Goal: Information Seeking & Learning: Learn about a topic

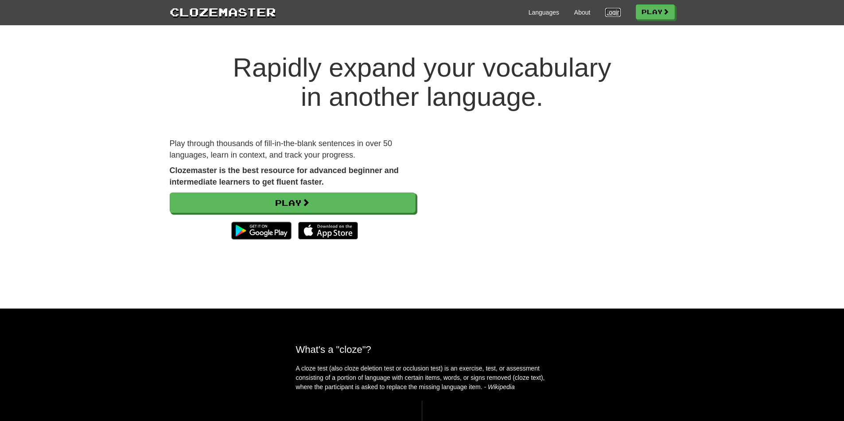
click at [607, 14] on link "Login" at bounding box center [612, 12] width 15 height 9
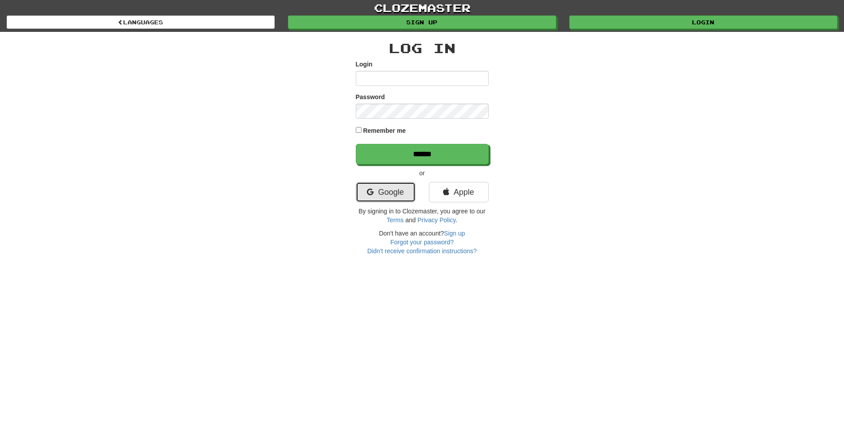
click at [377, 200] on link "Google" at bounding box center [386, 192] width 60 height 20
click at [381, 196] on link "Google" at bounding box center [386, 192] width 60 height 20
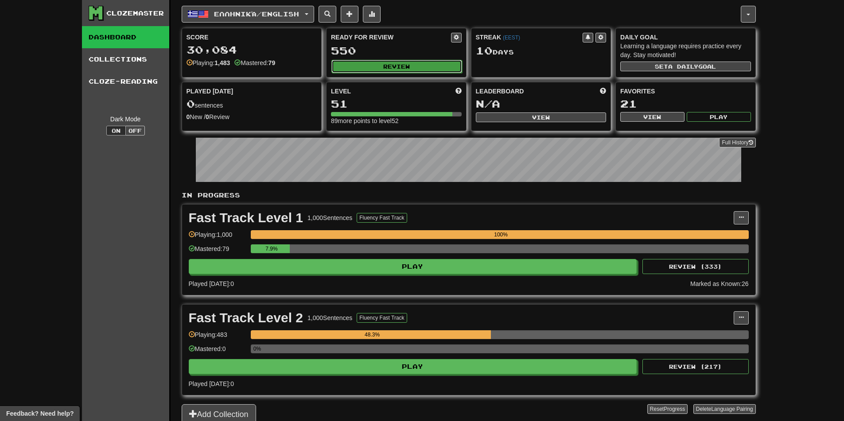
click at [388, 61] on button "Review" at bounding box center [397, 66] width 131 height 13
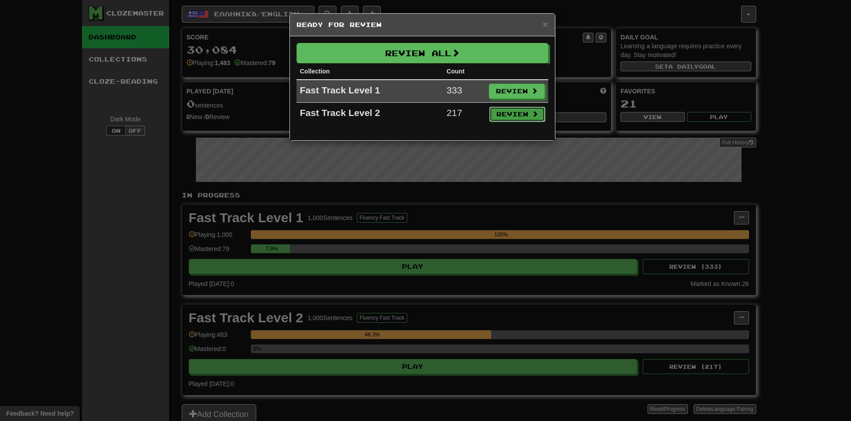
click at [510, 115] on button "Review" at bounding box center [517, 114] width 56 height 15
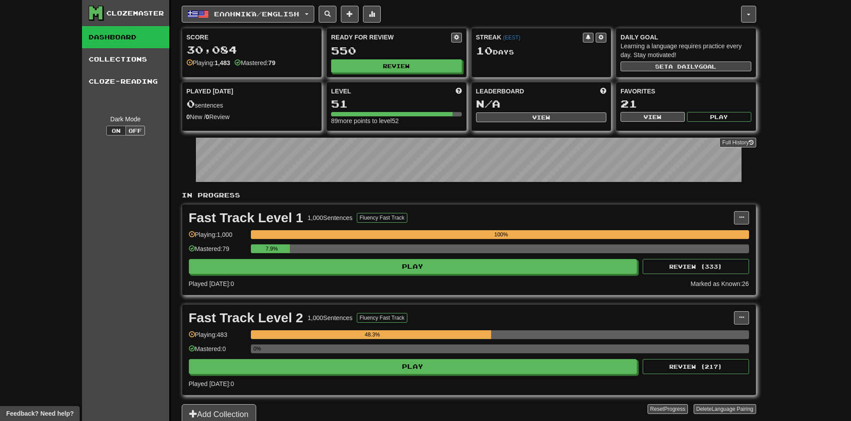
select select "**"
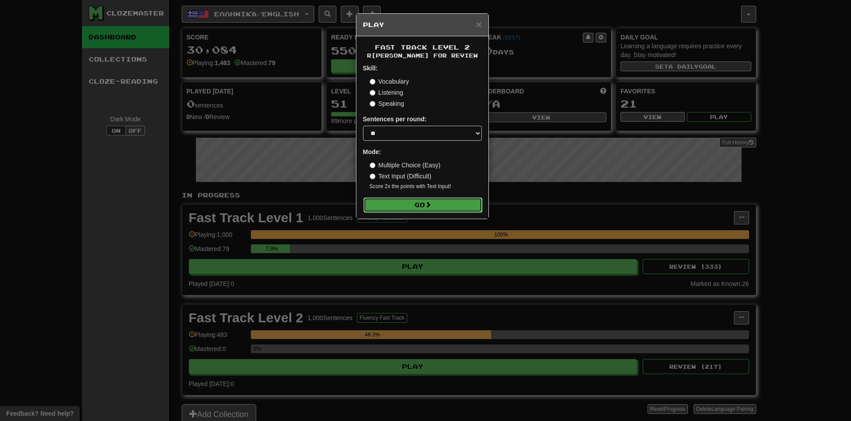
click at [437, 200] on button "Go" at bounding box center [422, 205] width 119 height 15
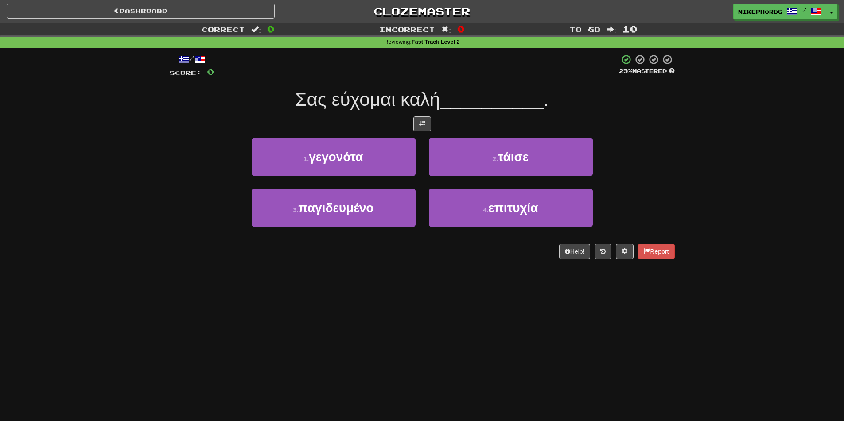
click at [454, 109] on div "Σας εύχομαι καλή __________ ." at bounding box center [422, 100] width 505 height 24
drag, startPoint x: 458, startPoint y: 106, endPoint x: 460, endPoint y: 90, distance: 15.7
click at [460, 90] on span "__________" at bounding box center [492, 99] width 104 height 21
click at [377, 324] on div "Dashboard Clozemaster Nikephoros / Toggle Dropdown Dashboard Leaderboard Activi…" at bounding box center [422, 210] width 844 height 421
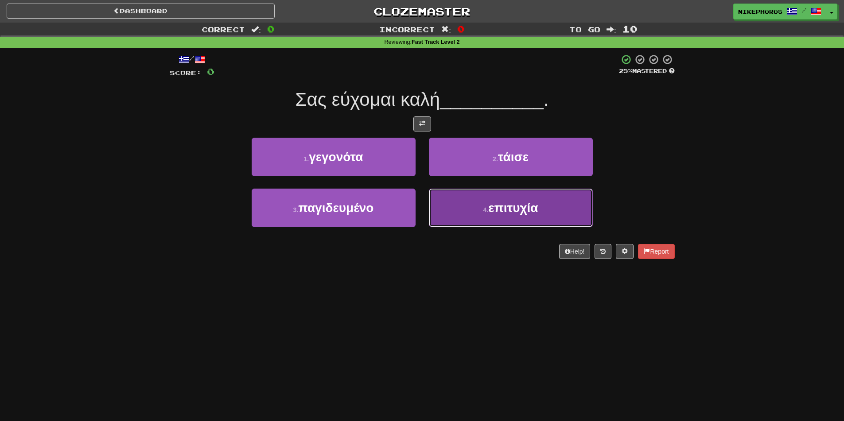
click at [468, 217] on button "4 . επιτυχία" at bounding box center [511, 208] width 164 height 39
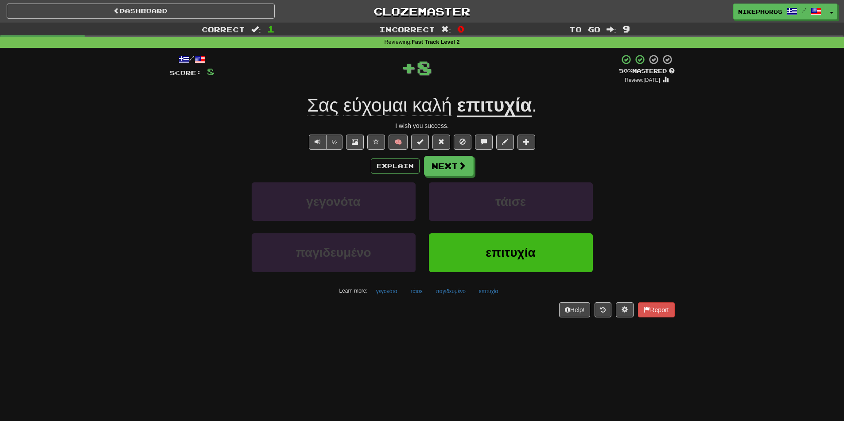
click at [616, 141] on div "½ 🧠" at bounding box center [422, 142] width 505 height 15
click at [712, 143] on div "Correct : 1 Incorrect : 0 To go : 9 Reviewing : Fast Track Level 2 / Score: 8 +…" at bounding box center [422, 177] width 844 height 308
click at [736, 173] on div "Correct : 1 Incorrect : 0 To go : 9 Reviewing : Fast Track Level 2 / Score: 8 +…" at bounding box center [422, 177] width 844 height 308
click at [526, 107] on u "επιτυχία" at bounding box center [494, 106] width 75 height 23
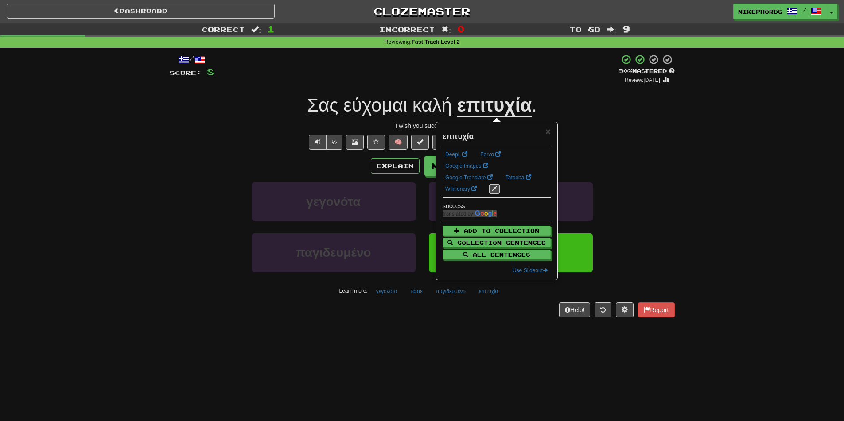
click at [650, 109] on div "Σας εύχομαι καλή επιτυχία ." at bounding box center [422, 106] width 505 height 24
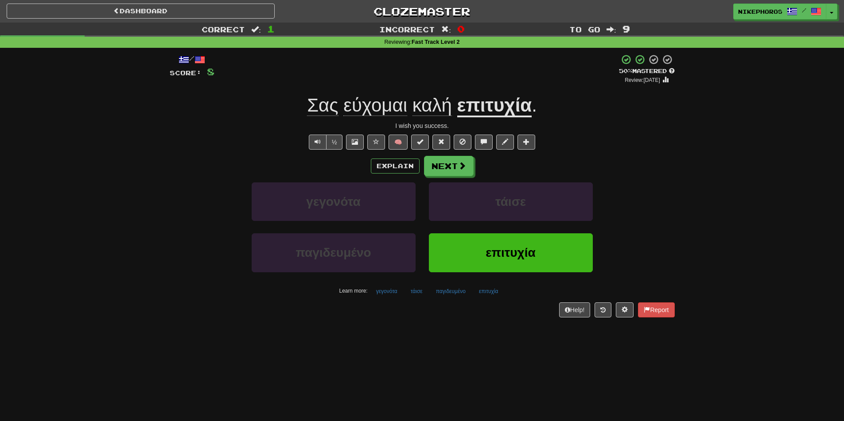
click at [760, 262] on div "Correct : 1 Incorrect : 0 To go : 9 Reviewing : Fast Track Level 2 / Score: 8 +…" at bounding box center [422, 177] width 844 height 308
click at [410, 290] on button "τάισε" at bounding box center [417, 291] width 22 height 13
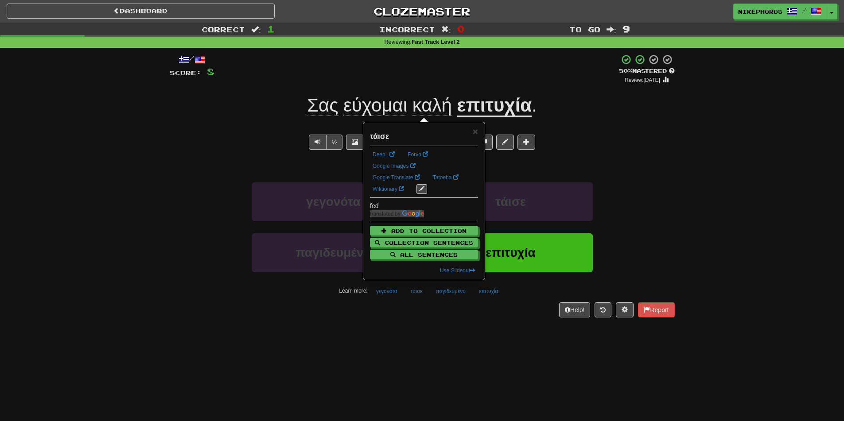
click at [429, 324] on div "/ Score: 8 + 8 50 % Mastered Review: 2025-10-02 Σας εύχομαι καλή επιτυχία . I w…" at bounding box center [422, 189] width 505 height 282
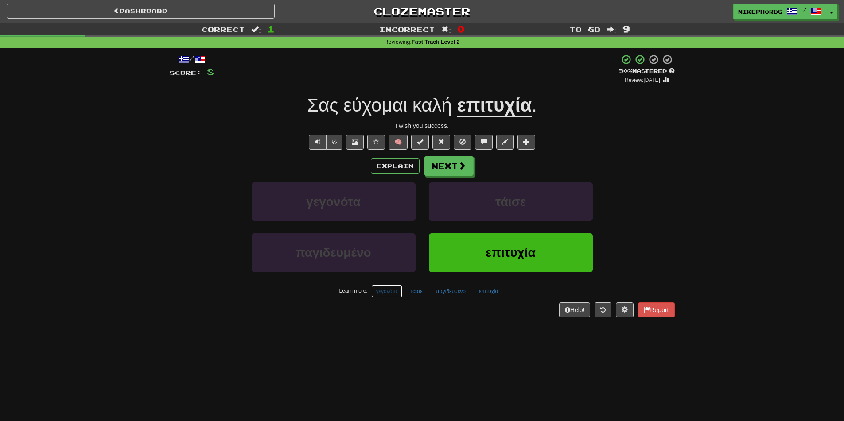
click at [385, 292] on button "γεγονότα" at bounding box center [386, 291] width 31 height 13
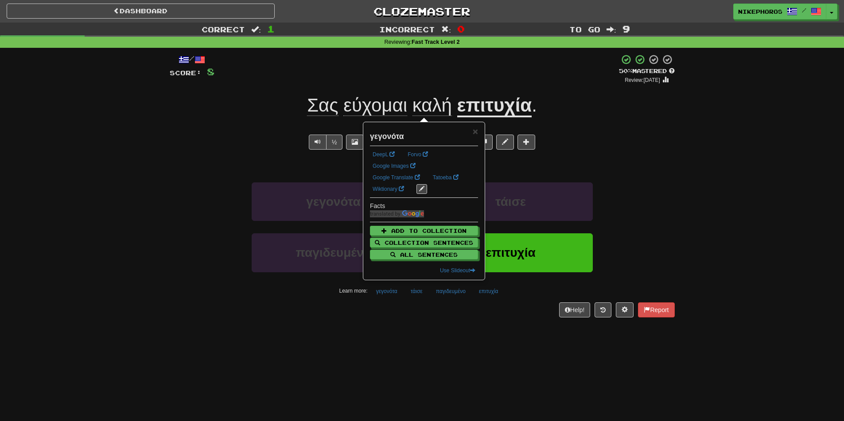
drag, startPoint x: 406, startPoint y: 315, endPoint x: 416, endPoint y: 315, distance: 10.2
click at [406, 316] on div "Help! Report" at bounding box center [422, 310] width 505 height 15
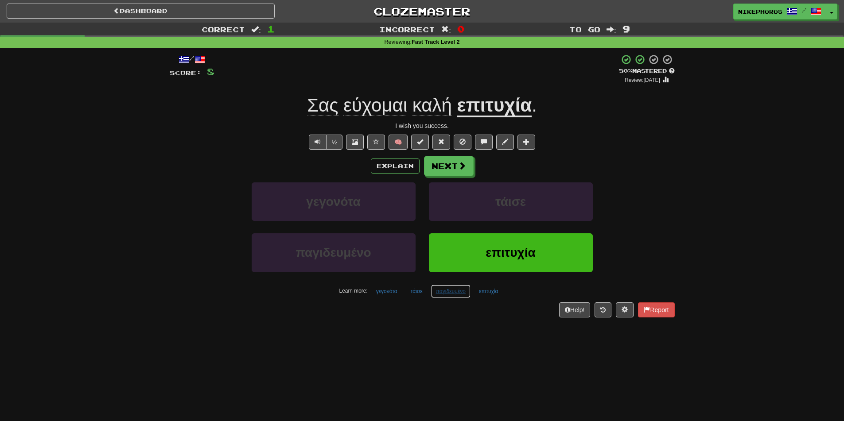
click at [460, 292] on button "παγιδευμένο" at bounding box center [450, 291] width 39 height 13
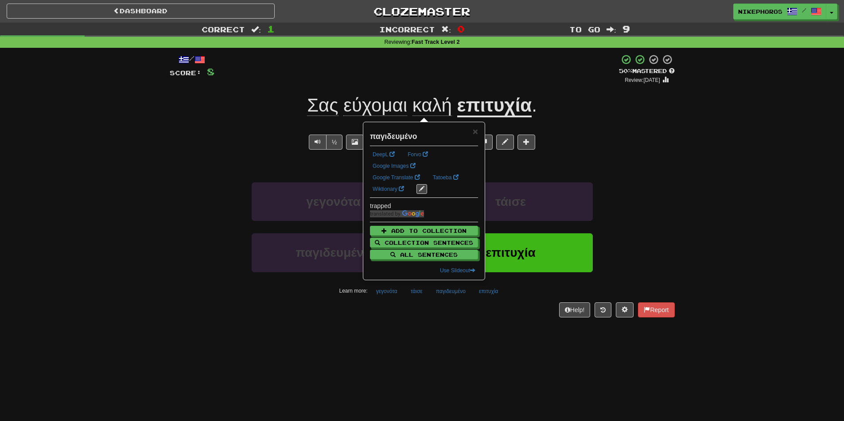
click at [478, 326] on div "/ Score: 8 + 8 50 % Mastered Review: 2025-10-02 Σας εύχομαι καλή επιτυχία . I w…" at bounding box center [422, 189] width 505 height 282
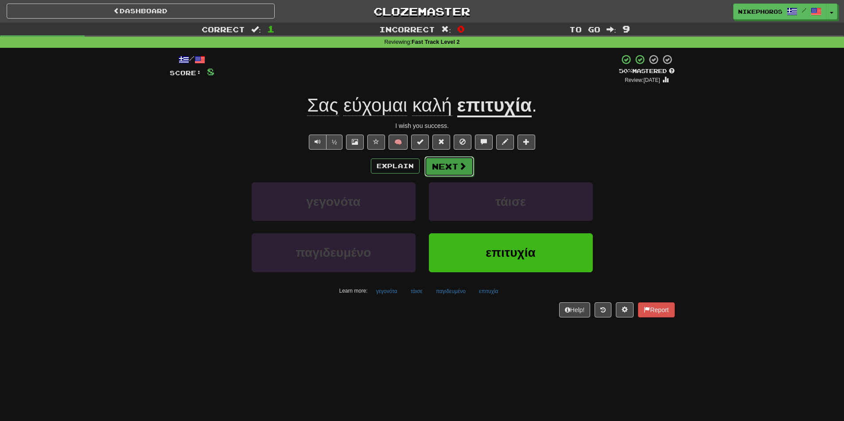
click at [460, 167] on span at bounding box center [463, 166] width 8 height 8
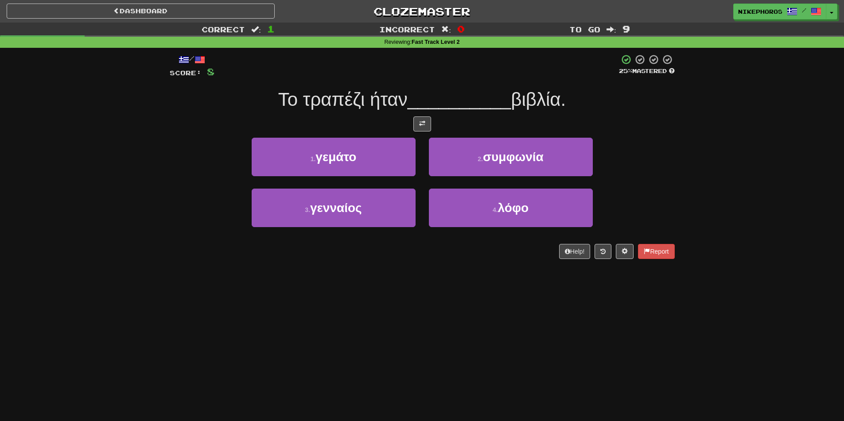
click at [446, 247] on div "Help! Report" at bounding box center [422, 251] width 505 height 15
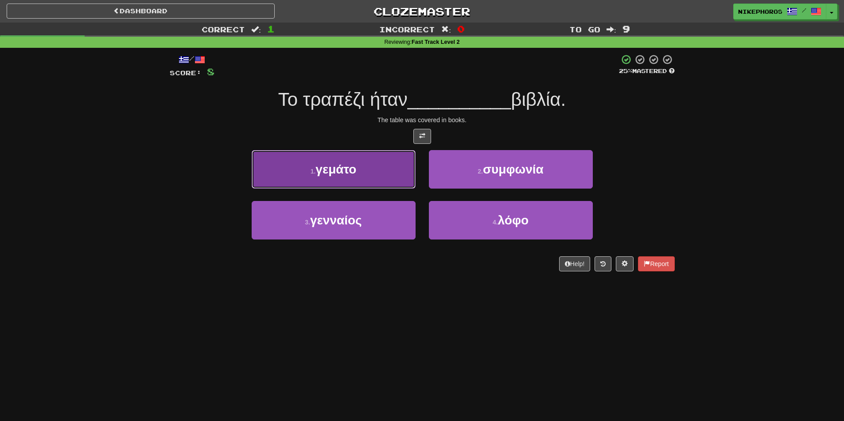
click at [376, 172] on button "1 . γεμάτο" at bounding box center [334, 169] width 164 height 39
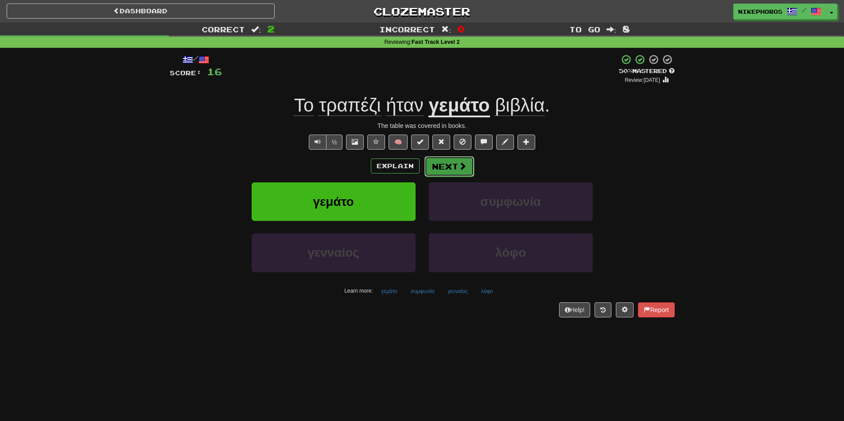
click at [457, 173] on button "Next" at bounding box center [450, 166] width 50 height 20
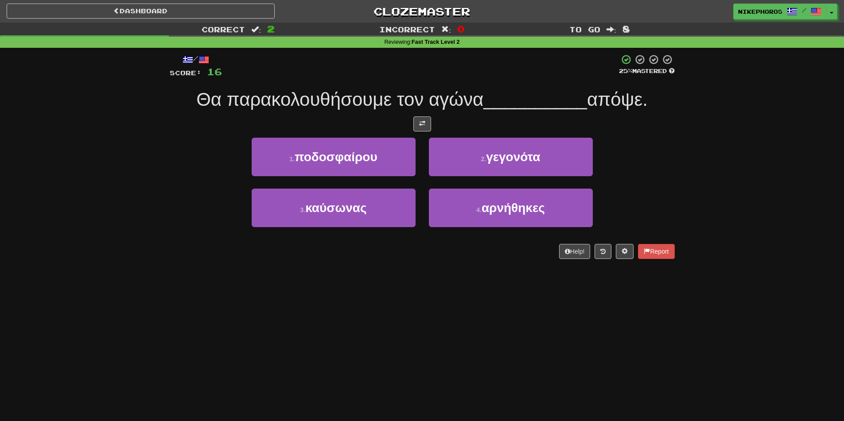
click at [727, 163] on div "Correct : 2 Incorrect : 0 To go : 8 Reviewing : Fast Track Level 2 / Score: 16 …" at bounding box center [422, 147] width 844 height 249
click at [731, 334] on div "Dashboard Clozemaster Nikephoros / Toggle Dropdown Dashboard Leaderboard Activi…" at bounding box center [422, 210] width 844 height 421
click at [663, 136] on div "/ Score: 16 25 % Mastered Θα παρακολουθήσουμε τον αγώνα __________ απόψε. 1 . π…" at bounding box center [422, 156] width 505 height 205
click at [333, 155] on span "ποδοσφαίρου" at bounding box center [336, 157] width 83 height 14
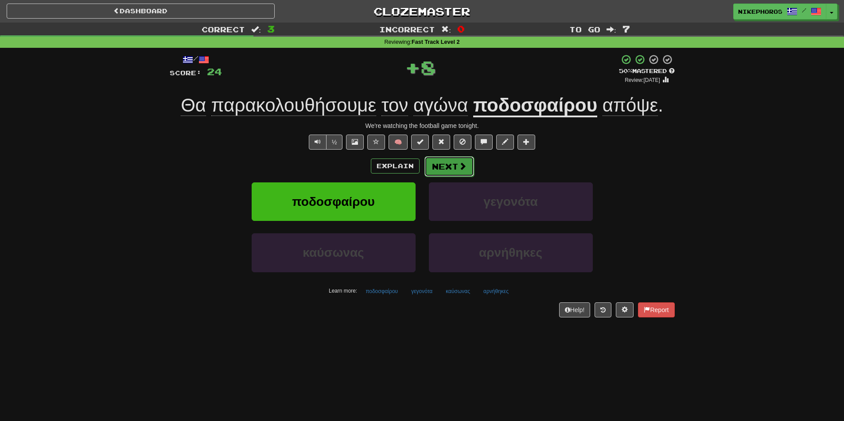
click at [471, 164] on button "Next" at bounding box center [450, 166] width 50 height 20
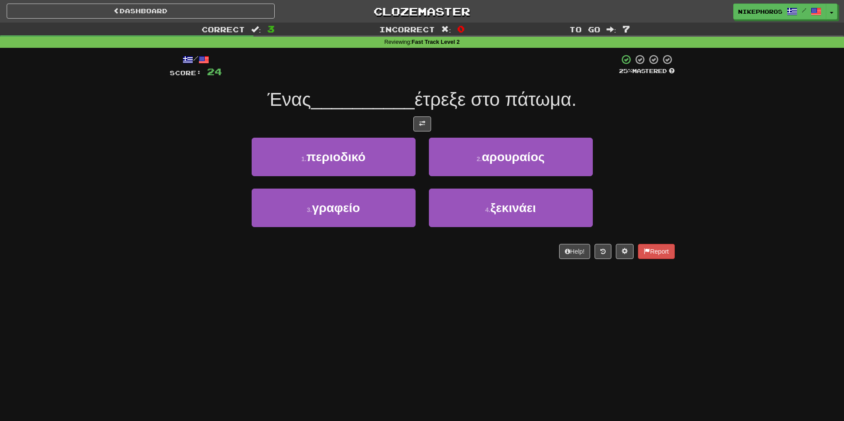
click at [714, 197] on div "Correct : 3 Incorrect : 0 To go : 7 Reviewing : Fast Track Level 2 / Score: 24 …" at bounding box center [422, 147] width 844 height 249
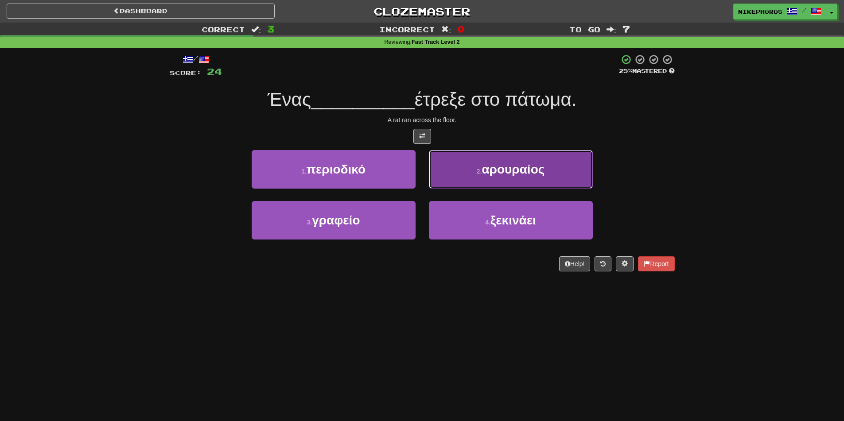
click at [531, 160] on button "2 . αρουραίος" at bounding box center [511, 169] width 164 height 39
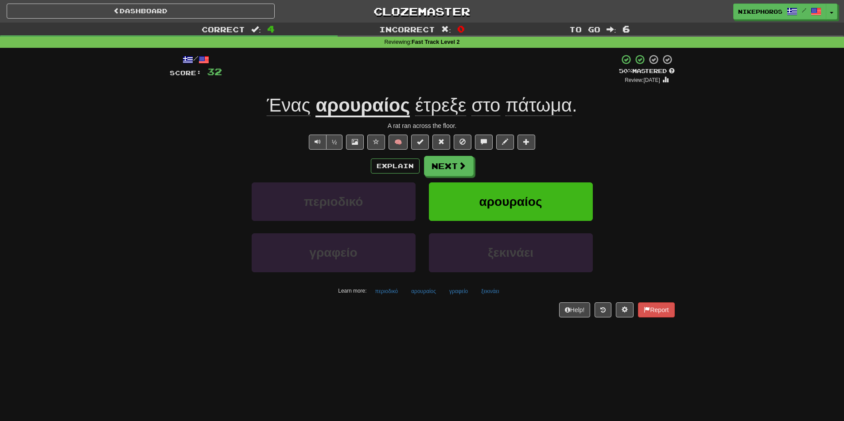
click at [536, 103] on span "πάτωμα" at bounding box center [539, 105] width 66 height 21
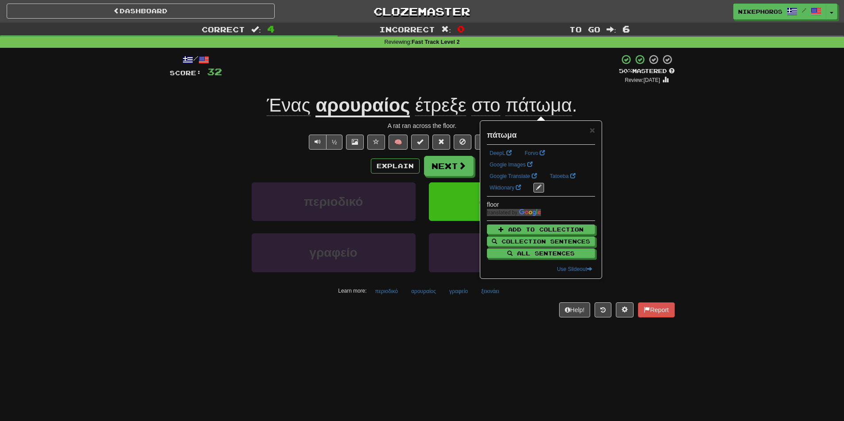
click at [626, 128] on div "A rat ran across the floor." at bounding box center [422, 125] width 505 height 9
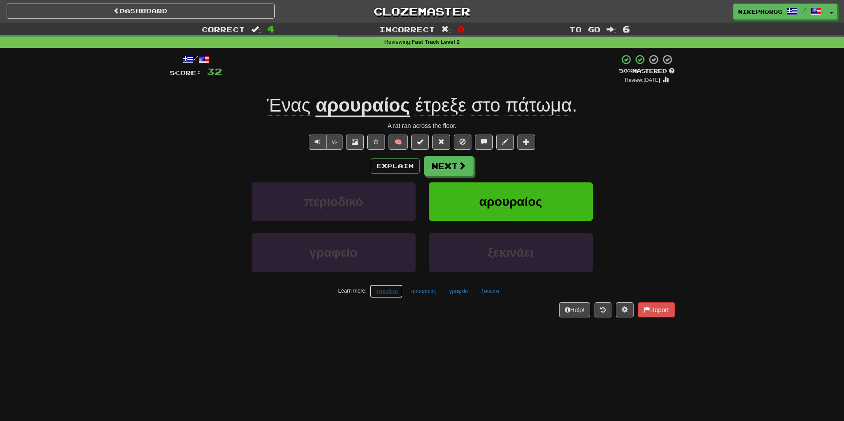
click at [397, 295] on button "περιοδικό" at bounding box center [386, 291] width 33 height 13
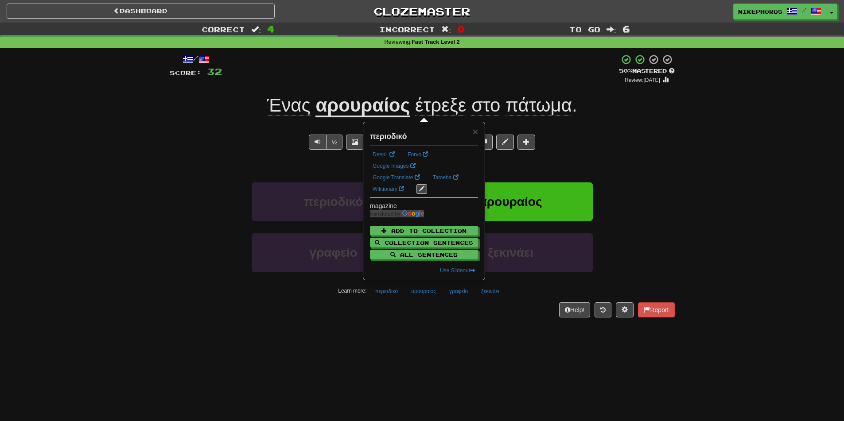
click at [386, 324] on div "/ Score: 32 + 8 50 % Mastered Review: 2025-10-02 Ένας αρουραίος έτρεξε στο πάτω…" at bounding box center [422, 189] width 505 height 282
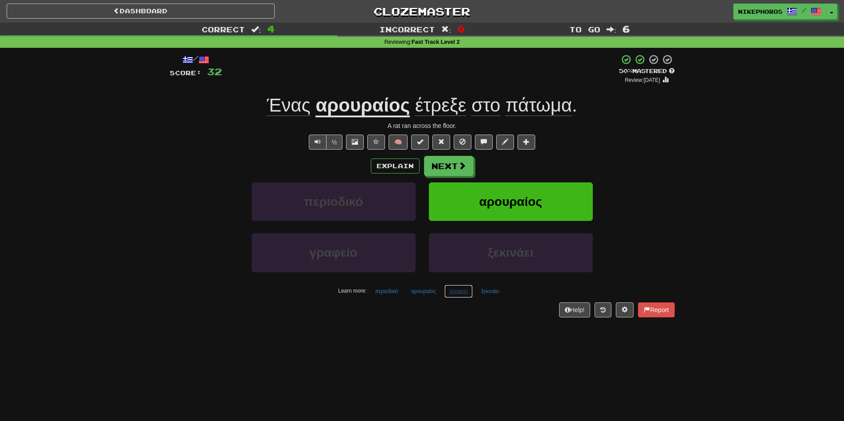
click at [447, 297] on button "γραφείο" at bounding box center [459, 291] width 28 height 13
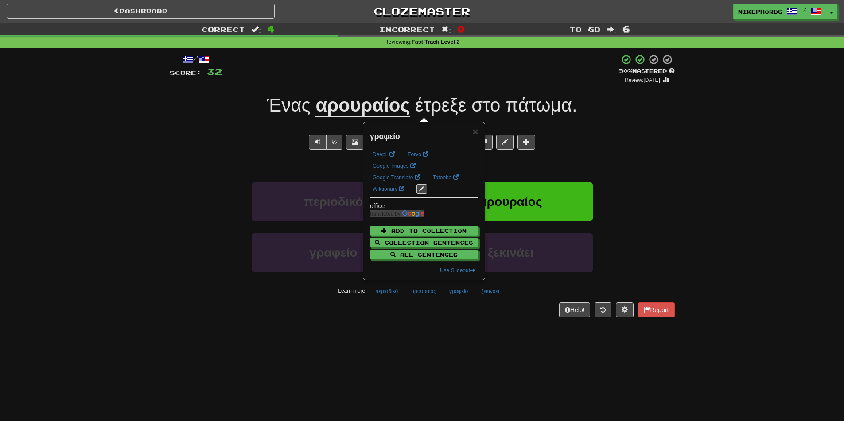
click at [454, 318] on div "/ Score: 32 + 8 50 % Mastered Review: 2025-10-02 Ένας αρουραίος έτρεξε στο πάτω…" at bounding box center [422, 189] width 505 height 282
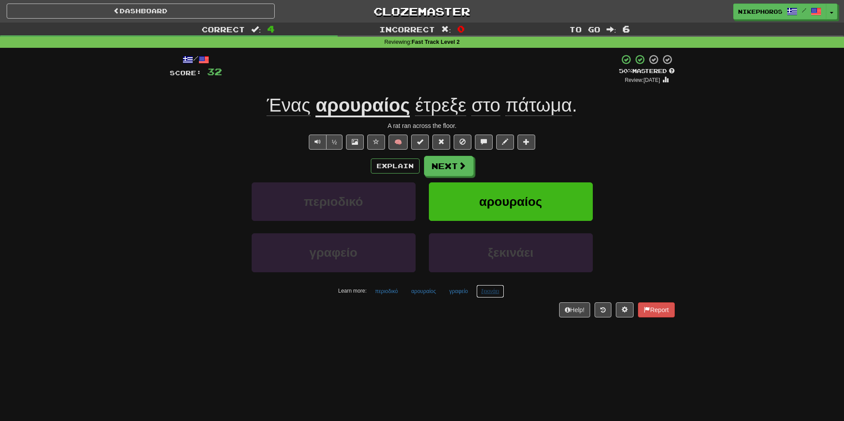
click at [489, 292] on button "ξεκινάει" at bounding box center [489, 291] width 27 height 13
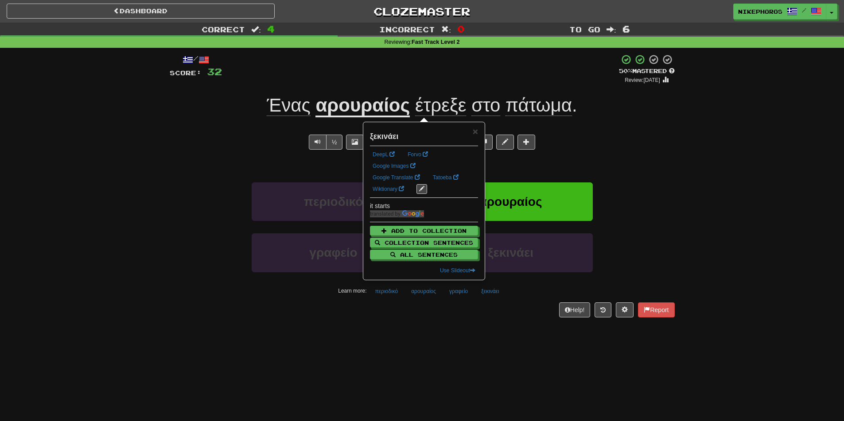
click at [487, 336] on div "Dashboard Clozemaster Nikephoros / Toggle Dropdown Dashboard Leaderboard Activi…" at bounding box center [422, 210] width 844 height 421
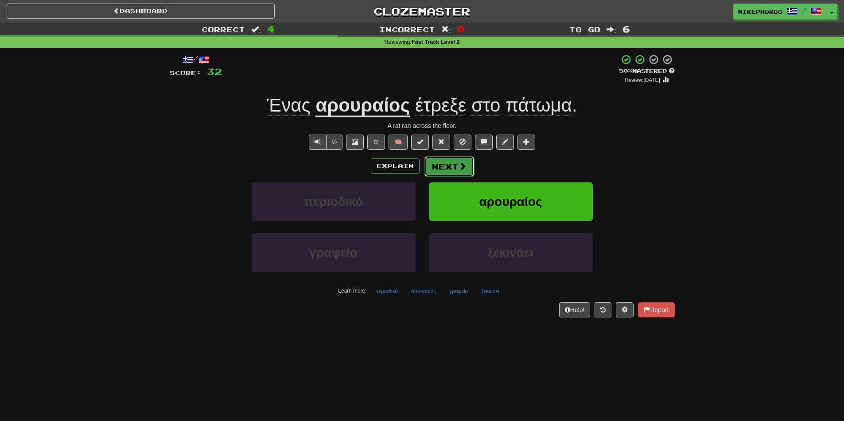
click at [460, 166] on span at bounding box center [463, 166] width 8 height 8
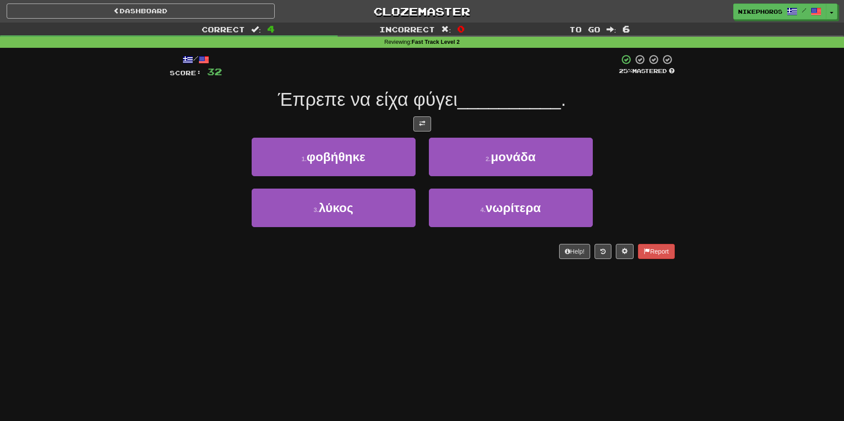
click at [645, 132] on div "/ Score: 32 25 % Mastered Έπρεπε να είχα φύγει __________ . 1 . φοβήθηκε 2 . μο…" at bounding box center [422, 156] width 505 height 205
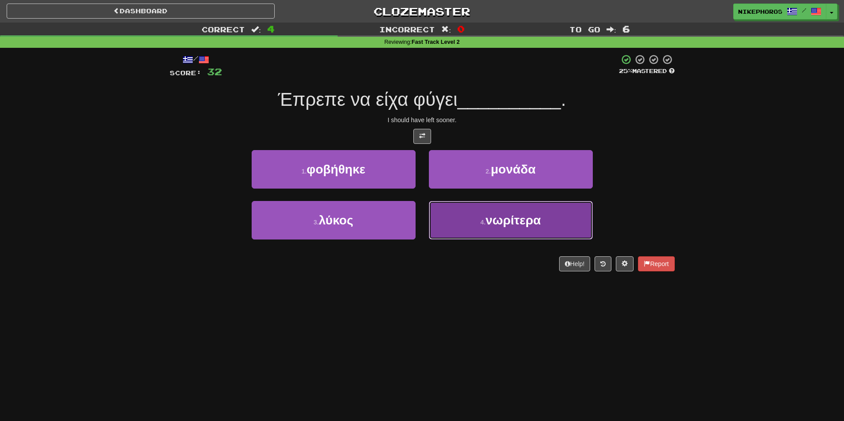
click at [554, 222] on button "4 . νωρίτερα" at bounding box center [511, 220] width 164 height 39
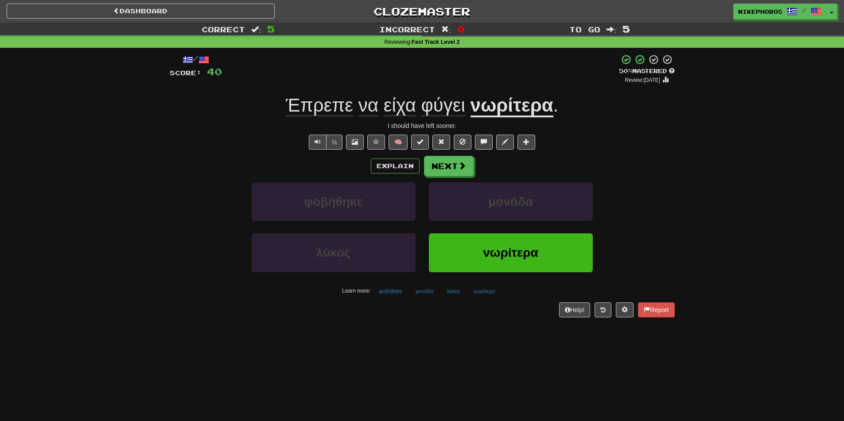
click at [400, 105] on span "είχα" at bounding box center [400, 105] width 32 height 21
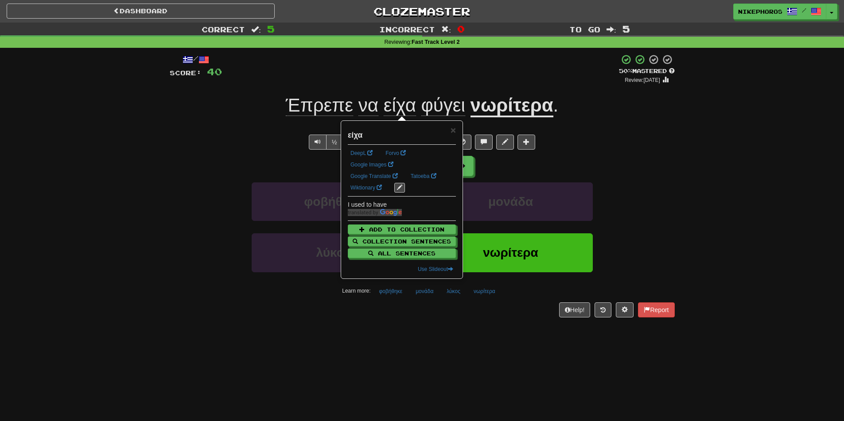
click at [416, 83] on div "+ 8" at bounding box center [420, 69] width 397 height 30
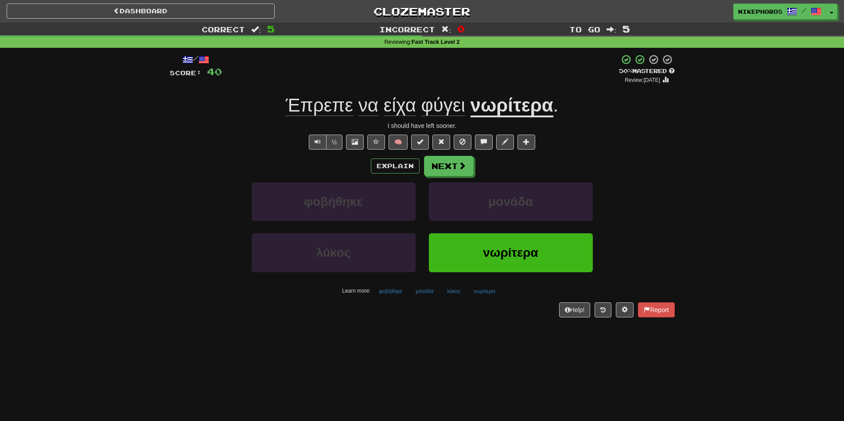
click at [325, 102] on span "Έπρεπε" at bounding box center [319, 105] width 67 height 21
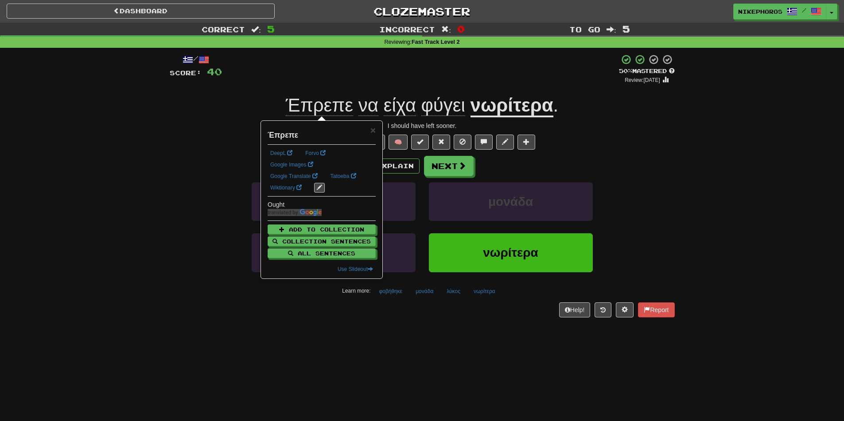
click at [347, 83] on div "+ 8" at bounding box center [420, 69] width 397 height 30
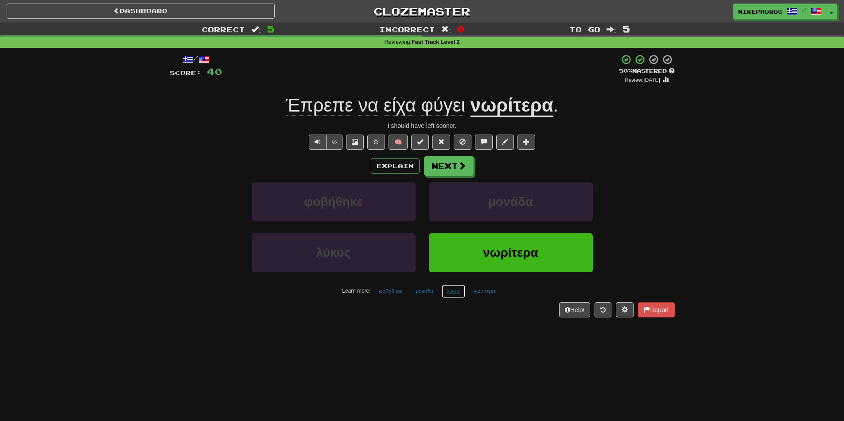
click at [449, 289] on button "λύκος" at bounding box center [453, 291] width 23 height 13
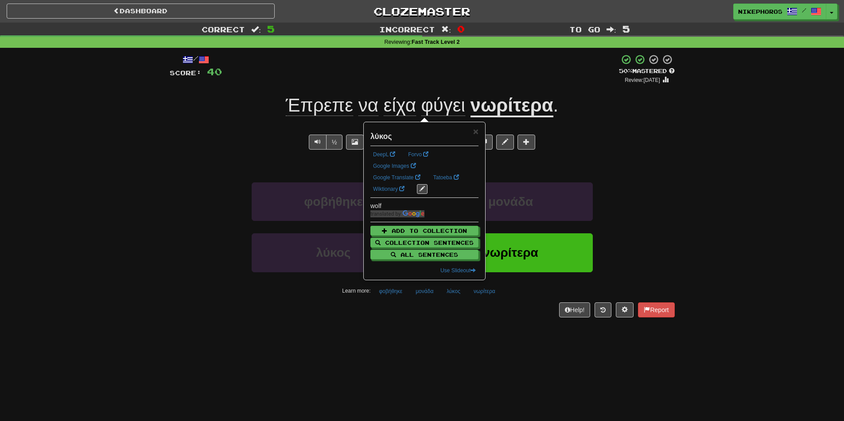
click at [493, 357] on div "Dashboard Clozemaster Nikephoros / Toggle Dropdown Dashboard Leaderboard Activi…" at bounding box center [422, 210] width 844 height 421
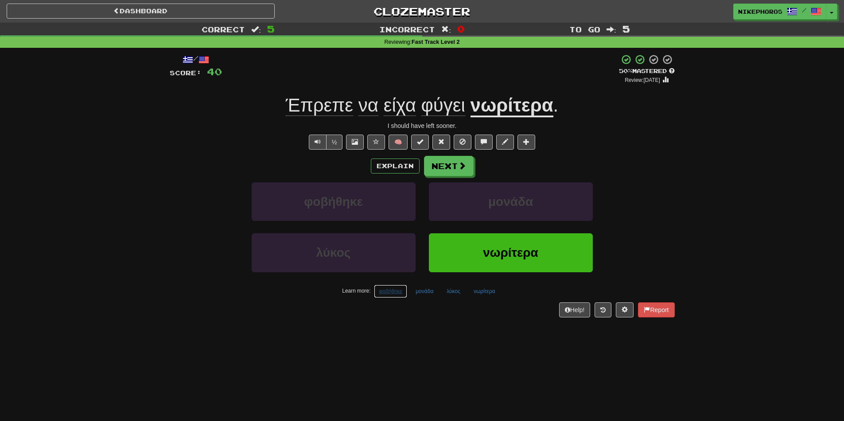
click at [396, 291] on button "φοβήθηκε" at bounding box center [390, 291] width 33 height 13
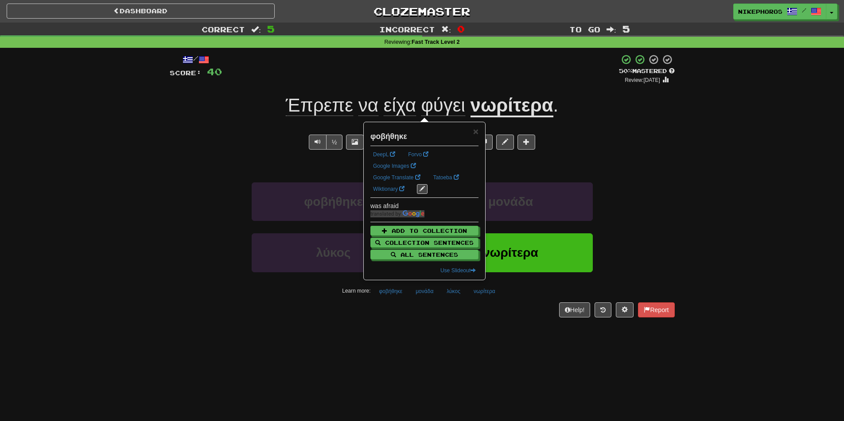
drag, startPoint x: 496, startPoint y: 366, endPoint x: 513, endPoint y: 354, distance: 20.4
click at [501, 363] on div "Dashboard Clozemaster Nikephoros / Toggle Dropdown Dashboard Leaderboard Activi…" at bounding box center [422, 210] width 844 height 421
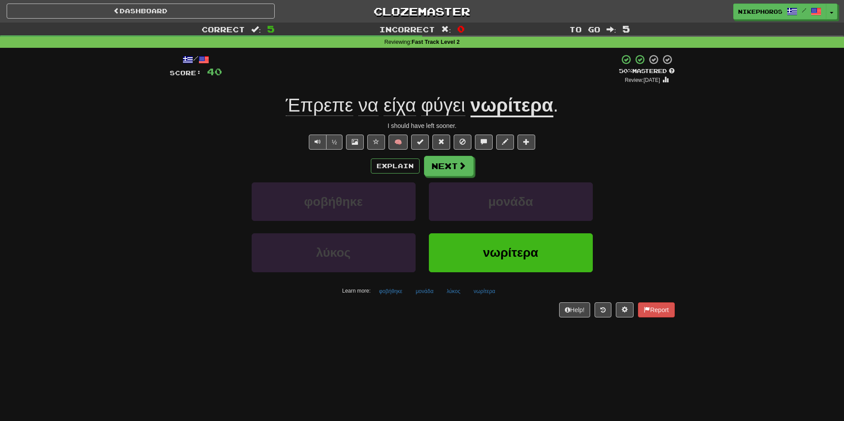
click at [331, 109] on span "Έπρεπε" at bounding box center [319, 105] width 67 height 21
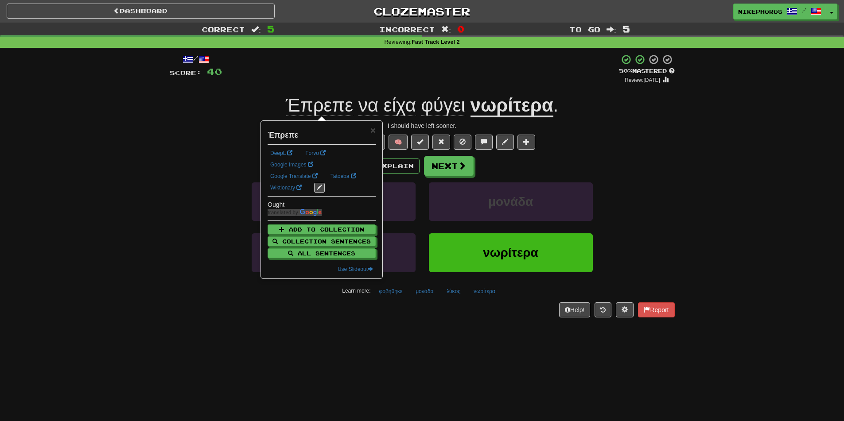
click at [331, 109] on span "Έπρεπε" at bounding box center [319, 105] width 67 height 21
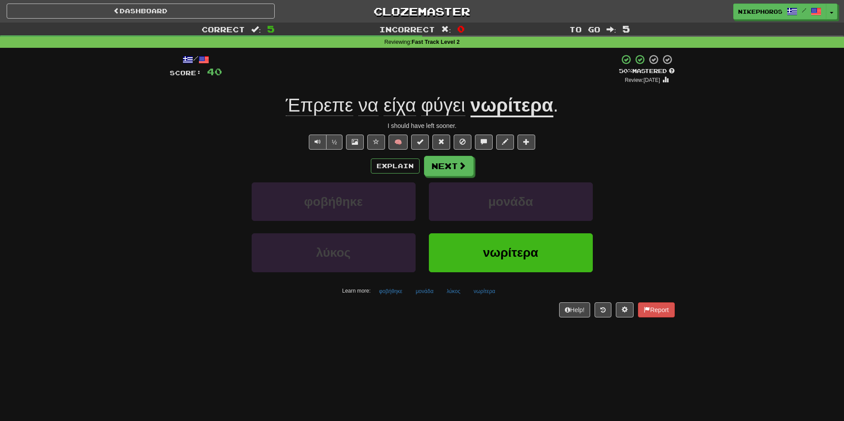
click at [476, 169] on div "Explain Next" at bounding box center [422, 166] width 505 height 20
click at [461, 167] on span at bounding box center [463, 166] width 8 height 8
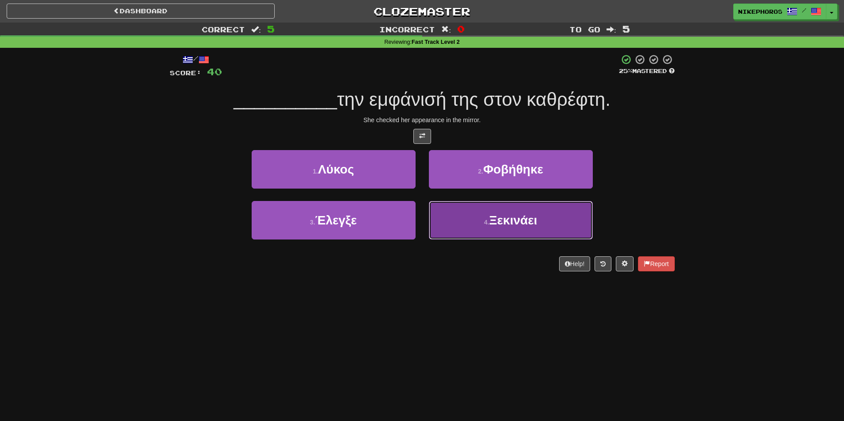
click at [544, 224] on button "4 . Ξεκινάει" at bounding box center [511, 220] width 164 height 39
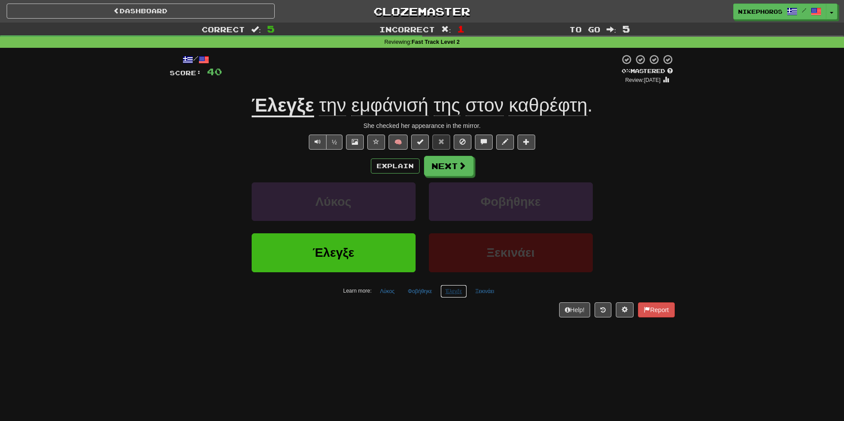
click at [450, 293] on button "Έλεγξε" at bounding box center [454, 291] width 26 height 13
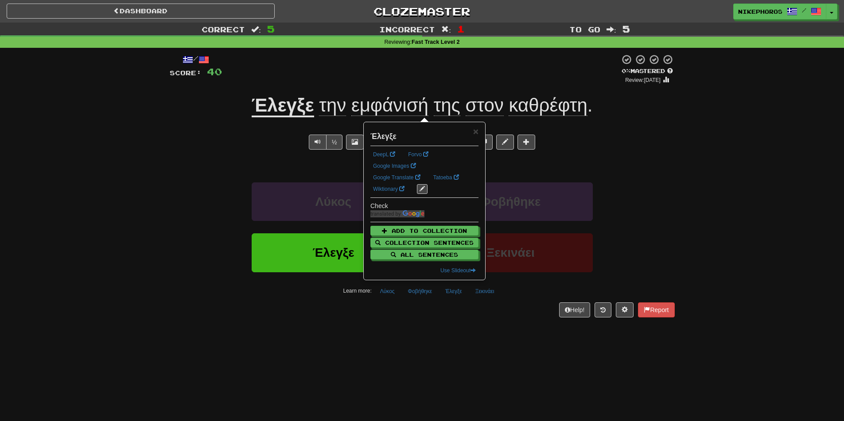
click at [487, 323] on div "/ Score: 40 0 % Mastered Review: 2025-09-22 Έλεγξε την εμφάνισή της στον καθρέφ…" at bounding box center [422, 189] width 505 height 282
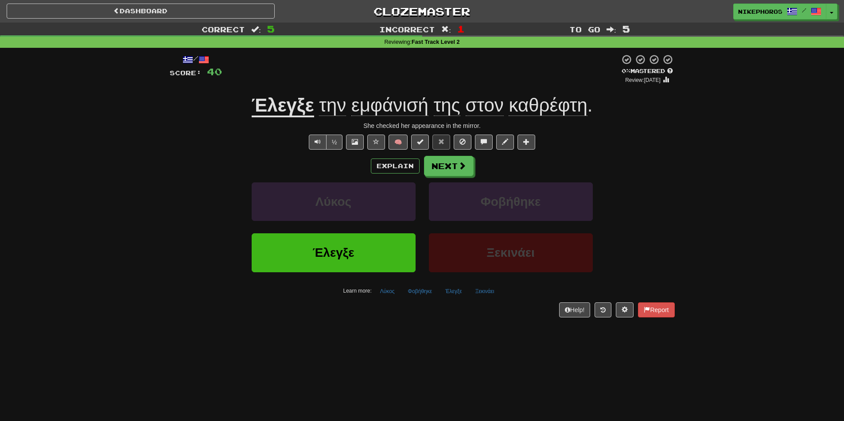
click at [372, 115] on span "εμφάνισή" at bounding box center [389, 105] width 77 height 21
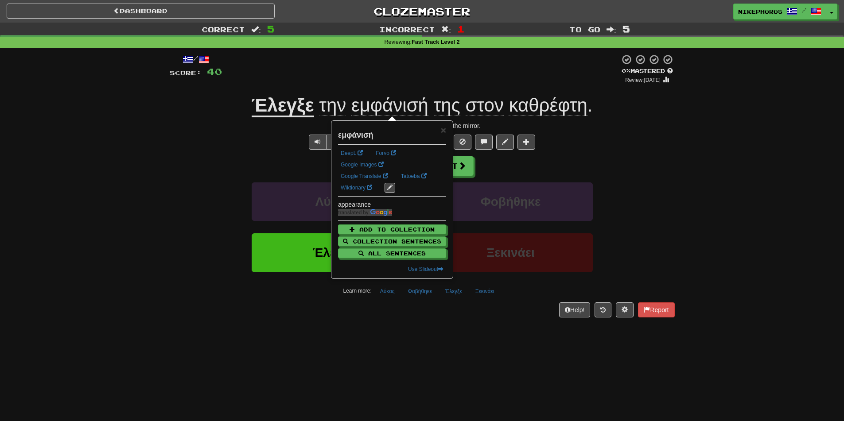
click at [391, 79] on div at bounding box center [421, 69] width 398 height 30
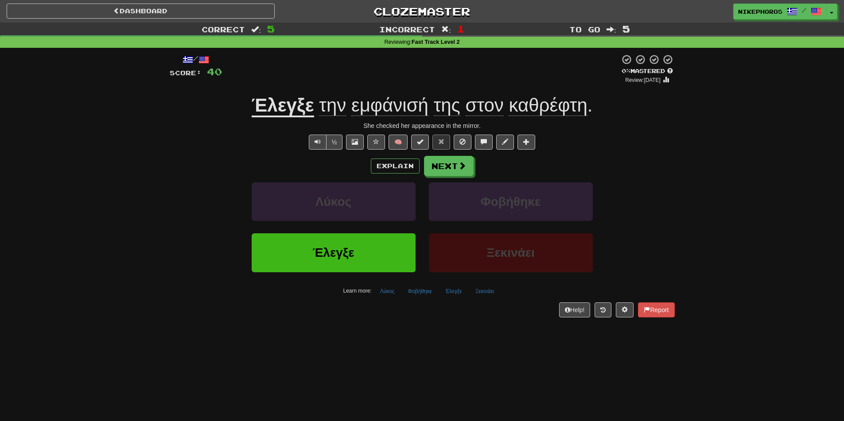
click at [513, 346] on div "Dashboard Clozemaster Nikephoros / Toggle Dropdown Dashboard Leaderboard Activi…" at bounding box center [422, 210] width 844 height 421
click at [478, 296] on button "Ξεκινάει" at bounding box center [485, 291] width 29 height 13
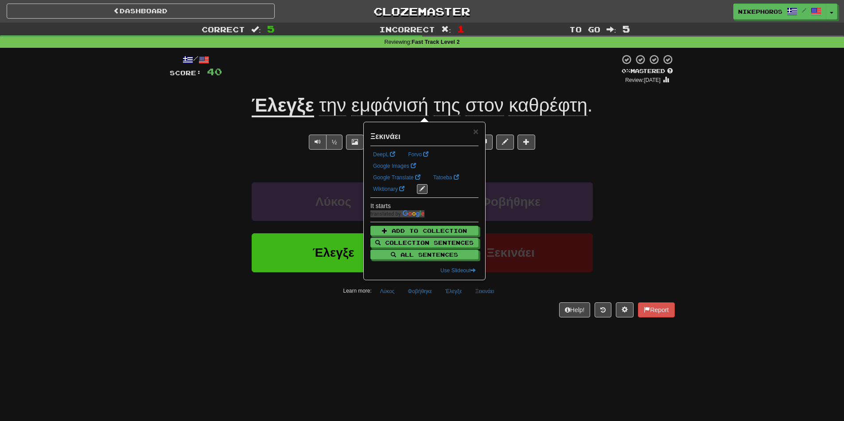
click at [501, 334] on div "Dashboard Clozemaster Nikephoros / Toggle Dropdown Dashboard Leaderboard Activi…" at bounding box center [422, 210] width 844 height 421
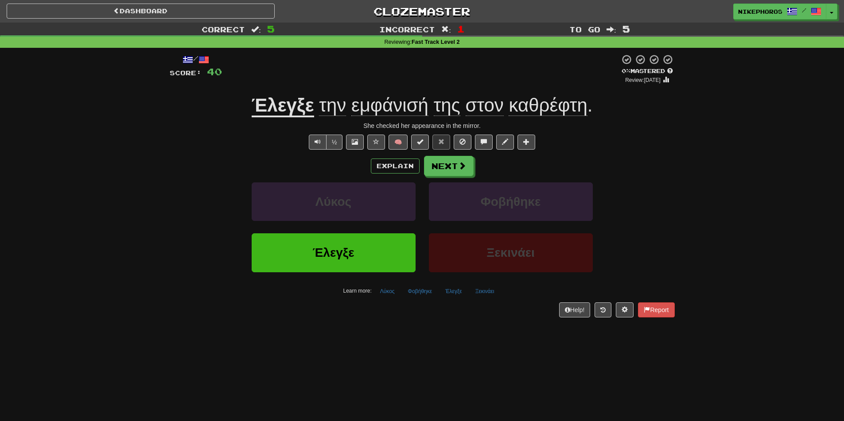
click at [548, 111] on span "καθρέφτη" at bounding box center [548, 105] width 78 height 21
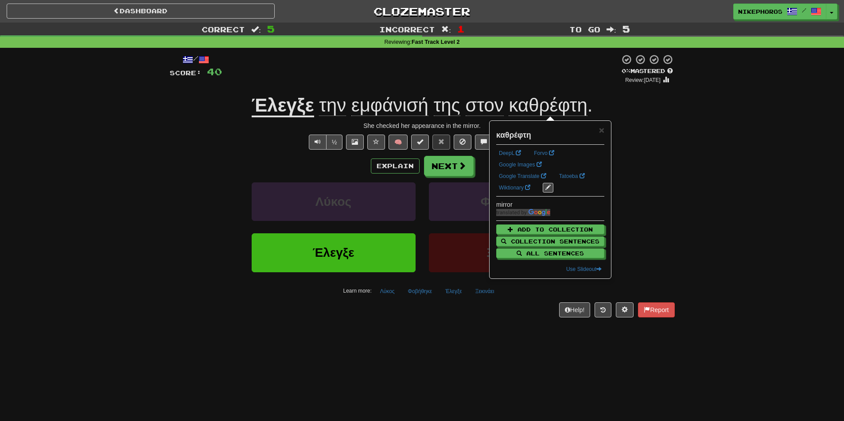
click at [603, 121] on div "× καθρέφτη DeepL Forvo Google Images Google Translate Tatoeba Wiktionary mirror…" at bounding box center [550, 199] width 121 height 157
click at [610, 101] on div "Έλεγξε την εμφάνισή της στον καθρέφτη ." at bounding box center [422, 106] width 505 height 24
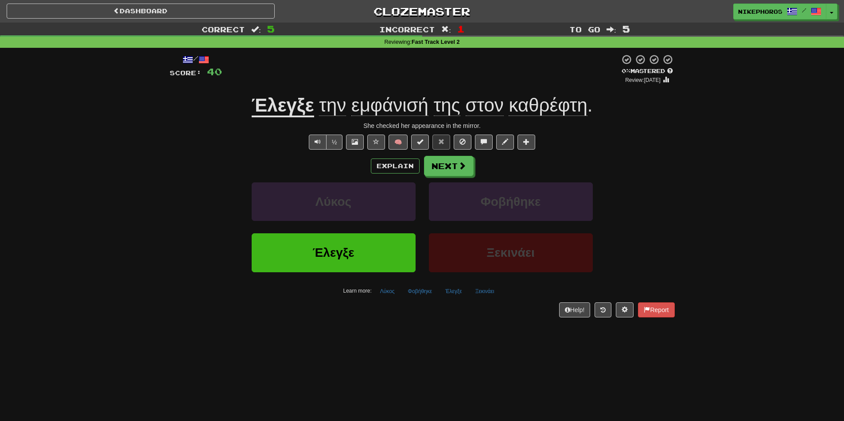
click at [417, 96] on span "εμφάνισή" at bounding box center [389, 105] width 77 height 21
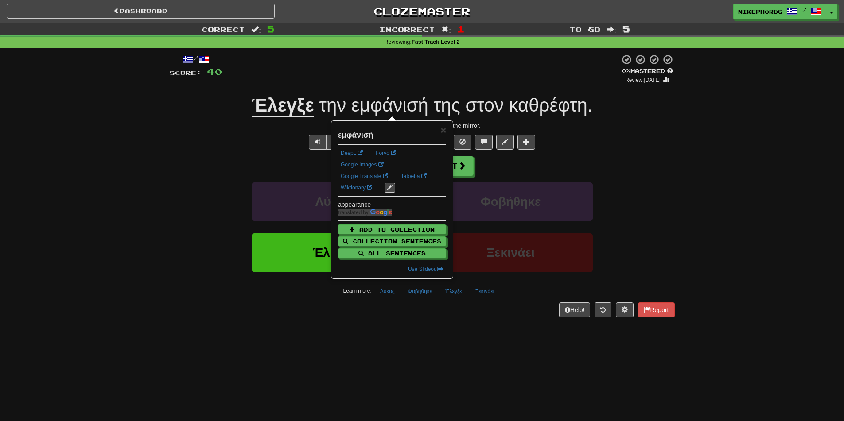
click at [420, 80] on div at bounding box center [421, 69] width 398 height 30
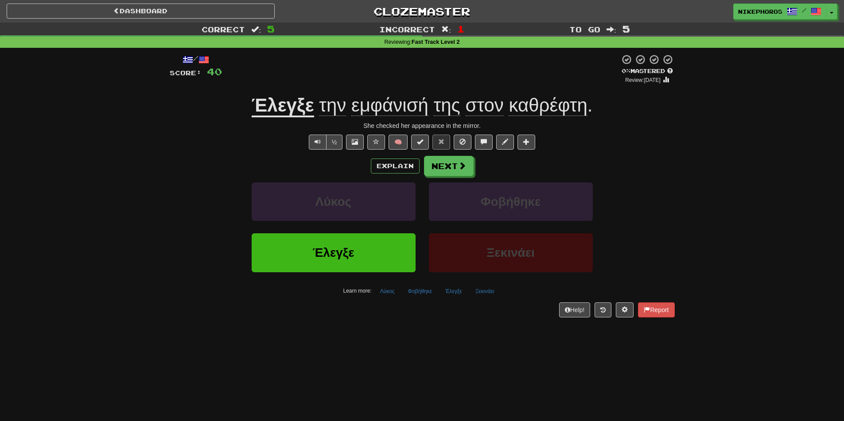
click at [260, 108] on u "Έλεγξε" at bounding box center [283, 106] width 62 height 23
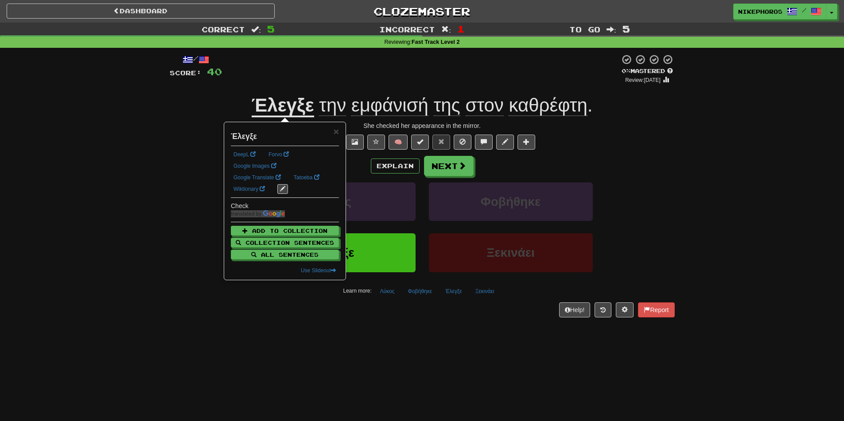
click at [405, 90] on div "/ Score: 40 0 % Mastered Review: 2025-09-22 Έλεγξε την εμφάνισή της στον καθρέφ…" at bounding box center [422, 185] width 505 height 263
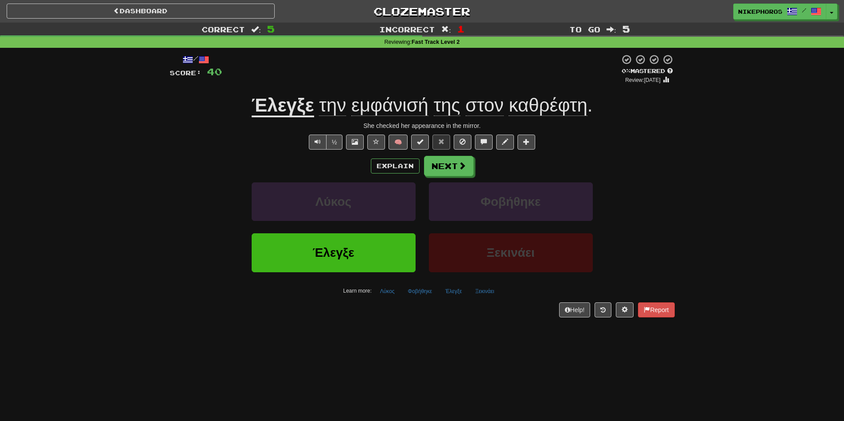
click at [402, 116] on span "εμφάνισή" at bounding box center [389, 105] width 77 height 21
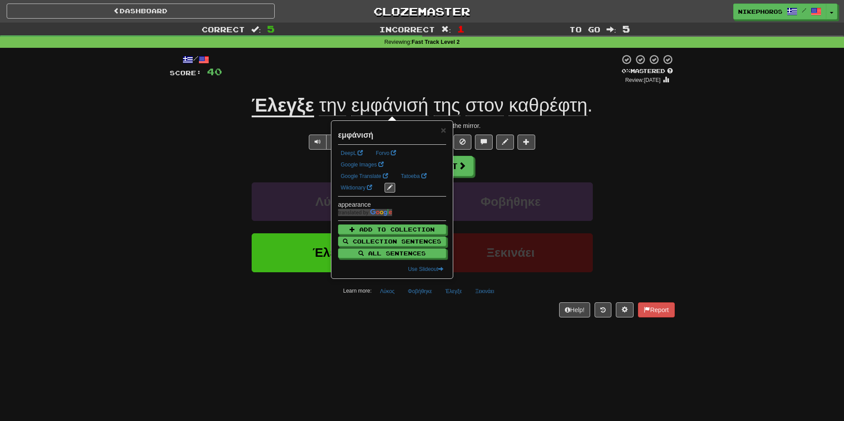
click at [445, 110] on span "της" at bounding box center [447, 105] width 27 height 21
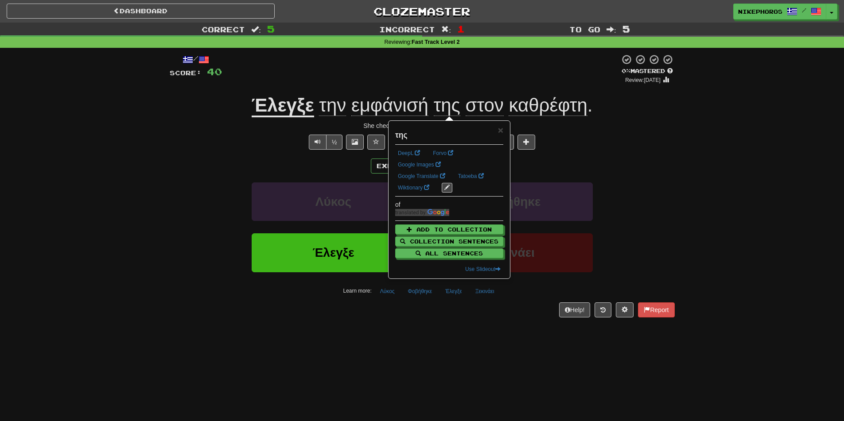
click at [394, 112] on span "εμφάνισή" at bounding box center [389, 105] width 77 height 21
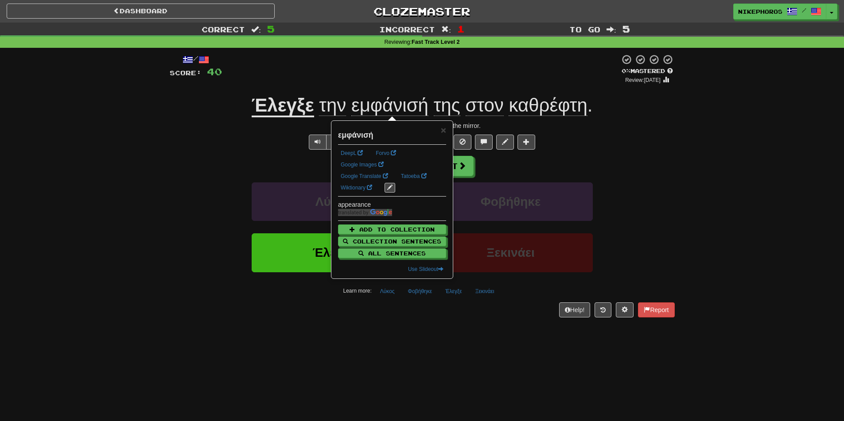
click at [481, 75] on div at bounding box center [421, 69] width 398 height 30
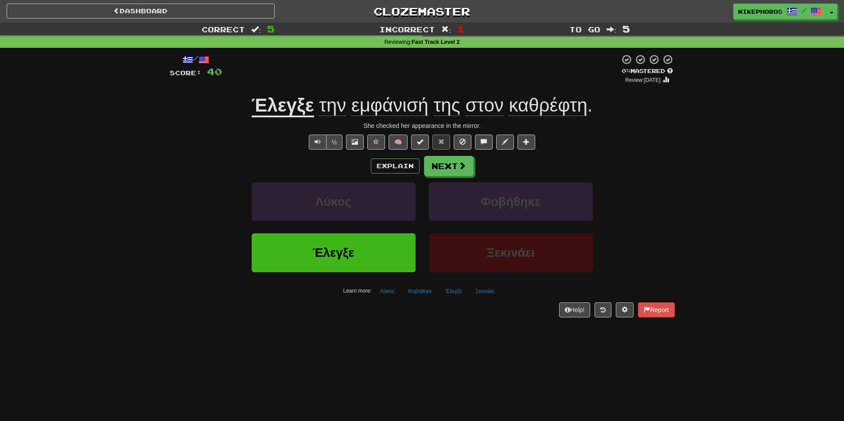
click at [336, 106] on span "την" at bounding box center [332, 105] width 27 height 21
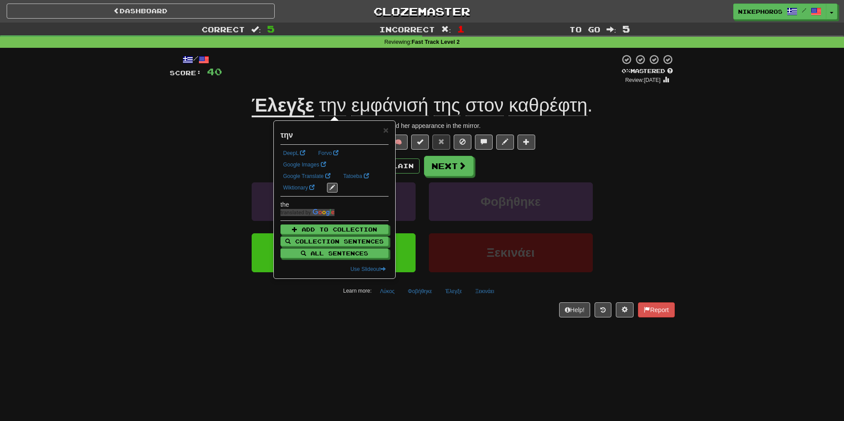
click at [359, 97] on span "εμφάνισή" at bounding box center [389, 105] width 77 height 21
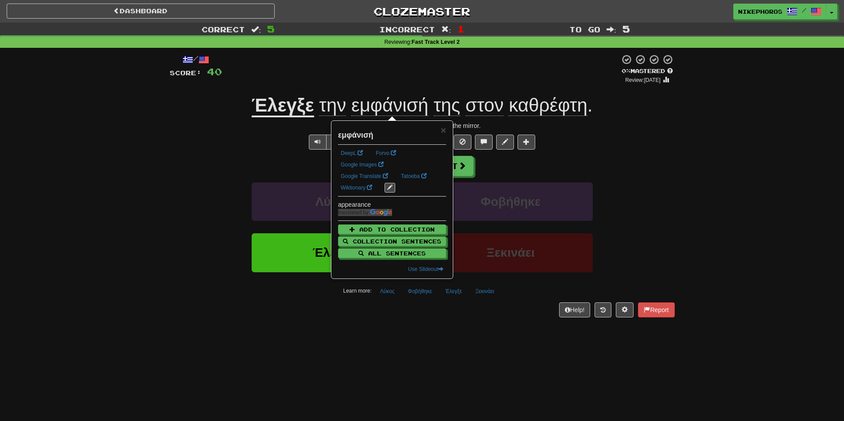
click at [458, 92] on div "/ Score: 40 0 % Mastered Review: 2025-09-22 Έλεγξε την εμφάνισή της στον καθρέφ…" at bounding box center [422, 185] width 505 height 263
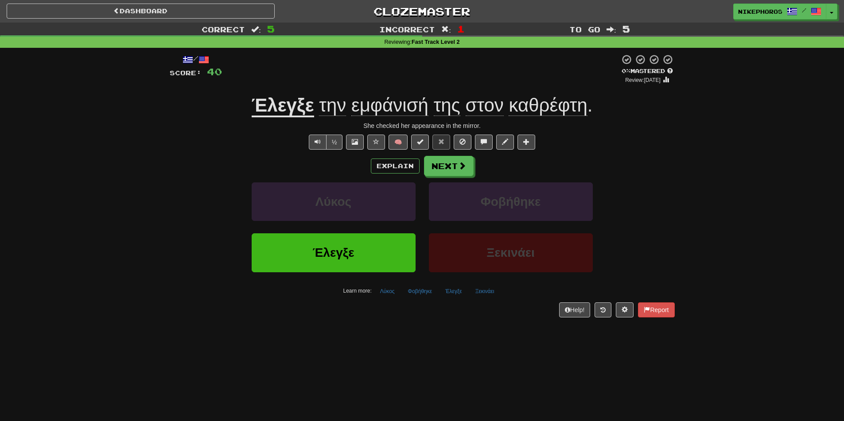
click at [379, 112] on span "εμφάνισή" at bounding box center [389, 105] width 77 height 21
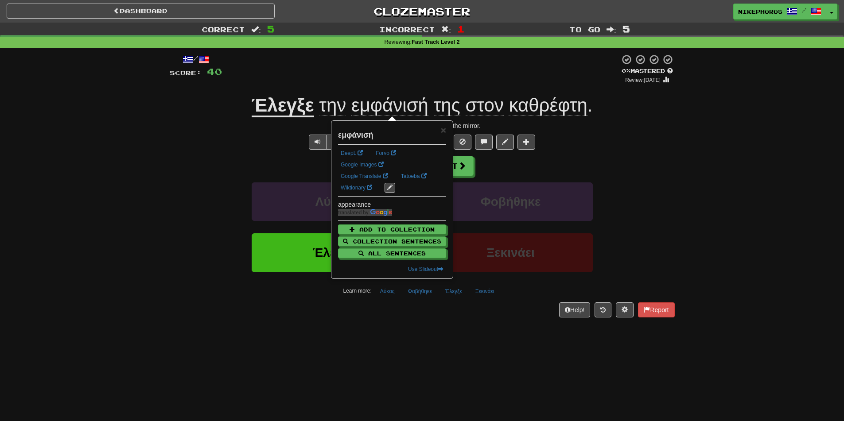
click at [604, 159] on div "Explain Next" at bounding box center [422, 166] width 505 height 20
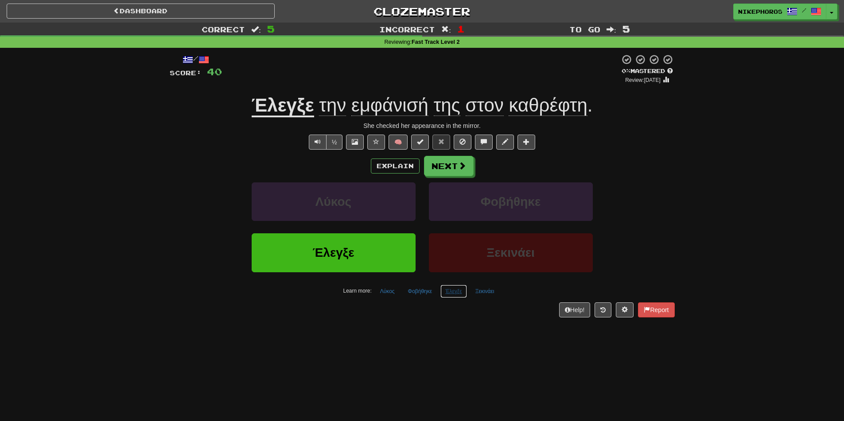
click at [452, 293] on button "Έλεγξε" at bounding box center [454, 291] width 26 height 13
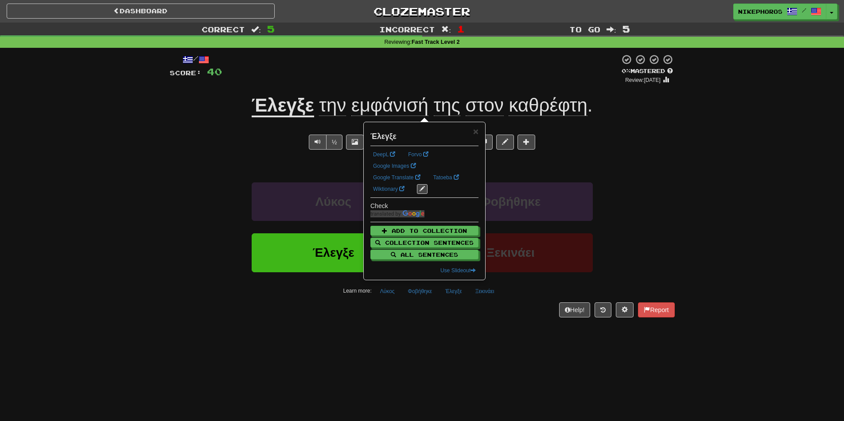
click at [689, 179] on div "Correct : 5 Incorrect : 1 To go : 5 Reviewing : Fast Track Level 2 / Score: 40 …" at bounding box center [422, 177] width 844 height 308
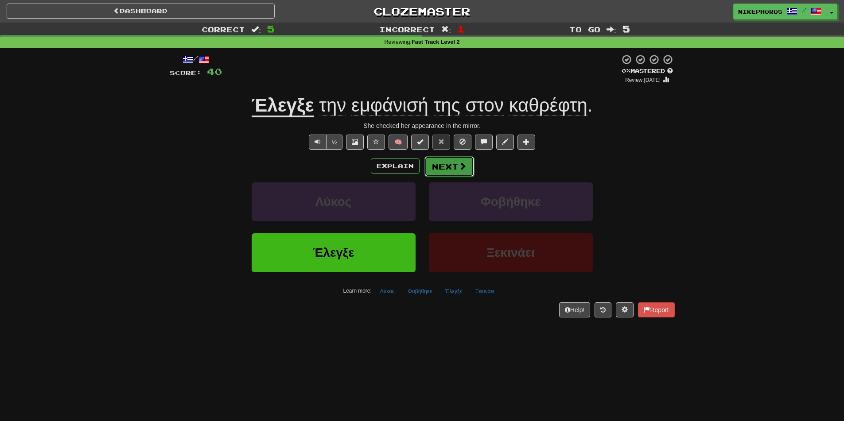
click at [446, 159] on button "Next" at bounding box center [450, 166] width 50 height 20
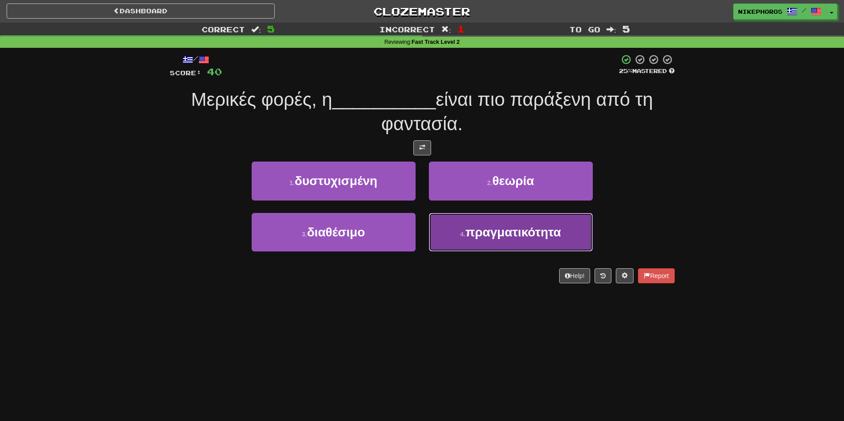
click at [534, 244] on button "4 . πραγματικότητα" at bounding box center [511, 232] width 164 height 39
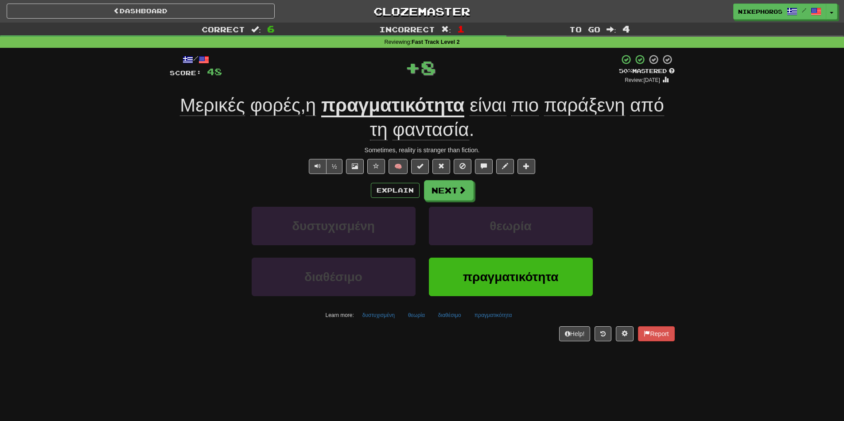
click at [511, 126] on div "Μερικές φορές , η πραγματικότητα είναι πιο παράξενη από τη φαντασία ." at bounding box center [422, 118] width 505 height 48
click at [229, 103] on span "Μερικές" at bounding box center [212, 105] width 65 height 21
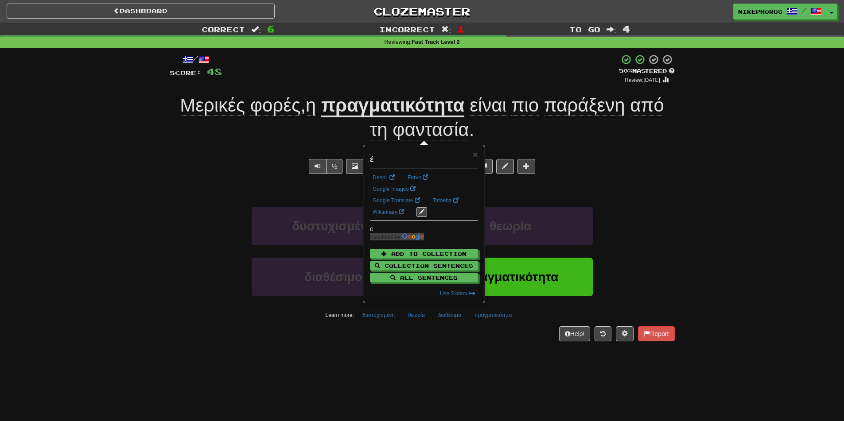
click at [306, 91] on div "/ Score: 48 + 8 50 % Mastered Review: 2025-10-02 Μερικές φορές , η πραγματικότη…" at bounding box center [422, 198] width 505 height 288
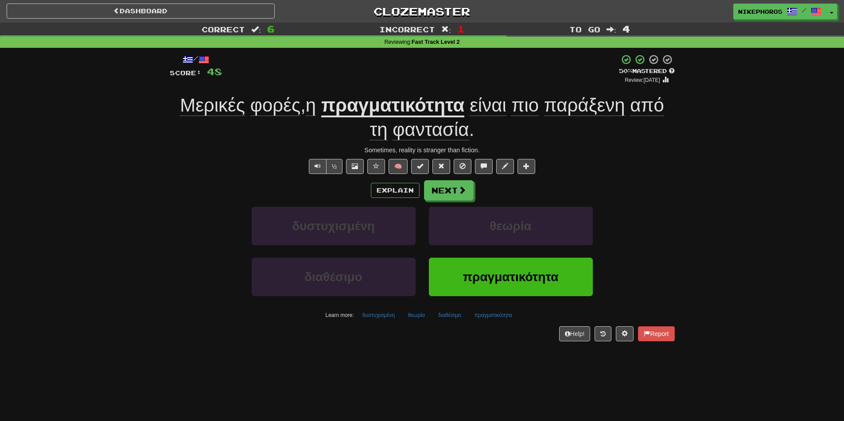
click at [212, 111] on span "Μερικές" at bounding box center [212, 105] width 65 height 21
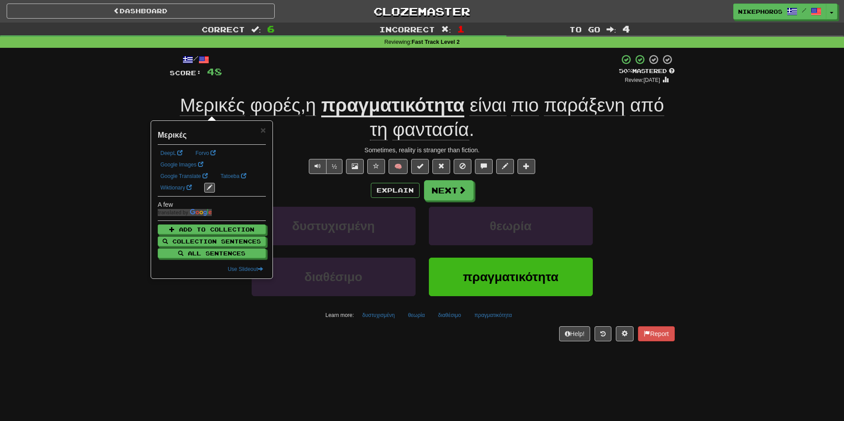
click at [312, 86] on div "/ Score: 48 + 8 50 % Mastered Review: 2025-10-02 Μερικές φορές , η πραγματικότη…" at bounding box center [422, 198] width 505 height 288
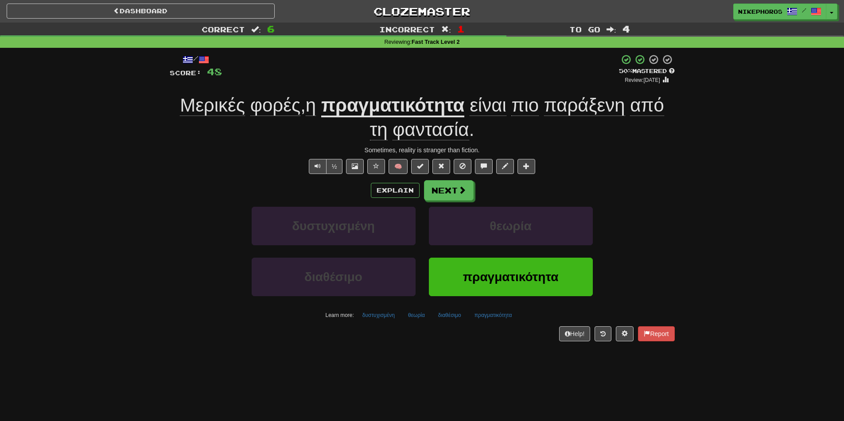
click at [252, 107] on span "φορές" at bounding box center [275, 105] width 50 height 21
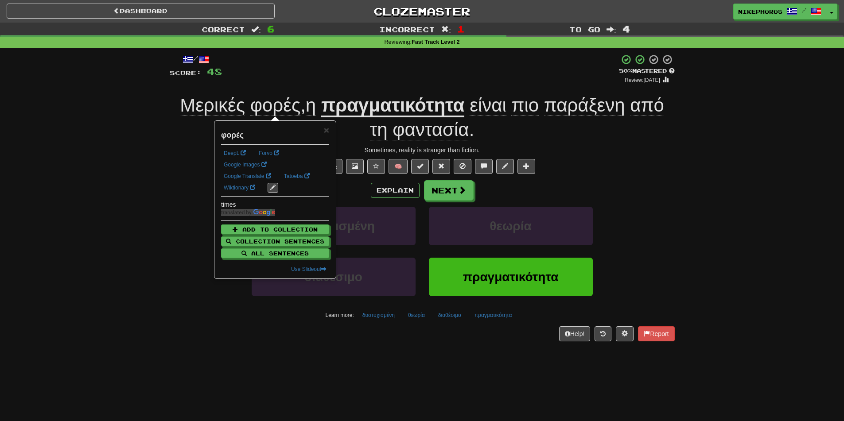
click at [304, 81] on div "+ 8" at bounding box center [420, 69] width 397 height 30
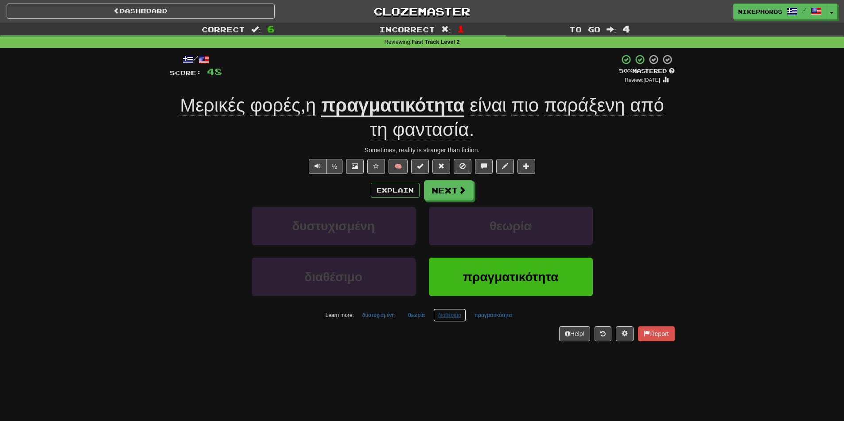
click at [450, 319] on button "διαθέσιμο" at bounding box center [449, 315] width 33 height 13
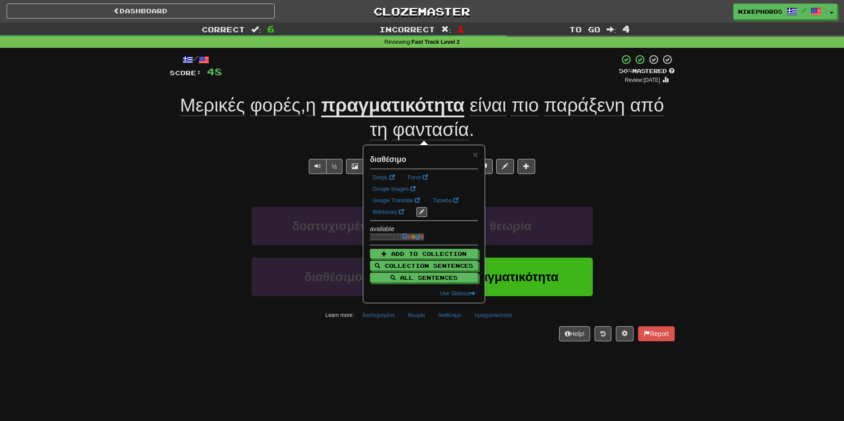
click at [466, 330] on div "Help! Report" at bounding box center [422, 334] width 505 height 15
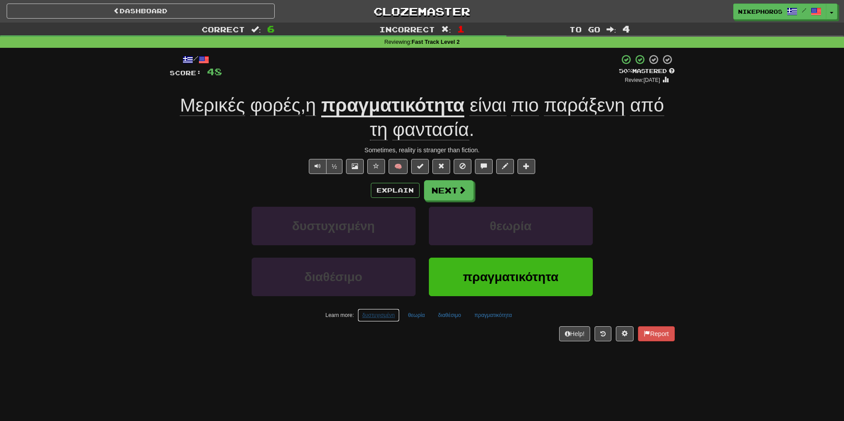
click at [372, 313] on button "δυστυχισμένη" at bounding box center [379, 315] width 42 height 13
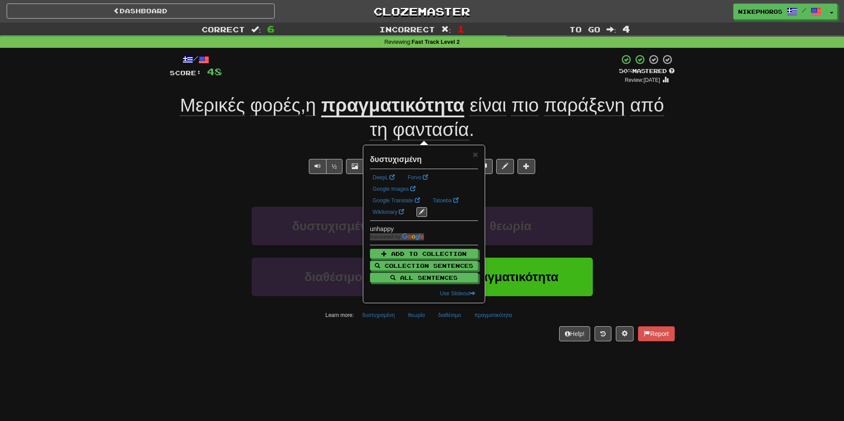
click at [420, 371] on div "Dashboard Clozemaster Nikephoros / Toggle Dropdown Dashboard Leaderboard Activi…" at bounding box center [422, 210] width 844 height 421
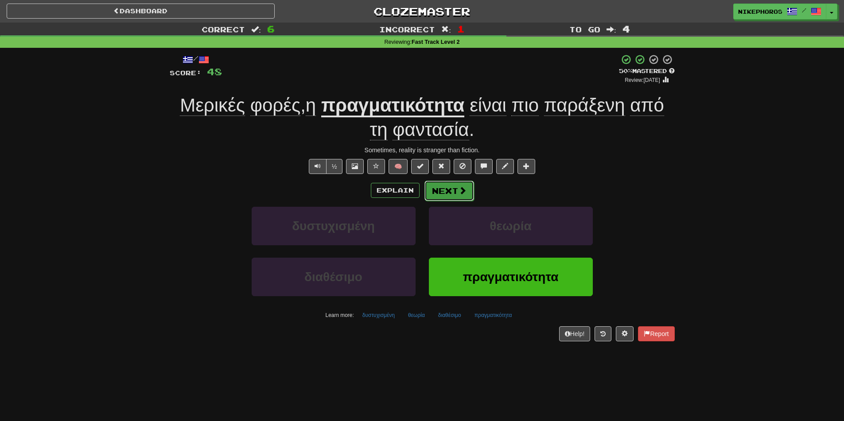
click at [446, 200] on button "Next" at bounding box center [450, 191] width 50 height 20
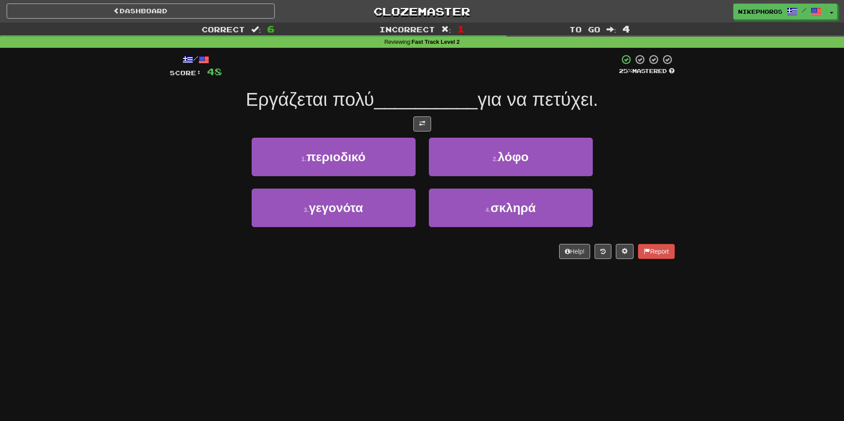
click at [581, 110] on span "για να πετύχει." at bounding box center [538, 99] width 121 height 21
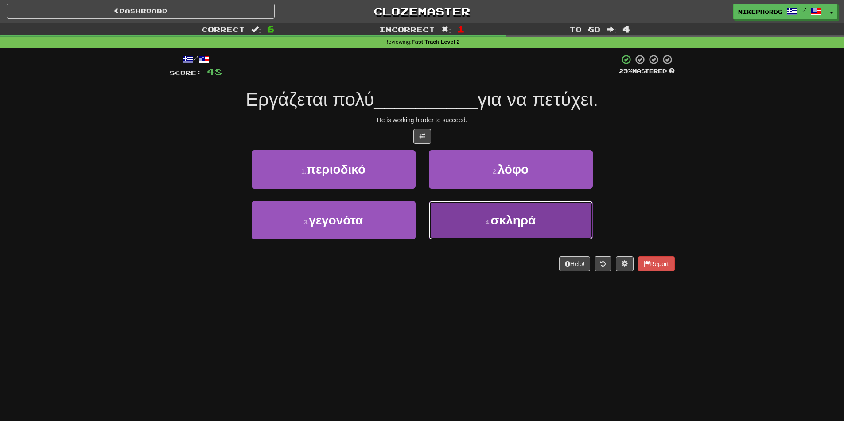
click at [546, 222] on button "4 . σκληρά" at bounding box center [511, 220] width 164 height 39
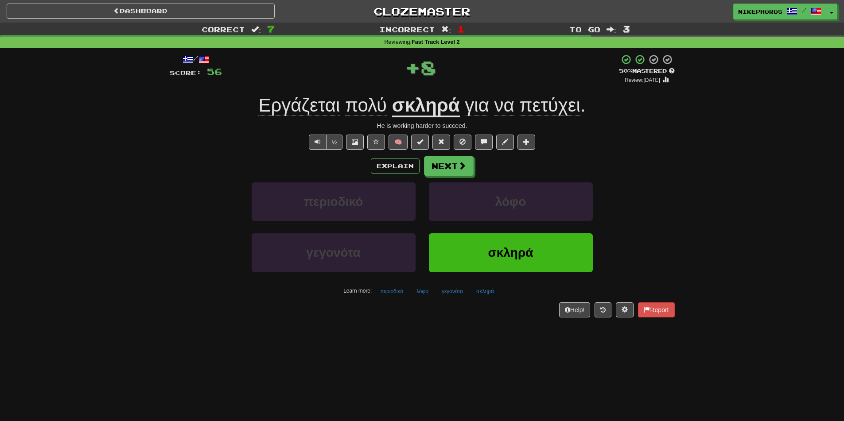
click at [671, 153] on div "/ Score: 56 + 8 50 % Mastered Review: 2025-10-02 Εργάζεται πολύ σκληρά για να π…" at bounding box center [422, 185] width 505 height 263
click at [543, 102] on span "πετύχει" at bounding box center [550, 105] width 61 height 21
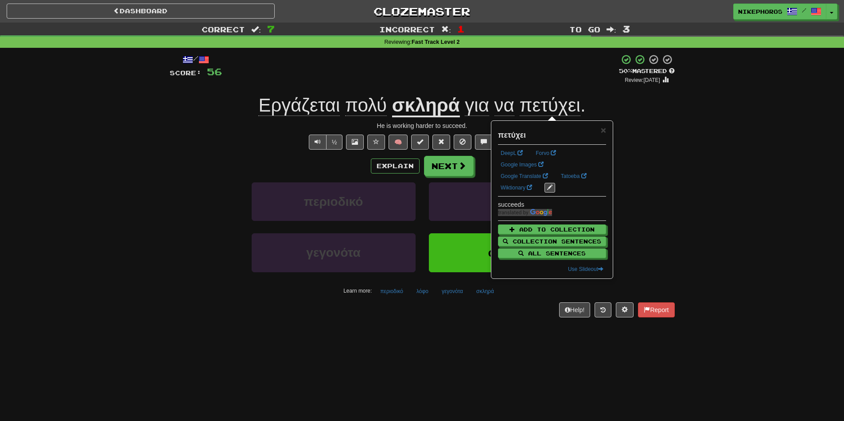
click at [612, 122] on div "× πετύχει DeepL Forvo Google Images Google Translate Tatoeba Wiktionary succeed…" at bounding box center [552, 199] width 121 height 157
click at [472, 62] on div "+ 8" at bounding box center [420, 69] width 397 height 30
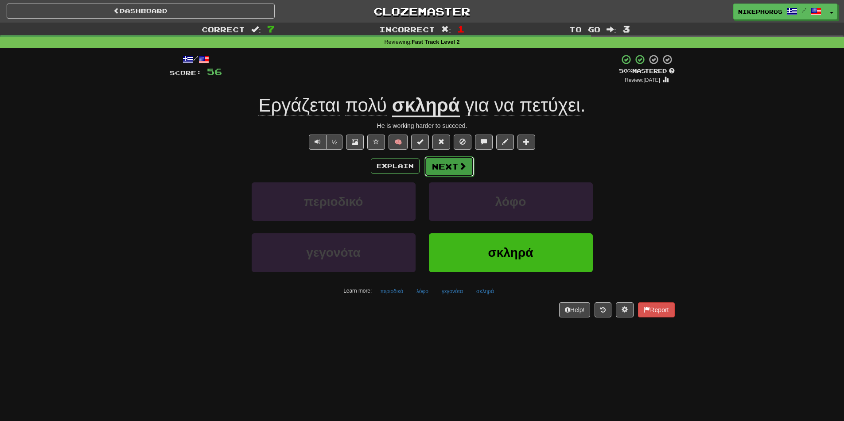
click at [464, 171] on button "Next" at bounding box center [450, 166] width 50 height 20
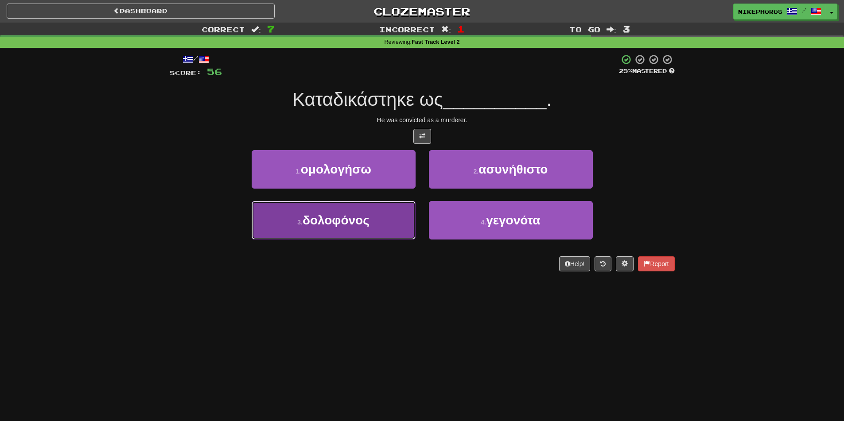
click at [359, 237] on button "3 . δολοφόνος" at bounding box center [334, 220] width 164 height 39
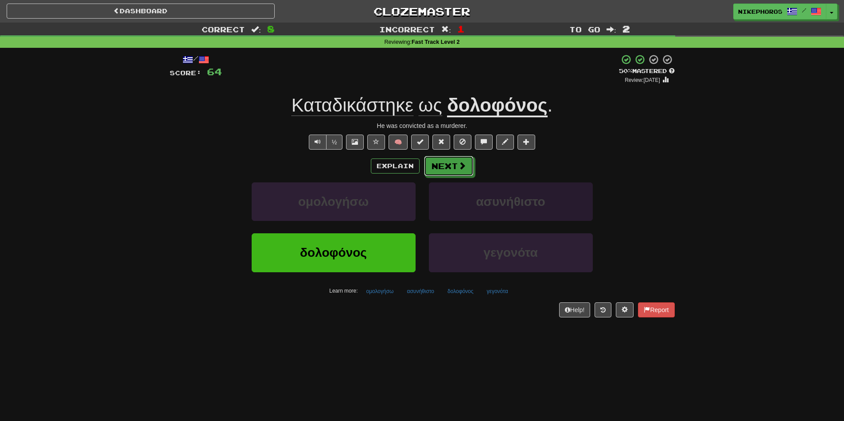
drag, startPoint x: 455, startPoint y: 172, endPoint x: 456, endPoint y: 186, distance: 14.7
click at [456, 186] on div "Explain Next ομολογήσω ασυνήθιστο δολοφόνος γεγονότα Learn more: ομολογήσω ασυν…" at bounding box center [422, 227] width 505 height 142
click at [463, 174] on button "Next" at bounding box center [450, 166] width 50 height 20
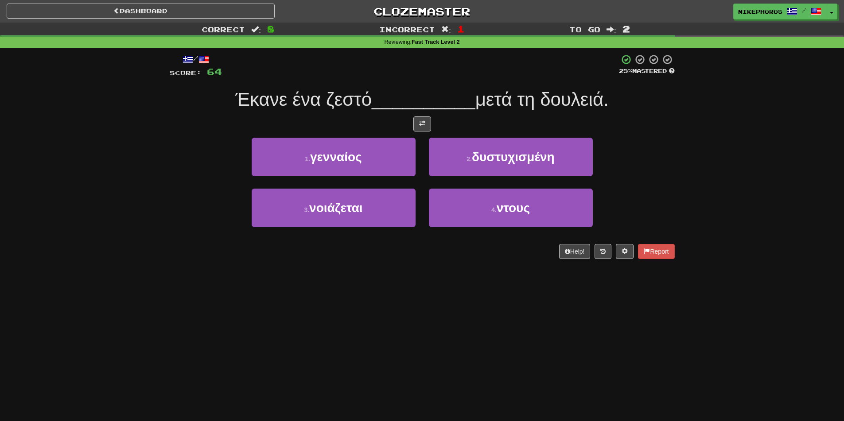
click at [654, 145] on div "1 . γενναίος 2 . δυστυχισμένη" at bounding box center [422, 163] width 532 height 51
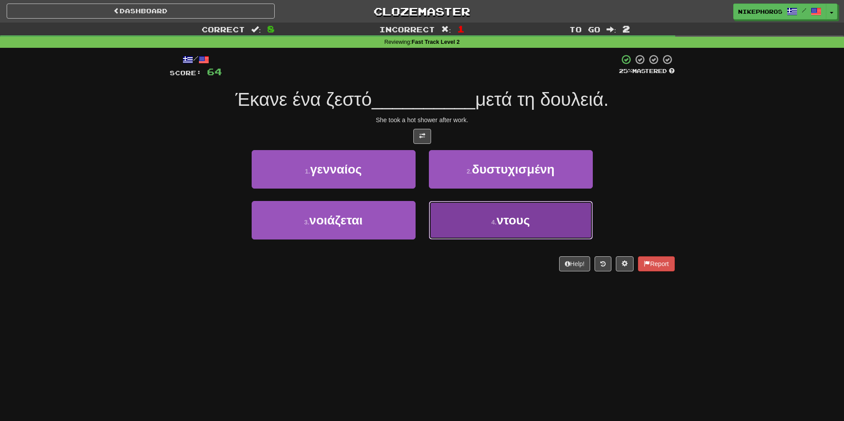
click at [507, 237] on button "4 . ντους" at bounding box center [511, 220] width 164 height 39
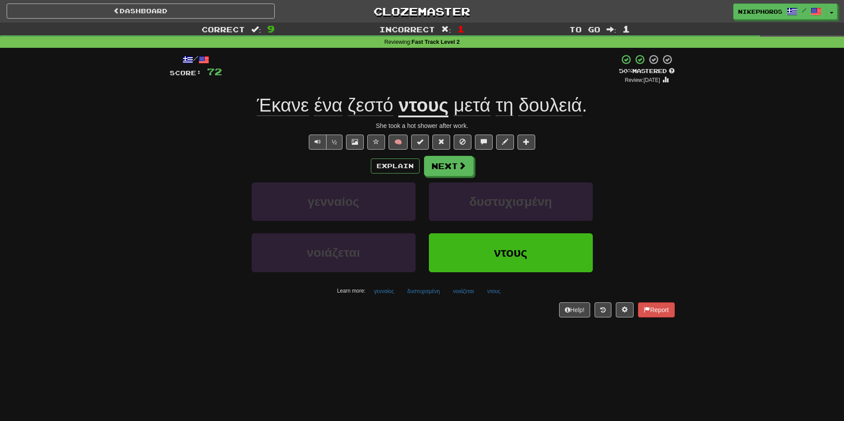
click at [458, 178] on div "Explain Next γενναίος δυστυχισμένη νοιάζεται ντους Learn more: γενναίος δυστυχι…" at bounding box center [422, 227] width 505 height 142
click at [458, 173] on button "Next" at bounding box center [450, 166] width 50 height 20
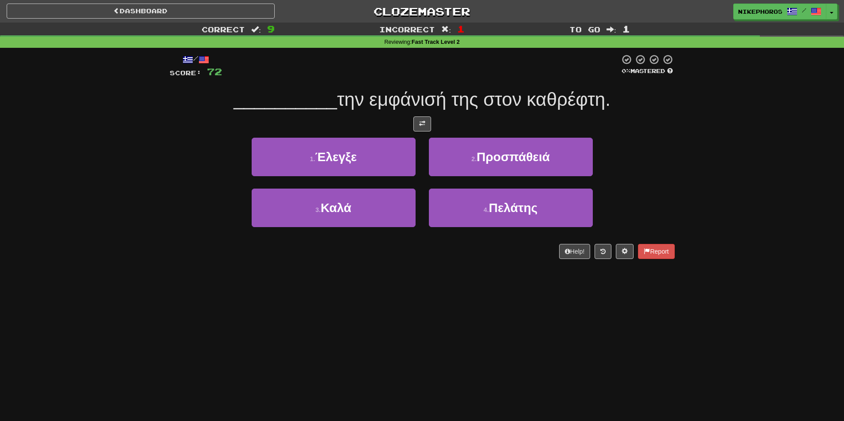
click at [645, 133] on div "/ Score: 72 0 % Mastered __________ την εμφάνισή της στον καθρέφτη. 1 . Έλεγξε …" at bounding box center [422, 156] width 505 height 205
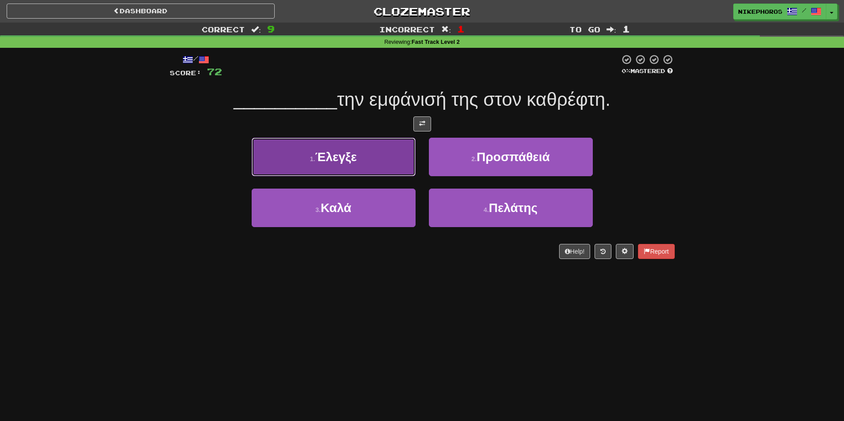
click at [319, 140] on button "1 . Έλεγξε" at bounding box center [334, 157] width 164 height 39
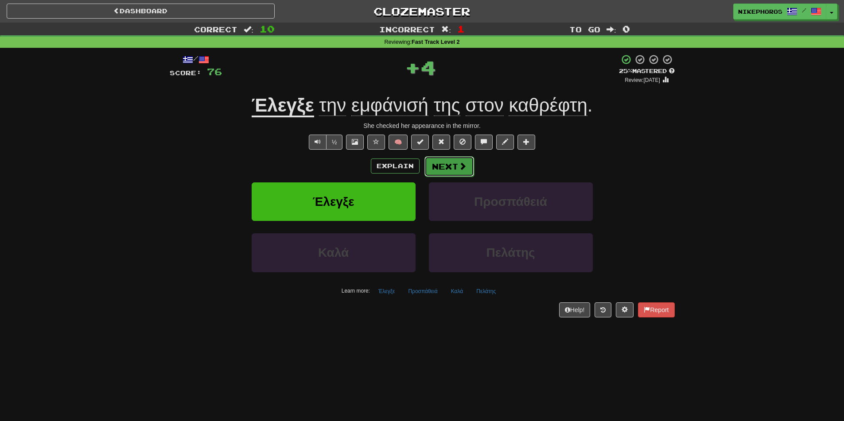
click at [440, 164] on button "Next" at bounding box center [450, 166] width 50 height 20
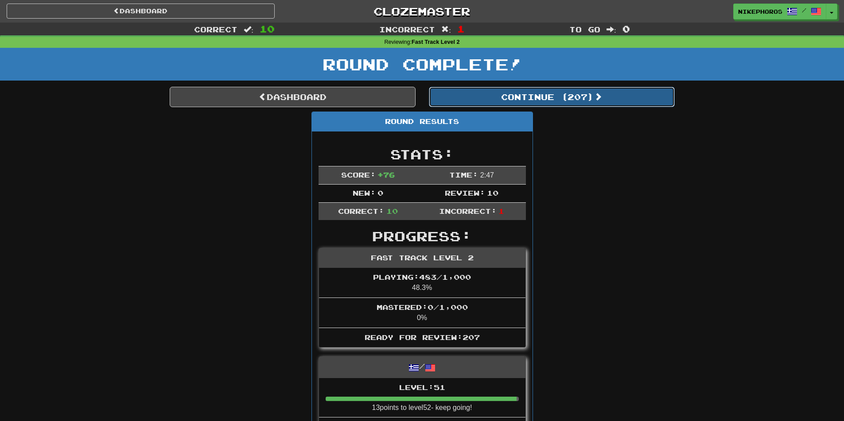
click at [494, 104] on button "Continue ( 207 )" at bounding box center [552, 97] width 246 height 20
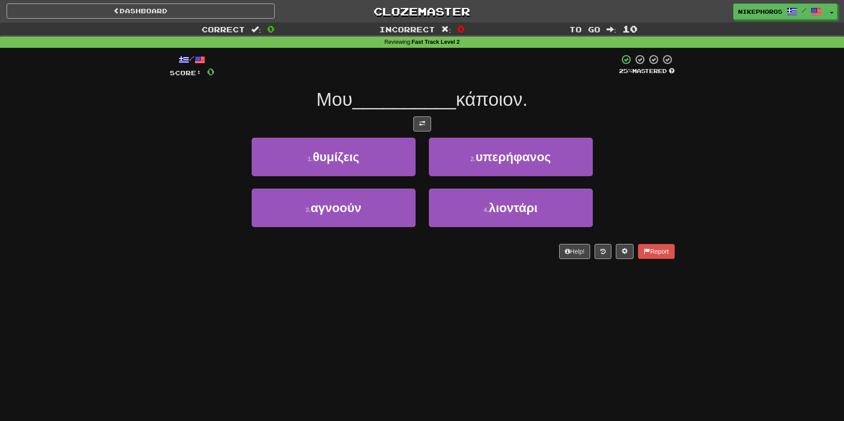
click at [660, 140] on div "1 . θυμίζεις 2 . υπερήφανος" at bounding box center [422, 163] width 532 height 51
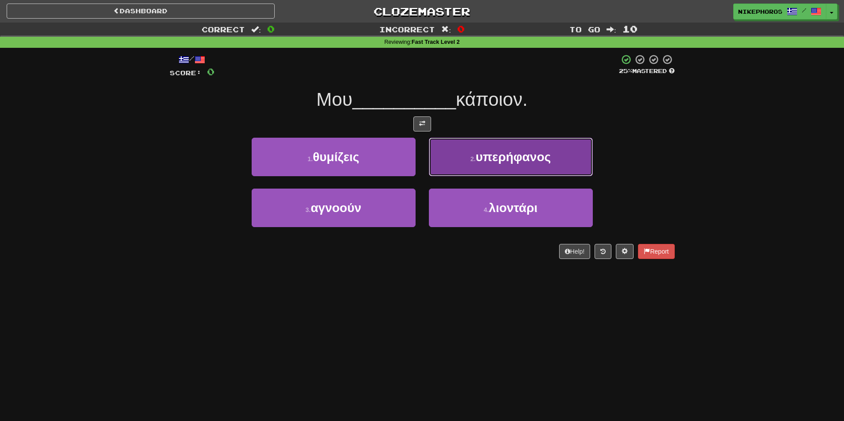
click at [532, 166] on button "2 . υπερήφανος" at bounding box center [511, 157] width 164 height 39
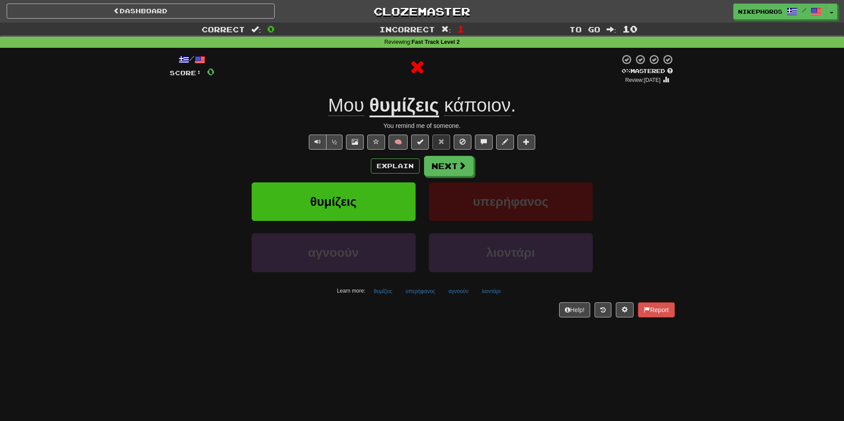
click at [400, 113] on u "θυμίζεις" at bounding box center [405, 106] width 70 height 23
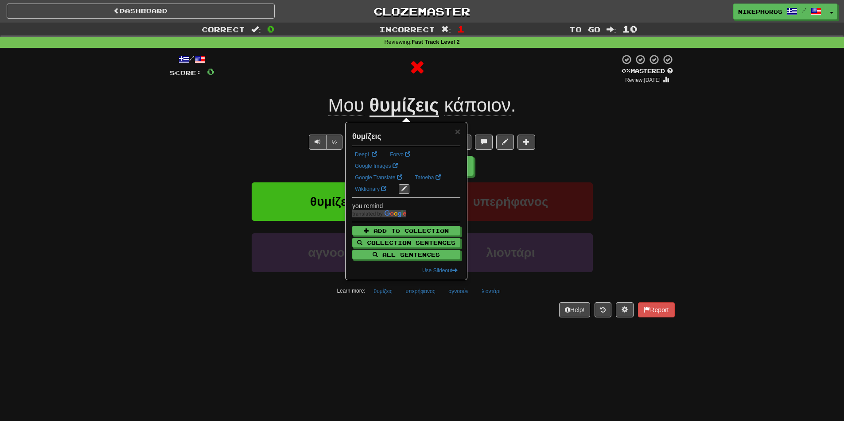
click at [630, 140] on div "½ 🧠" at bounding box center [422, 142] width 505 height 15
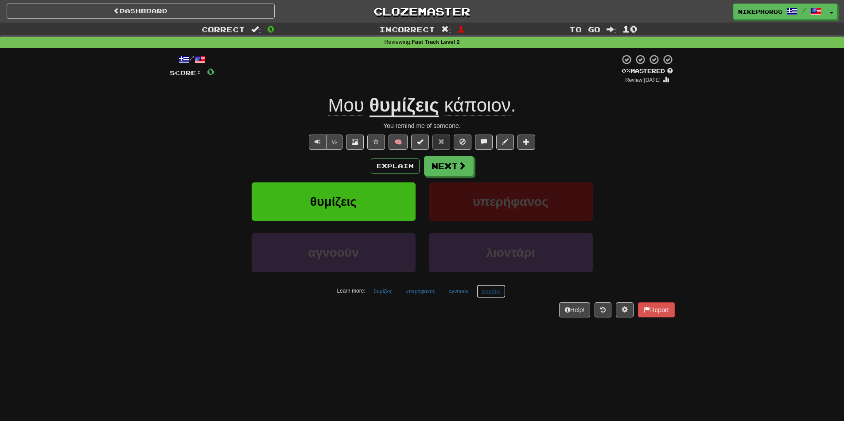
click at [488, 292] on button "λιοντάρι" at bounding box center [491, 291] width 28 height 13
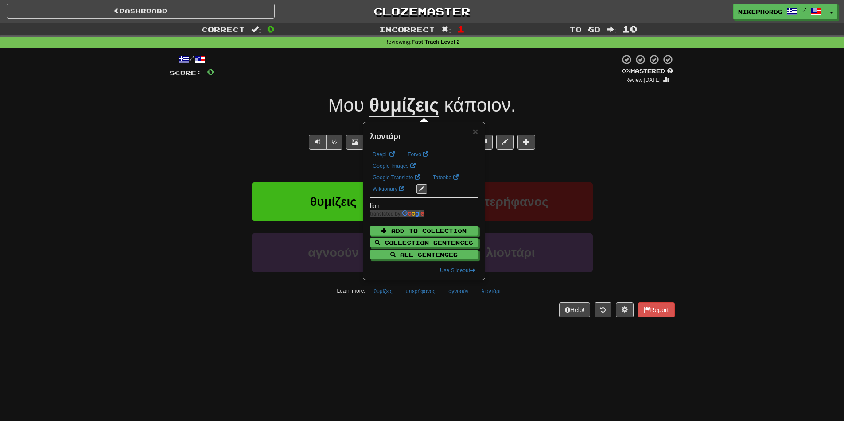
click at [520, 333] on div "Dashboard Clozemaster Nikephoros / Toggle Dropdown Dashboard Leaderboard Activi…" at bounding box center [422, 210] width 844 height 421
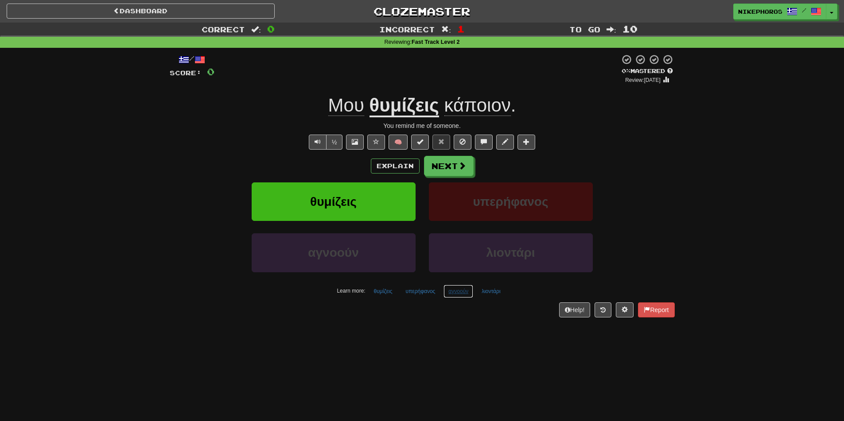
click at [459, 295] on button "αγνοούν" at bounding box center [459, 291] width 30 height 13
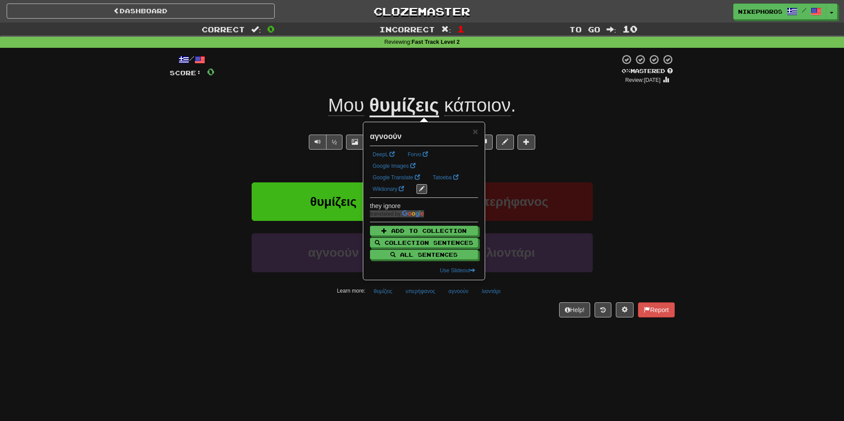
click at [469, 329] on div "/ Score: 0 0 % Mastered Review: 2025-09-22 Μου θυμίζεις κάποιον . You remind me…" at bounding box center [422, 189] width 505 height 282
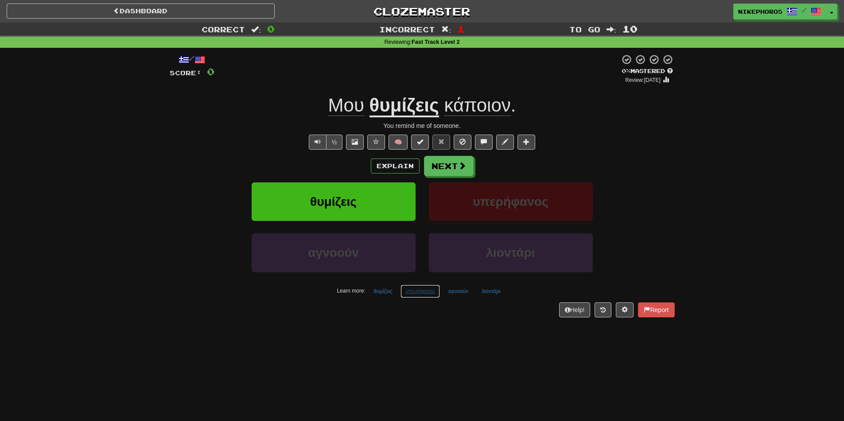
click at [409, 294] on button "υπερήφανος" at bounding box center [420, 291] width 39 height 13
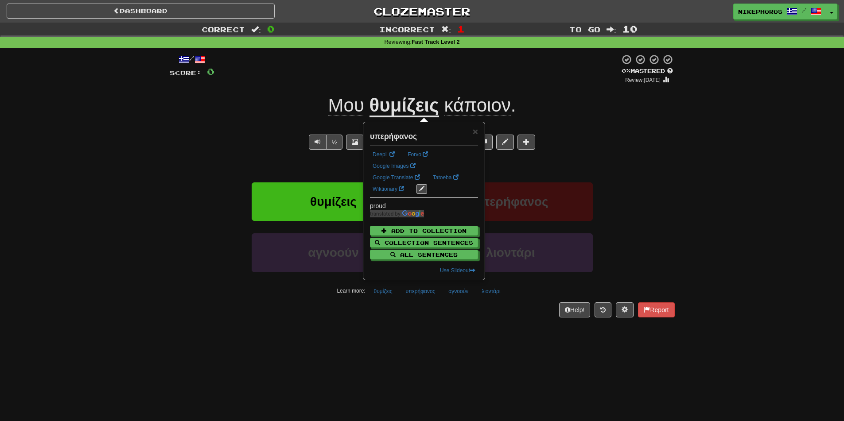
click at [438, 329] on div "/ Score: 0 0 % Mastered Review: 2025-09-22 Μου θυμίζεις κάποιον . You remind me…" at bounding box center [422, 189] width 505 height 282
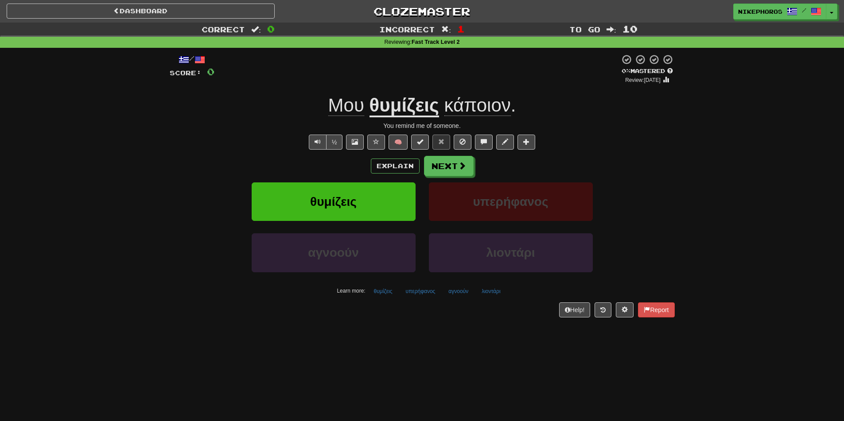
click at [424, 101] on u "θυμίζεις" at bounding box center [405, 106] width 70 height 23
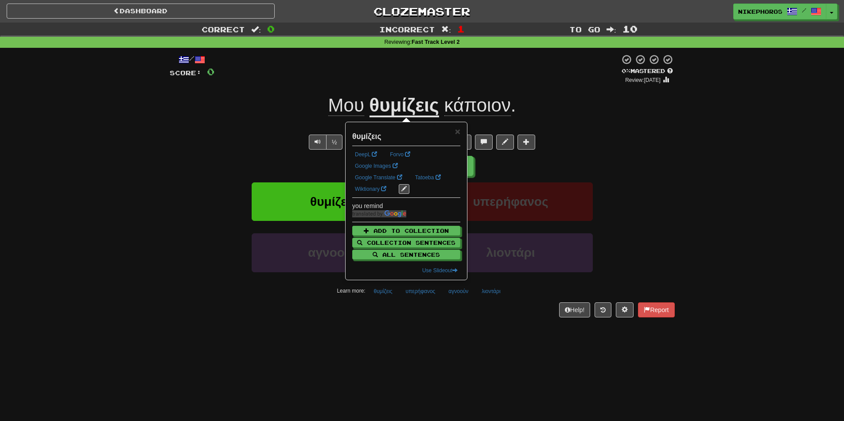
click at [429, 86] on div "/ Score: 0 0 % Mastered Review: 2025-09-22 Μου θυμίζεις κάποιον . You remind me…" at bounding box center [422, 185] width 505 height 263
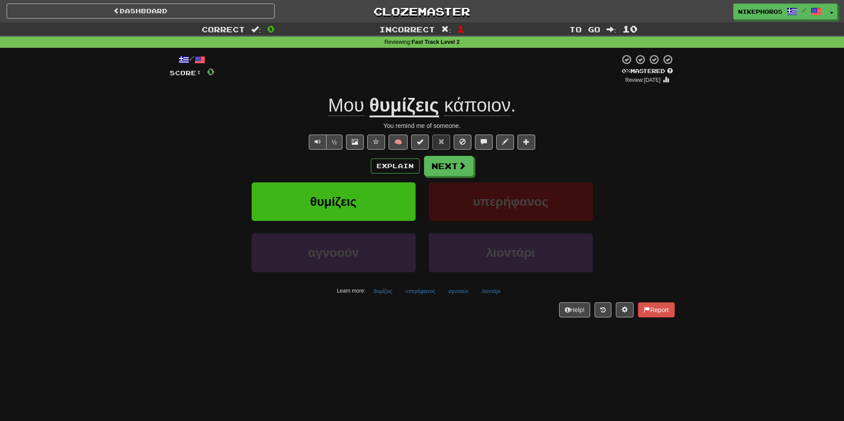
click at [457, 109] on span "κάποιον" at bounding box center [478, 105] width 66 height 21
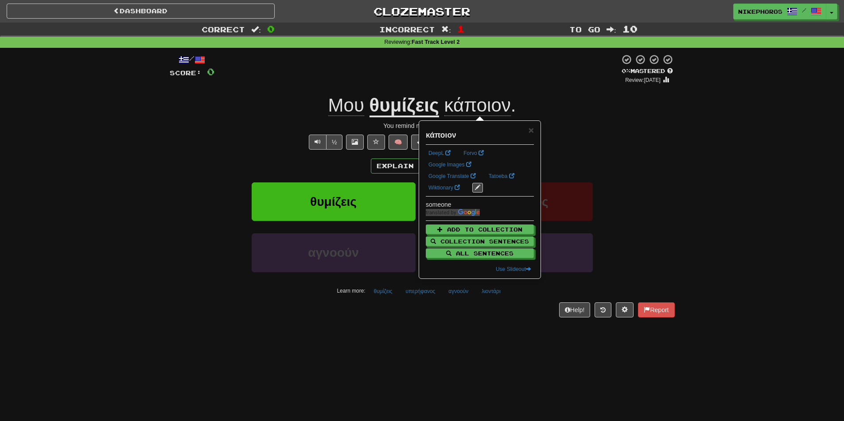
click at [477, 71] on div at bounding box center [418, 69] width 406 height 30
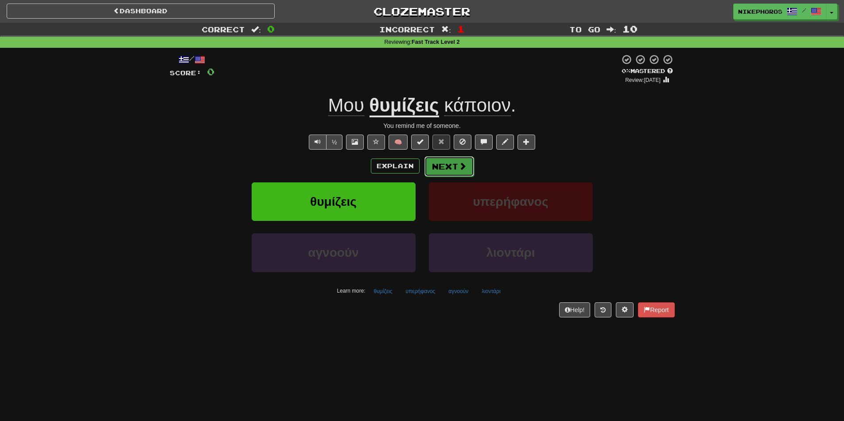
click at [452, 166] on button "Next" at bounding box center [450, 166] width 50 height 20
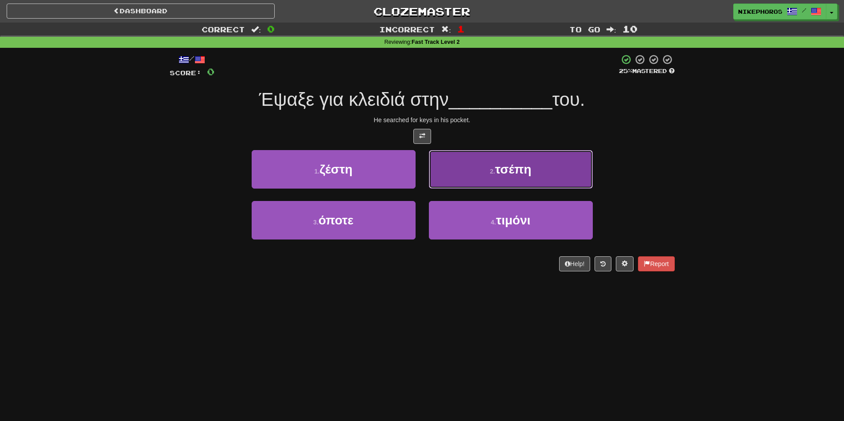
click at [496, 174] on span "τσέπη" at bounding box center [513, 170] width 36 height 14
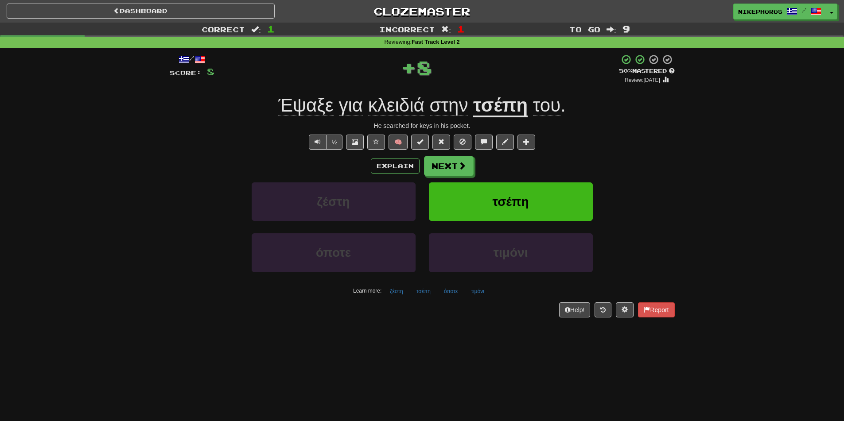
click at [507, 113] on u "τσέπη" at bounding box center [500, 106] width 55 height 23
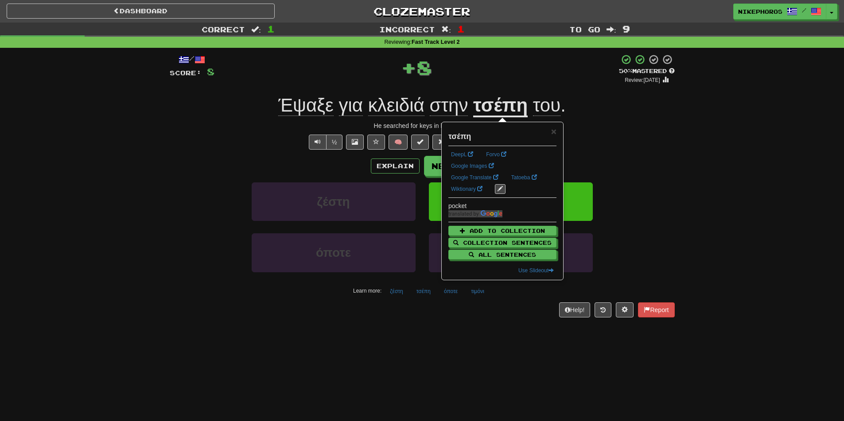
click at [620, 108] on div "Έψαξε για κλειδιά στην τσέπη του ." at bounding box center [422, 106] width 505 height 24
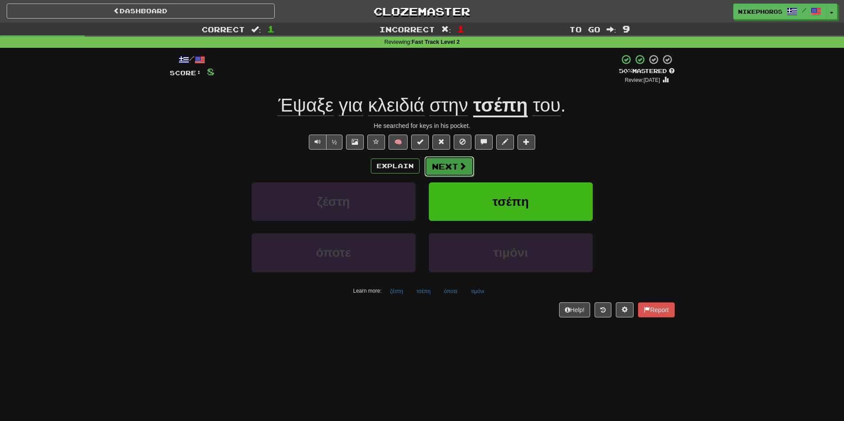
click at [442, 164] on button "Next" at bounding box center [450, 166] width 50 height 20
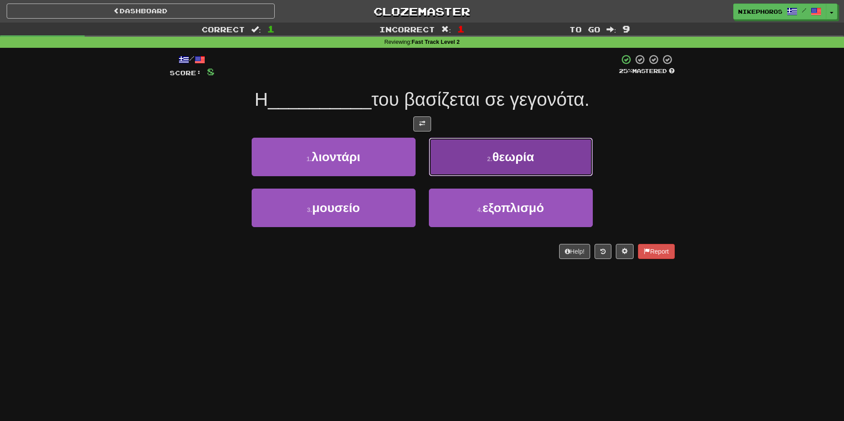
click at [526, 153] on span "θεωρία" at bounding box center [513, 157] width 42 height 14
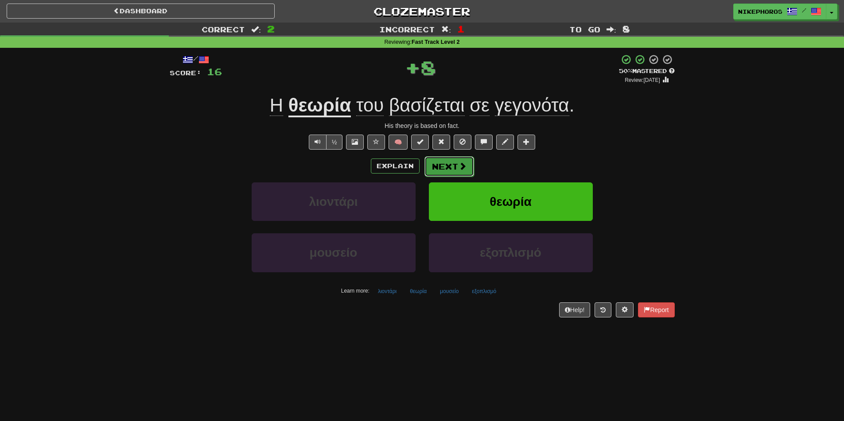
click at [443, 165] on button "Next" at bounding box center [450, 166] width 50 height 20
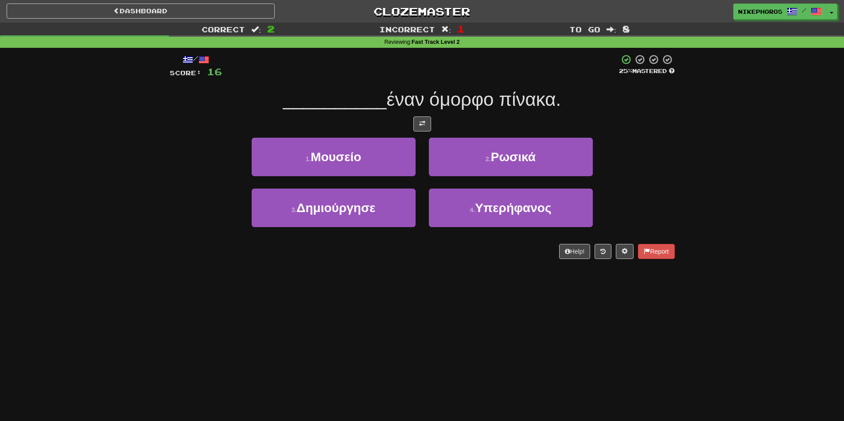
click at [560, 110] on div "__________ έναν όμορφο πίνακα." at bounding box center [422, 100] width 505 height 24
click at [649, 114] on div "/ Score: 16 25 % Mastered __________ έναν όμορφο πίνακα. 1 . Μουσείο 2 . Ρωσικά…" at bounding box center [422, 156] width 505 height 205
click at [649, 112] on div "/ Score: 16 25 % Mastered __________ έναν όμορφο πίνακα. 1 . Μουσείο 2 . Ρωσικά…" at bounding box center [422, 156] width 505 height 205
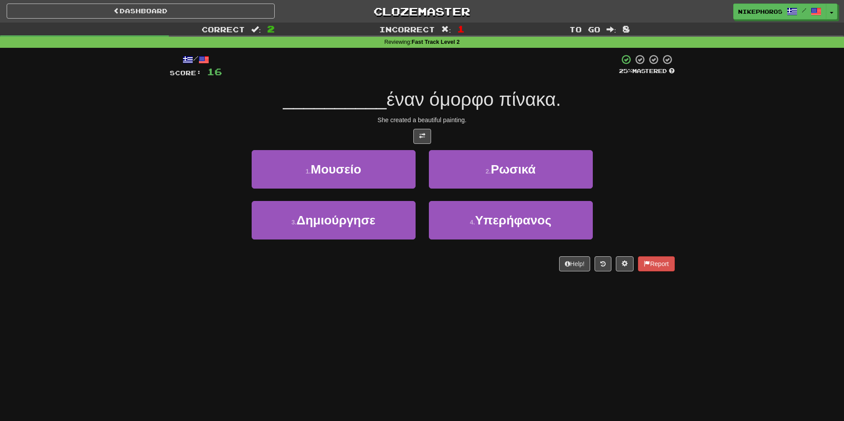
click at [661, 113] on div "/ Score: 16 25 % Mastered __________ έναν όμορφο πίνακα. She created a beautifu…" at bounding box center [422, 163] width 505 height 218
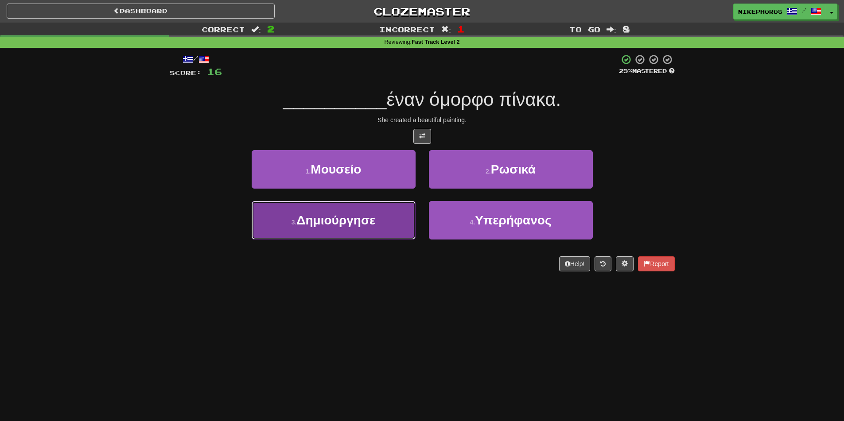
click at [370, 238] on button "3 . Δημιούργησε" at bounding box center [334, 220] width 164 height 39
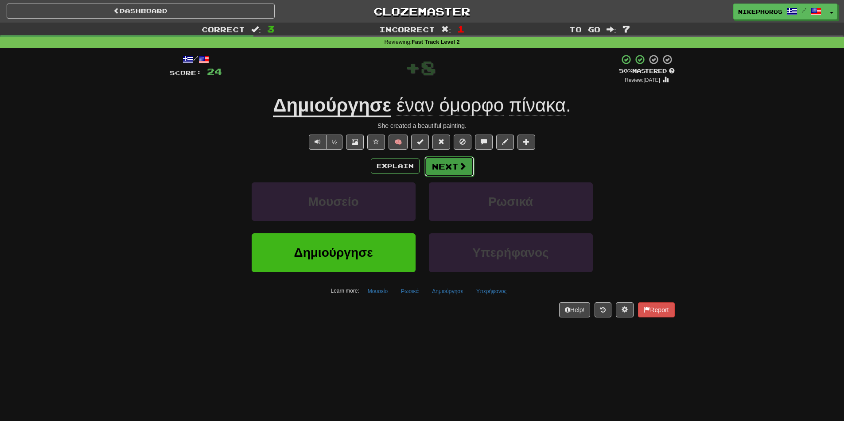
click at [454, 159] on button "Next" at bounding box center [450, 166] width 50 height 20
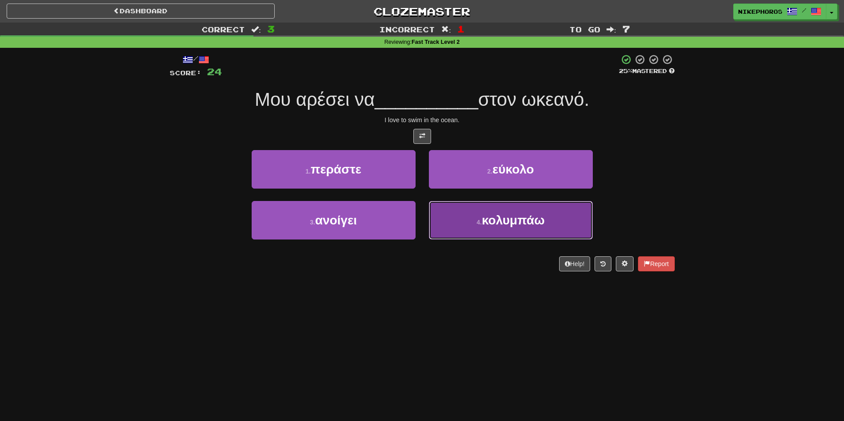
click at [570, 223] on button "4 . κολυμπάω" at bounding box center [511, 220] width 164 height 39
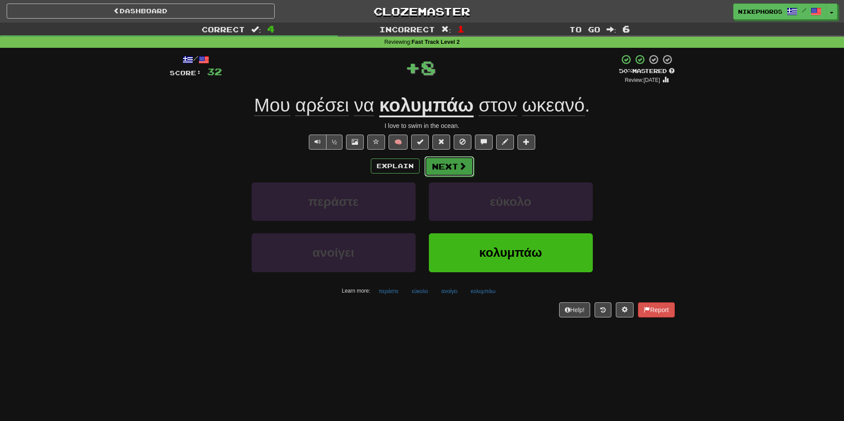
click at [461, 168] on span at bounding box center [463, 166] width 8 height 8
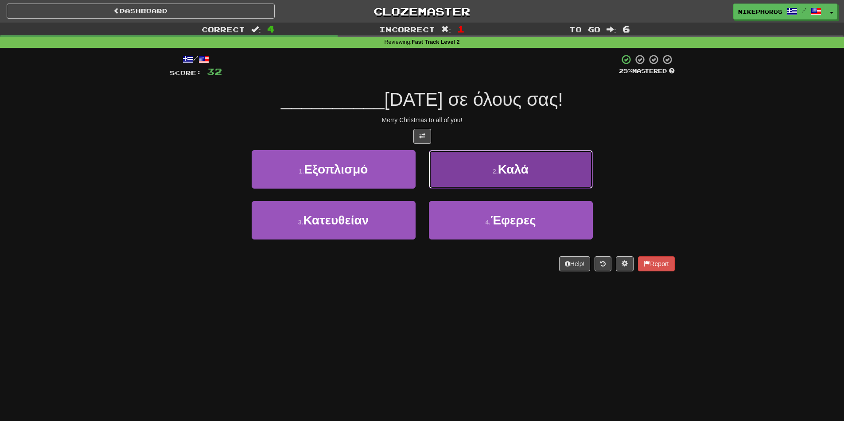
click at [557, 168] on button "2 . Καλά" at bounding box center [511, 169] width 164 height 39
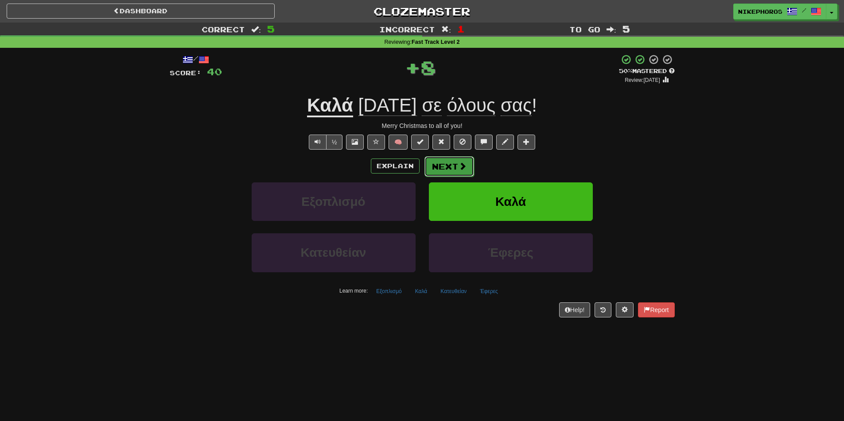
click at [466, 168] on button "Next" at bounding box center [450, 166] width 50 height 20
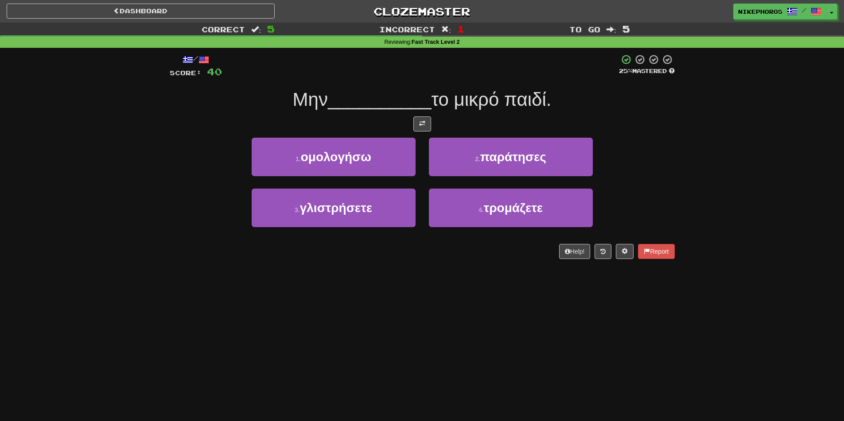
click at [664, 132] on div "/ Score: 40 25 % Mastered Μην __________ το μικρό παιδί. 1 . ομολογήσω 2 . παρά…" at bounding box center [422, 156] width 505 height 205
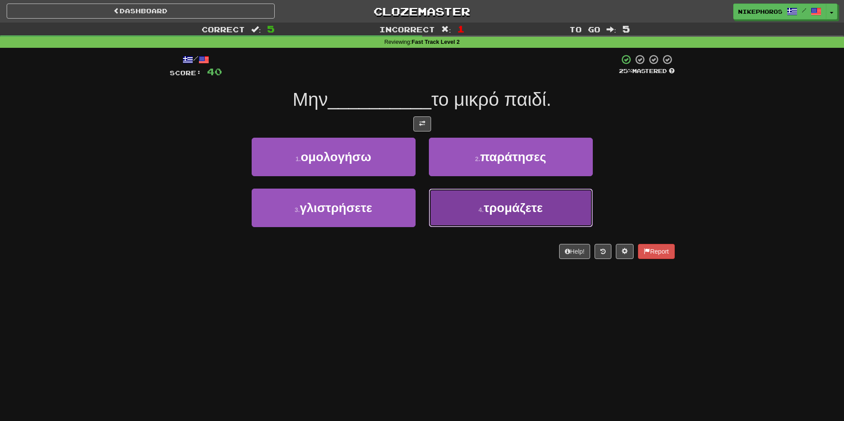
click at [509, 219] on button "4 . τρομάζετε" at bounding box center [511, 208] width 164 height 39
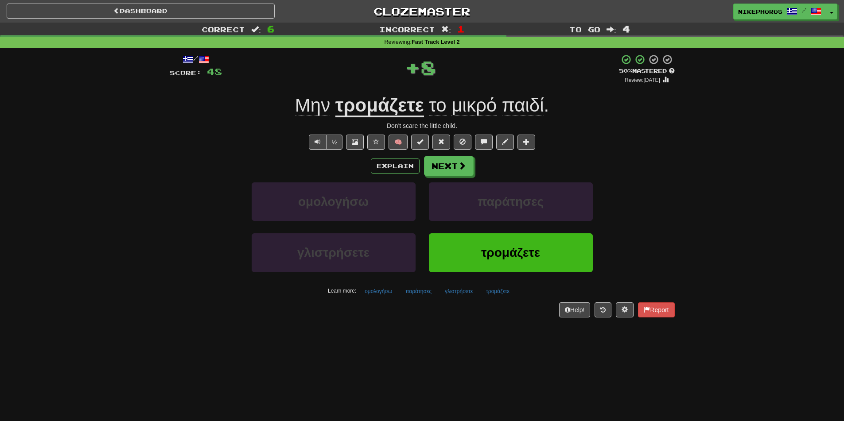
click at [665, 153] on div "/ Score: 48 + 8 50 % Mastered Review: 2025-10-02 Μην τρομάζετε το μικρό παιδί .…" at bounding box center [422, 185] width 505 height 263
click at [464, 164] on span at bounding box center [463, 166] width 8 height 8
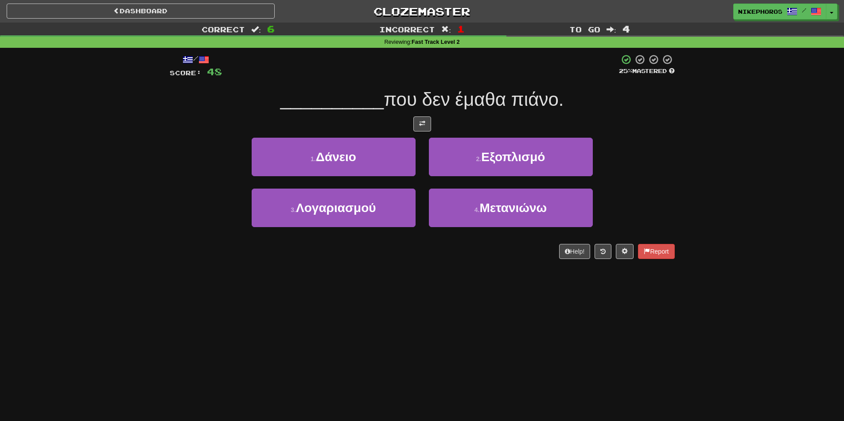
click at [348, 324] on div "Dashboard Clozemaster Nikephoros / Toggle Dropdown Dashboard Leaderboard Activi…" at bounding box center [422, 210] width 844 height 421
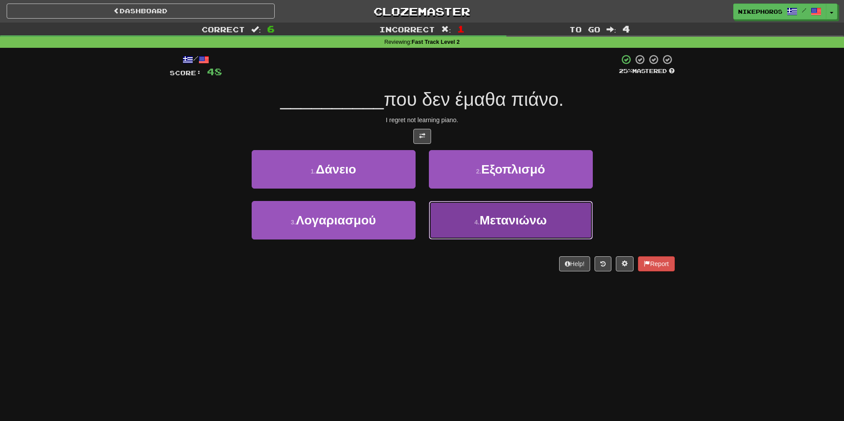
click at [499, 240] on button "4 . Μετανιώνω" at bounding box center [511, 220] width 164 height 39
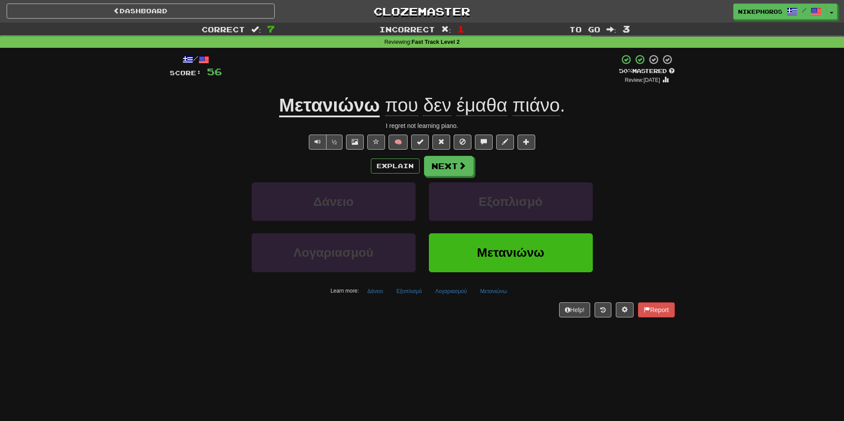
click at [338, 98] on u "Μετανιώνω" at bounding box center [329, 106] width 101 height 23
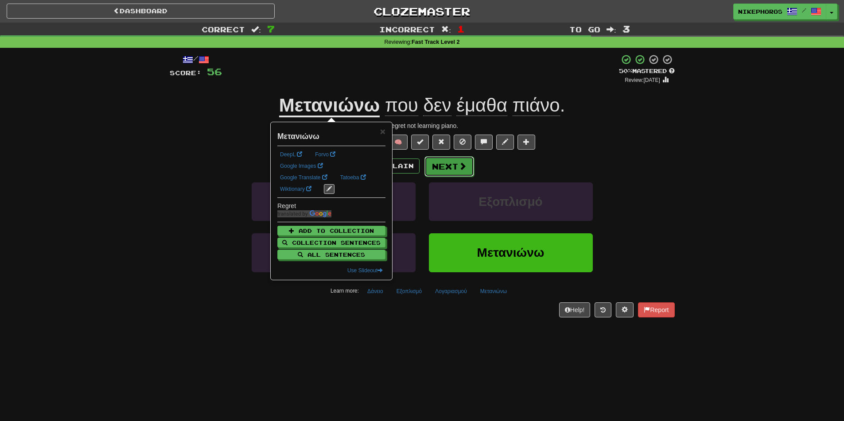
click at [454, 164] on button "Next" at bounding box center [450, 166] width 50 height 20
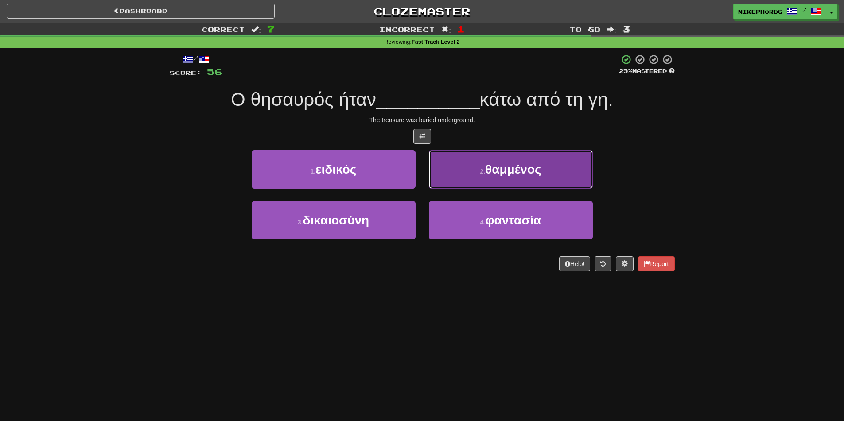
click at [570, 164] on button "2 . θαμμένος" at bounding box center [511, 169] width 164 height 39
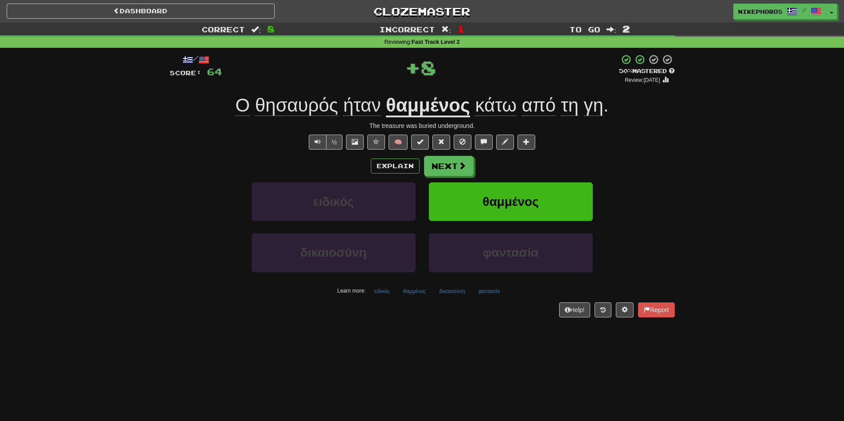
click at [719, 152] on div "Correct : 8 Incorrect : 1 To go : 2 Reviewing : Fast Track Level 2 / Score: 64 …" at bounding box center [422, 177] width 844 height 308
click at [461, 166] on span at bounding box center [463, 166] width 8 height 8
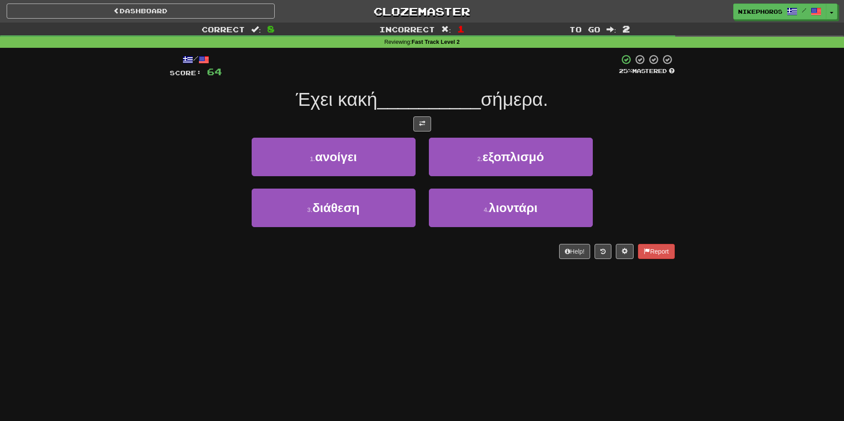
click at [583, 100] on div "Έχει κακή __________ σήμερα." at bounding box center [422, 100] width 505 height 24
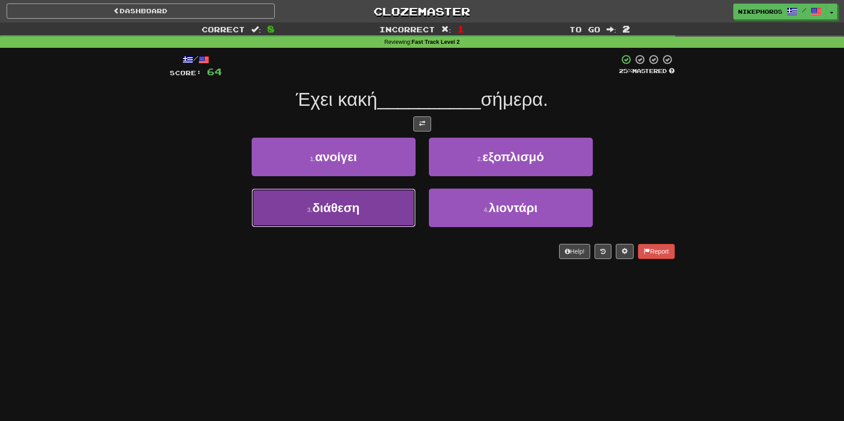
click at [394, 218] on button "3 . διάθεση" at bounding box center [334, 208] width 164 height 39
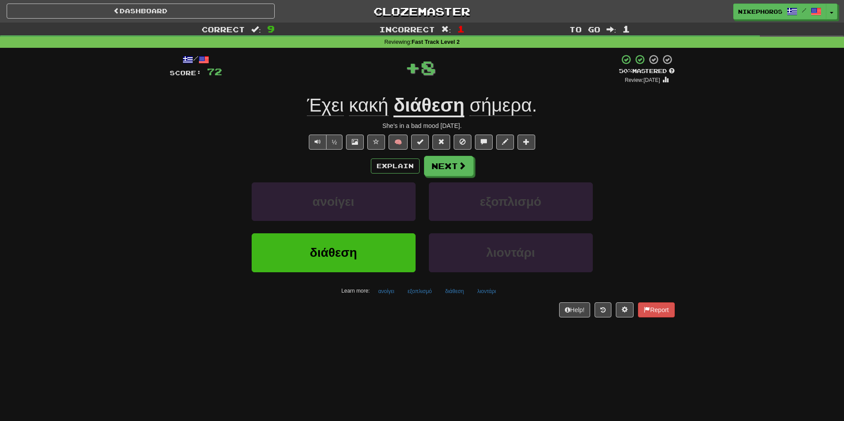
click at [425, 108] on u "διάθεση" at bounding box center [429, 106] width 71 height 23
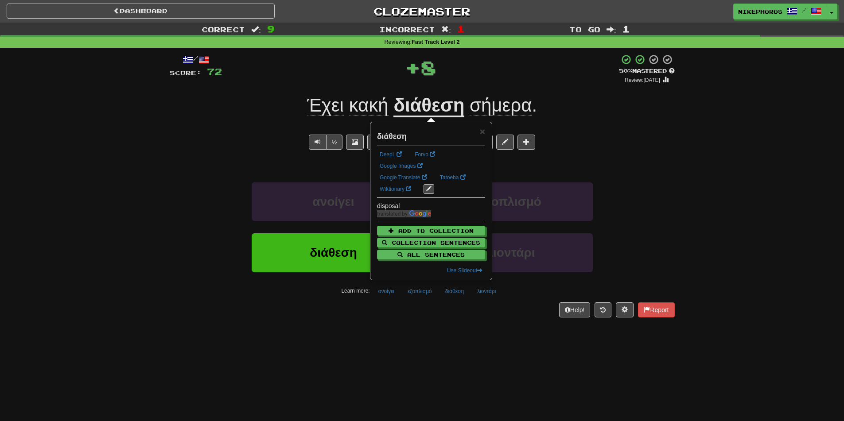
click at [638, 113] on div "Έχει κακή διάθεση σήμερα ." at bounding box center [422, 106] width 505 height 24
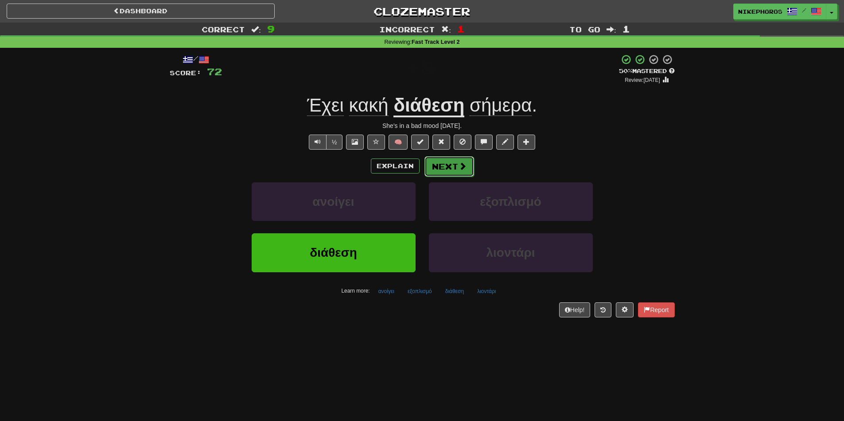
click at [441, 163] on button "Next" at bounding box center [450, 166] width 50 height 20
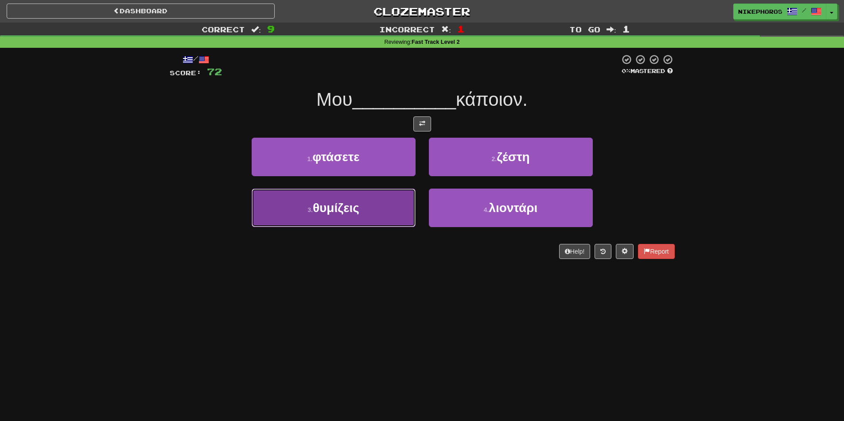
click at [319, 214] on span "θυμίζεις" at bounding box center [336, 208] width 47 height 14
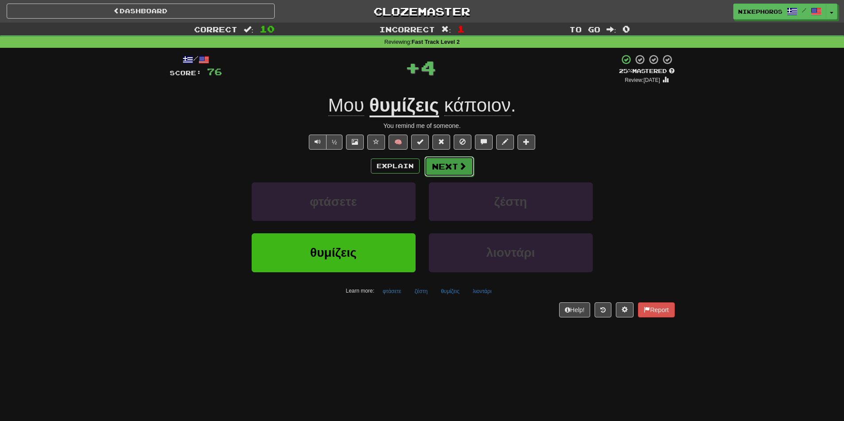
click at [464, 166] on span at bounding box center [463, 166] width 8 height 8
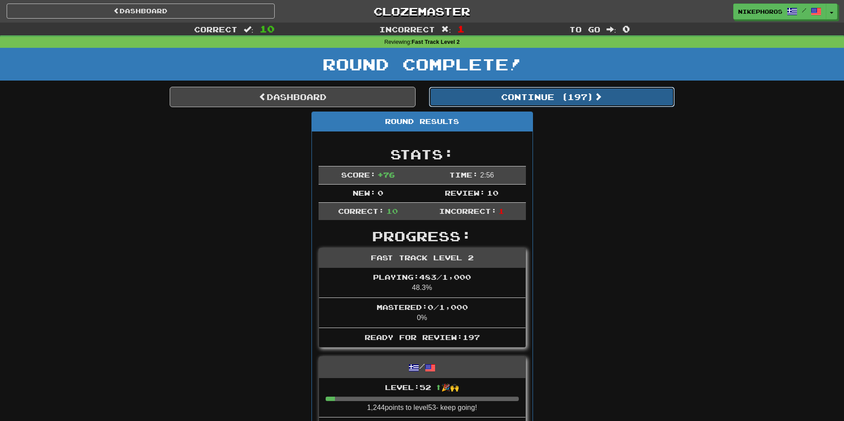
click at [503, 95] on button "Continue ( 197 )" at bounding box center [552, 97] width 246 height 20
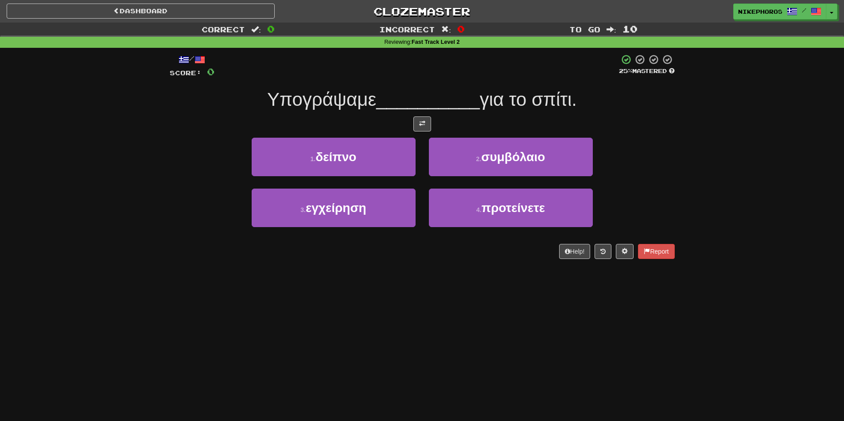
click at [621, 155] on div "1 . δείπνο 2 . συμβόλαιο" at bounding box center [422, 163] width 532 height 51
click at [672, 162] on div "1 . δείπνο 2 . συμβόλαιο" at bounding box center [422, 163] width 532 height 51
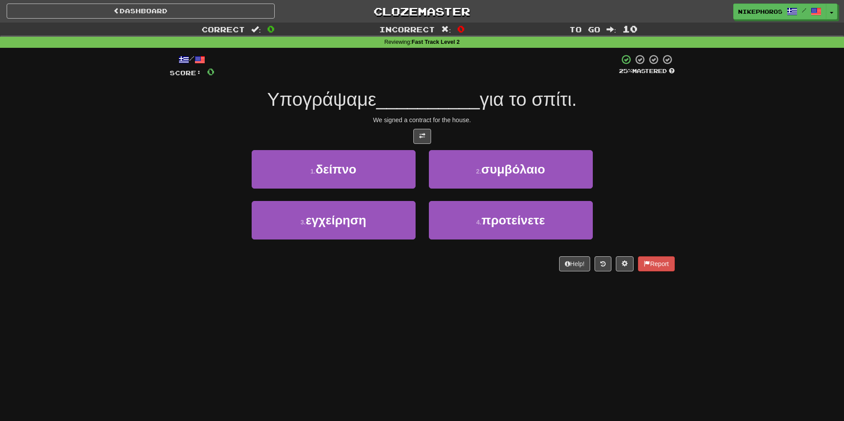
click at [626, 215] on div "3 . εγχείρηση 4 . προτείνετε" at bounding box center [422, 226] width 532 height 51
click at [653, 150] on div "1 . δείπνο 2 . συμβόλαιο" at bounding box center [422, 175] width 532 height 51
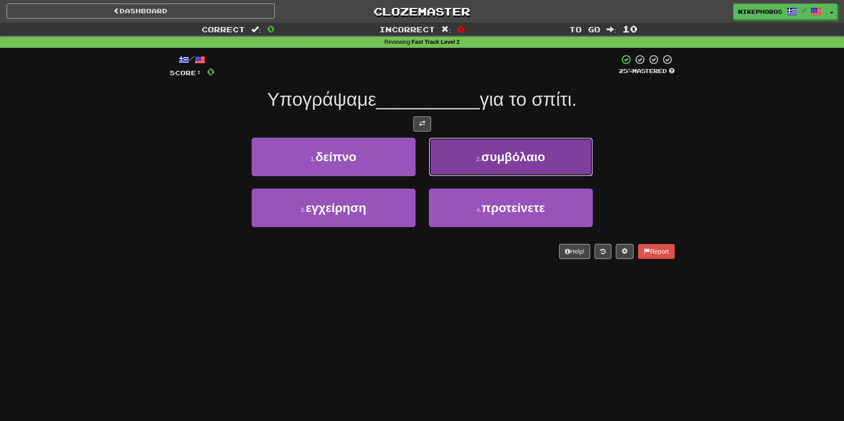
click at [552, 168] on button "2 . συμβόλαιο" at bounding box center [511, 157] width 164 height 39
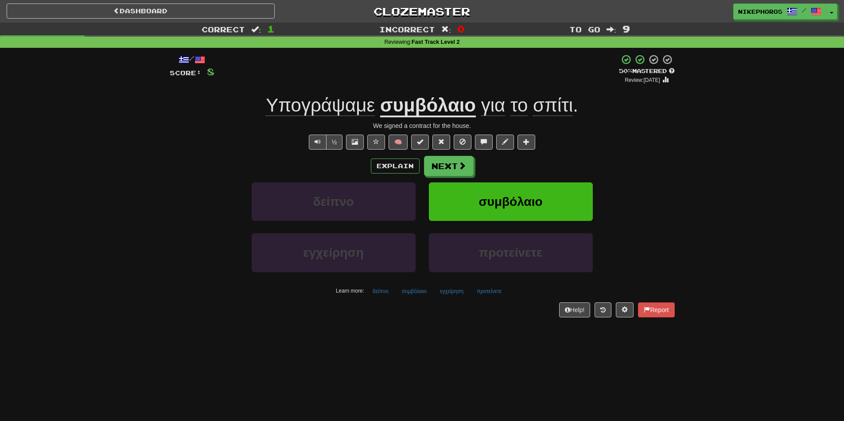
drag, startPoint x: 542, startPoint y: 144, endPoint x: 552, endPoint y: 141, distance: 10.7
click at [543, 143] on div "½ 🧠" at bounding box center [422, 142] width 505 height 15
click at [430, 172] on button "Next" at bounding box center [450, 166] width 50 height 20
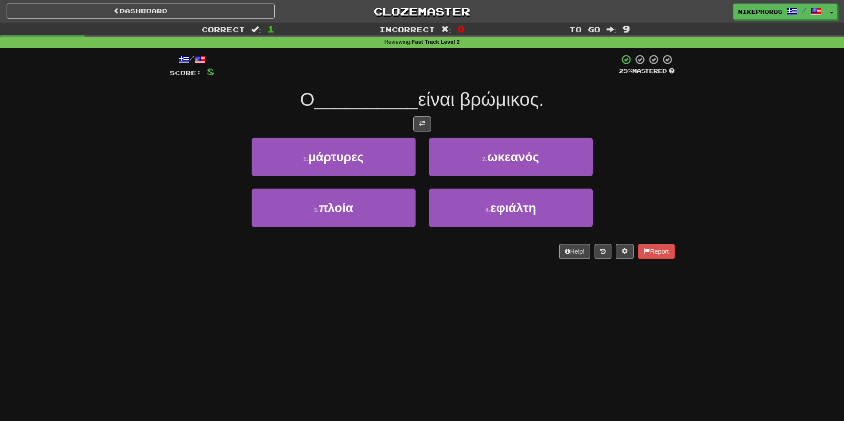
click at [578, 99] on div "Ο __________ είναι βρώμικος." at bounding box center [422, 100] width 505 height 24
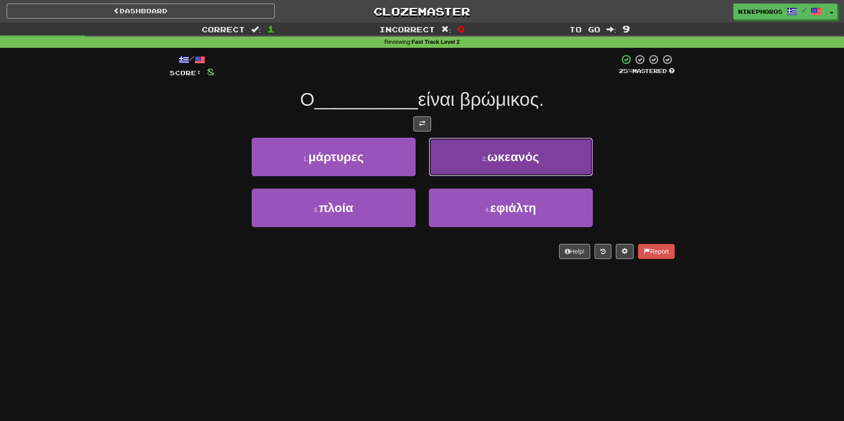
click at [537, 164] on button "2 . ωκεανός" at bounding box center [511, 157] width 164 height 39
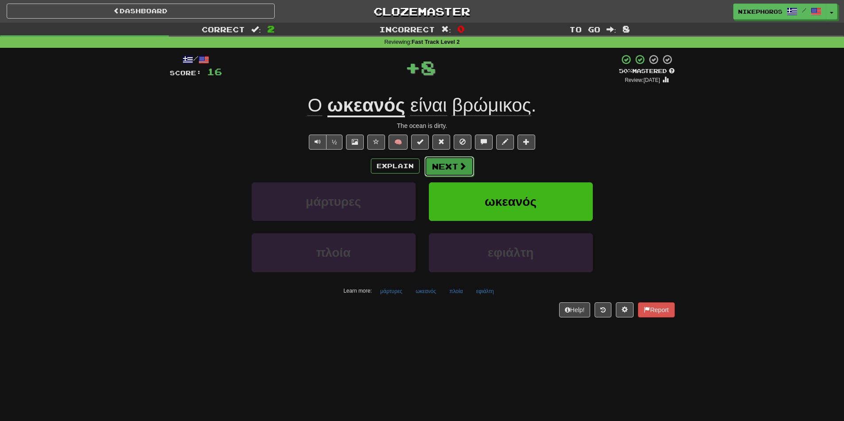
click at [448, 170] on button "Next" at bounding box center [450, 166] width 50 height 20
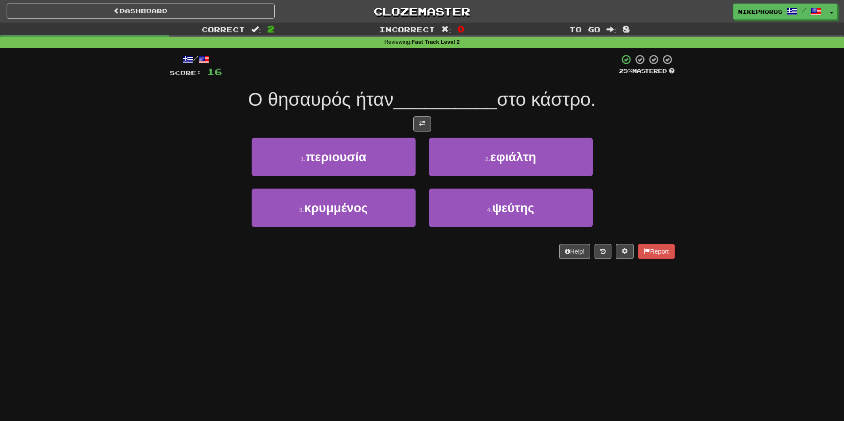
click at [314, 100] on span "Ο θησαυρός ήταν" at bounding box center [320, 99] width 145 height 21
click at [395, 98] on span "__________" at bounding box center [446, 99] width 104 height 21
click at [473, 371] on div "Dashboard Clozemaster Nikephoros / Toggle Dropdown Dashboard Leaderboard Activi…" at bounding box center [422, 210] width 844 height 421
click at [497, 360] on div "Dashboard Clozemaster Nikephoros / Toggle Dropdown Dashboard Leaderboard Activi…" at bounding box center [422, 210] width 844 height 421
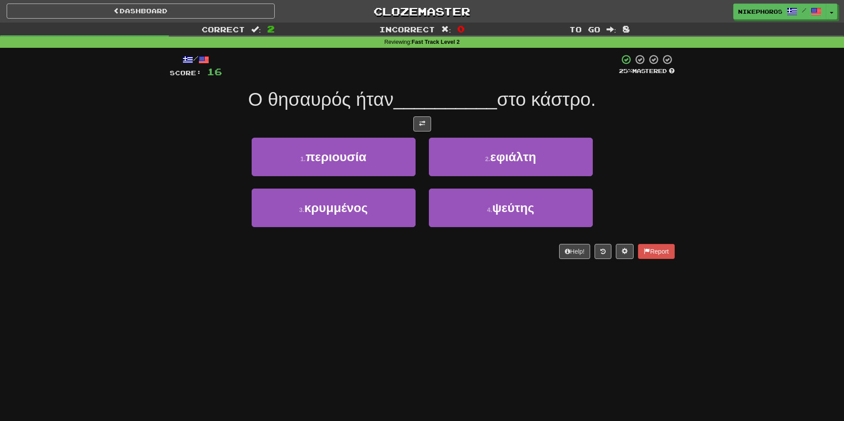
click at [445, 278] on div "Dashboard Clozemaster Nikephoros / Toggle Dropdown Dashboard Leaderboard Activi…" at bounding box center [422, 210] width 844 height 421
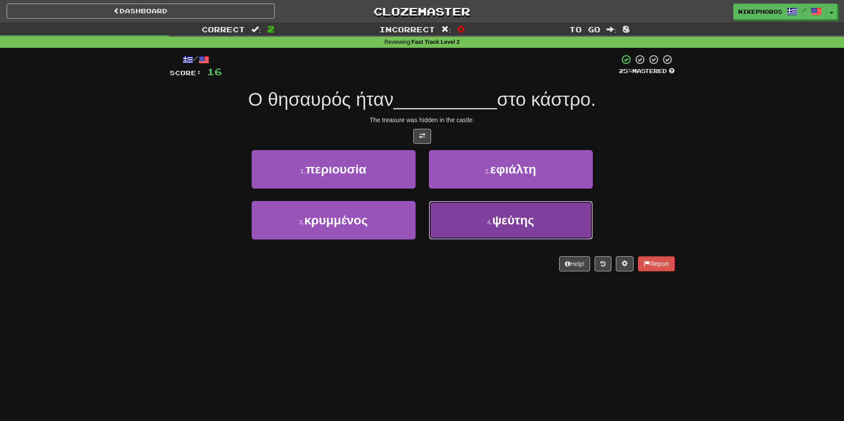
click at [518, 229] on button "4 . ψεύτης" at bounding box center [511, 220] width 164 height 39
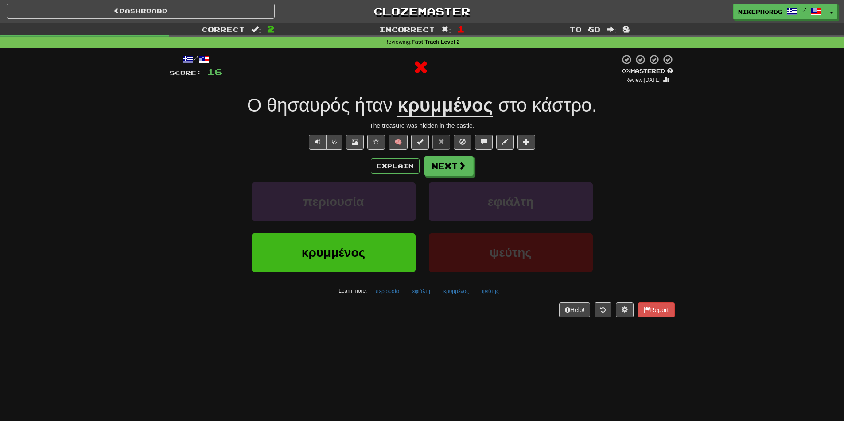
click at [458, 111] on u "κρυμμένος" at bounding box center [445, 106] width 95 height 23
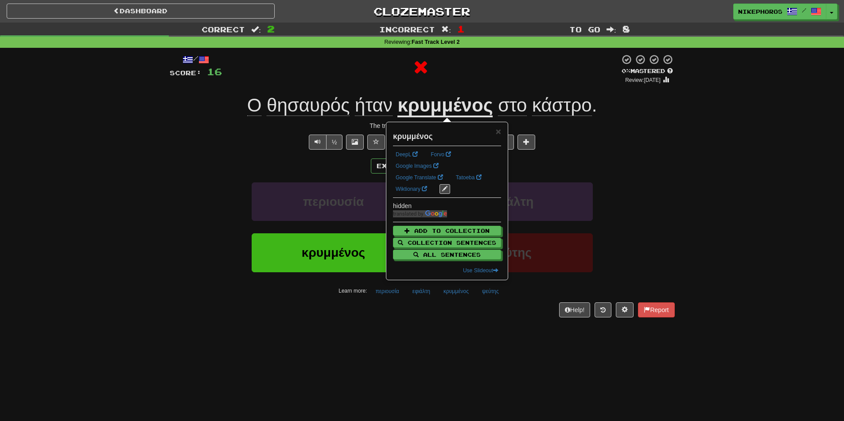
click at [645, 136] on div "½ 🧠" at bounding box center [422, 142] width 505 height 15
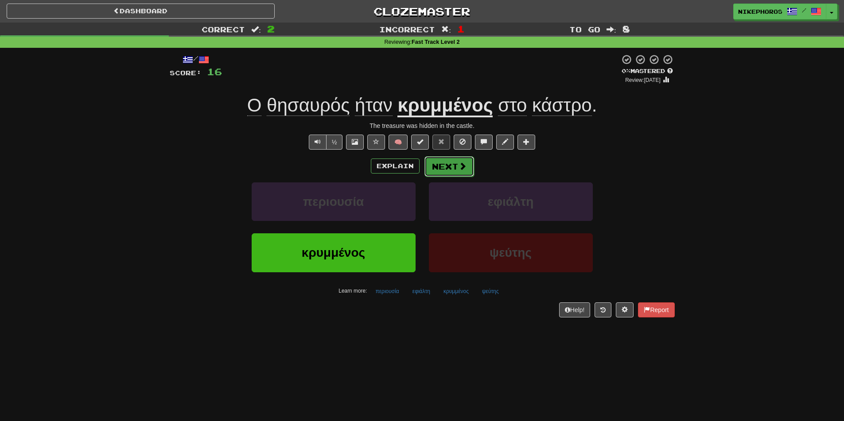
click at [461, 158] on button "Next" at bounding box center [450, 166] width 50 height 20
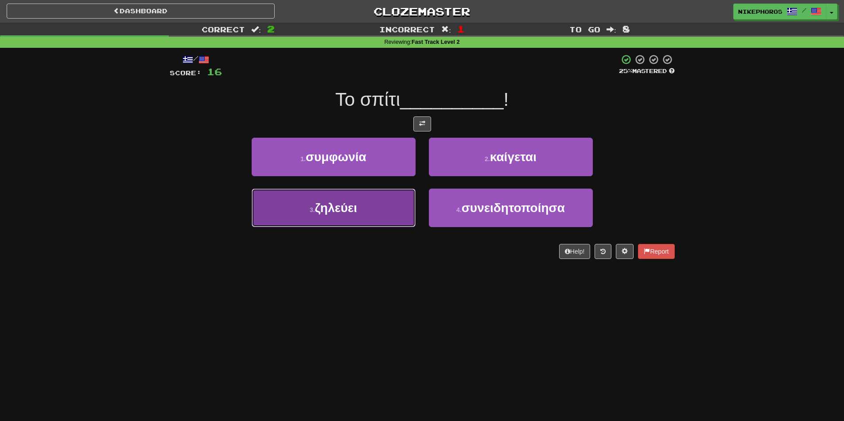
click at [316, 220] on button "3 . ζηλεύει" at bounding box center [334, 208] width 164 height 39
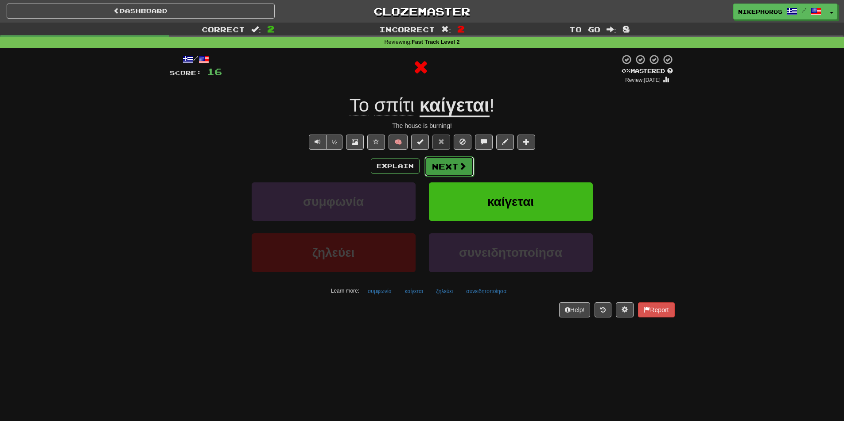
click at [439, 162] on button "Next" at bounding box center [450, 166] width 50 height 20
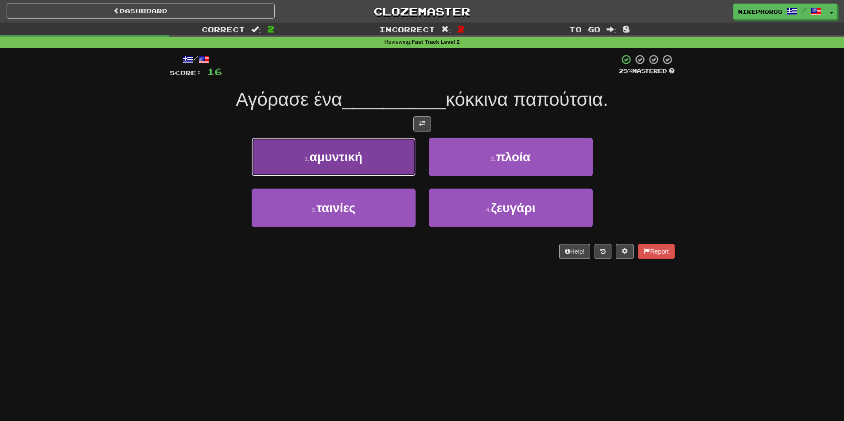
click at [331, 166] on button "1 . αμυντική" at bounding box center [334, 157] width 164 height 39
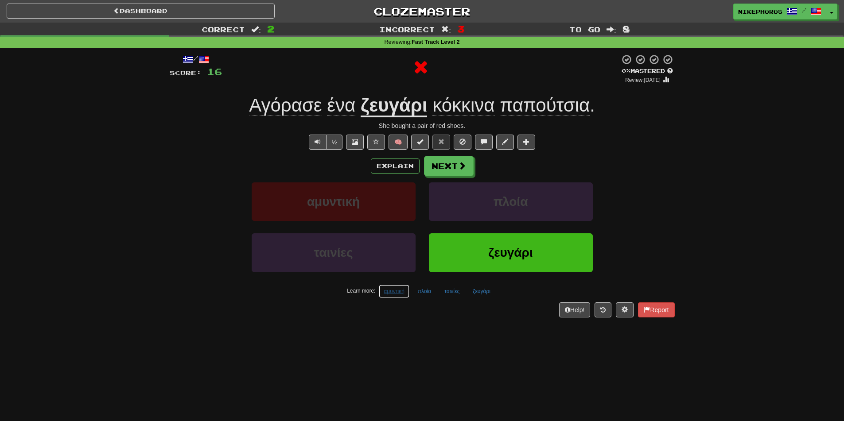
click at [390, 295] on button "αμυντική" at bounding box center [394, 291] width 31 height 13
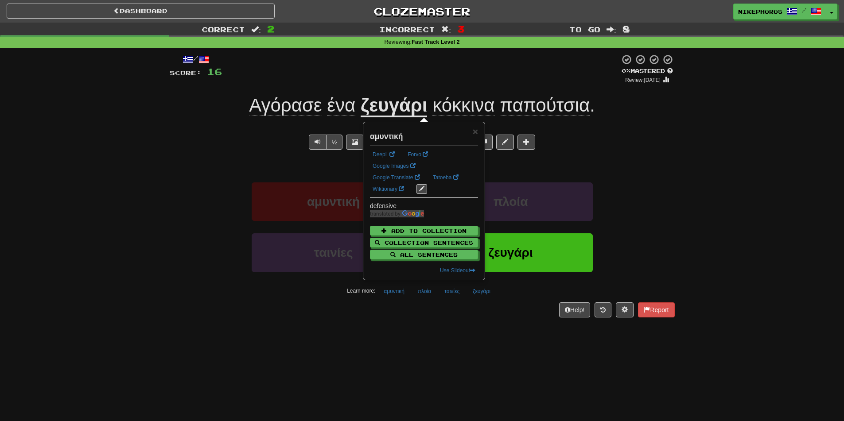
click at [398, 338] on div "Dashboard Clozemaster Nikephoros / Toggle Dropdown Dashboard Leaderboard Activi…" at bounding box center [422, 210] width 844 height 421
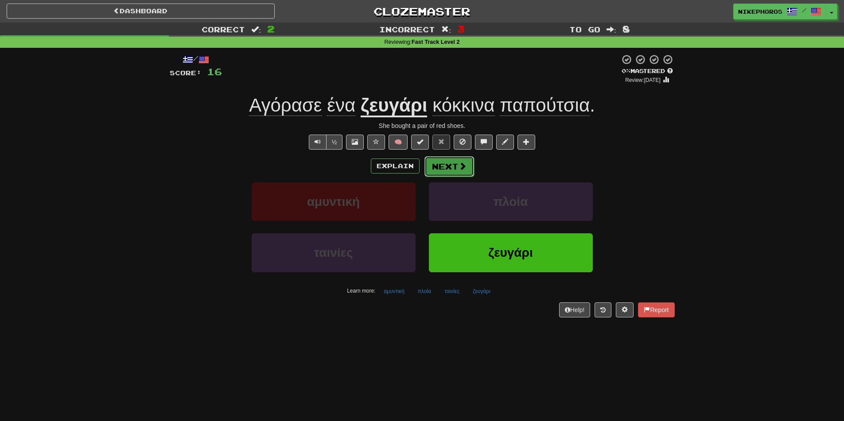
click at [453, 160] on button "Next" at bounding box center [450, 166] width 50 height 20
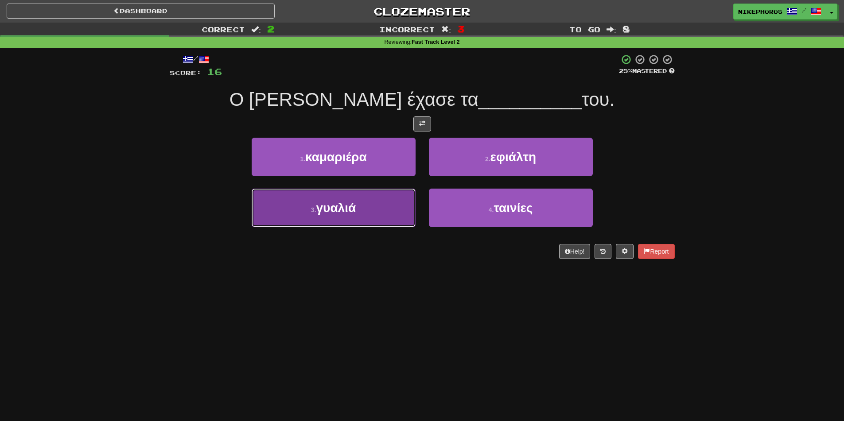
click at [327, 217] on button "3 . γυαλιά" at bounding box center [334, 208] width 164 height 39
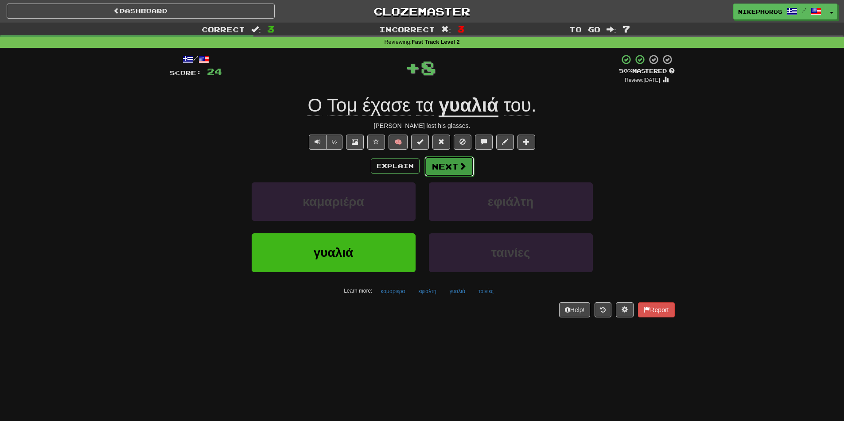
click at [448, 166] on button "Next" at bounding box center [450, 166] width 50 height 20
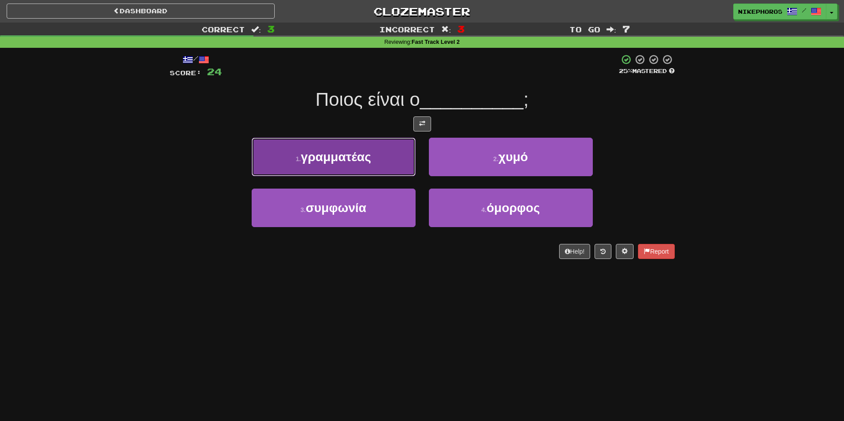
click at [339, 162] on span "γραμματέας" at bounding box center [336, 157] width 70 height 14
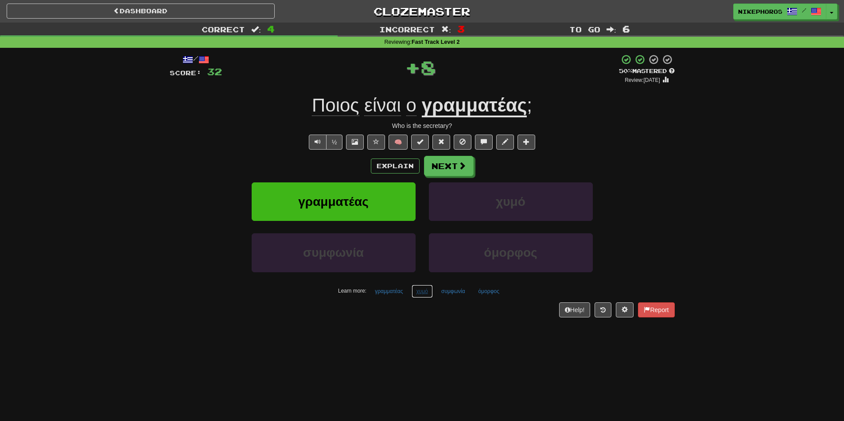
click at [425, 294] on button "χυμό" at bounding box center [422, 291] width 21 height 13
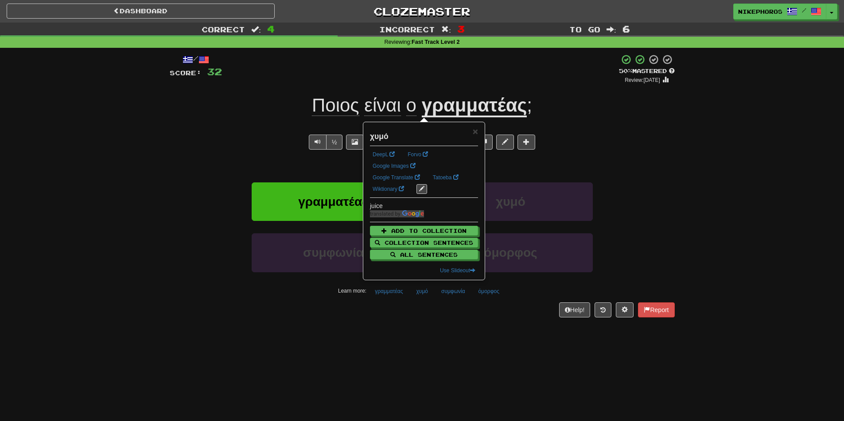
click at [410, 338] on div "Dashboard Clozemaster Nikephoros / Toggle Dropdown Dashboard Leaderboard Activi…" at bounding box center [422, 210] width 844 height 421
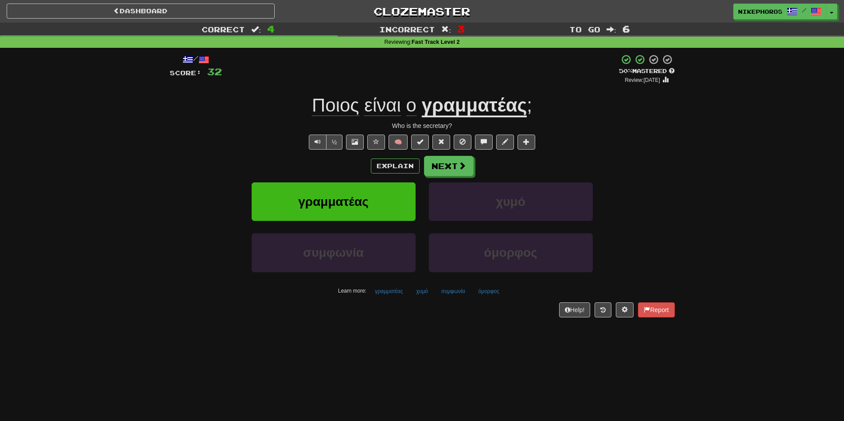
click at [661, 109] on div "Ποιος είναι ο γραμματέας ;" at bounding box center [422, 106] width 505 height 24
click at [444, 169] on button "Next" at bounding box center [450, 166] width 50 height 20
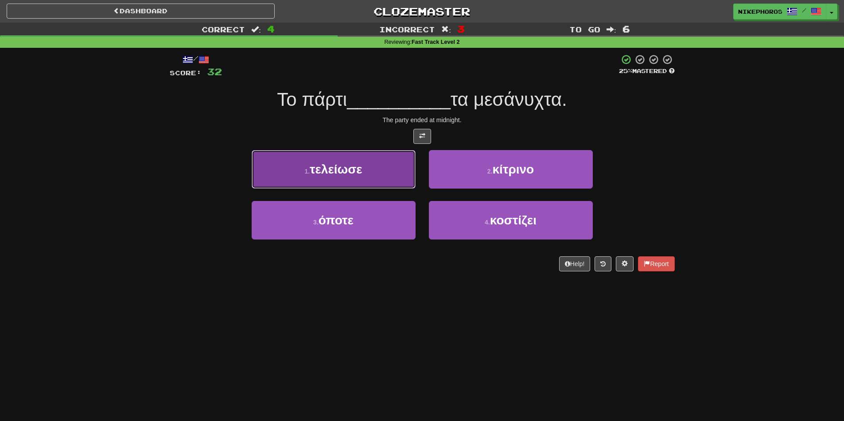
click at [340, 155] on button "1 . τελείωσε" at bounding box center [334, 169] width 164 height 39
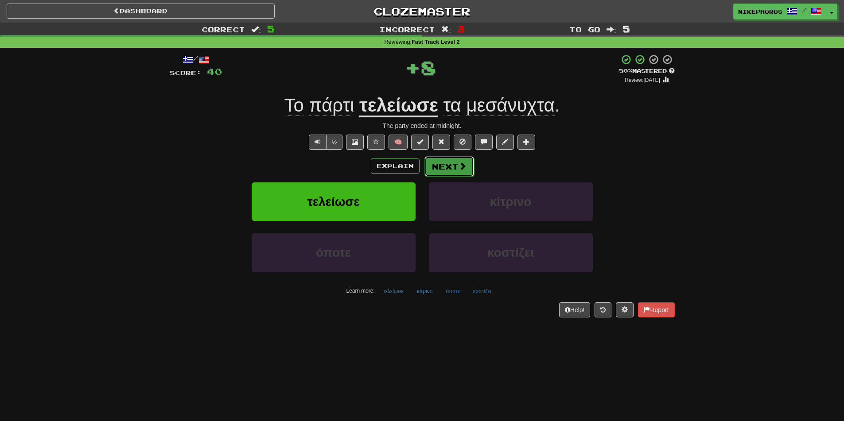
click at [449, 172] on button "Next" at bounding box center [450, 166] width 50 height 20
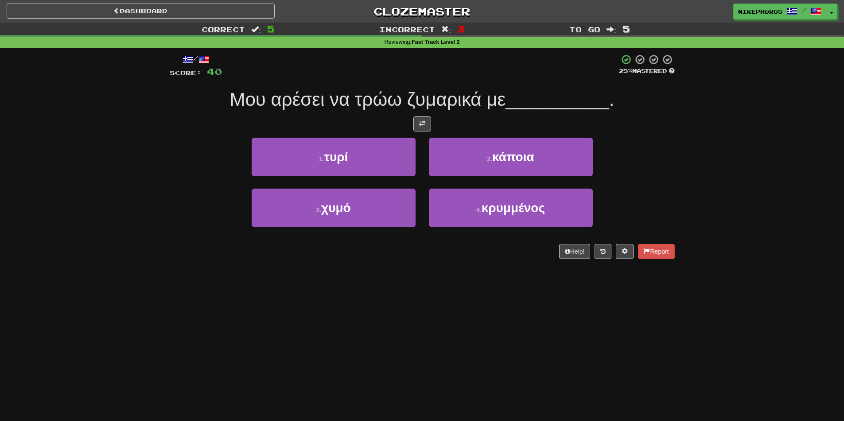
click at [511, 322] on div "Dashboard Clozemaster Nikephoros / Toggle Dropdown Dashboard Leaderboard Activi…" at bounding box center [422, 210] width 844 height 421
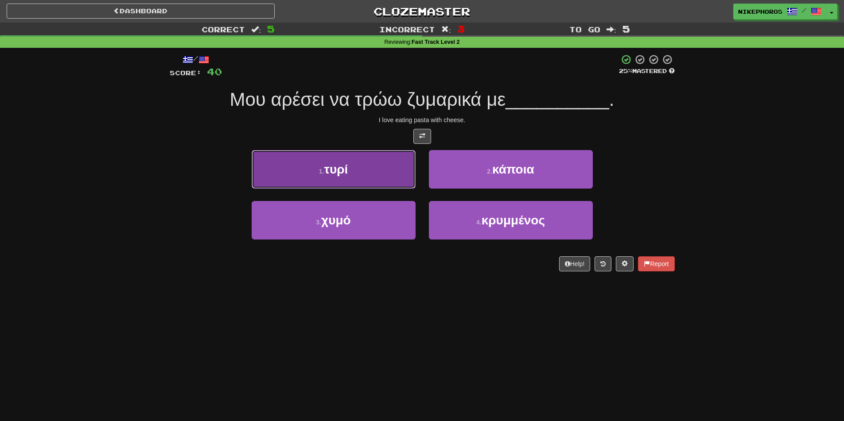
click at [335, 155] on button "1 . τυρί" at bounding box center [334, 169] width 164 height 39
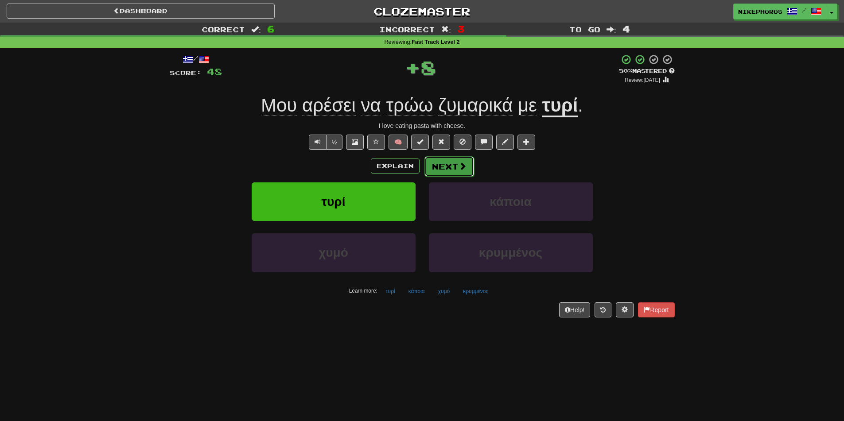
click at [465, 165] on span at bounding box center [463, 166] width 8 height 8
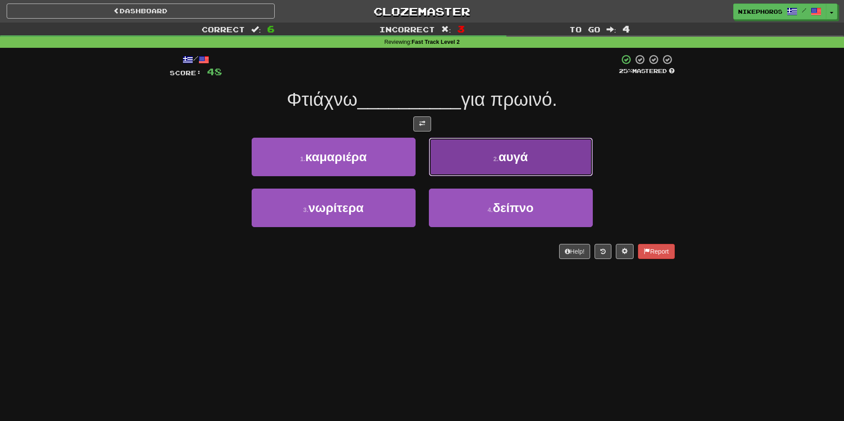
click at [551, 170] on button "2 . αυγά" at bounding box center [511, 157] width 164 height 39
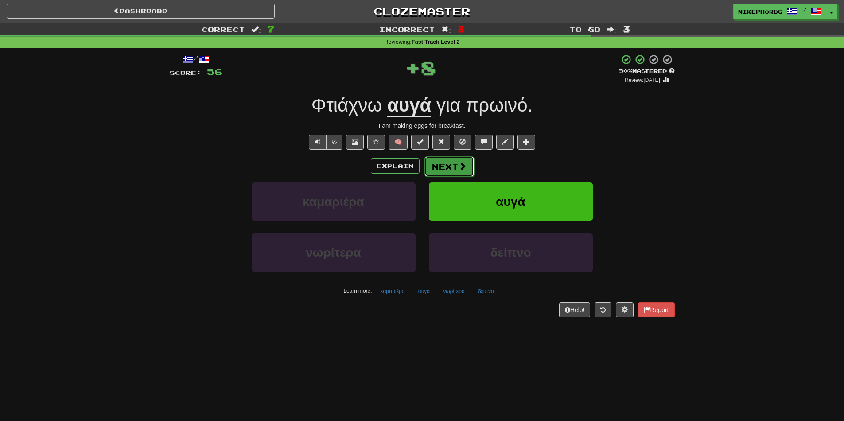
click at [468, 172] on button "Next" at bounding box center [450, 166] width 50 height 20
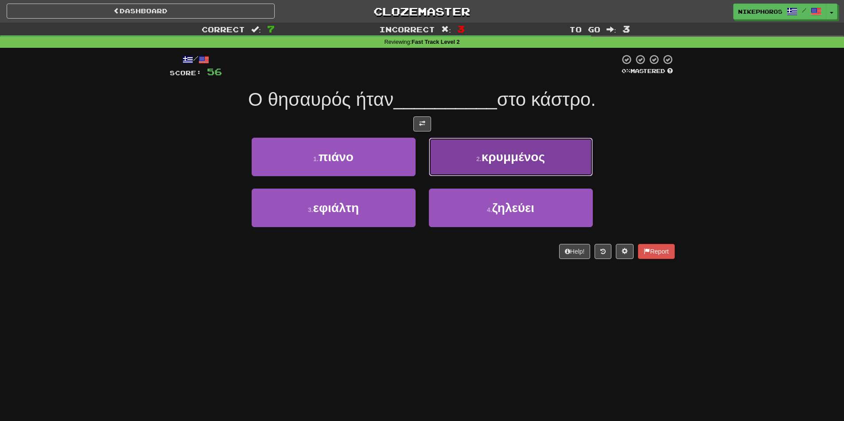
click at [545, 163] on span "κρυμμένος" at bounding box center [513, 157] width 63 height 14
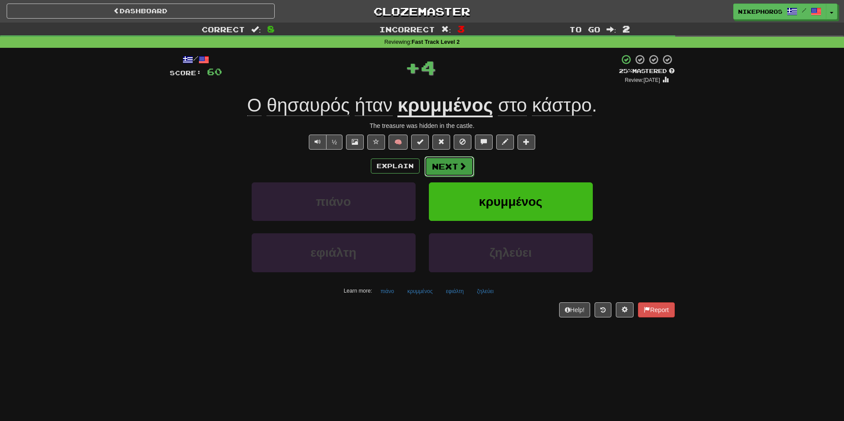
click at [468, 167] on button "Next" at bounding box center [450, 166] width 50 height 20
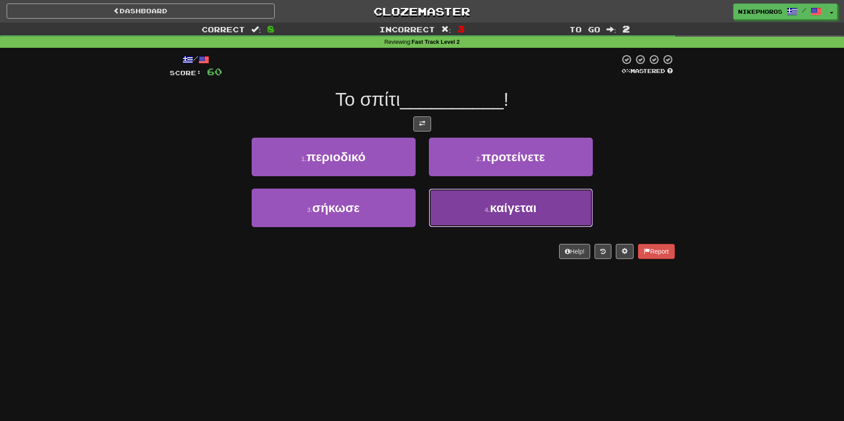
click at [556, 203] on button "4 . καίγεται" at bounding box center [511, 208] width 164 height 39
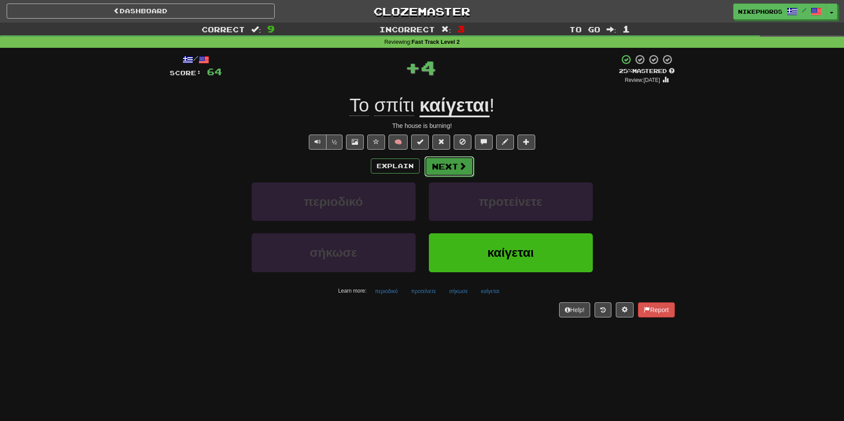
click at [469, 168] on button "Next" at bounding box center [450, 166] width 50 height 20
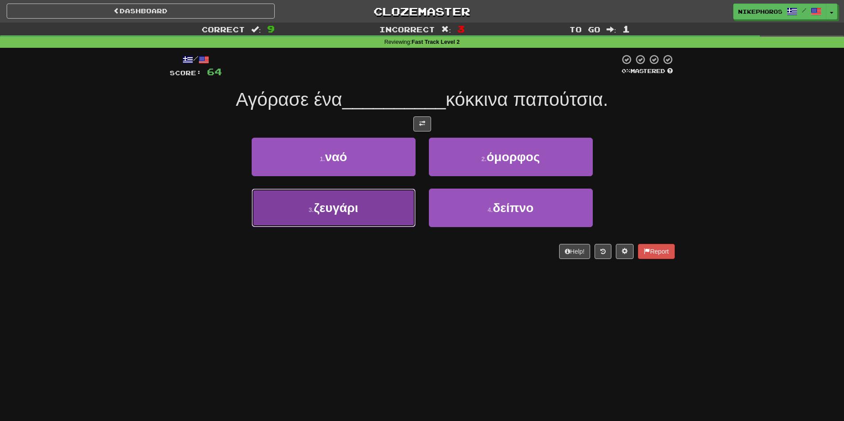
click at [386, 225] on button "3 . ζευγάρι" at bounding box center [334, 208] width 164 height 39
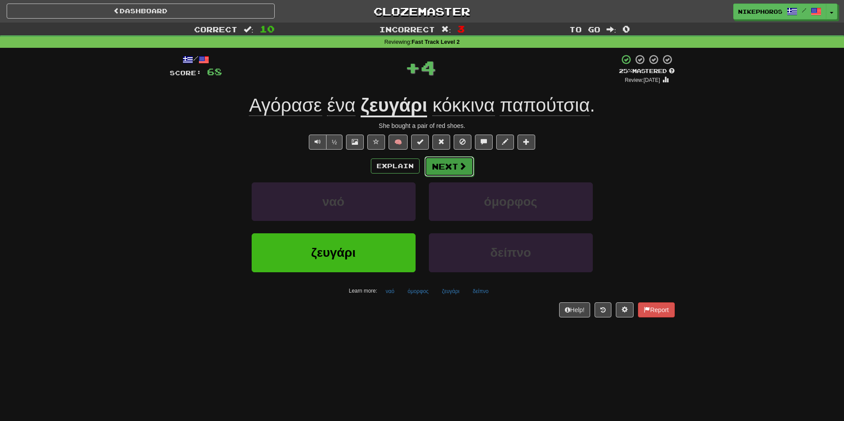
click at [450, 171] on button "Next" at bounding box center [450, 166] width 50 height 20
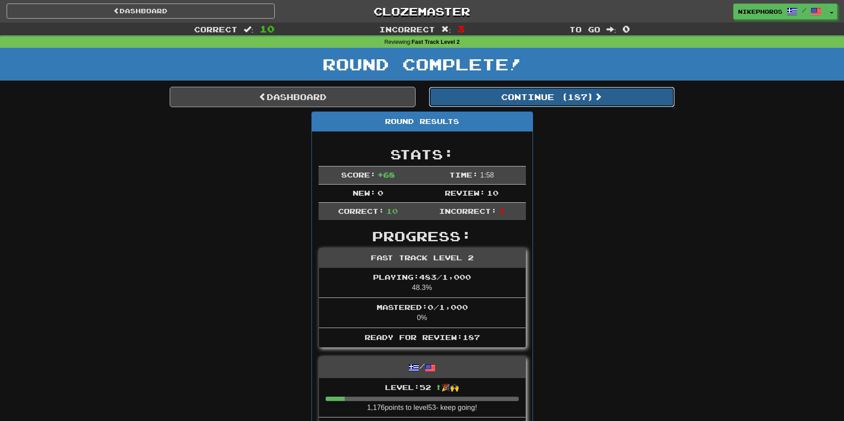
click at [561, 98] on button "Continue ( 187 )" at bounding box center [552, 97] width 246 height 20
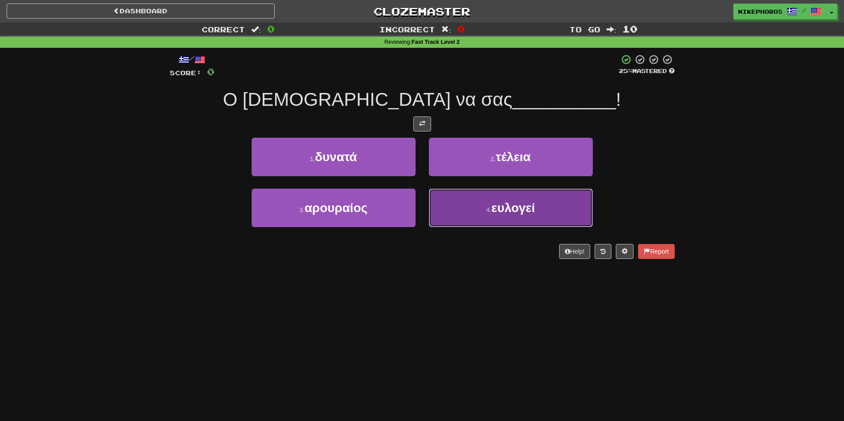
click at [556, 203] on button "4 . ευλογεί" at bounding box center [511, 208] width 164 height 39
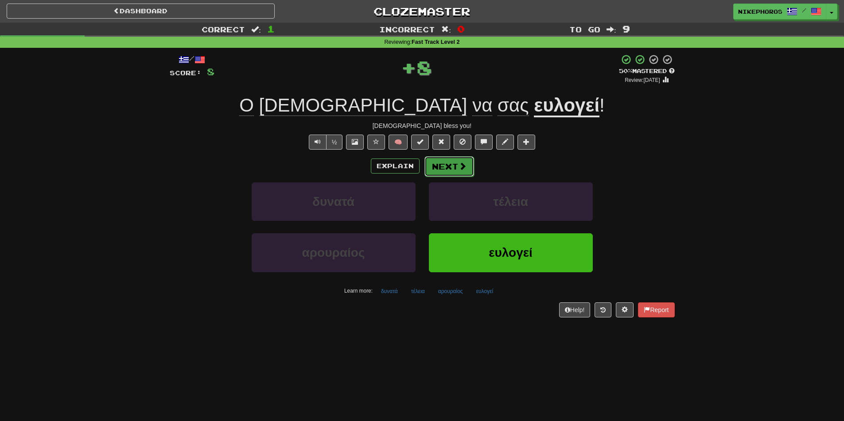
click at [445, 164] on button "Next" at bounding box center [450, 166] width 50 height 20
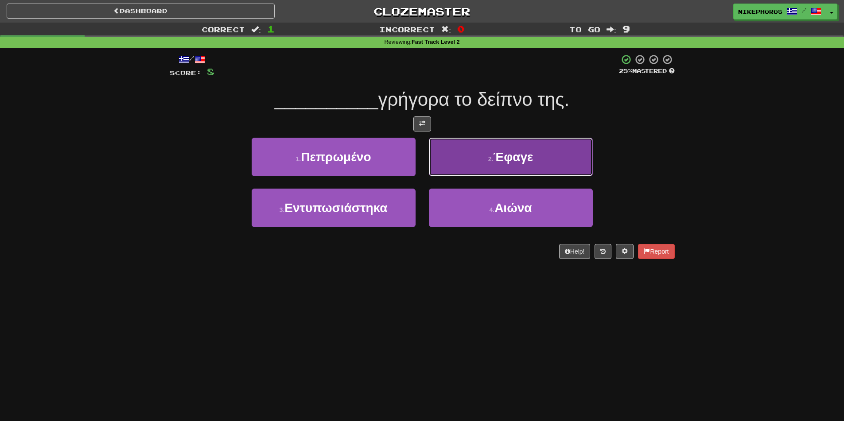
click at [549, 160] on button "2 . Έφαγε" at bounding box center [511, 157] width 164 height 39
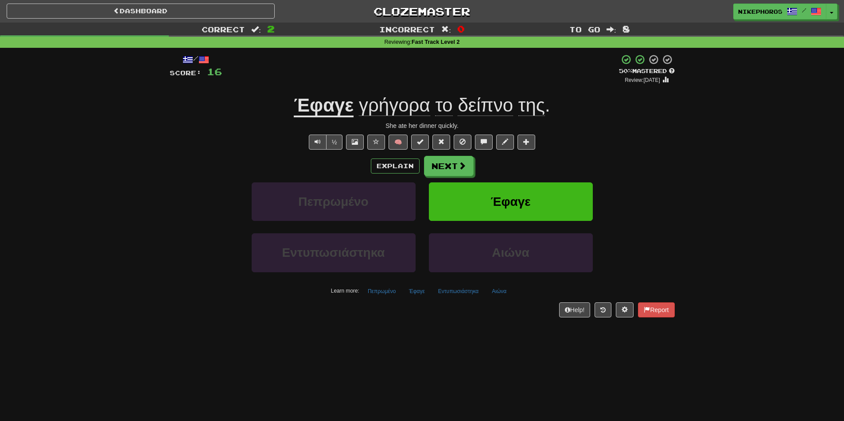
drag, startPoint x: 660, startPoint y: 166, endPoint x: 435, endPoint y: 199, distance: 227.7
click at [660, 165] on div "Explain Next" at bounding box center [422, 166] width 505 height 20
click at [459, 164] on span at bounding box center [463, 166] width 8 height 8
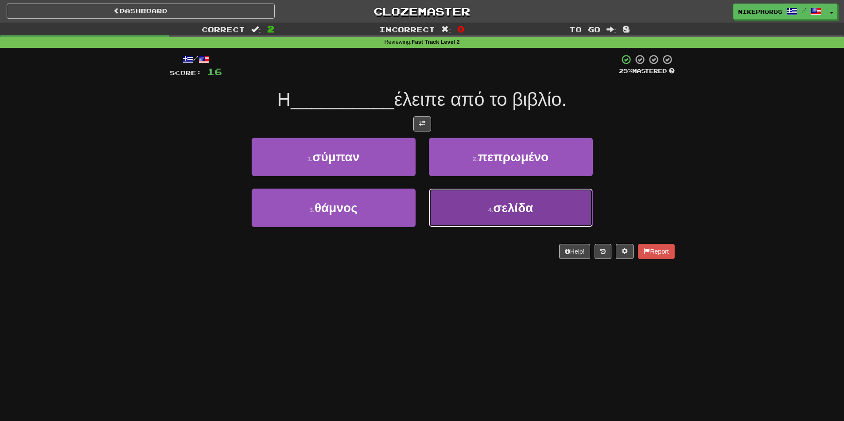
click at [571, 215] on button "4 . σελίδα" at bounding box center [511, 208] width 164 height 39
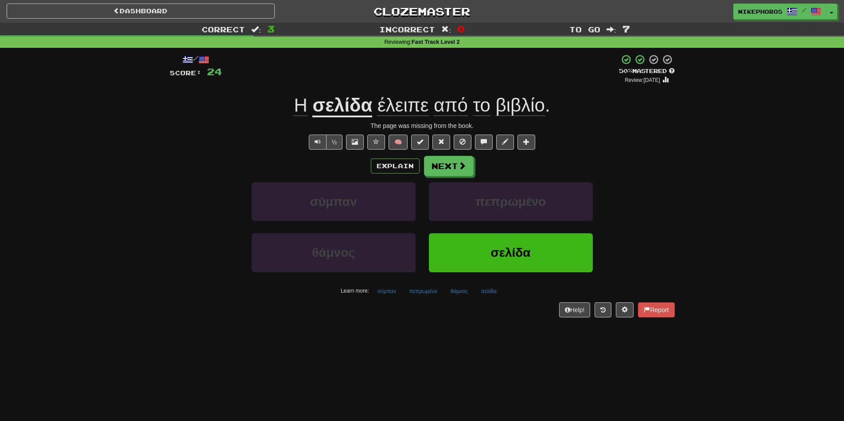
click at [391, 101] on span "έλειπε" at bounding box center [403, 105] width 51 height 21
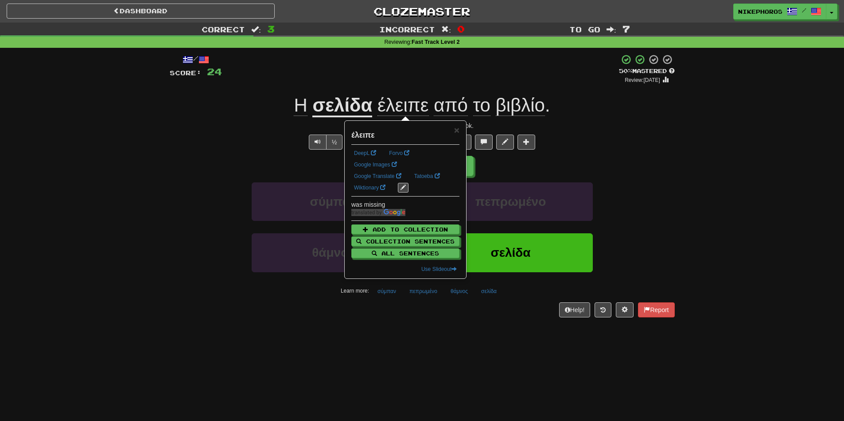
click at [420, 68] on div "+ 8" at bounding box center [420, 69] width 397 height 30
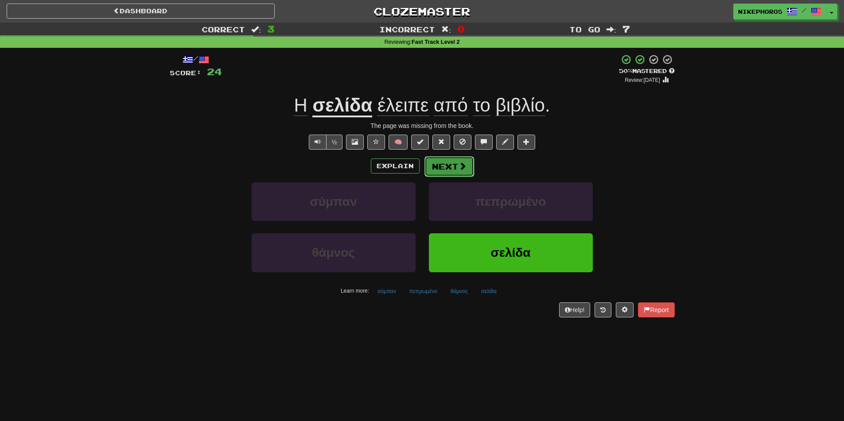
click at [440, 162] on button "Next" at bounding box center [450, 166] width 50 height 20
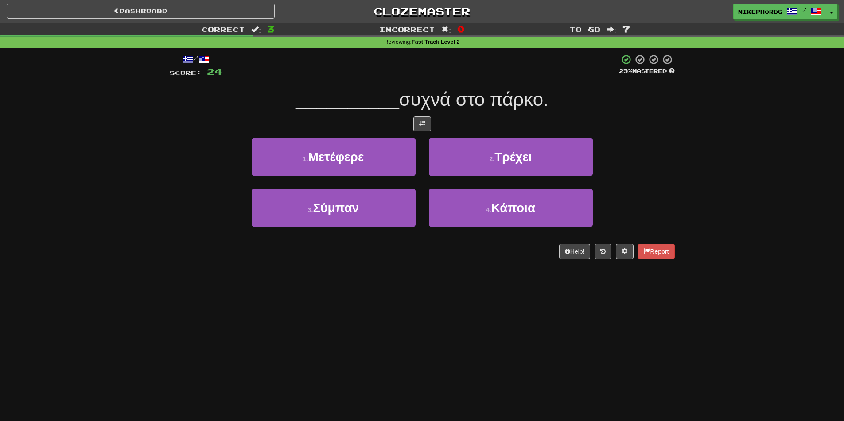
click at [697, 84] on div "Correct : 3 Incorrect : 0 To go : 7 Reviewing : Fast Track Level 2 / Score: 24 …" at bounding box center [422, 147] width 844 height 249
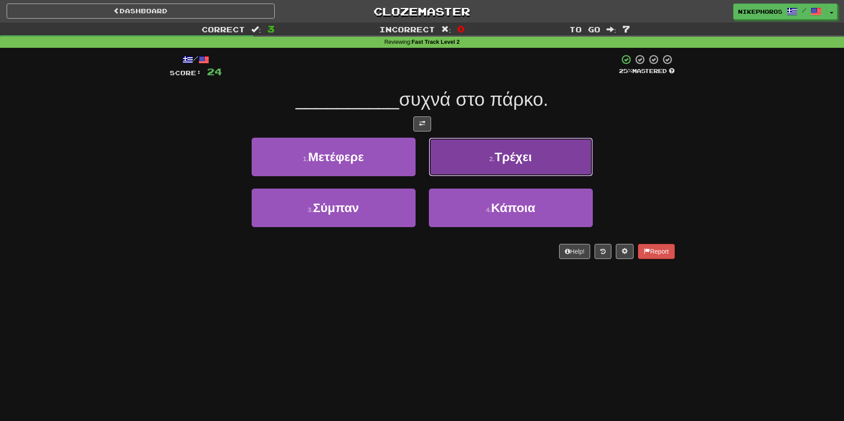
click at [580, 164] on button "2 . Τρέχει" at bounding box center [511, 157] width 164 height 39
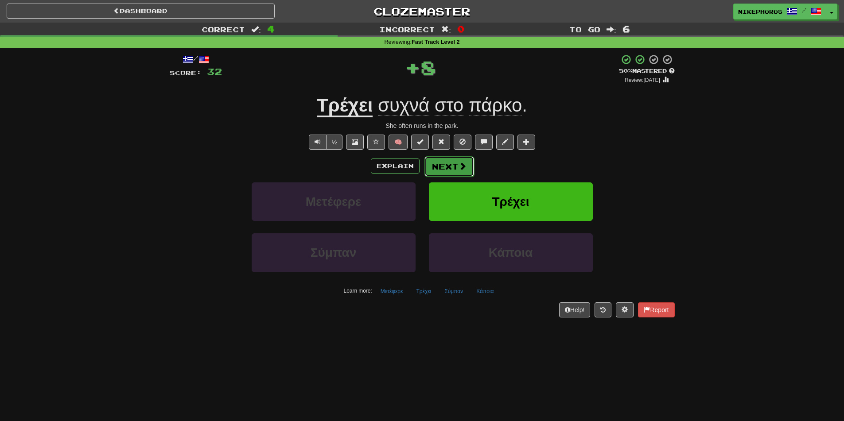
click at [434, 162] on button "Next" at bounding box center [450, 166] width 50 height 20
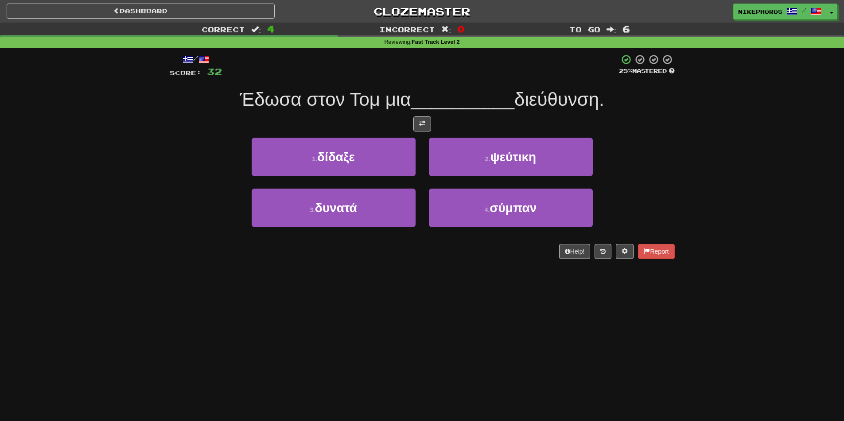
click at [701, 144] on div "Correct : 4 Incorrect : 0 To go : 6 Reviewing : Fast Track Level 2 / Score: 32 …" at bounding box center [422, 147] width 844 height 249
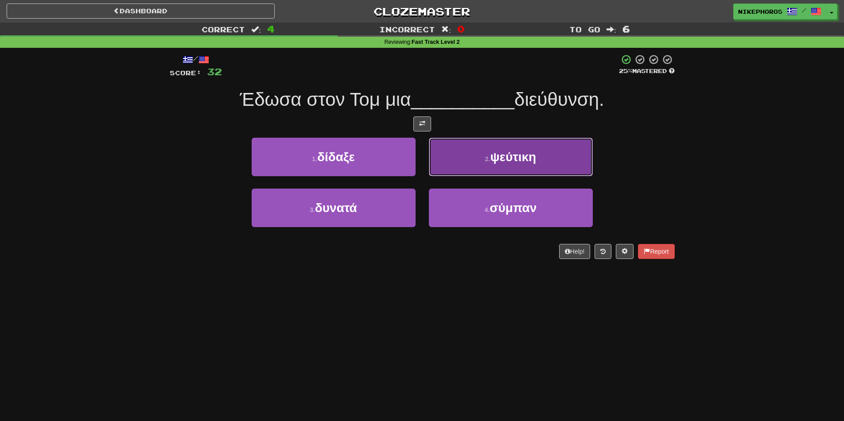
click at [563, 155] on button "2 . ψεύτικη" at bounding box center [511, 157] width 164 height 39
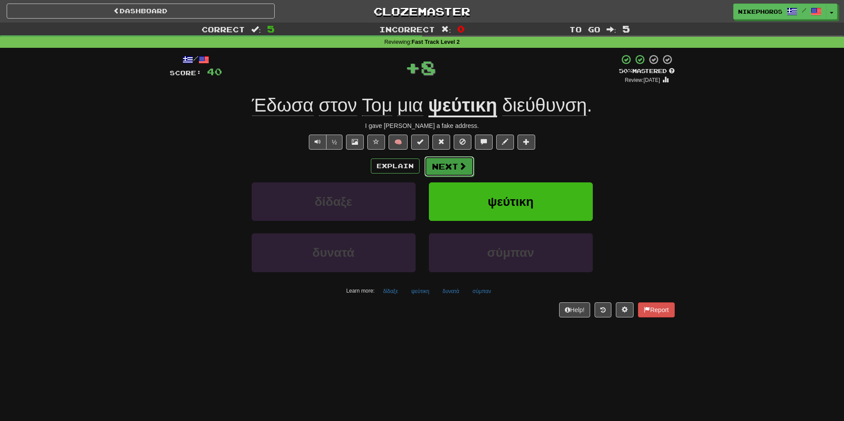
click at [449, 163] on button "Next" at bounding box center [450, 166] width 50 height 20
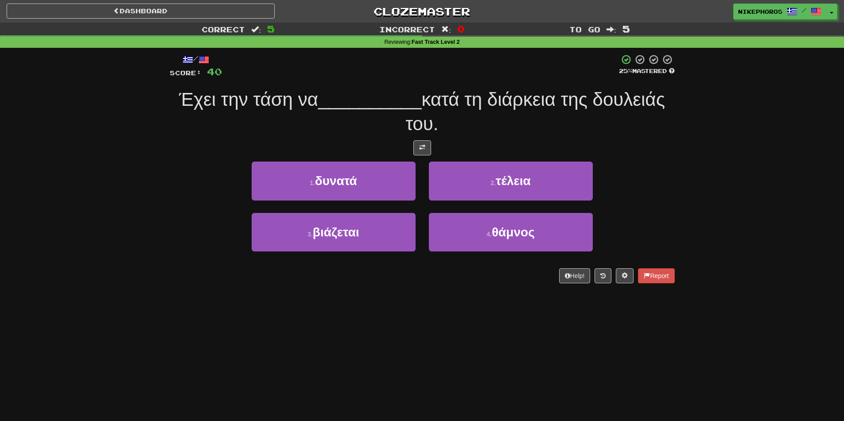
click at [497, 307] on div "Dashboard Clozemaster Nikephoros / Toggle Dropdown Dashboard Leaderboard Activi…" at bounding box center [422, 210] width 844 height 421
click at [353, 318] on div "Dashboard Clozemaster Nikephoros / Toggle Dropdown Dashboard Leaderboard Activi…" at bounding box center [422, 210] width 844 height 421
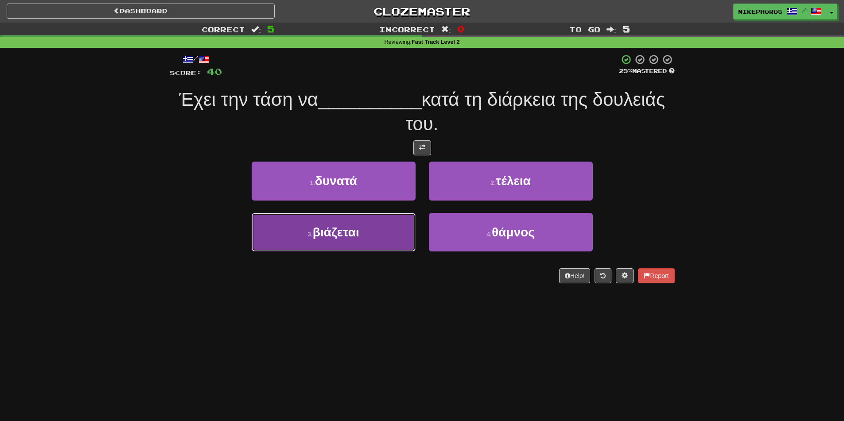
click at [374, 213] on button "3 . βιάζεται" at bounding box center [334, 232] width 164 height 39
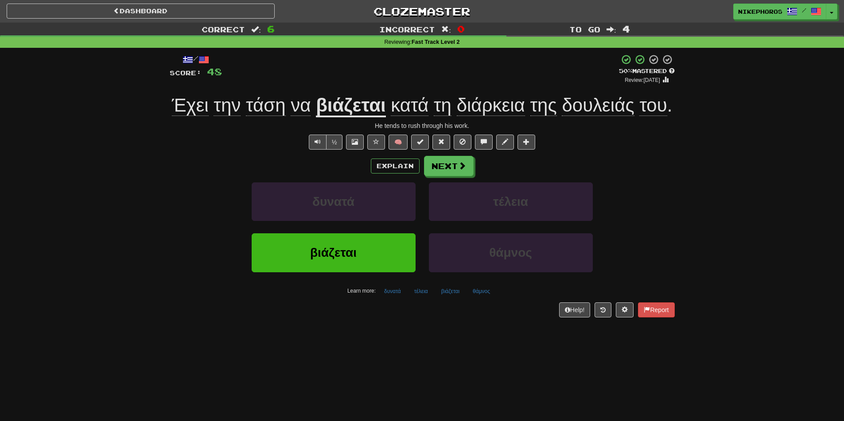
click at [754, 263] on div "Correct : 6 Incorrect : 0 To go : 4 Reviewing : Fast Track Level 2 / Score: 48 …" at bounding box center [422, 177] width 844 height 308
click at [398, 295] on button "δυνατά" at bounding box center [392, 291] width 27 height 13
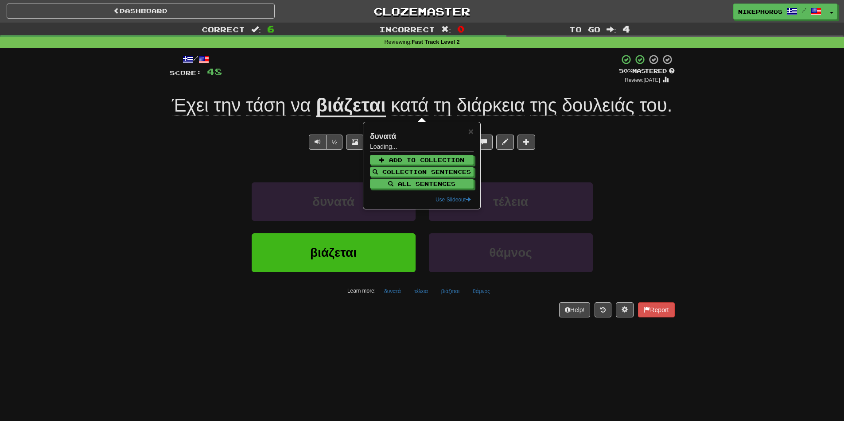
click at [439, 345] on div "Dashboard Clozemaster Nikephoros / Toggle Dropdown Dashboard Leaderboard Activi…" at bounding box center [422, 210] width 844 height 421
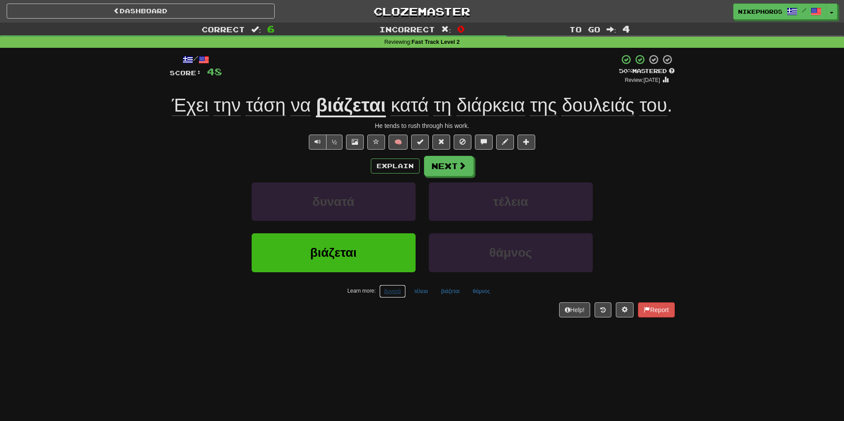
click at [385, 289] on button "δυνατά" at bounding box center [392, 291] width 27 height 13
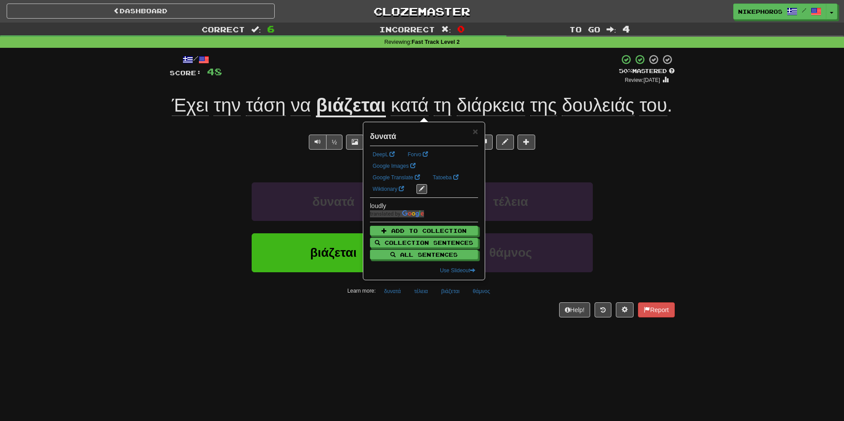
click at [402, 368] on div "Dashboard Clozemaster Nikephoros / Toggle Dropdown Dashboard Leaderboard Activi…" at bounding box center [422, 210] width 844 height 421
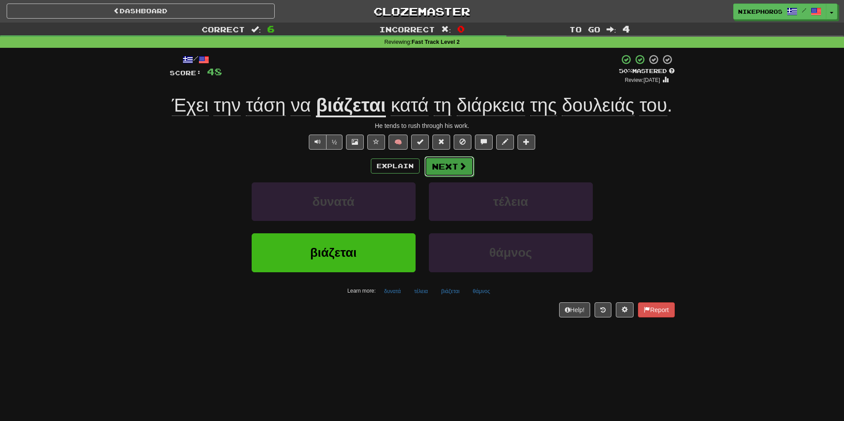
click at [463, 156] on button "Next" at bounding box center [450, 166] width 50 height 20
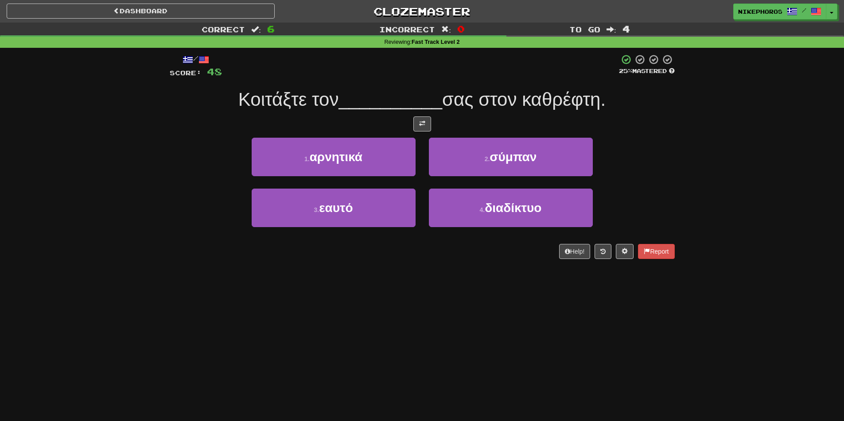
click at [605, 293] on div "Dashboard Clozemaster Nikephoros / Toggle Dropdown Dashboard Leaderboard Activi…" at bounding box center [422, 210] width 844 height 421
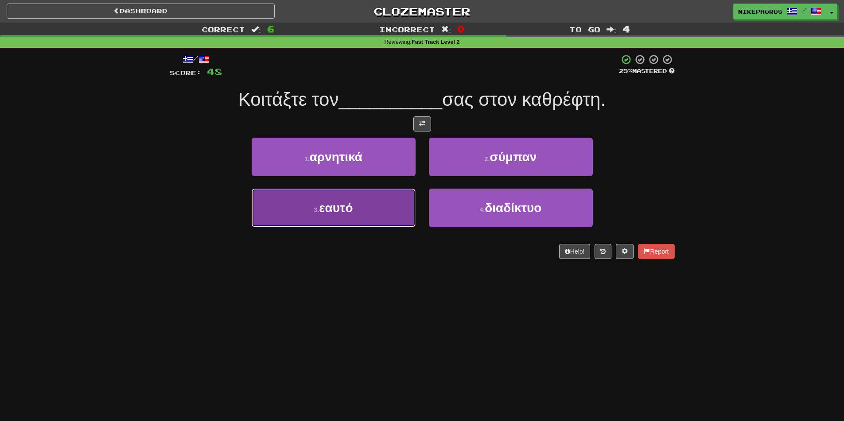
click at [375, 212] on button "3 . εαυτό" at bounding box center [334, 208] width 164 height 39
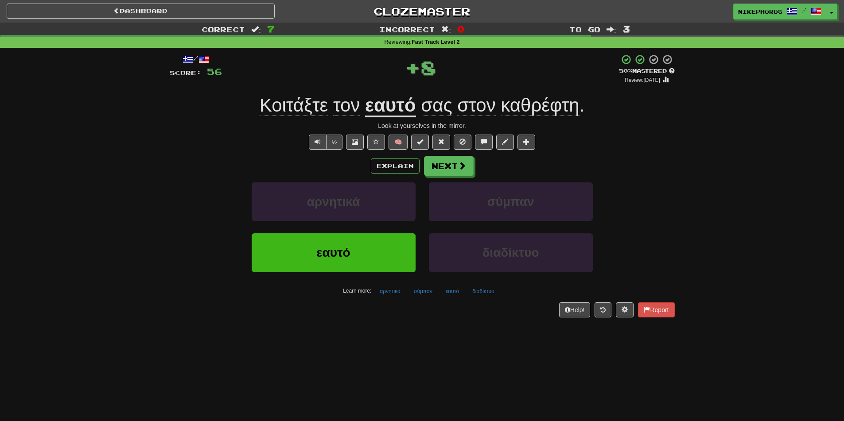
click at [695, 142] on div "Correct : 7 Incorrect : 0 To go : 3 Reviewing : Fast Track Level 2 / Score: 56 …" at bounding box center [422, 177] width 844 height 308
drag, startPoint x: 737, startPoint y: 216, endPoint x: 730, endPoint y: 216, distance: 6.6
click at [737, 216] on div "Correct : 7 Incorrect : 0 To go : 3 Reviewing : Fast Track Level 2 / Score: 56 …" at bounding box center [422, 177] width 844 height 308
click at [448, 169] on button "Next" at bounding box center [450, 166] width 50 height 20
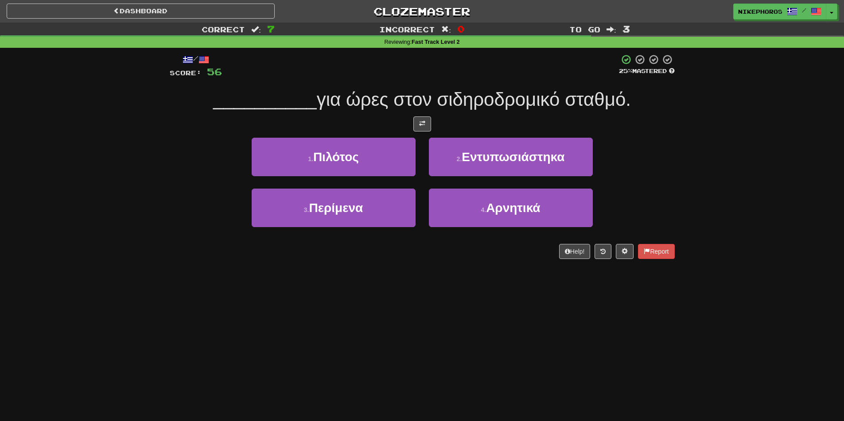
click at [690, 380] on div "Dashboard Clozemaster Nikephoros / Toggle Dropdown Dashboard Leaderboard Activi…" at bounding box center [422, 210] width 844 height 421
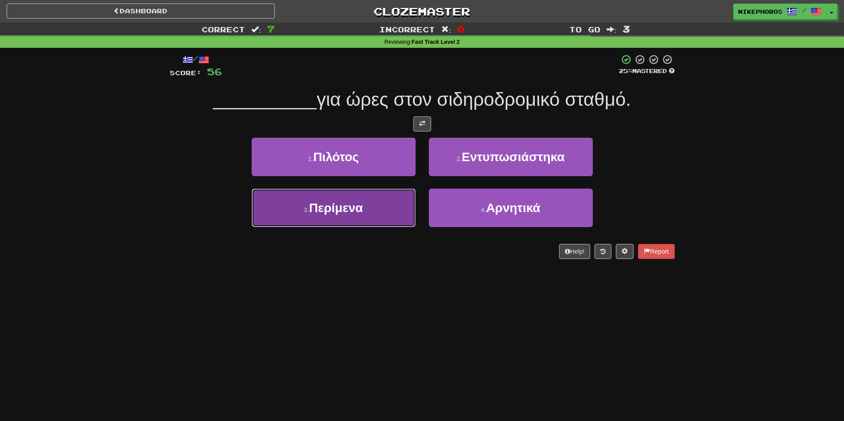
click at [335, 222] on button "3 . Περίμενα" at bounding box center [334, 208] width 164 height 39
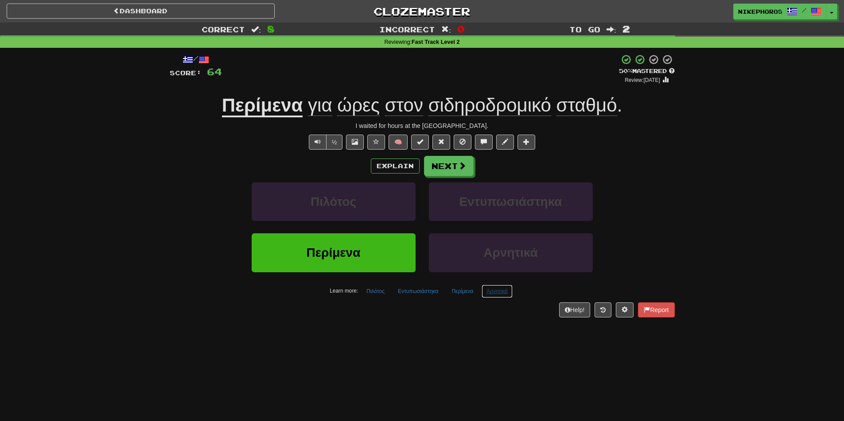
click at [491, 289] on button "Αρνητικά" at bounding box center [497, 291] width 31 height 13
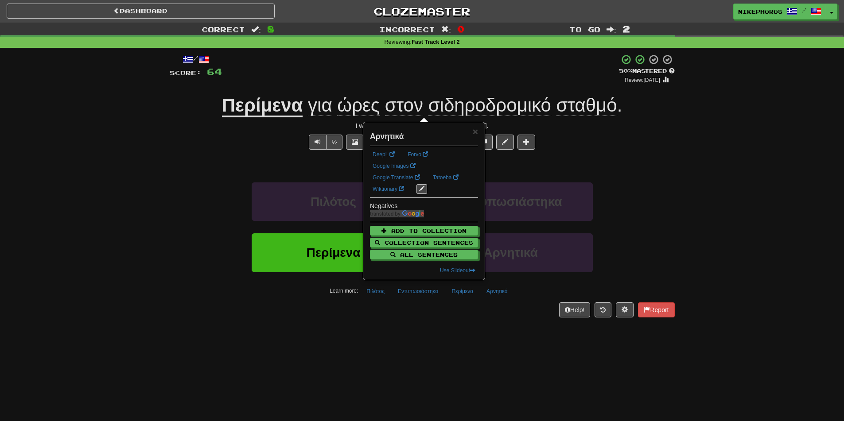
click at [491, 351] on div "Dashboard Clozemaster Nikephoros / Toggle Dropdown Dashboard Leaderboard Activi…" at bounding box center [422, 210] width 844 height 421
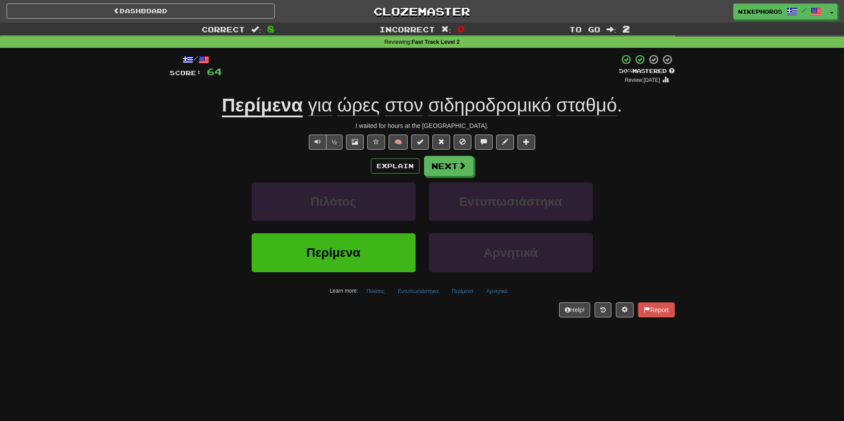
click at [793, 222] on div "Correct : 8 Incorrect : 0 To go : 2 Reviewing : Fast Track Level 2 / Score: 64 …" at bounding box center [422, 177] width 844 height 308
click at [456, 170] on button "Next" at bounding box center [450, 166] width 50 height 20
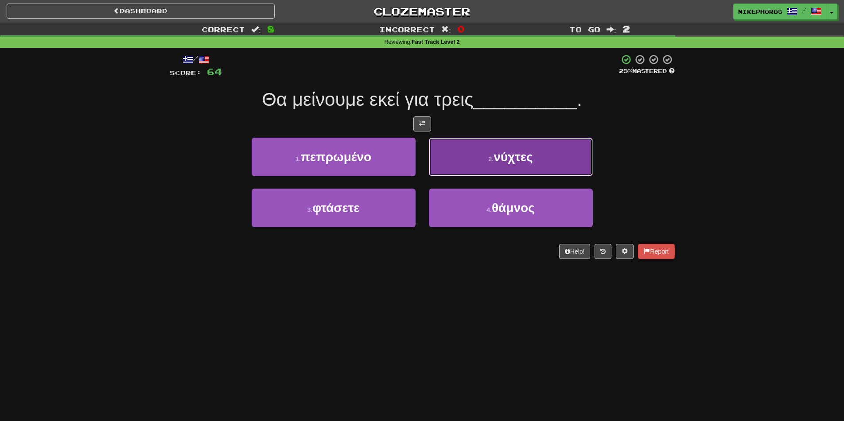
click at [489, 156] on small "2 ." at bounding box center [490, 159] width 5 height 7
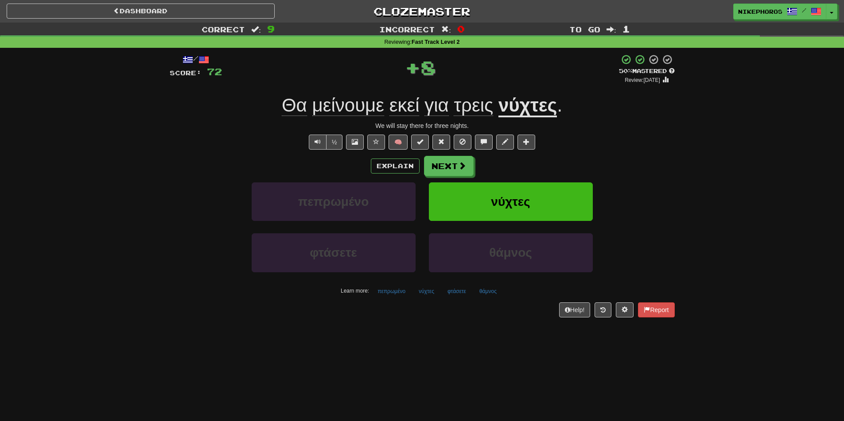
click at [372, 107] on span "μείνουμε" at bounding box center [348, 105] width 72 height 21
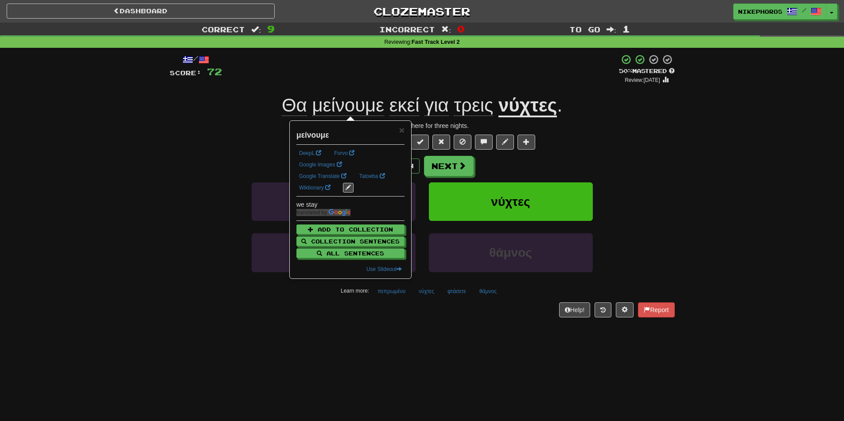
click at [385, 99] on span "Θα μείνουμε εκεί για τρεις" at bounding box center [390, 105] width 217 height 21
drag, startPoint x: 385, startPoint y: 99, endPoint x: 380, endPoint y: 97, distance: 4.8
click at [384, 99] on span "Θα μείνουμε εκεί για τρεις" at bounding box center [390, 105] width 217 height 21
click at [487, 355] on div "Dashboard Clozemaster Nikephoros / Toggle Dropdown Dashboard Leaderboard Activi…" at bounding box center [422, 210] width 844 height 421
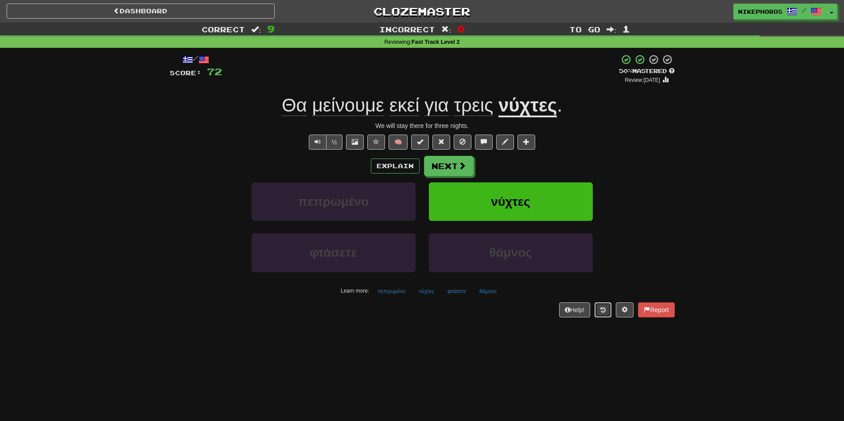
click at [605, 312] on button at bounding box center [603, 310] width 17 height 15
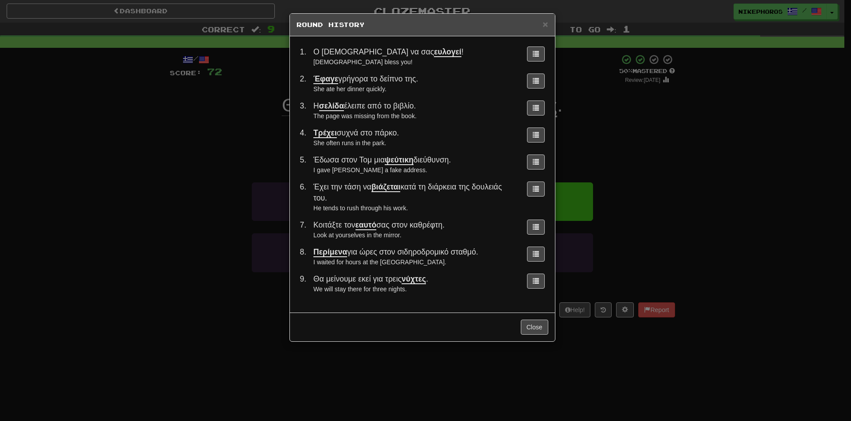
click at [514, 272] on td "Θα μείνουμε εκεί για τρεις νύχτες . We will stay there for three nights." at bounding box center [415, 283] width 210 height 27
click at [402, 121] on td "Η σελίδα έλειπε από το βιβλίο. The page was missing from the book." at bounding box center [415, 110] width 210 height 27
click at [427, 100] on td "Η σελίδα έλειπε από το βιβλίο. The page was missing from the book." at bounding box center [415, 110] width 210 height 27
click at [642, 99] on div "× Round History 1 . Ο Θεός να σας ευλογεί ! God bless you! 2 . Έφαγε γρήγορα το…" at bounding box center [425, 210] width 851 height 421
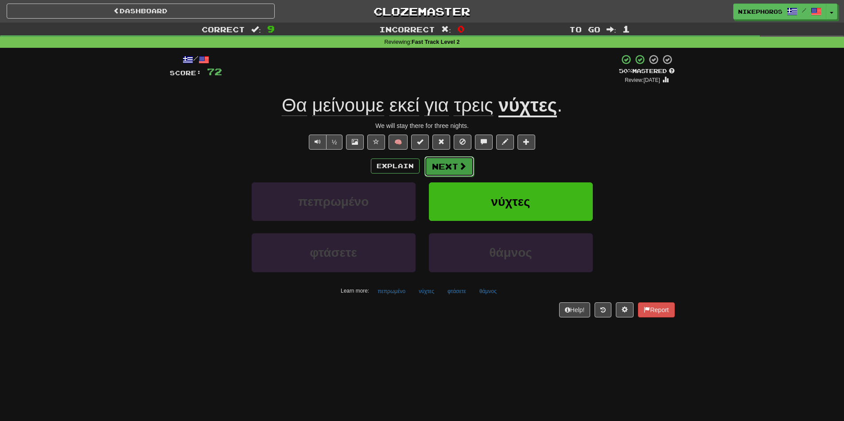
click at [436, 159] on button "Next" at bounding box center [450, 166] width 50 height 20
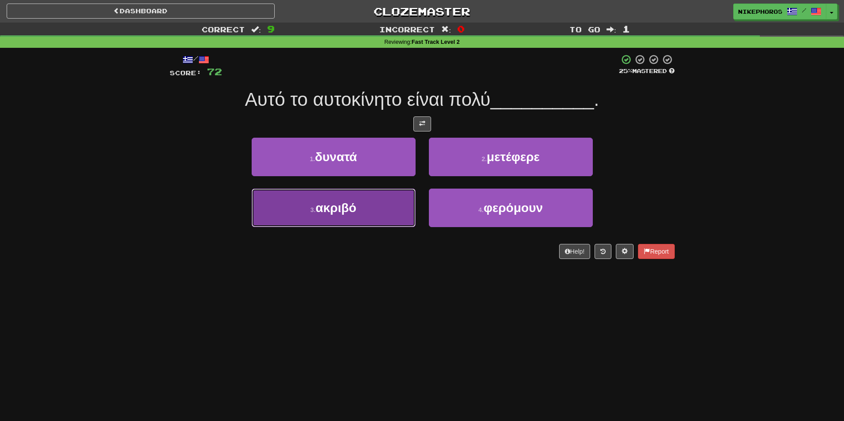
click at [319, 219] on button "3 . ακριβό" at bounding box center [334, 208] width 164 height 39
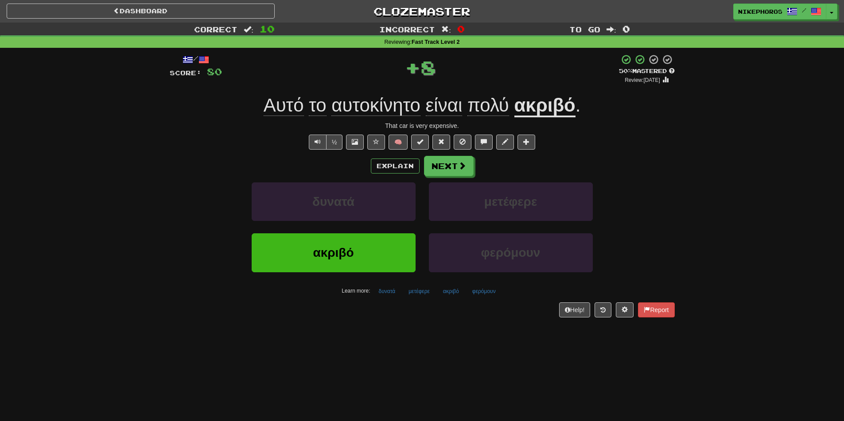
click at [545, 118] on div "/ Score: 80 + 8 50 % Mastered Review: 2025-10-02 Αυτό το αυτοκίνητο είναι πολύ …" at bounding box center [422, 185] width 505 height 263
click at [679, 171] on div "/ Score: 80 + 8 50 % Mastered Review: 2025-10-02 Αυτό το αυτοκίνητο είναι πολύ …" at bounding box center [422, 189] width 519 height 282
click at [386, 290] on button "δυνατά" at bounding box center [387, 291] width 27 height 13
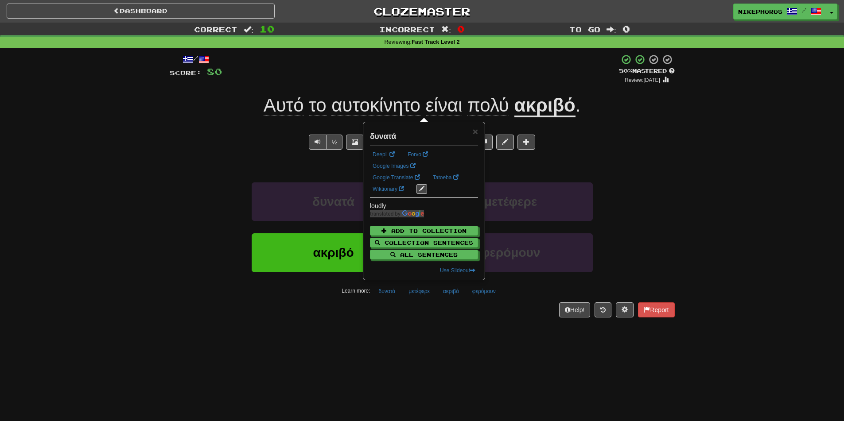
click at [406, 323] on div "/ Score: 80 + 8 50 % Mastered Review: 2025-10-02 Αυτό το αυτοκίνητο είναι πολύ …" at bounding box center [422, 189] width 505 height 282
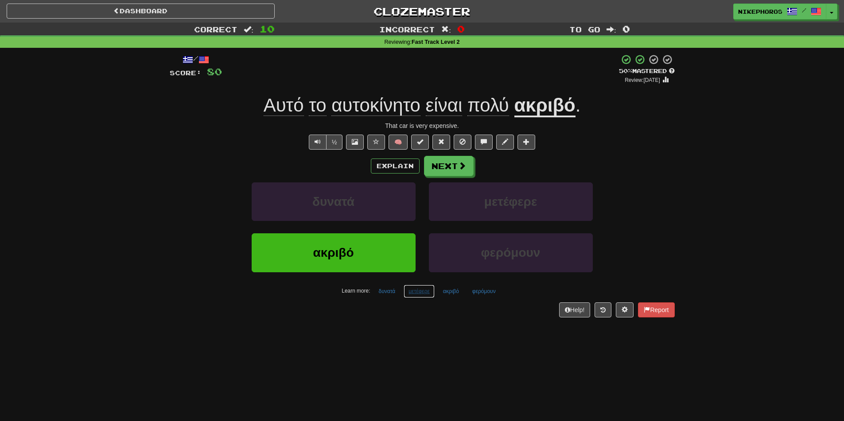
click at [415, 294] on button "μετέφερε" at bounding box center [419, 291] width 31 height 13
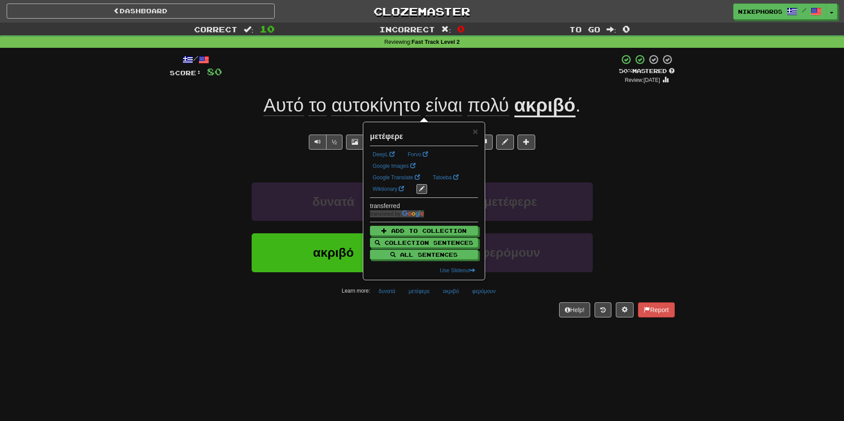
drag, startPoint x: 428, startPoint y: 332, endPoint x: 453, endPoint y: 309, distance: 33.6
click at [428, 331] on div "Dashboard Clozemaster Nikephoros / Toggle Dropdown Dashboard Leaderboard Activi…" at bounding box center [422, 210] width 844 height 421
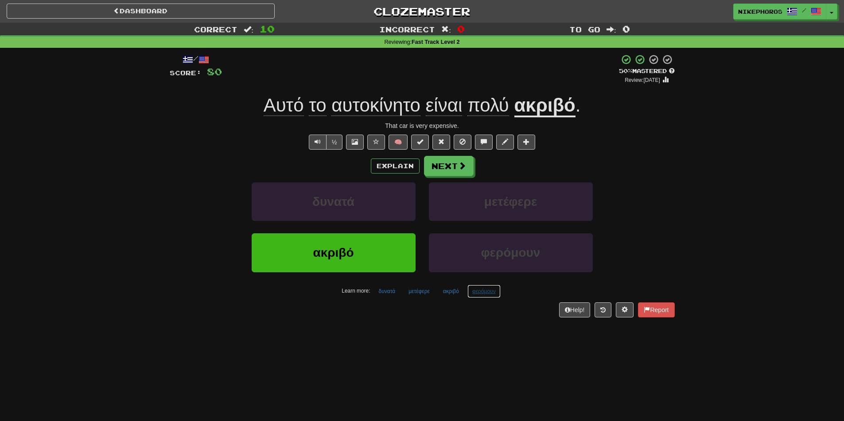
click at [486, 294] on button "φερόμουν" at bounding box center [484, 291] width 33 height 13
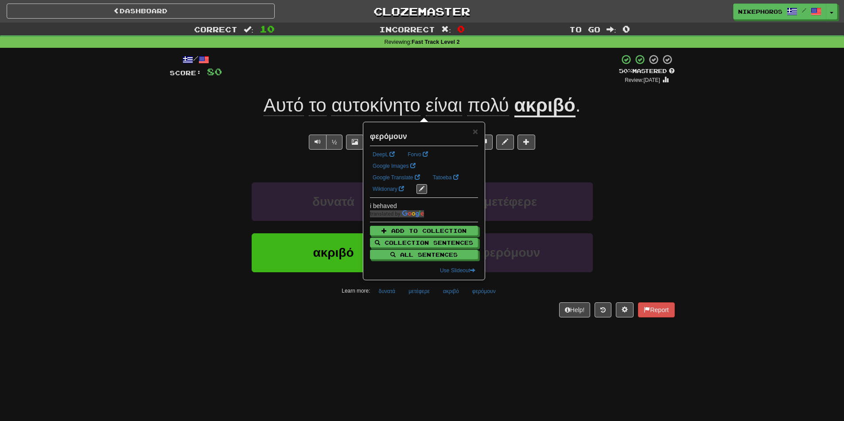
click at [507, 352] on div "Dashboard Clozemaster Nikephoros / Toggle Dropdown Dashboard Leaderboard Activi…" at bounding box center [422, 210] width 844 height 421
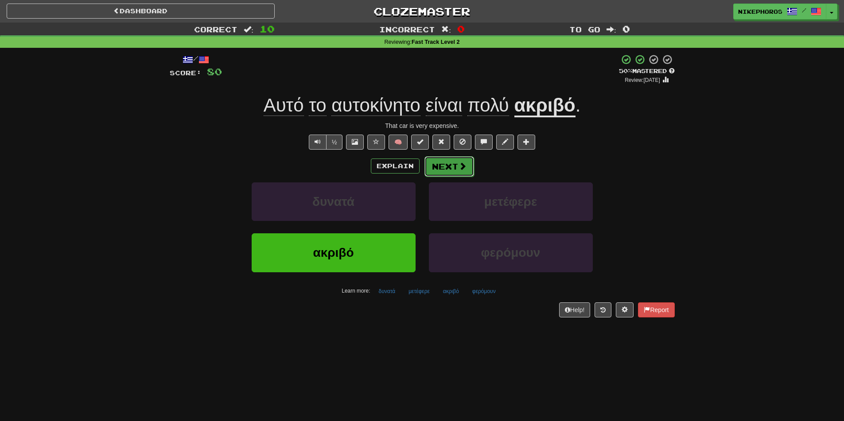
click at [464, 171] on button "Next" at bounding box center [450, 166] width 50 height 20
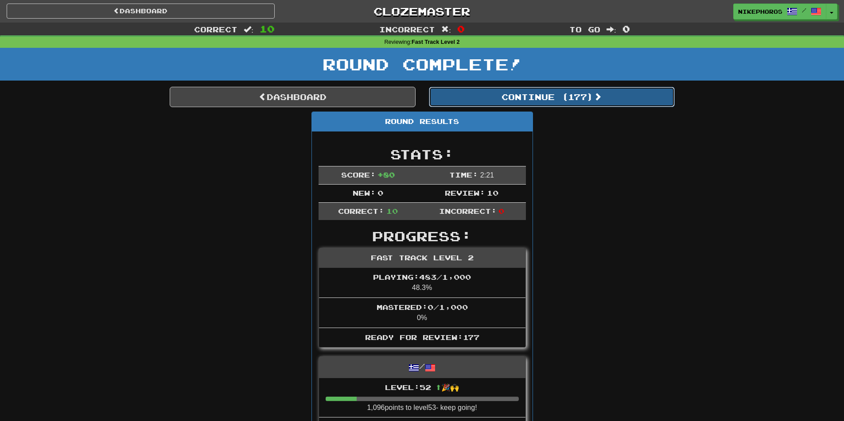
click at [554, 92] on button "Continue ( 177 )" at bounding box center [552, 97] width 246 height 20
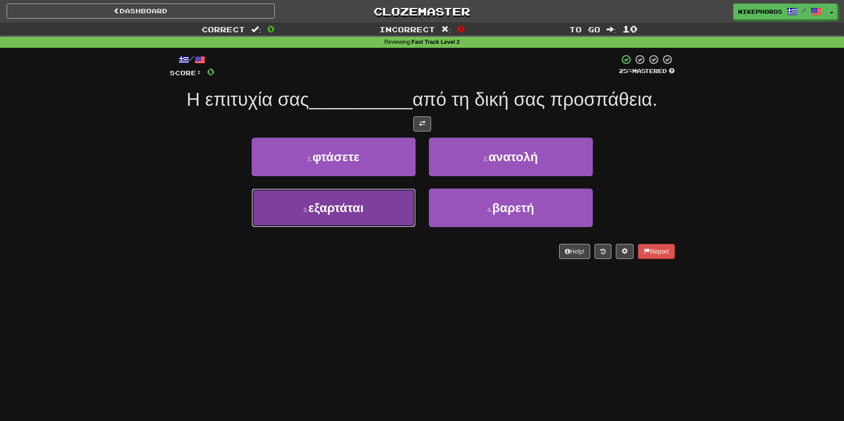
click at [378, 208] on button "3 . εξαρτάται" at bounding box center [334, 208] width 164 height 39
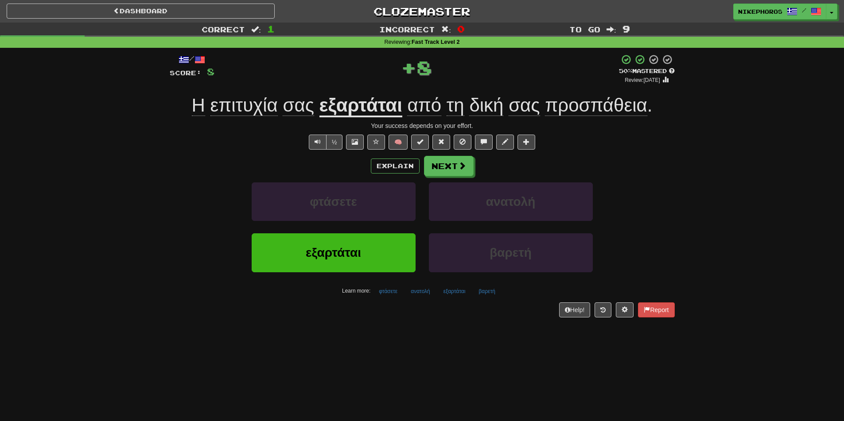
click at [598, 109] on span "προσπάθεια" at bounding box center [596, 105] width 102 height 21
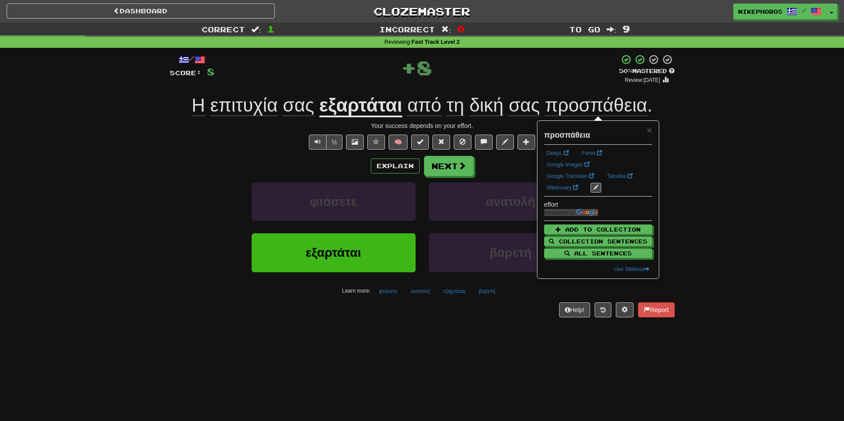
click at [719, 183] on div "Correct : 1 Incorrect : 0 To go : 9 Reviewing : Fast Track Level 2 / Score: 8 +…" at bounding box center [422, 177] width 844 height 308
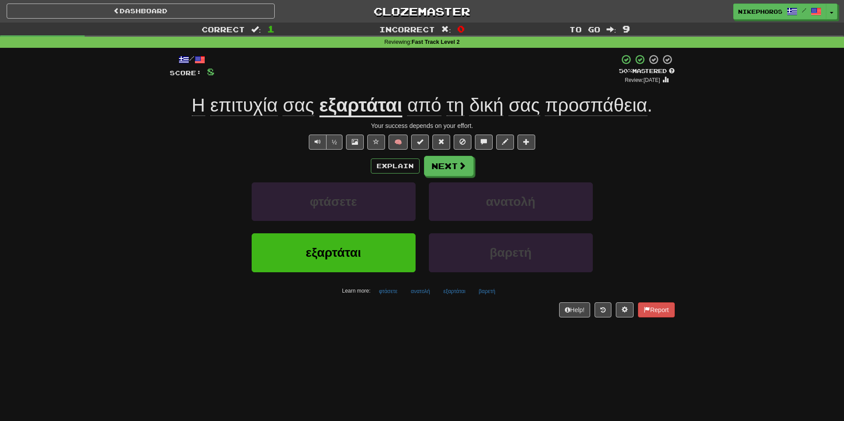
click at [674, 176] on div "Explain Next" at bounding box center [422, 166] width 505 height 20
click at [624, 194] on div "φτάσετε ανατολή" at bounding box center [422, 208] width 532 height 51
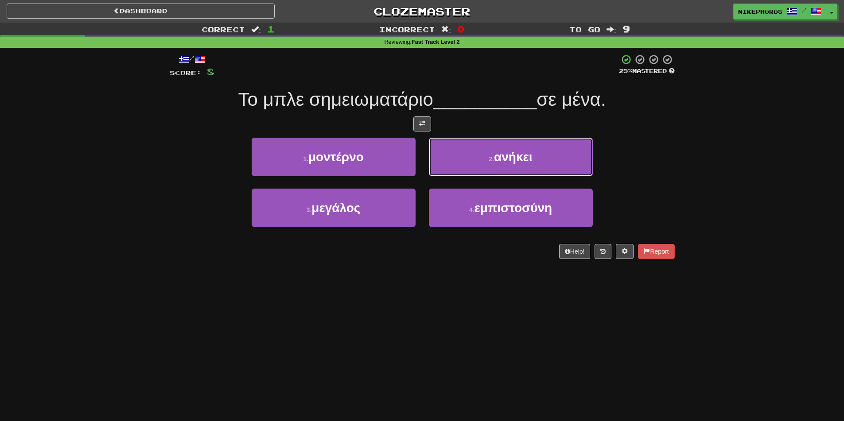
click at [564, 154] on button "2 . ανήκει" at bounding box center [511, 157] width 164 height 39
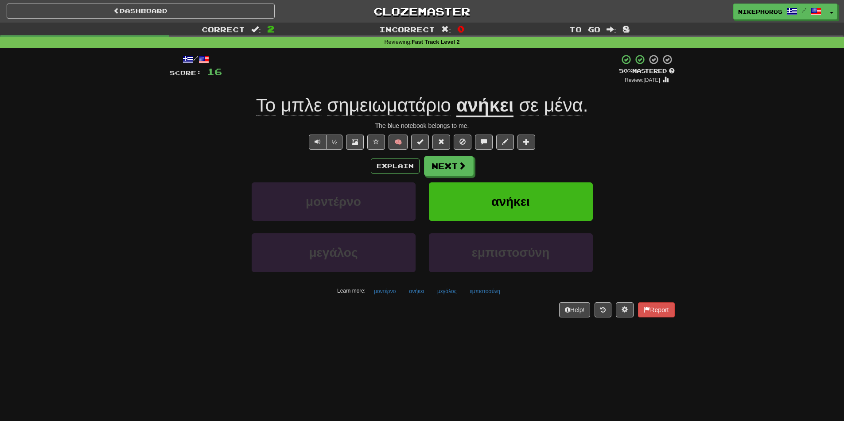
click at [748, 170] on div "Correct : 2 Incorrect : 0 To go : 8 Reviewing : Fast Track Level 2 / Score: 16 …" at bounding box center [422, 177] width 844 height 308
click at [432, 170] on button "Next" at bounding box center [450, 166] width 50 height 20
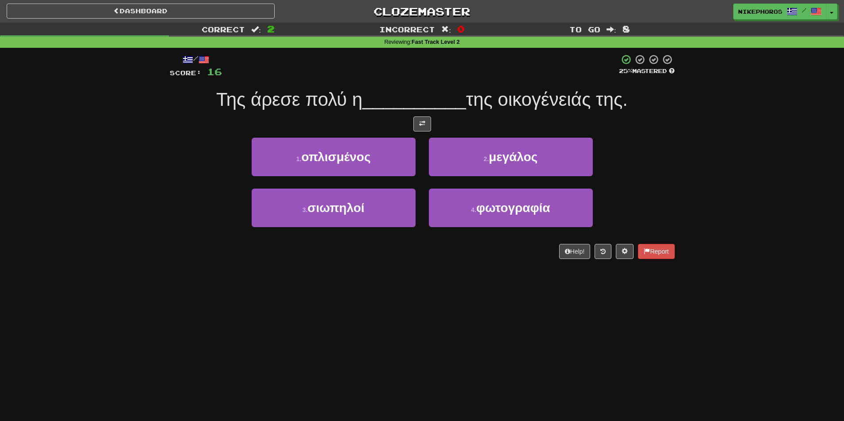
click at [762, 184] on div "Correct : 2 Incorrect : 0 To go : 8 Reviewing : Fast Track Level 2 / Score: 16 …" at bounding box center [422, 147] width 844 height 249
click at [652, 234] on div "3 . σιωπηλοί 4 . φωτογραφία" at bounding box center [422, 214] width 532 height 51
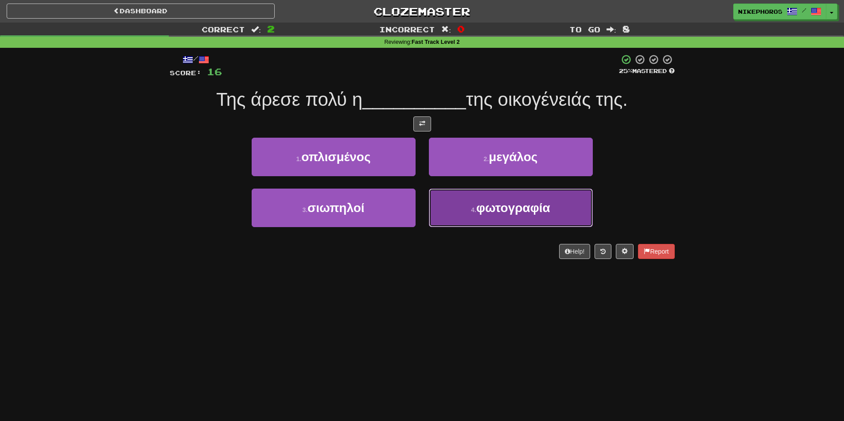
click at [531, 217] on button "4 . φωτογραφία" at bounding box center [511, 208] width 164 height 39
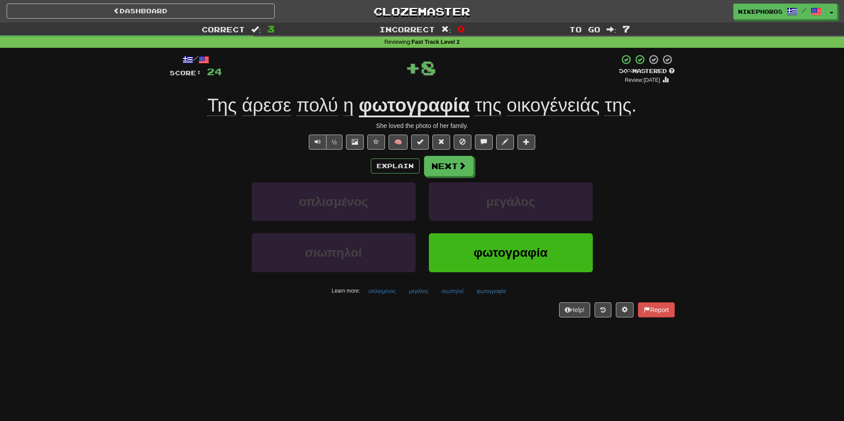
drag, startPoint x: 693, startPoint y: 196, endPoint x: 698, endPoint y: 189, distance: 8.5
click at [694, 194] on div "Correct : 3 Incorrect : 0 To go : 7 Reviewing : Fast Track Level 2 / Score: 24 …" at bounding box center [422, 177] width 844 height 308
click at [459, 172] on button "Next" at bounding box center [450, 166] width 50 height 20
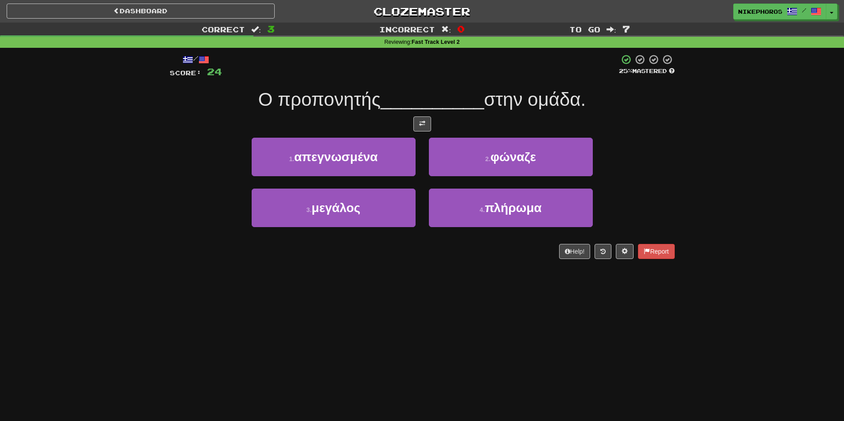
click at [724, 178] on div "Correct : 3 Incorrect : 0 To go : 7 Reviewing : Fast Track Level 2 / Score: 24 …" at bounding box center [422, 147] width 844 height 249
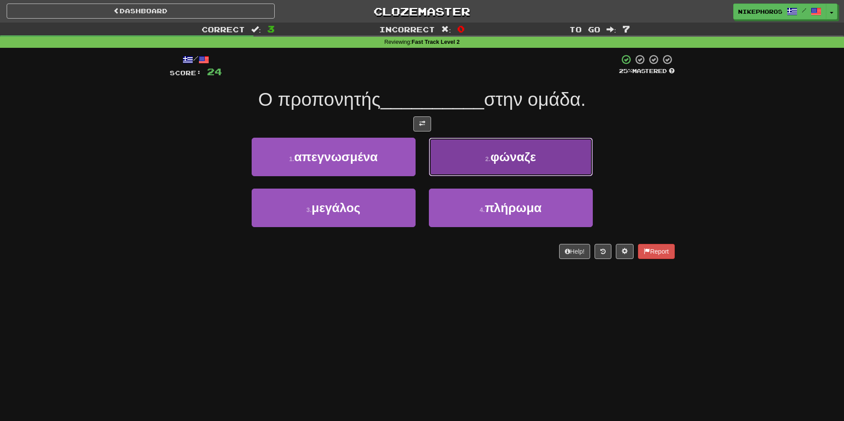
click at [507, 163] on span "φώναζε" at bounding box center [514, 157] width 46 height 14
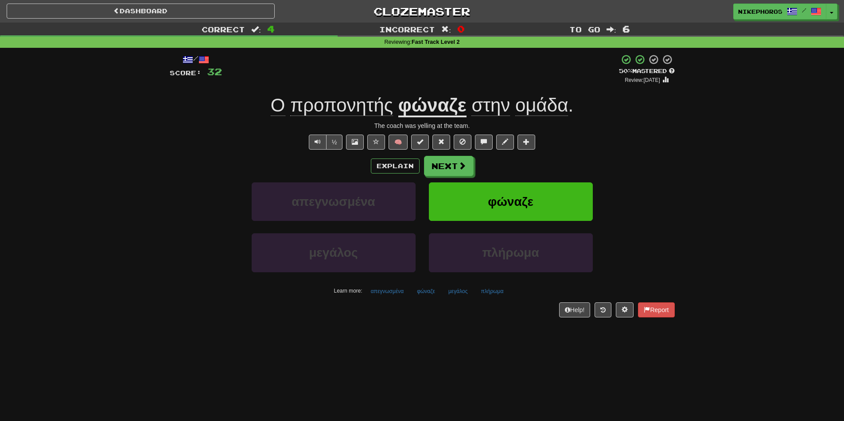
click at [710, 229] on div "Correct : 4 Incorrect : 0 To go : 6 Reviewing : Fast Track Level 2 / Score: 32 …" at bounding box center [422, 177] width 844 height 308
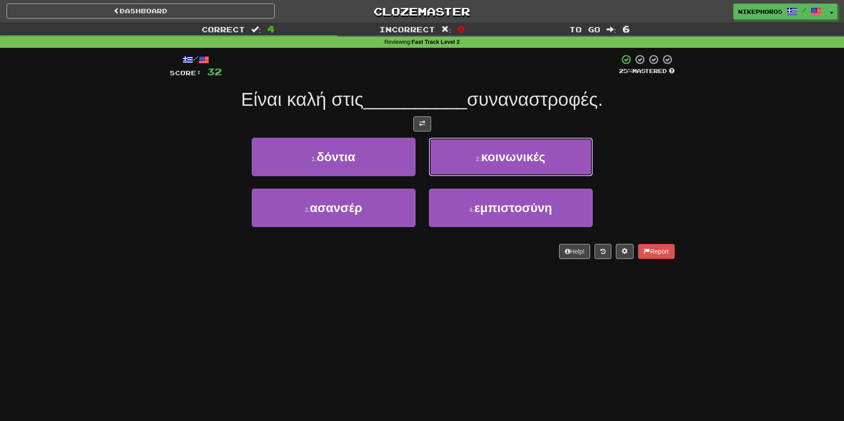
click at [545, 147] on button "2 . κοινωνικές" at bounding box center [511, 157] width 164 height 39
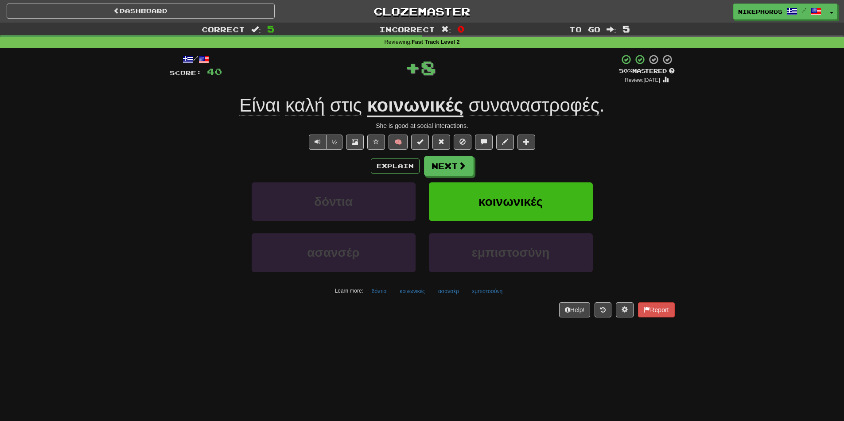
click at [450, 113] on u "κοινωνικές" at bounding box center [415, 106] width 96 height 23
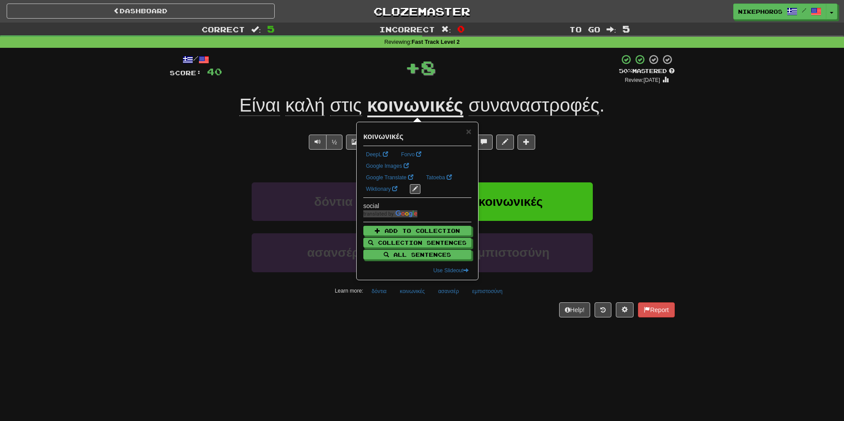
click at [604, 92] on div "/ Score: 40 + 8 50 % Mastered Review: 2025-10-02 Είναι καλή στις κοινωνικές συν…" at bounding box center [422, 185] width 505 height 263
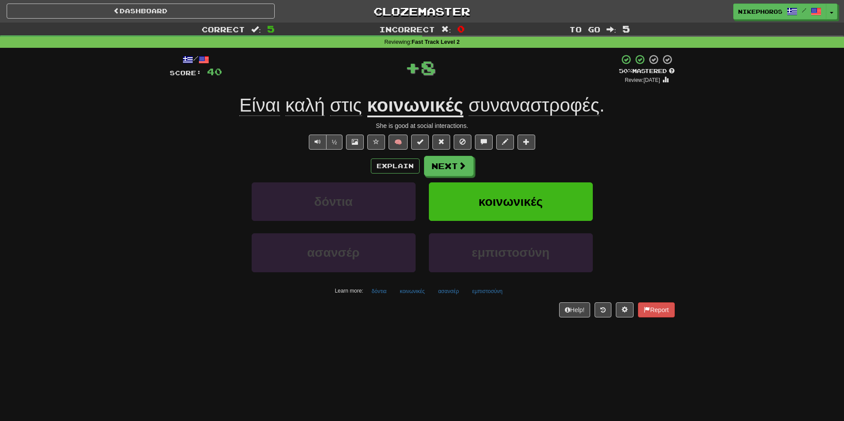
click at [589, 102] on span "συναναστροφές" at bounding box center [534, 105] width 131 height 21
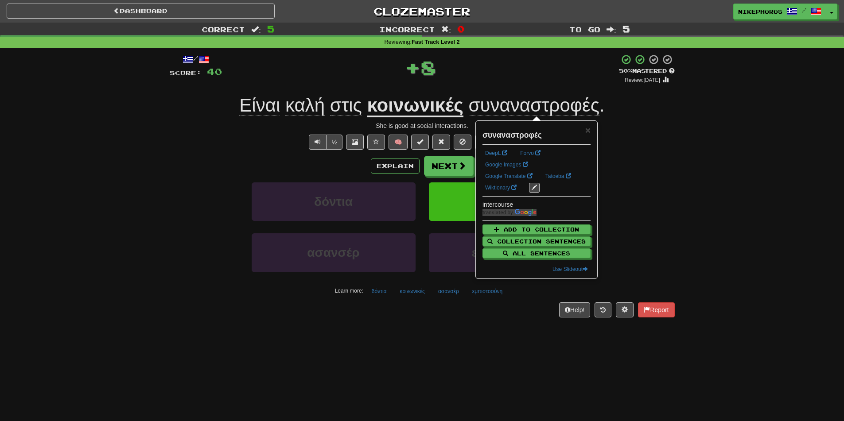
click at [709, 261] on div "Correct : 5 Incorrect : 0 To go : 5 Reviewing : Fast Track Level 2 / Score: 40 …" at bounding box center [422, 177] width 844 height 308
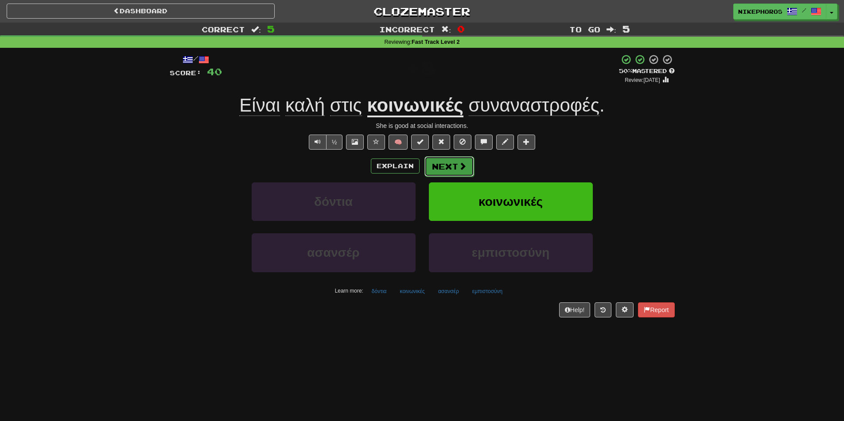
click at [433, 161] on button "Next" at bounding box center [450, 166] width 50 height 20
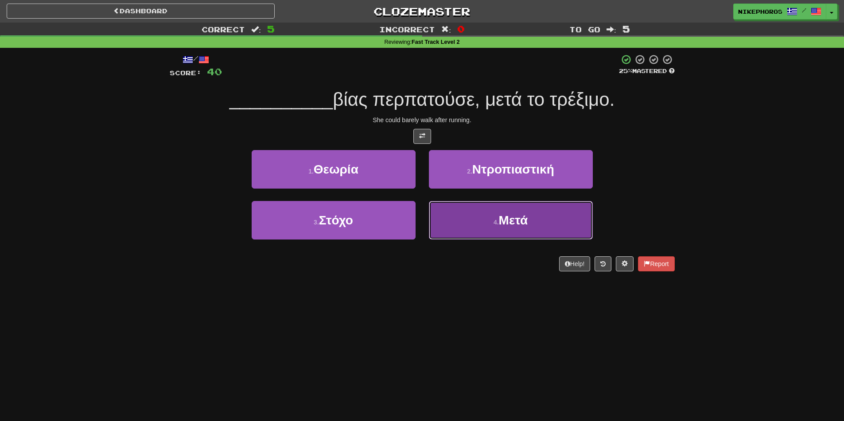
click at [523, 235] on button "4 . Μετά" at bounding box center [511, 220] width 164 height 39
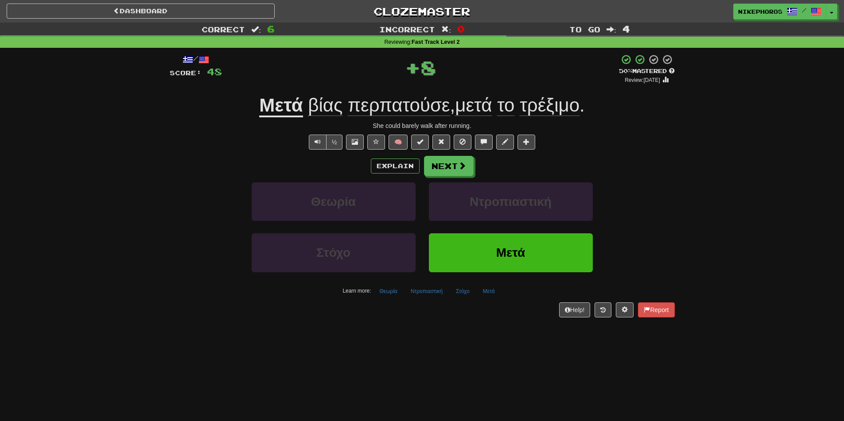
click at [398, 95] on span "περπατούσε" at bounding box center [399, 105] width 102 height 21
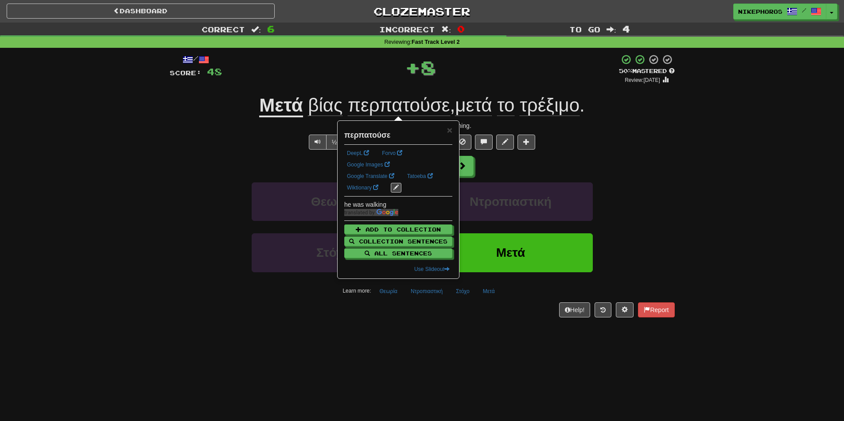
click at [663, 159] on div "Explain Next" at bounding box center [422, 166] width 505 height 20
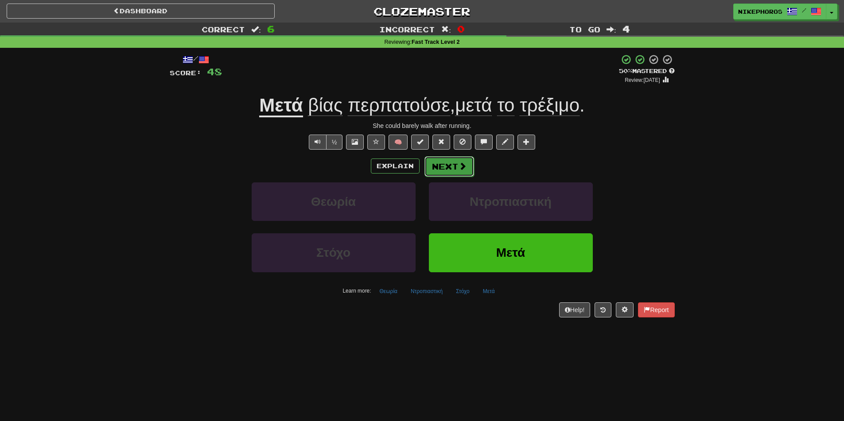
click at [449, 173] on button "Next" at bounding box center [450, 166] width 50 height 20
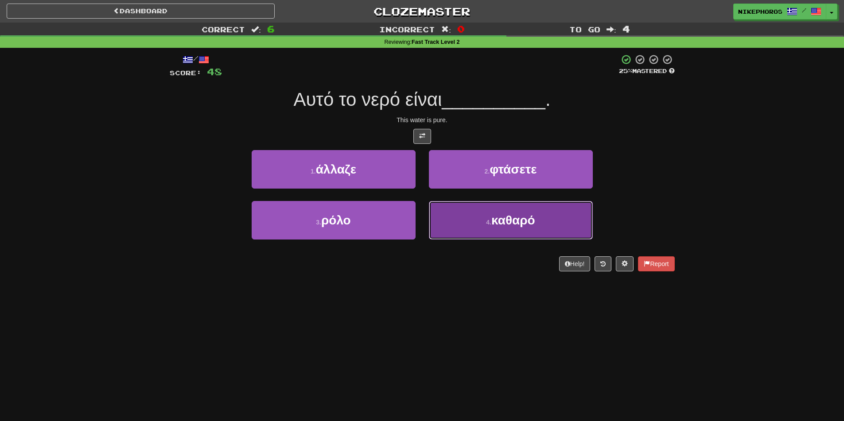
click at [525, 226] on span "καθαρό" at bounding box center [514, 221] width 44 height 14
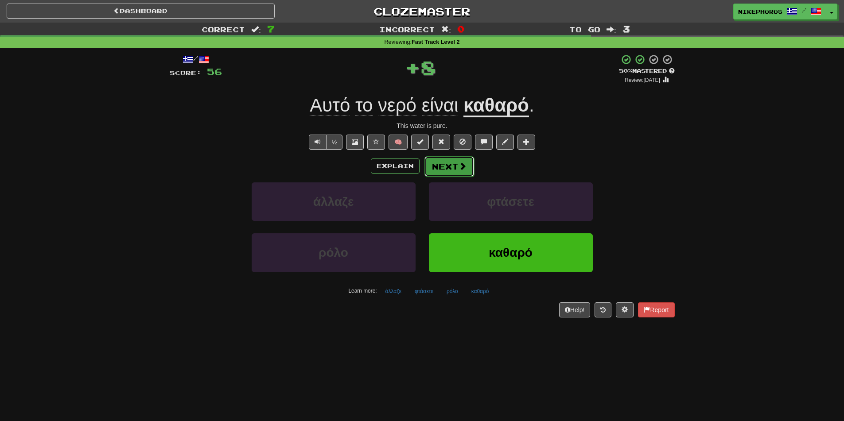
click at [447, 170] on button "Next" at bounding box center [450, 166] width 50 height 20
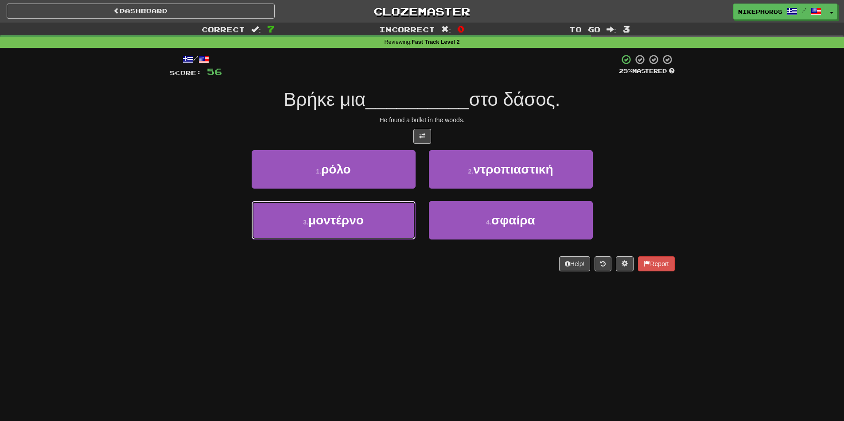
drag, startPoint x: 374, startPoint y: 231, endPoint x: 406, endPoint y: 311, distance: 86.2
click at [406, 311] on div "Dashboard Clozemaster Nikephoros / Toggle Dropdown Dashboard Leaderboard Activi…" at bounding box center [422, 210] width 844 height 421
drag, startPoint x: 406, startPoint y: 311, endPoint x: 510, endPoint y: 243, distance: 124.3
click at [408, 311] on div "Dashboard Clozemaster Nikephoros / Toggle Dropdown Dashboard Leaderboard Activi…" at bounding box center [422, 210] width 844 height 421
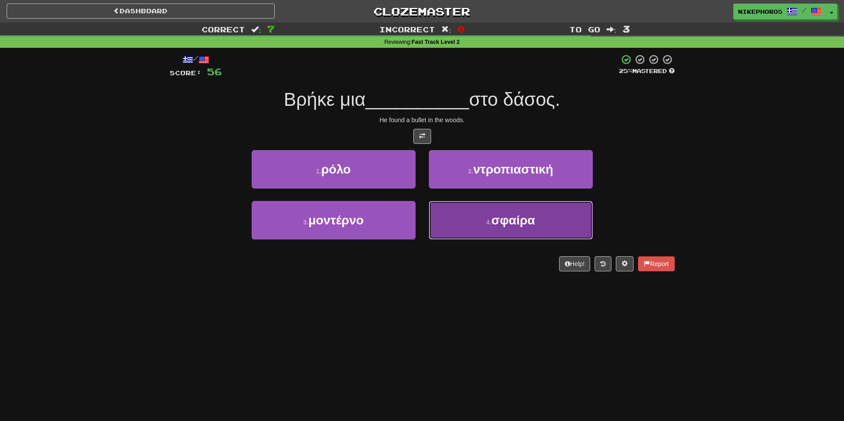
click at [526, 234] on button "4 . σφαίρα" at bounding box center [511, 220] width 164 height 39
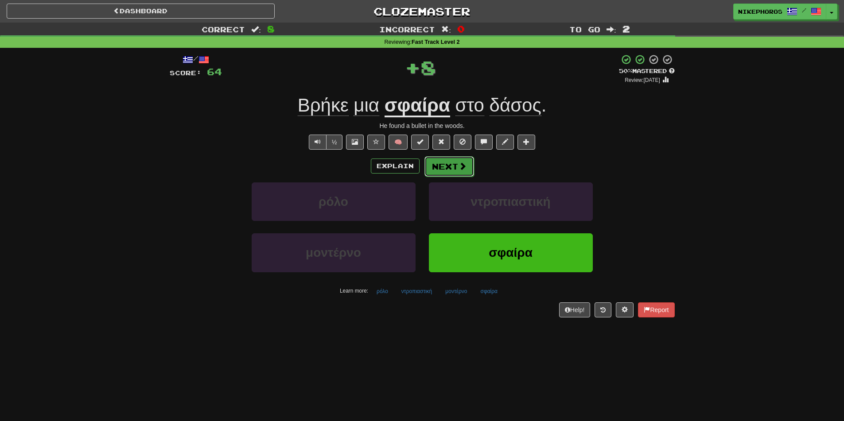
click at [459, 167] on span at bounding box center [463, 166] width 8 height 8
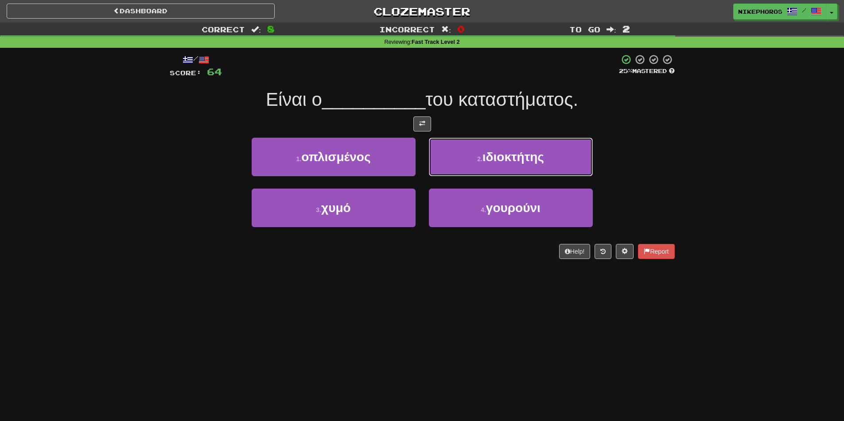
click at [521, 152] on span "ιδιοκτήτης" at bounding box center [514, 157] width 62 height 14
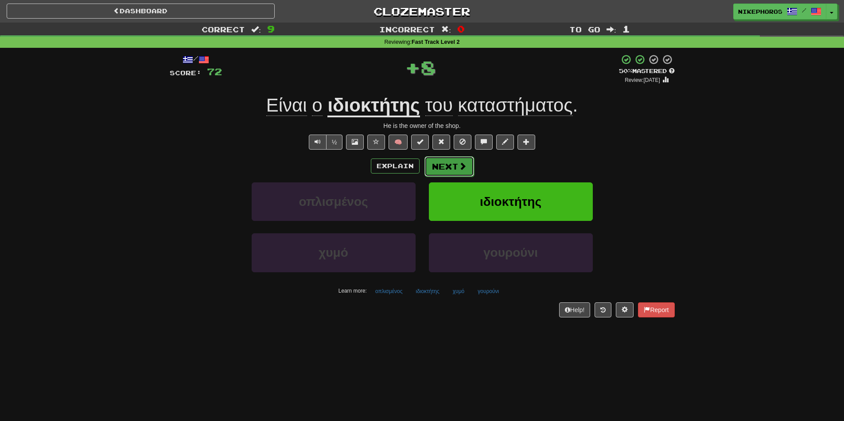
click at [448, 168] on button "Next" at bounding box center [450, 166] width 50 height 20
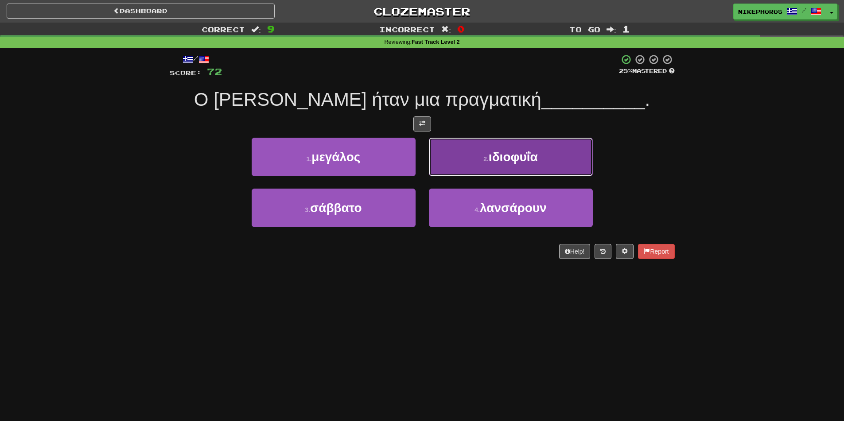
click at [517, 159] on span "ιδιοφυΐα" at bounding box center [513, 157] width 49 height 14
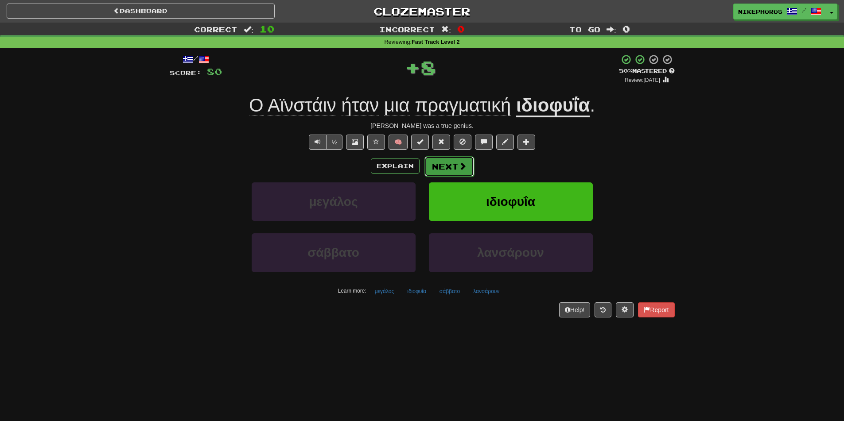
click at [462, 170] on span at bounding box center [463, 166] width 8 height 8
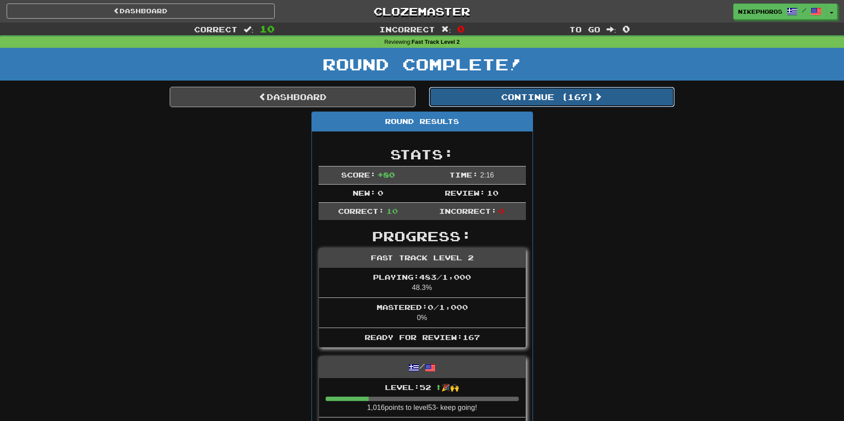
click at [520, 91] on button "Continue ( 167 )" at bounding box center [552, 97] width 246 height 20
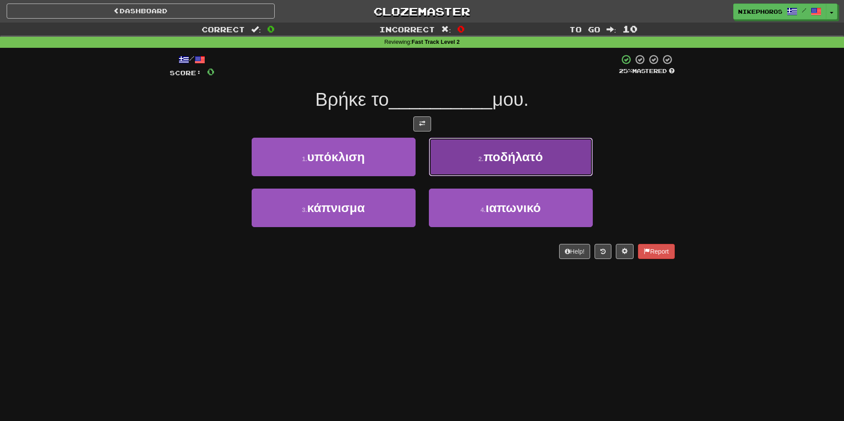
click at [561, 156] on button "2 . ποδήλατό" at bounding box center [511, 157] width 164 height 39
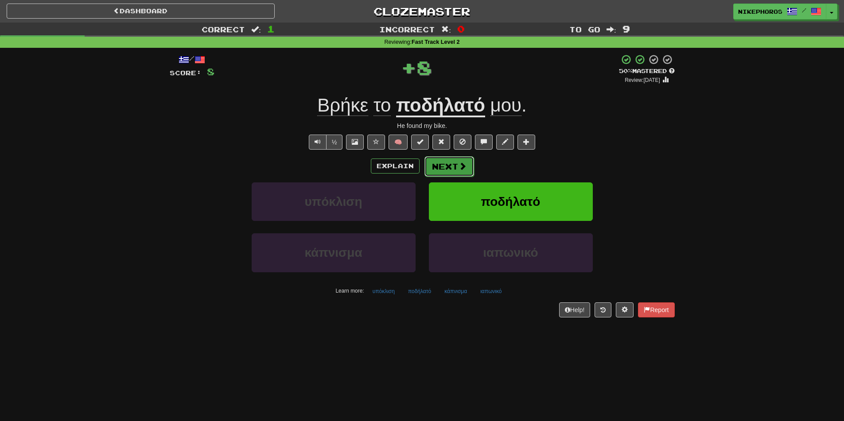
click at [439, 158] on button "Next" at bounding box center [450, 166] width 50 height 20
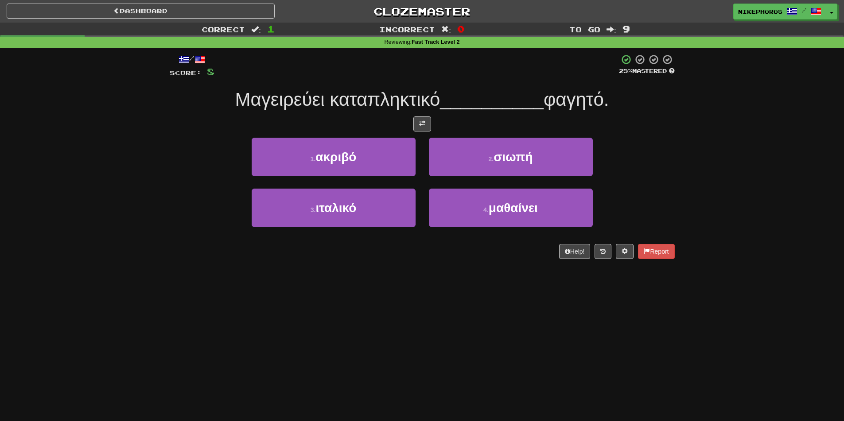
click at [691, 134] on div "Correct : 1 Incorrect : 0 To go : 9 Reviewing : Fast Track Level 2 / Score: 8 2…" at bounding box center [422, 147] width 844 height 249
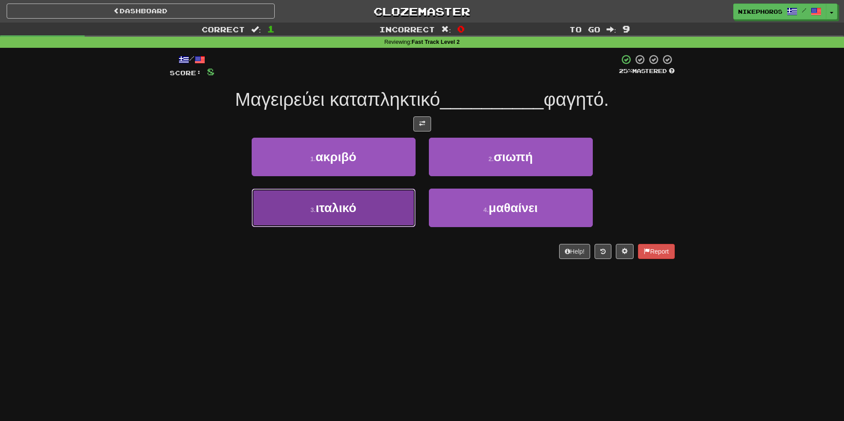
click at [322, 217] on button "3 . ιταλικό" at bounding box center [334, 208] width 164 height 39
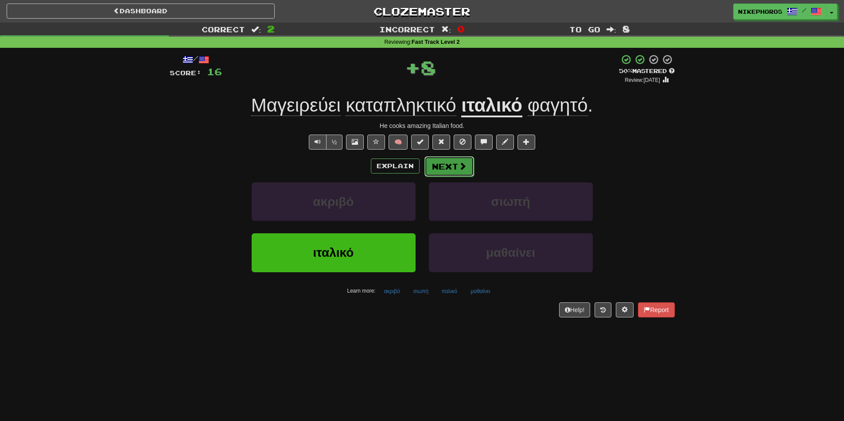
click at [456, 167] on button "Next" at bounding box center [450, 166] width 50 height 20
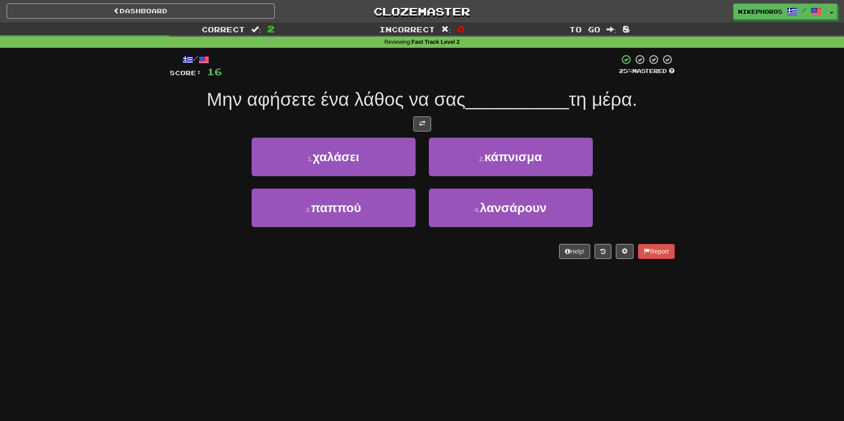
click at [743, 205] on div "Correct : 2 Incorrect : 0 To go : 8 Reviewing : Fast Track Level 2 / Score: 16 …" at bounding box center [422, 147] width 844 height 249
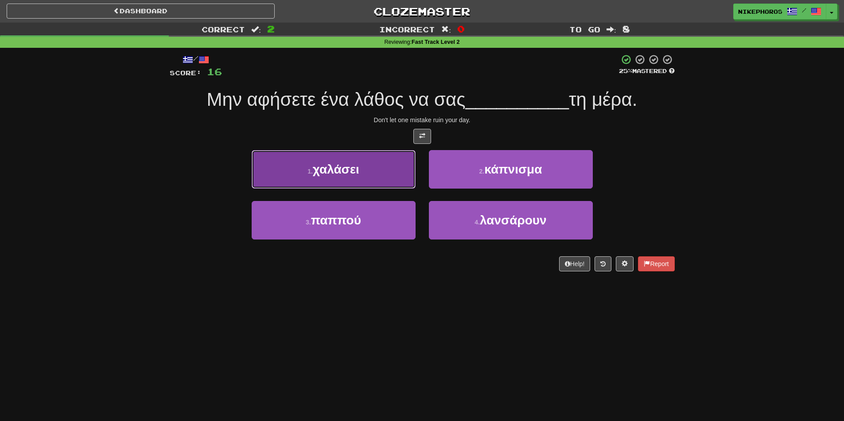
click at [361, 178] on button "1 . χαλάσει" at bounding box center [334, 169] width 164 height 39
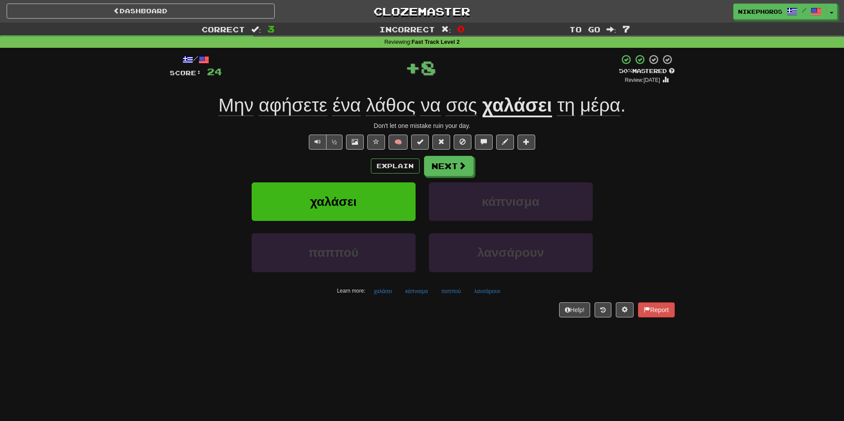
click at [519, 103] on u "χαλάσει" at bounding box center [518, 106] width 70 height 23
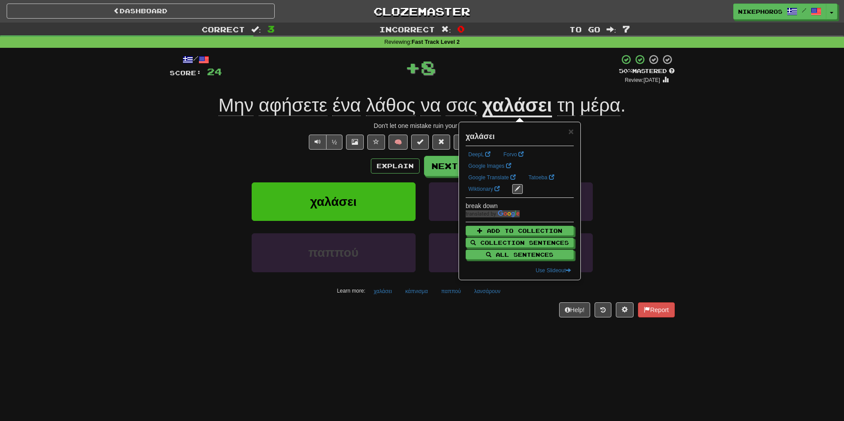
click at [717, 153] on div "Correct : 3 Incorrect : 0 To go : 7 Reviewing : Fast Track Level 2 / Score: 24 …" at bounding box center [422, 177] width 844 height 308
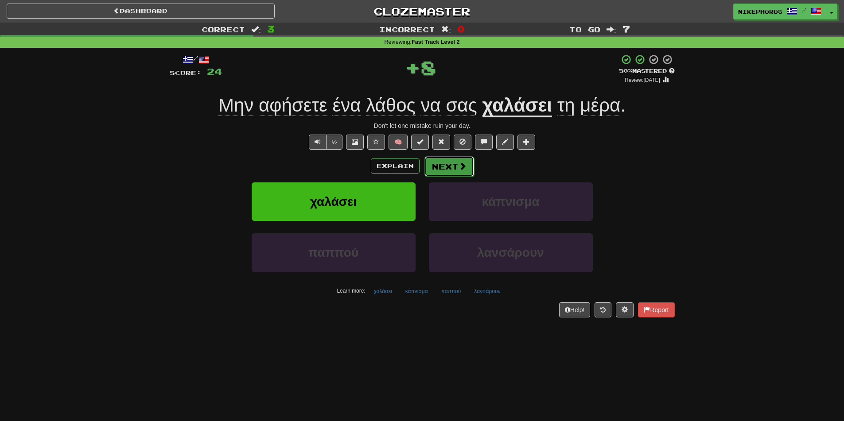
click at [445, 168] on button "Next" at bounding box center [450, 166] width 50 height 20
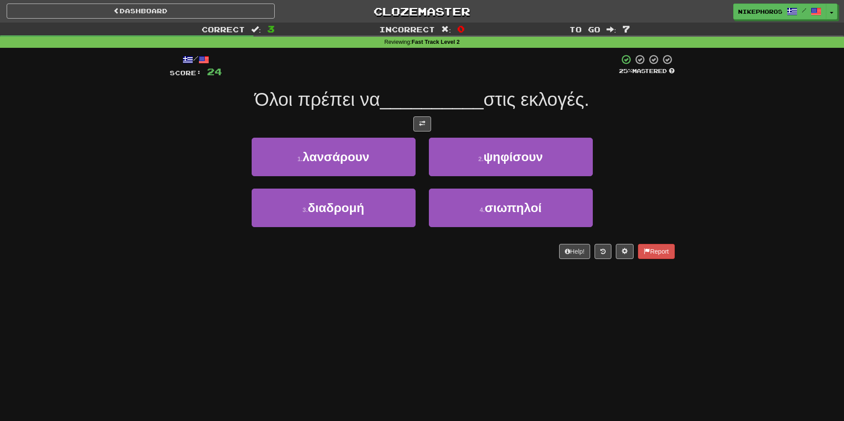
click at [647, 347] on div "Dashboard Clozemaster Nikephoros / Toggle Dropdown Dashboard Leaderboard Activi…" at bounding box center [422, 210] width 844 height 421
click at [604, 353] on div "Dashboard Clozemaster Nikephoros / Toggle Dropdown Dashboard Leaderboard Activi…" at bounding box center [422, 210] width 844 height 421
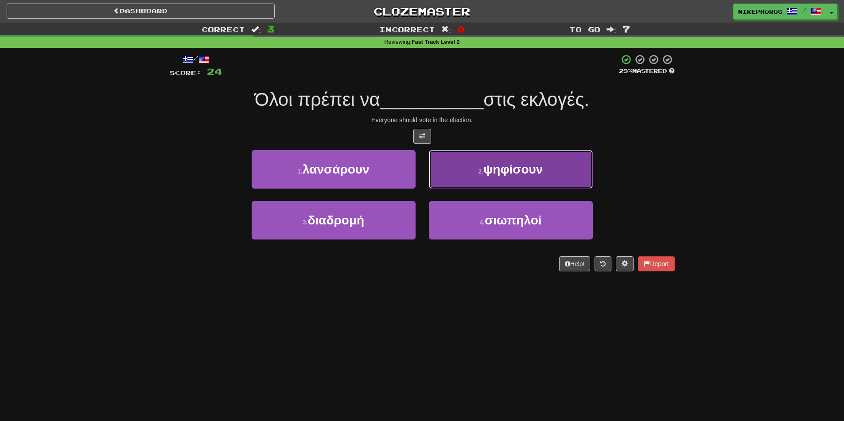
click at [528, 176] on span "ψηφίσουν" at bounding box center [513, 170] width 59 height 14
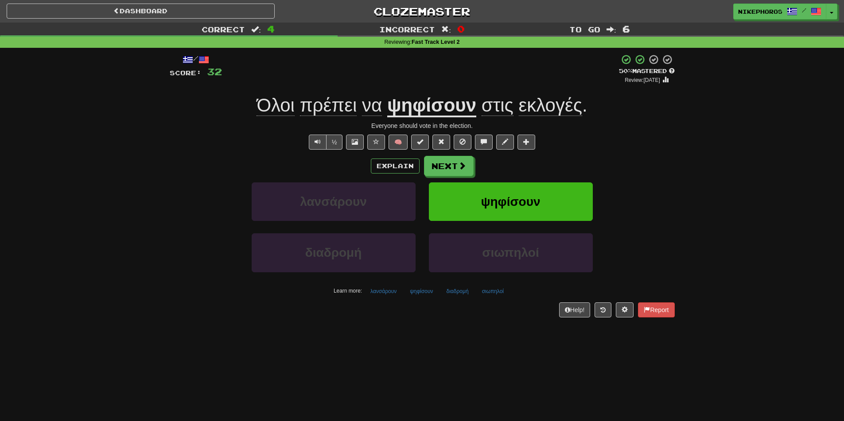
drag, startPoint x: 568, startPoint y: 374, endPoint x: 564, endPoint y: 368, distance: 6.4
click at [567, 372] on div "Dashboard Clozemaster Nikephoros / Toggle Dropdown Dashboard Leaderboard Activi…" at bounding box center [422, 210] width 844 height 421
click at [456, 164] on button "Next" at bounding box center [450, 166] width 50 height 20
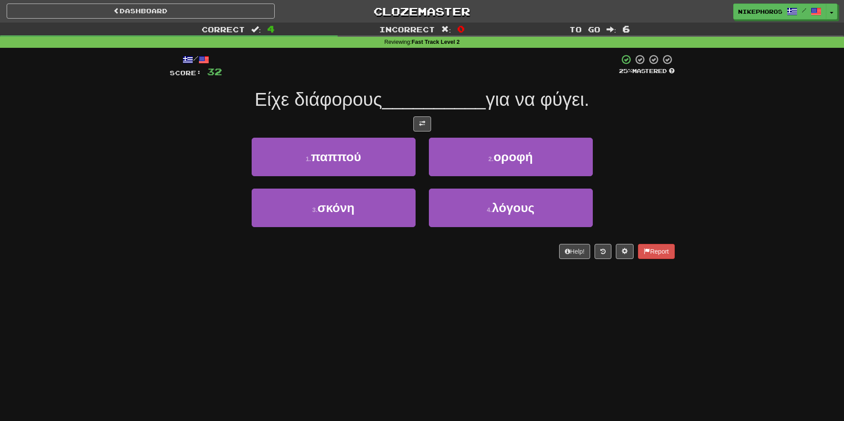
click at [418, 330] on div "Dashboard Clozemaster Nikephoros / Toggle Dropdown Dashboard Leaderboard Activi…" at bounding box center [422, 210] width 844 height 421
click at [612, 338] on div "Dashboard Clozemaster Nikephoros / Toggle Dropdown Dashboard Leaderboard Activi…" at bounding box center [422, 210] width 844 height 421
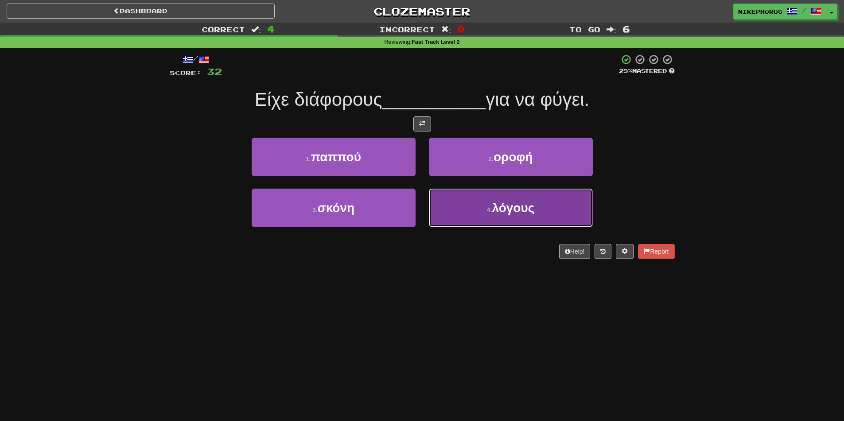
click at [515, 205] on span "λόγους" at bounding box center [513, 208] width 43 height 14
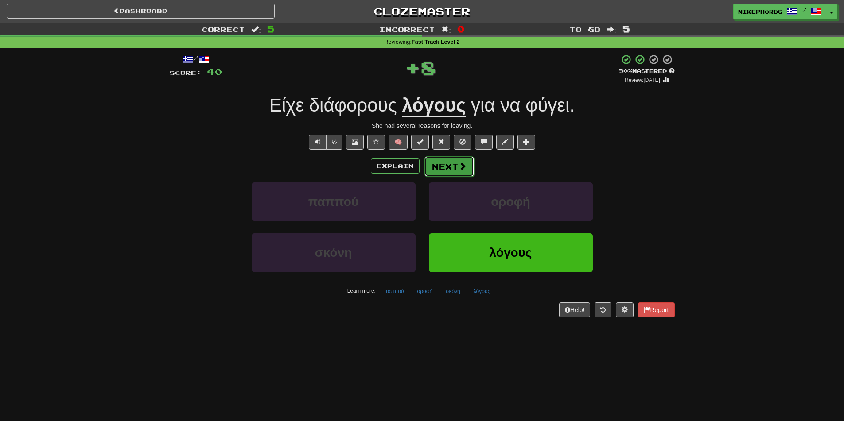
click at [439, 161] on button "Next" at bounding box center [450, 166] width 50 height 20
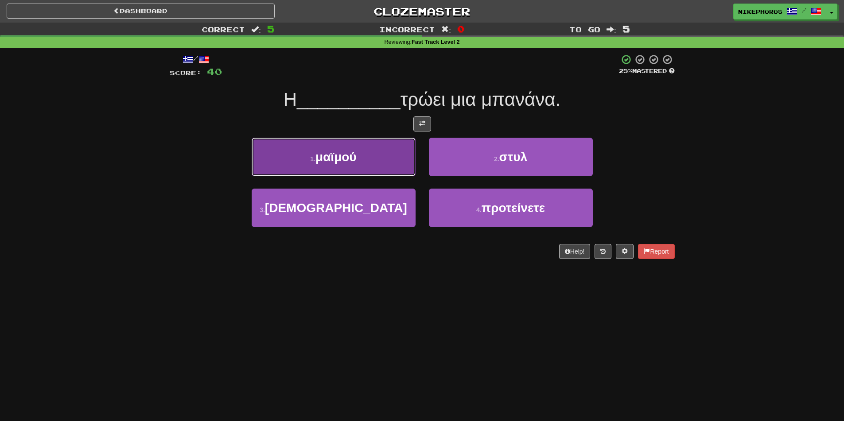
click at [401, 152] on button "1 . μαϊμού" at bounding box center [334, 157] width 164 height 39
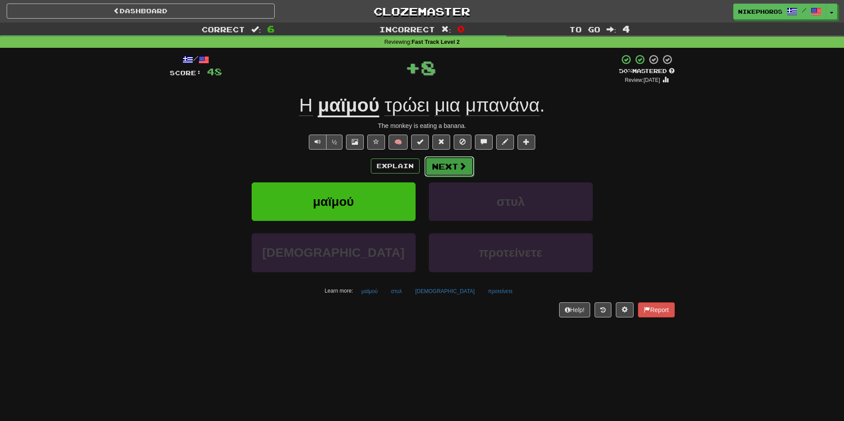
click at [462, 166] on span at bounding box center [463, 166] width 8 height 8
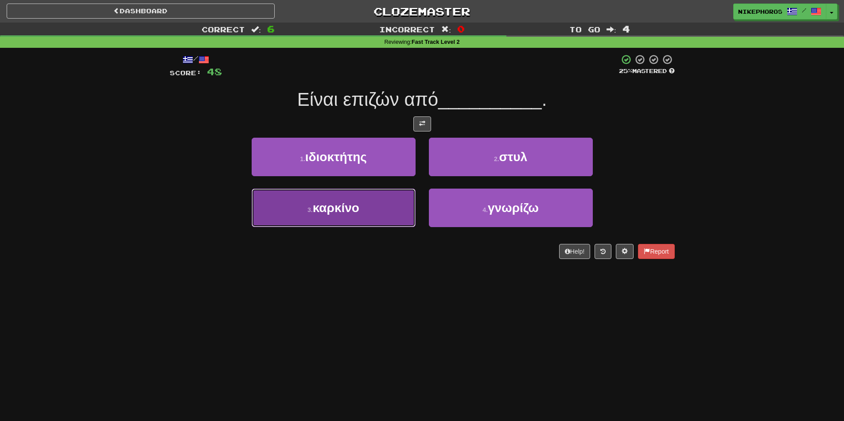
click at [355, 225] on button "3 . καρκίνο" at bounding box center [334, 208] width 164 height 39
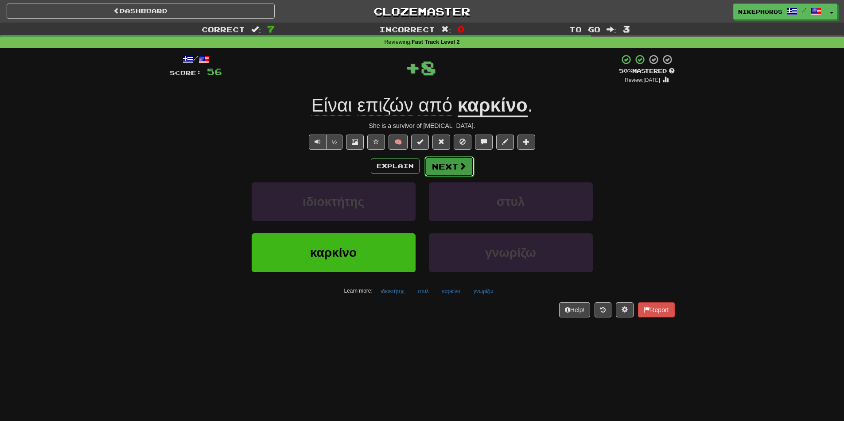
click at [442, 169] on button "Next" at bounding box center [450, 166] width 50 height 20
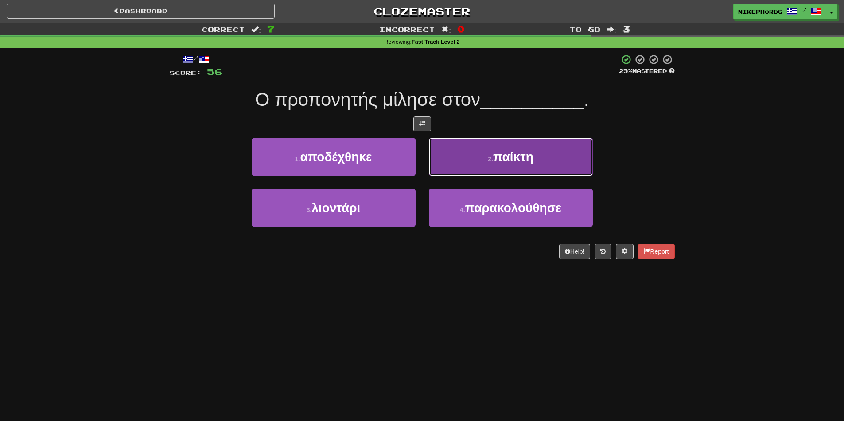
click at [472, 157] on button "2 . παίκτη" at bounding box center [511, 157] width 164 height 39
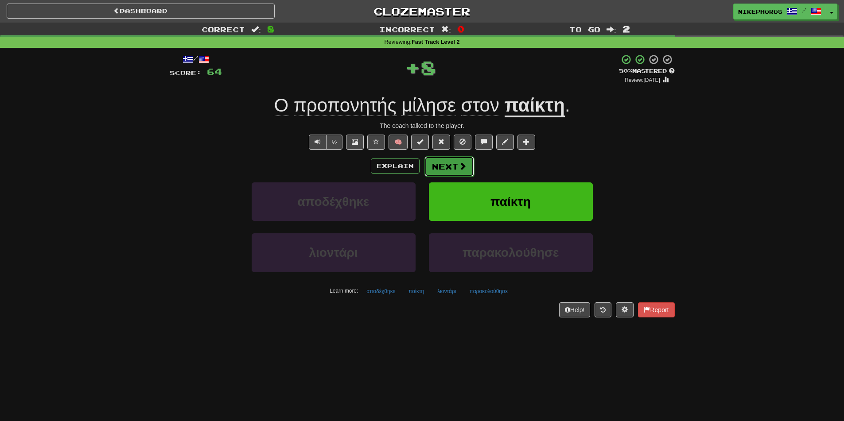
click at [459, 170] on span at bounding box center [463, 166] width 8 height 8
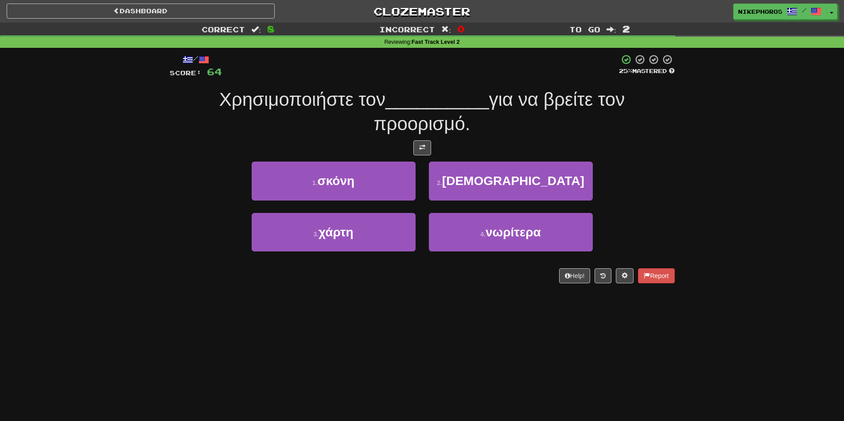
click at [624, 150] on div at bounding box center [422, 147] width 505 height 15
click at [414, 325] on div "Dashboard Clozemaster Nikephoros / Toggle Dropdown Dashboard Leaderboard Activi…" at bounding box center [422, 210] width 844 height 421
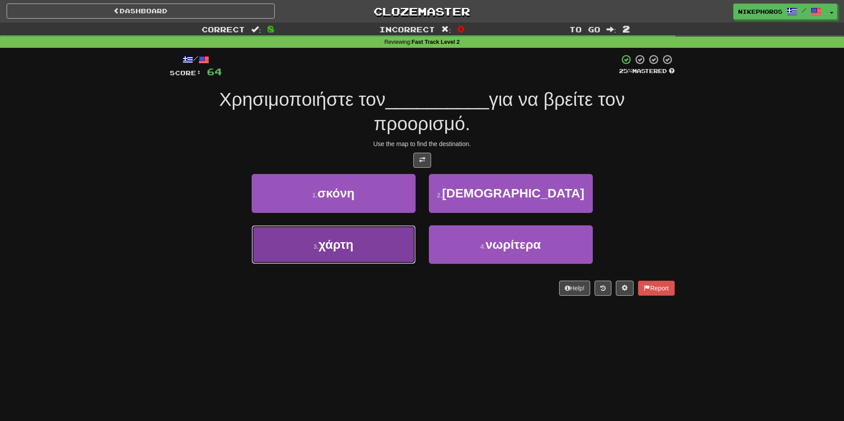
click at [364, 258] on button "3 . χάρτη" at bounding box center [334, 245] width 164 height 39
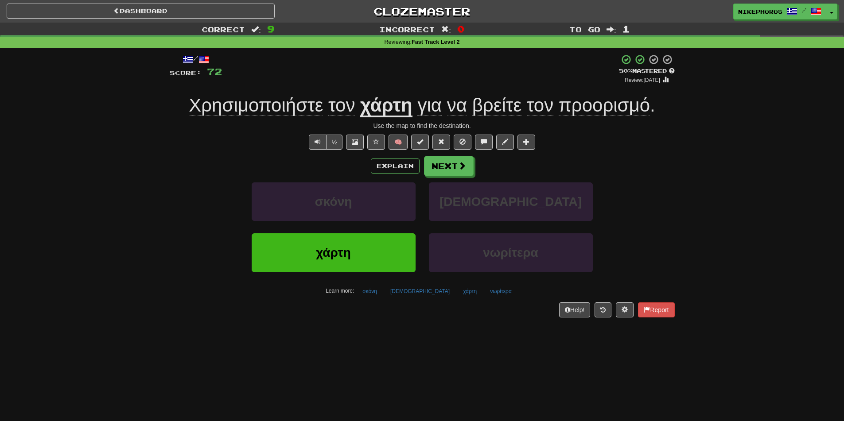
click at [606, 110] on span "προορισμό" at bounding box center [604, 105] width 91 height 21
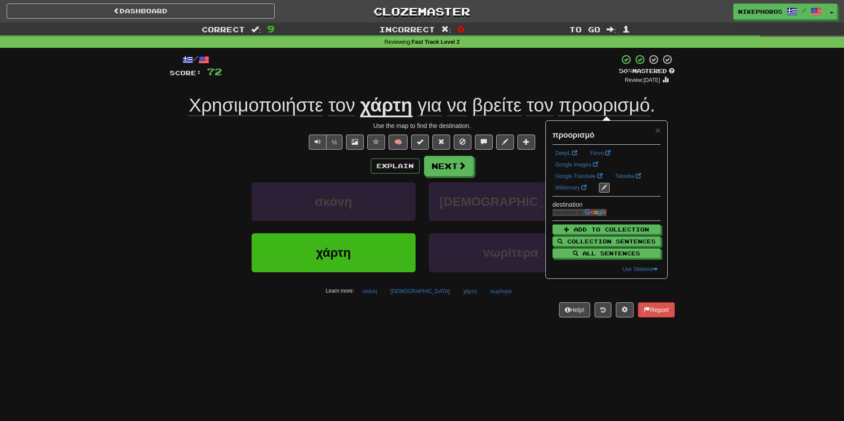
click at [695, 128] on div "Correct : 9 Incorrect : 0 To go : 1 Reviewing : Fast Track Level 2 / Score: 72 …" at bounding box center [422, 177] width 844 height 308
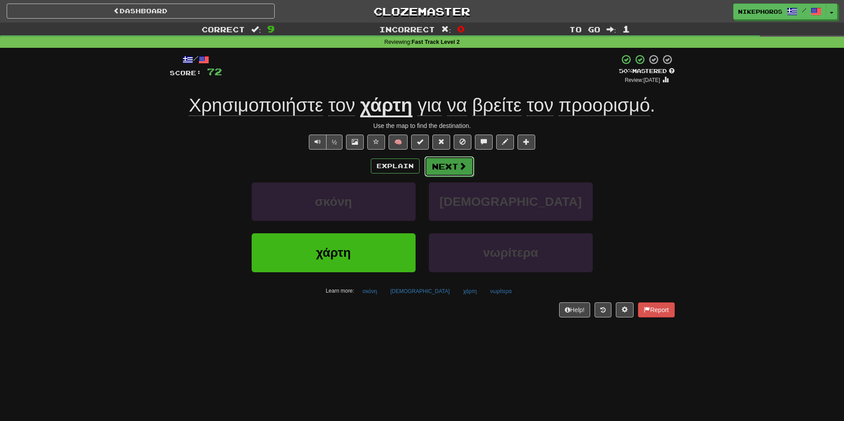
click at [449, 168] on button "Next" at bounding box center [450, 166] width 50 height 20
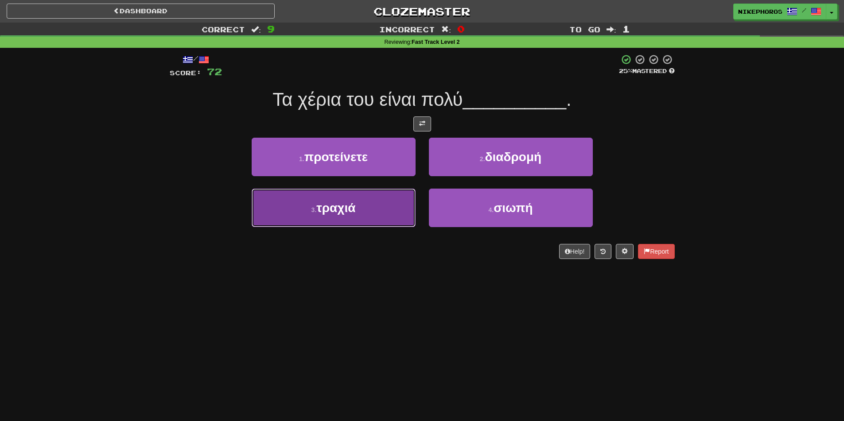
click at [358, 224] on button "3 . τραχιά" at bounding box center [334, 208] width 164 height 39
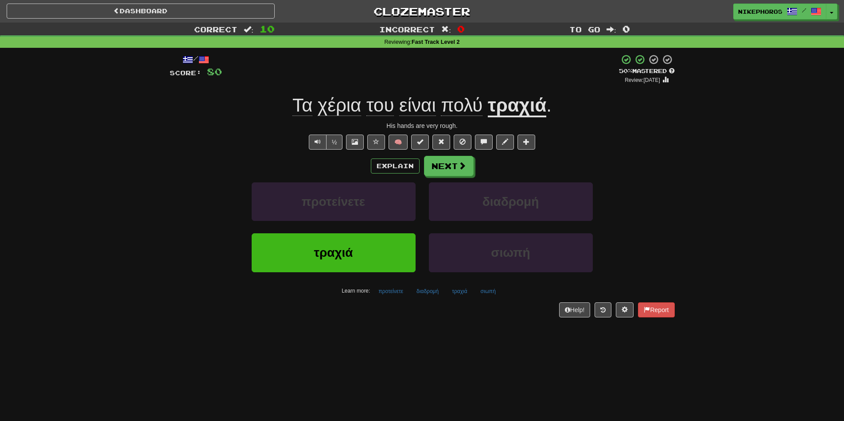
click at [743, 225] on div "Correct : 10 Incorrect : 0 To go : 0 Reviewing : Fast Track Level 2 / Score: 80…" at bounding box center [422, 177] width 844 height 308
click at [453, 168] on button "Next" at bounding box center [450, 166] width 50 height 20
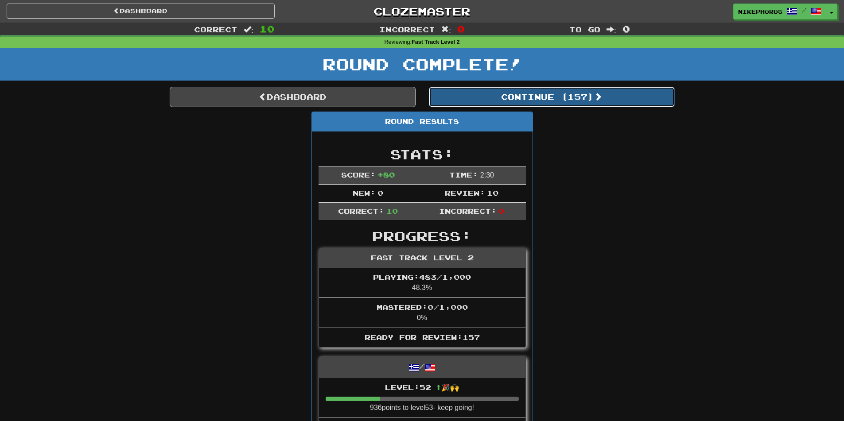
click at [539, 95] on button "Continue ( 157 )" at bounding box center [552, 97] width 246 height 20
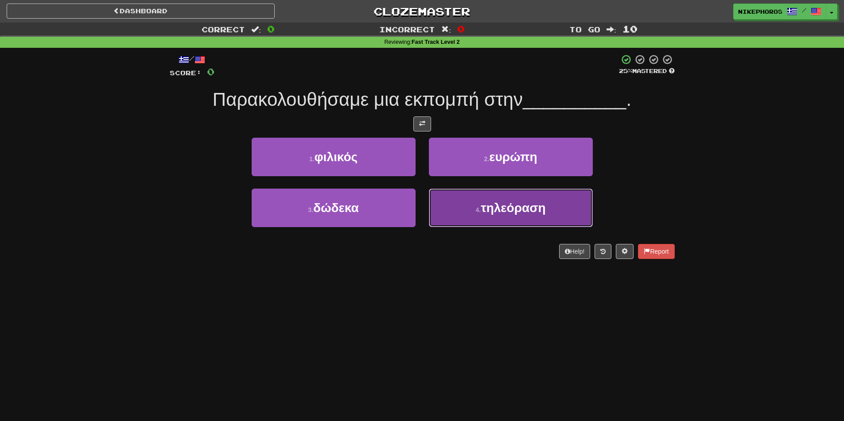
click at [538, 226] on button "4 . τηλεόραση" at bounding box center [511, 208] width 164 height 39
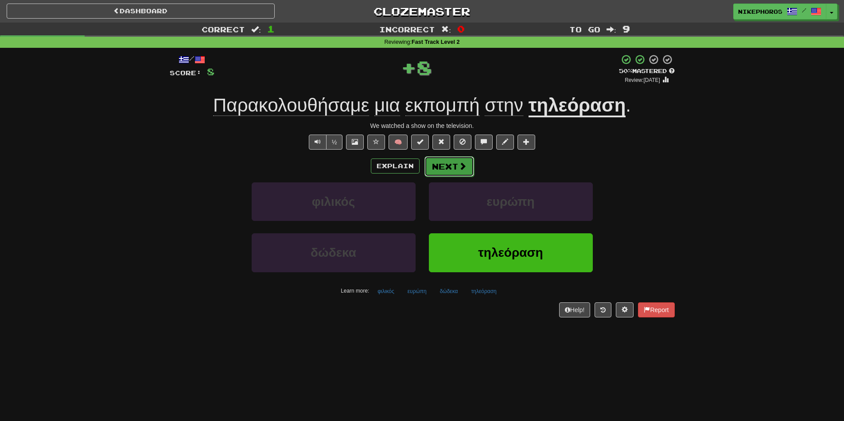
click at [459, 168] on span at bounding box center [463, 166] width 8 height 8
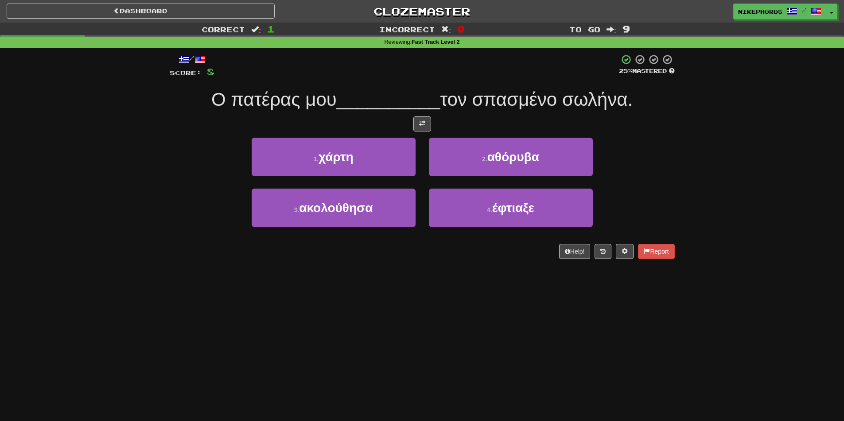
click at [473, 94] on span "τον σπασμένο σωλήνα." at bounding box center [536, 99] width 193 height 21
click at [601, 258] on button at bounding box center [603, 251] width 17 height 15
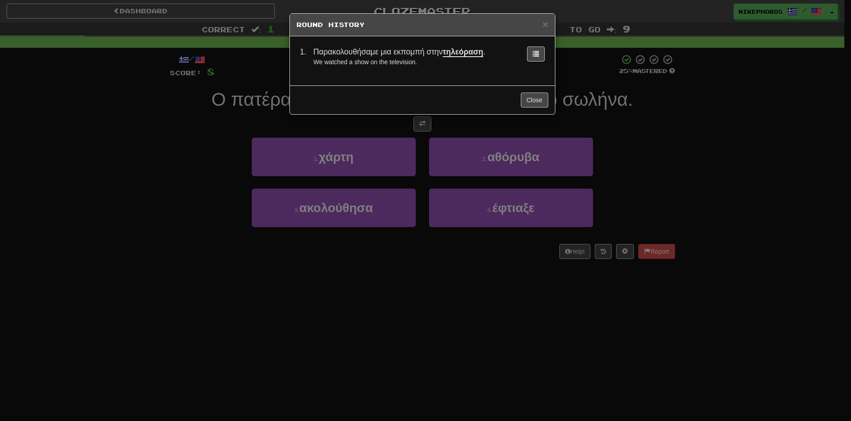
click at [635, 144] on div "× Round History 1 . Παρακολουθήσαμε μια εκπομπή στην τηλεόραση . We watched a s…" at bounding box center [425, 210] width 851 height 421
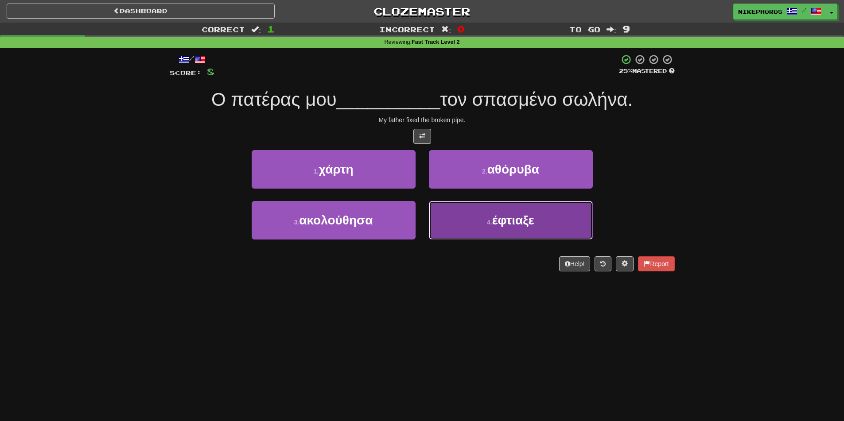
click at [561, 225] on button "4 . έφτιαξε" at bounding box center [511, 220] width 164 height 39
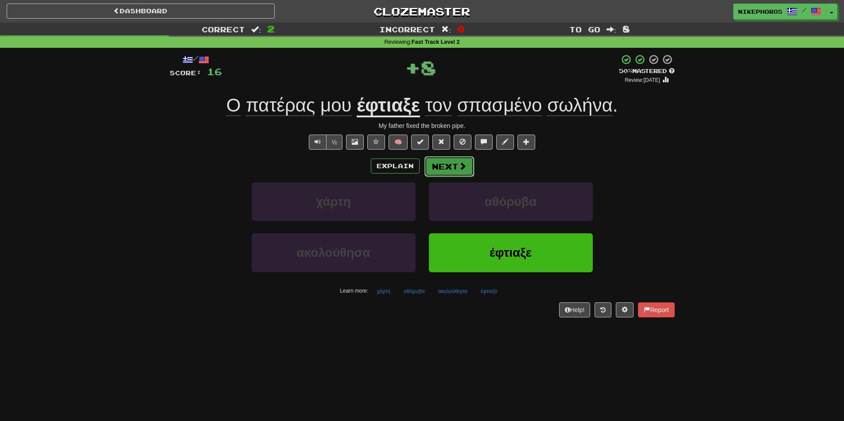
click at [446, 167] on button "Next" at bounding box center [450, 166] width 50 height 20
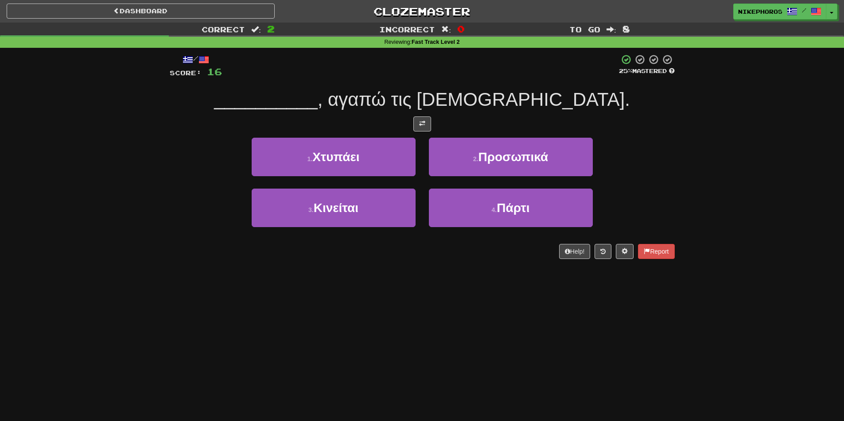
drag, startPoint x: 766, startPoint y: 297, endPoint x: 761, endPoint y: 295, distance: 5.5
click at [761, 295] on div "Dashboard Clozemaster Nikephoros / Toggle Dropdown Dashboard Leaderboard Activi…" at bounding box center [422, 210] width 844 height 421
click at [605, 260] on div "/ Score: 16 25 % Mastered __________ , αγαπώ τις σοκολάτες. 1 . Χτυπάει 2 . Προ…" at bounding box center [422, 160] width 505 height 224
click at [601, 254] on icon at bounding box center [603, 252] width 5 height 6
click at [434, 327] on div "Dashboard Clozemaster Nikephoros / Toggle Dropdown Dashboard Leaderboard Activi…" at bounding box center [422, 210] width 844 height 421
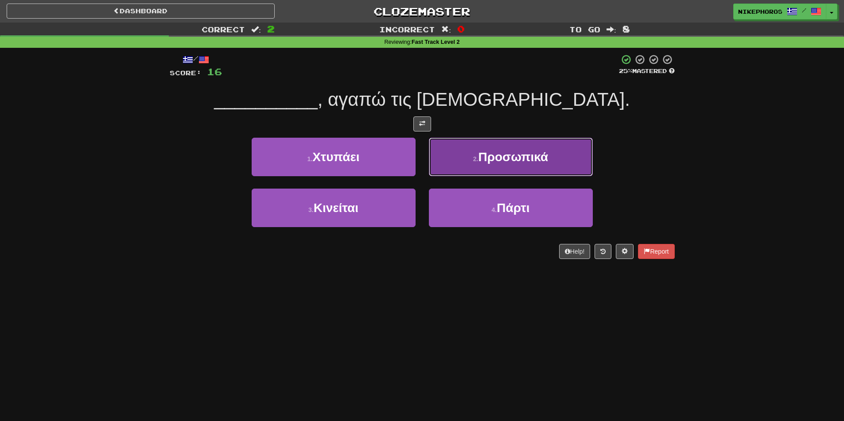
click at [556, 157] on button "2 . Προσωπικά" at bounding box center [511, 157] width 164 height 39
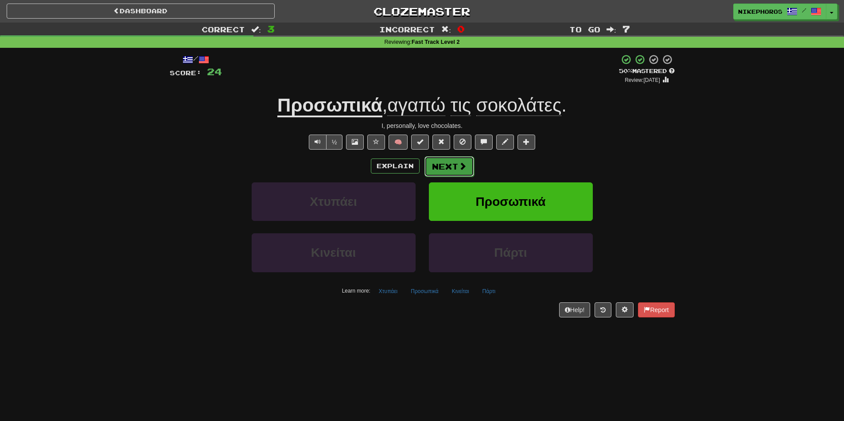
click at [442, 171] on button "Next" at bounding box center [450, 166] width 50 height 20
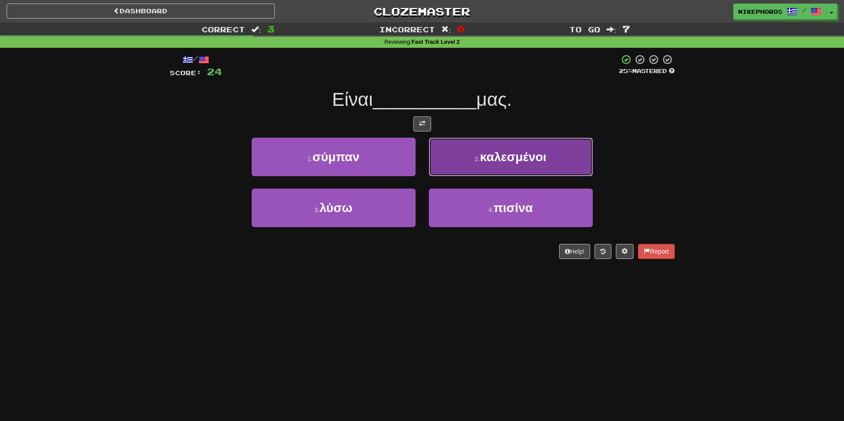
click at [555, 158] on button "2 . καλεσμένοι" at bounding box center [511, 157] width 164 height 39
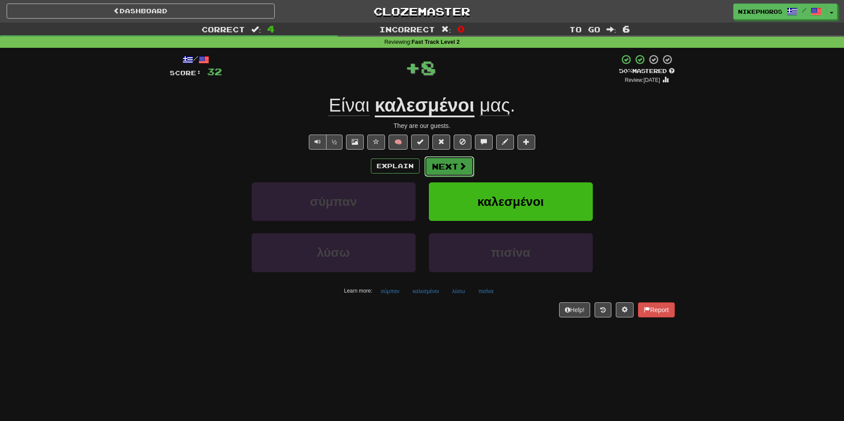
click at [447, 163] on button "Next" at bounding box center [450, 166] width 50 height 20
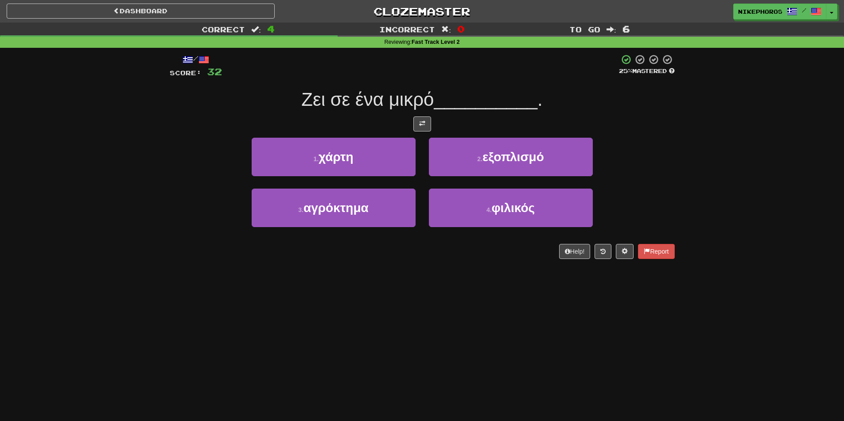
click at [627, 149] on div "1 . χάρτη 2 . εξοπλισμό" at bounding box center [422, 163] width 532 height 51
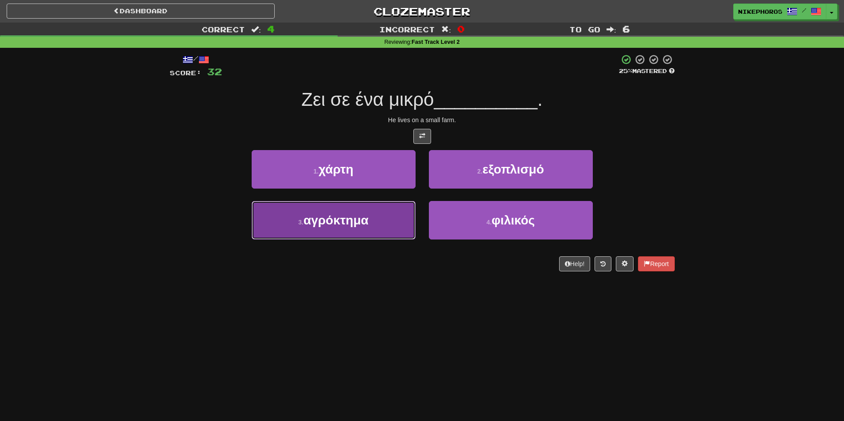
click at [348, 230] on button "3 . αγρόκτημα" at bounding box center [334, 220] width 164 height 39
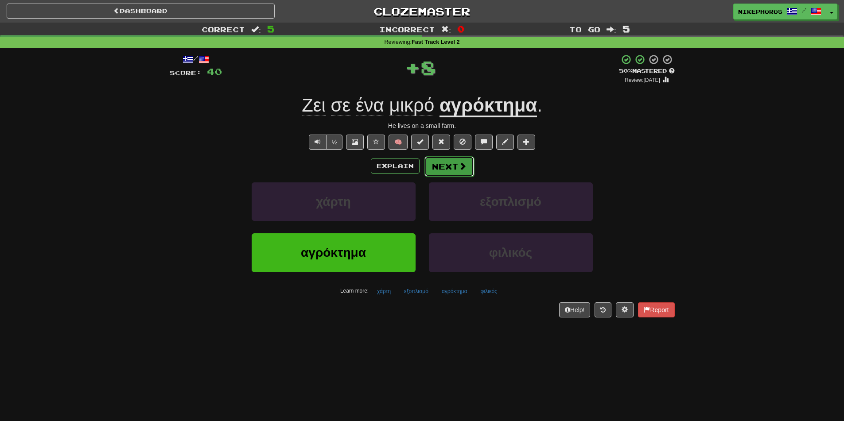
click at [437, 162] on button "Next" at bounding box center [450, 166] width 50 height 20
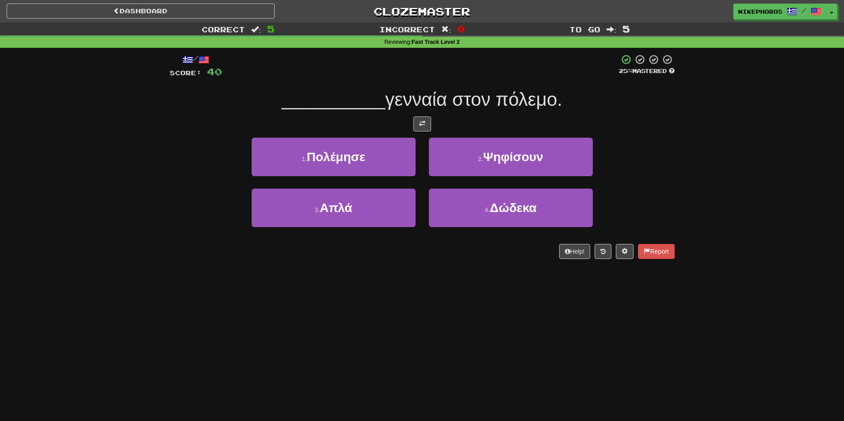
click at [699, 328] on div "Dashboard Clozemaster Nikephoros / Toggle Dropdown Dashboard Leaderboard Activi…" at bounding box center [422, 210] width 844 height 421
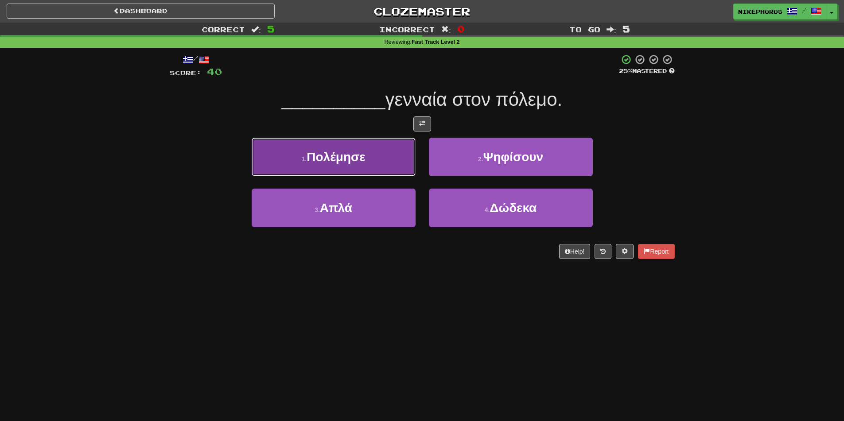
click at [367, 155] on button "1 . Πολέμησε" at bounding box center [334, 157] width 164 height 39
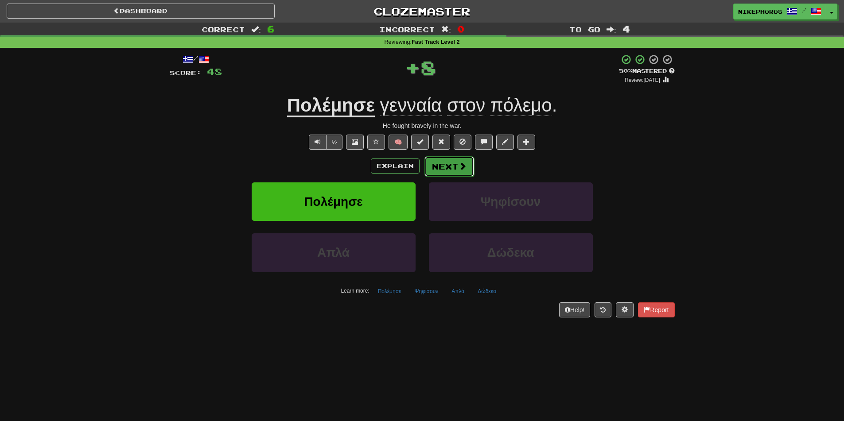
click at [441, 164] on button "Next" at bounding box center [450, 166] width 50 height 20
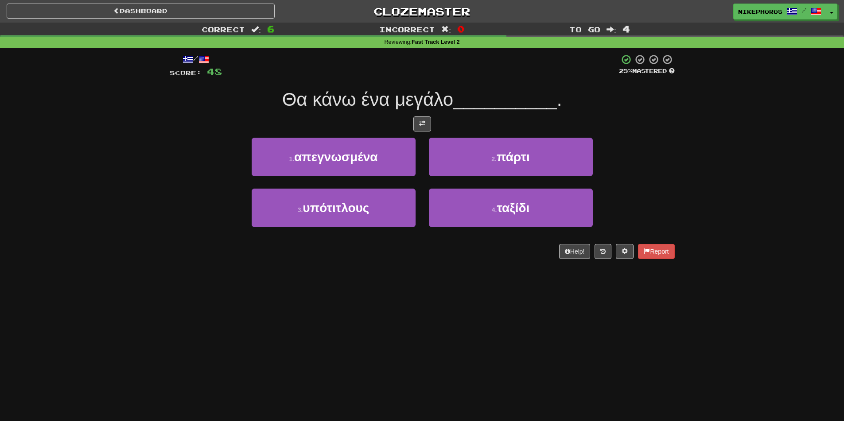
click at [457, 91] on span "__________" at bounding box center [505, 99] width 104 height 21
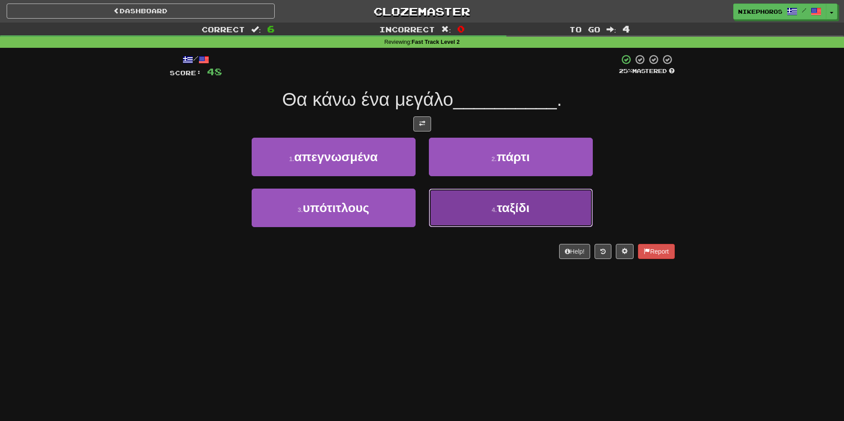
click at [539, 222] on button "4 . ταξίδι" at bounding box center [511, 208] width 164 height 39
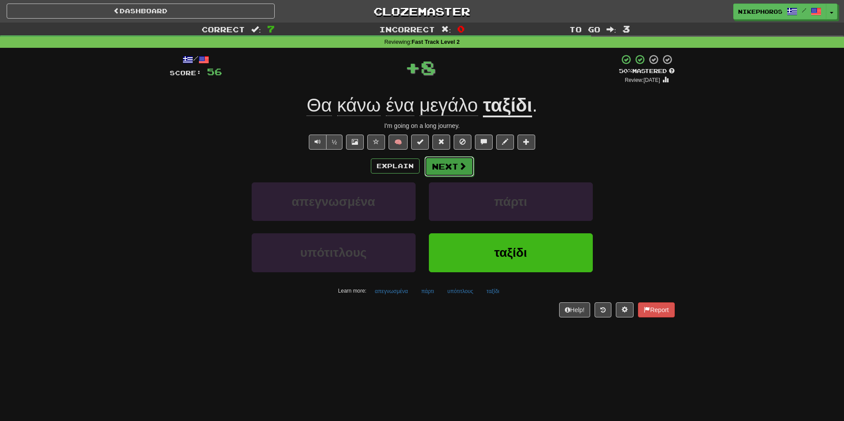
click at [462, 169] on span at bounding box center [463, 166] width 8 height 8
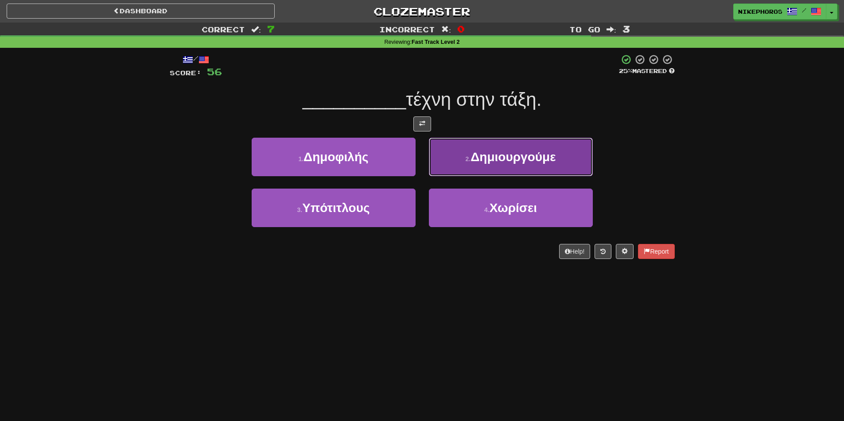
click at [517, 160] on span "Δημιουργούμε" at bounding box center [513, 157] width 85 height 14
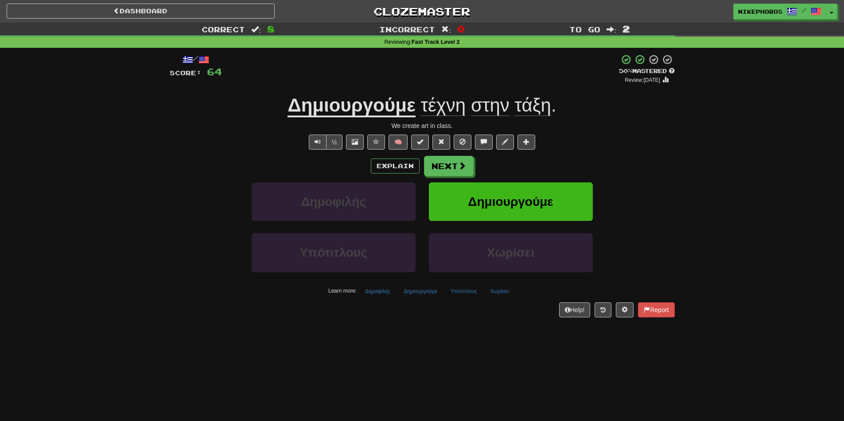
click at [539, 106] on span "τάξη" at bounding box center [533, 105] width 36 height 21
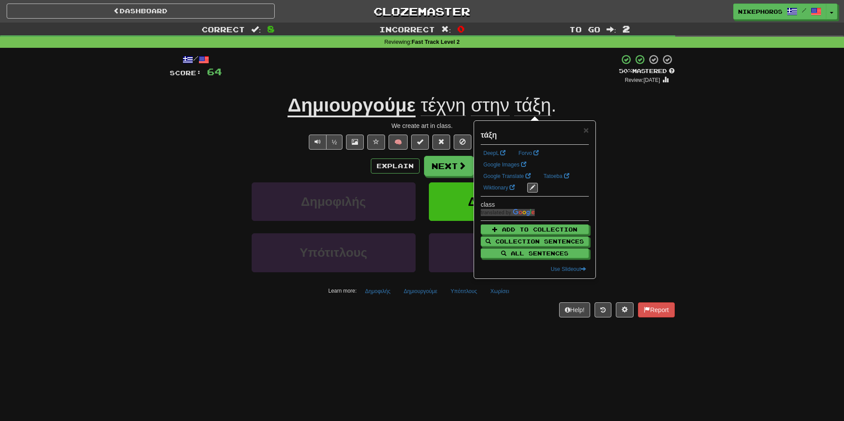
click at [684, 130] on div "Correct : 8 Incorrect : 0 To go : 2 Reviewing : Fast Track Level 2 / Score: 64 …" at bounding box center [422, 177] width 844 height 308
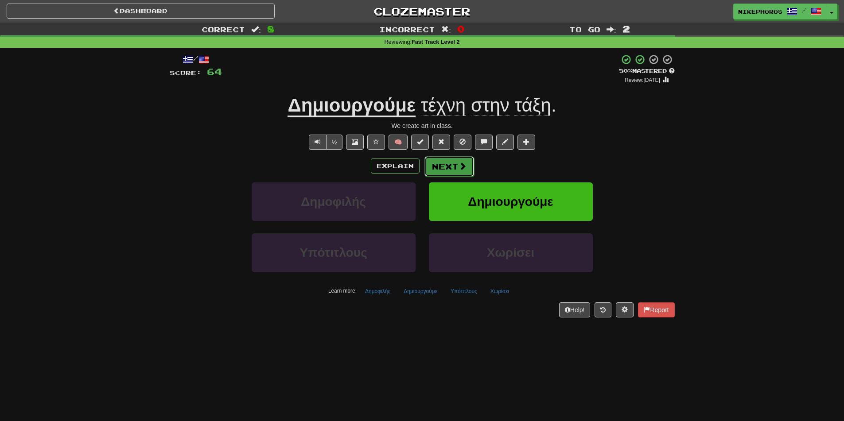
click at [445, 164] on button "Next" at bounding box center [450, 166] width 50 height 20
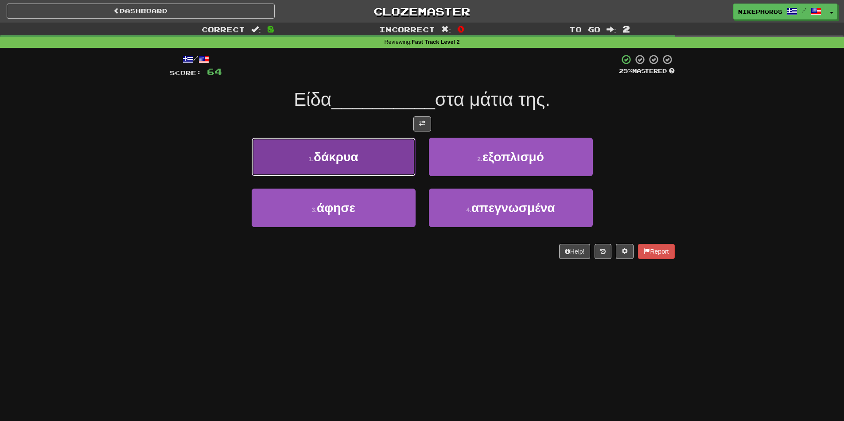
click at [371, 155] on button "1 . δάκρυα" at bounding box center [334, 157] width 164 height 39
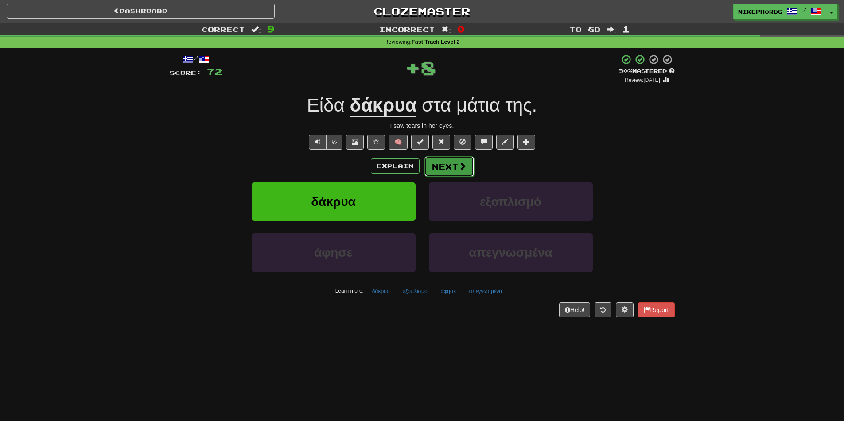
click at [454, 165] on button "Next" at bounding box center [450, 166] width 50 height 20
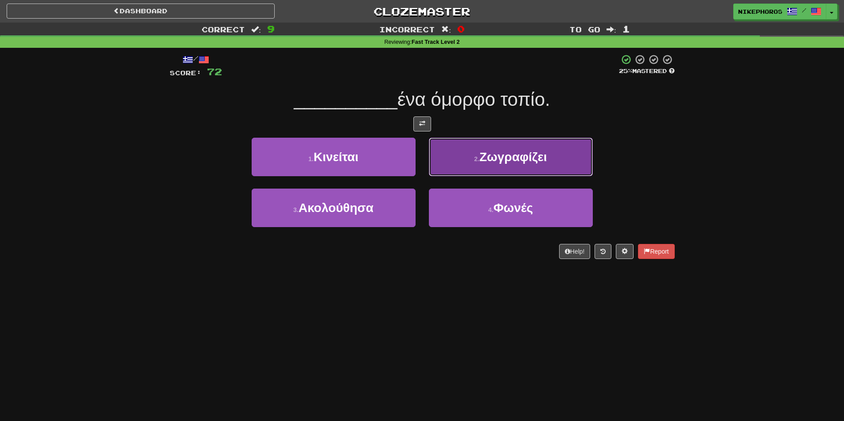
click at [558, 159] on button "2 . Ζωγραφίζει" at bounding box center [511, 157] width 164 height 39
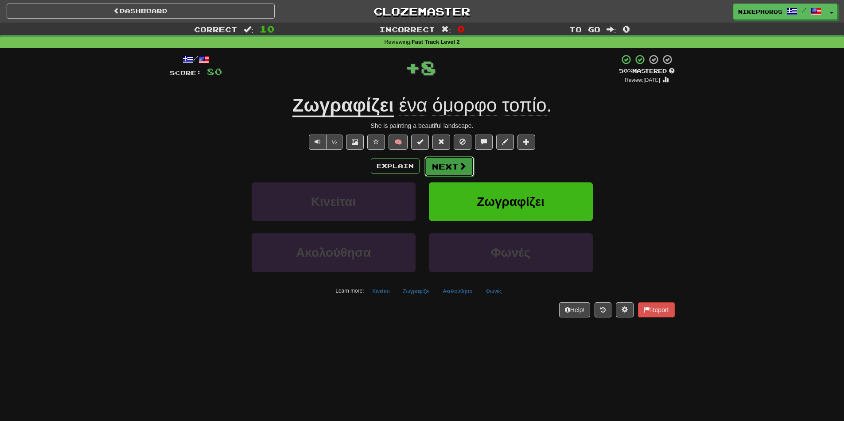
click at [453, 169] on button "Next" at bounding box center [450, 166] width 50 height 20
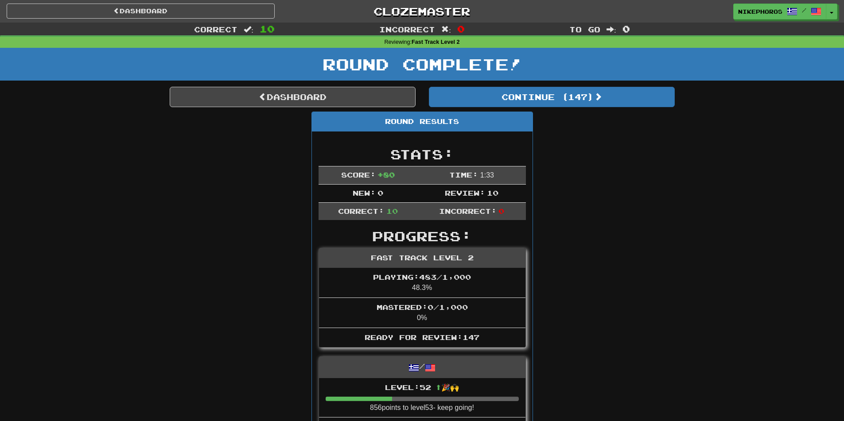
drag, startPoint x: 696, startPoint y: 291, endPoint x: 625, endPoint y: 195, distance: 119.8
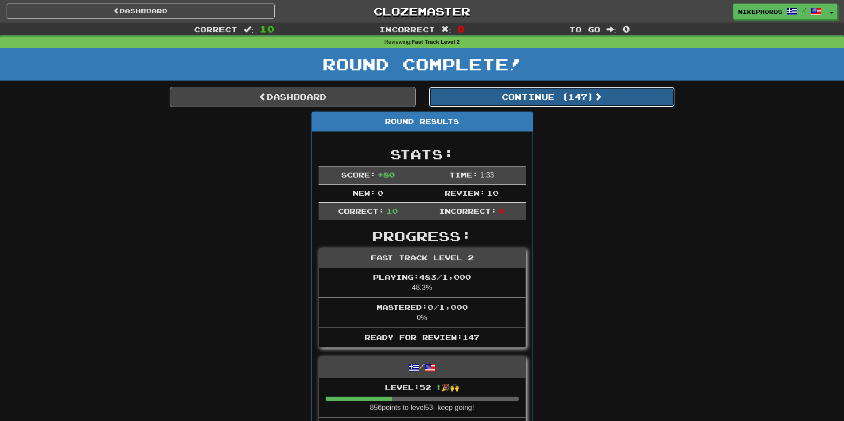
click at [591, 99] on button "Continue ( 147 )" at bounding box center [552, 97] width 246 height 20
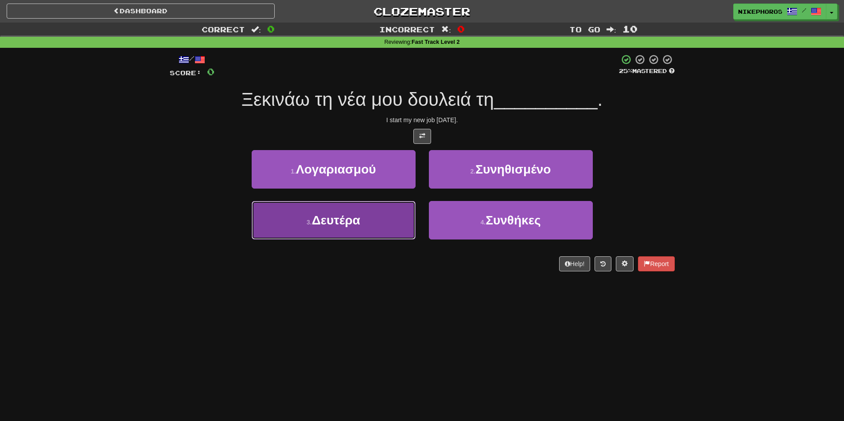
click at [379, 226] on button "3 . Δευτέρα" at bounding box center [334, 220] width 164 height 39
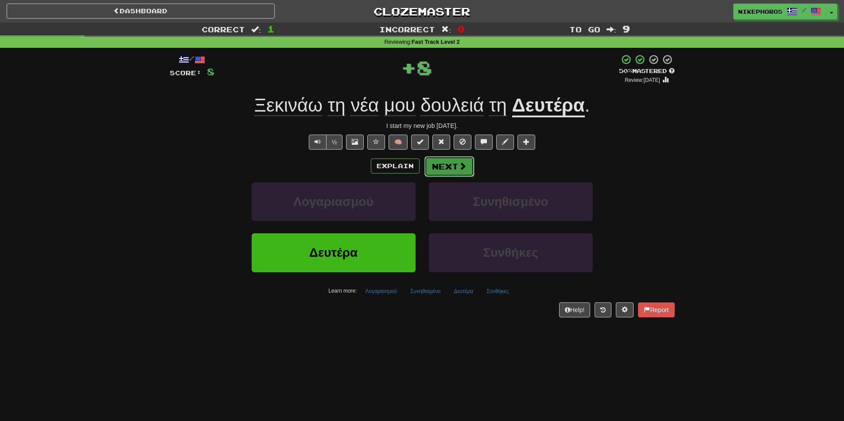
click at [457, 171] on button "Next" at bounding box center [450, 166] width 50 height 20
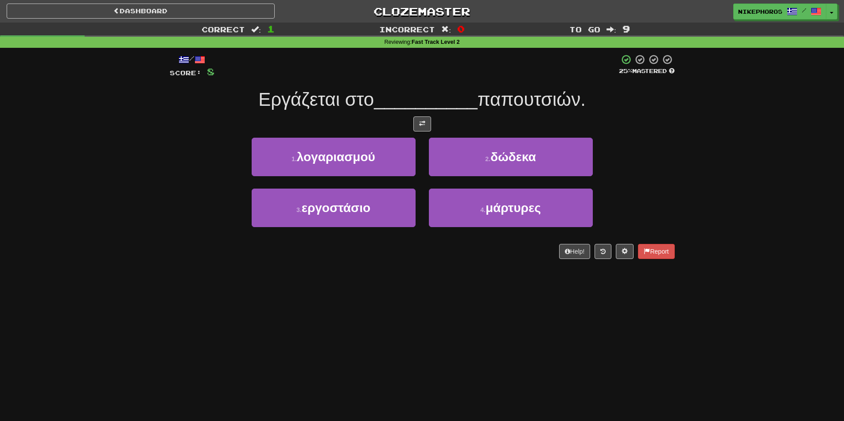
click at [731, 173] on div "Correct : 1 Incorrect : 0 To go : 9 Reviewing : Fast Track Level 2 / Score: 8 2…" at bounding box center [422, 147] width 844 height 249
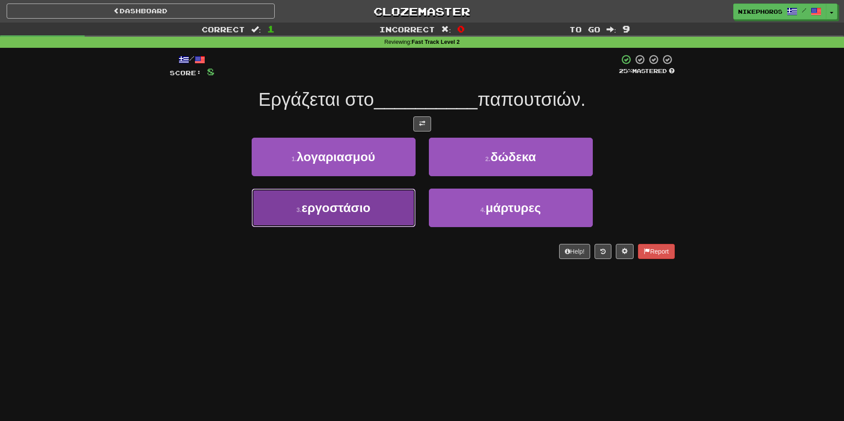
click at [351, 205] on span "εργοστάσιο" at bounding box center [336, 208] width 69 height 14
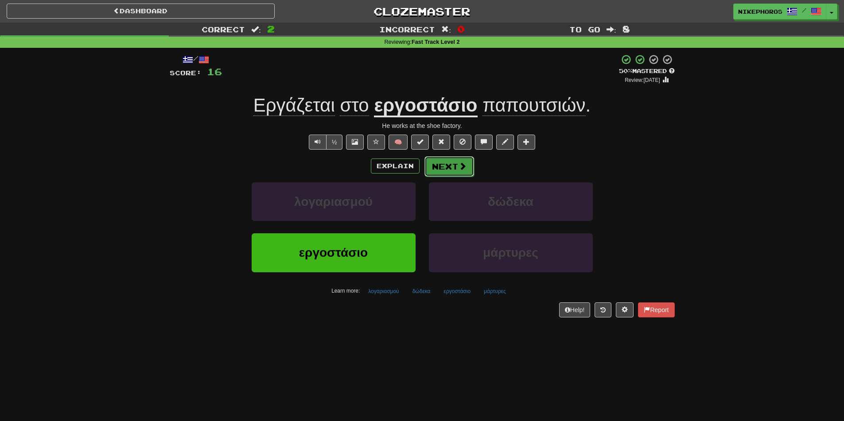
click at [455, 168] on button "Next" at bounding box center [450, 166] width 50 height 20
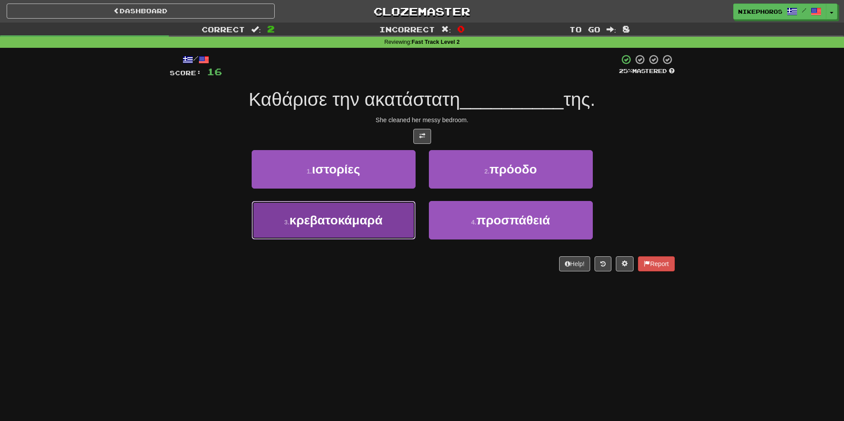
click at [341, 239] on button "3 . κρεβατοκάμαρά" at bounding box center [334, 220] width 164 height 39
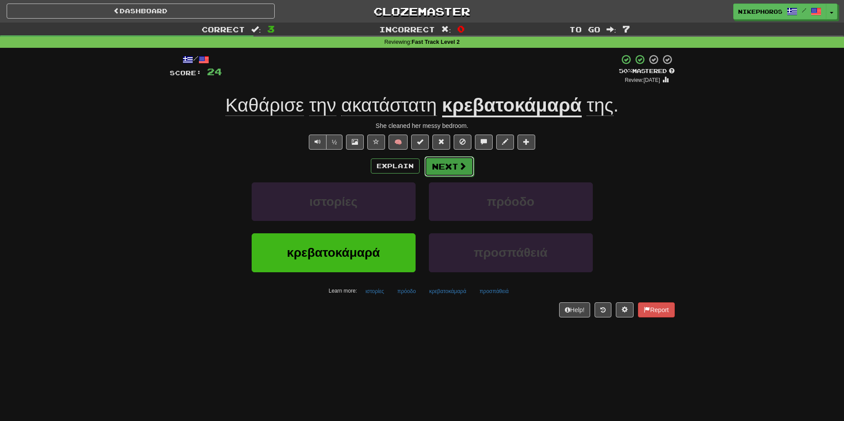
click at [437, 168] on button "Next" at bounding box center [450, 166] width 50 height 20
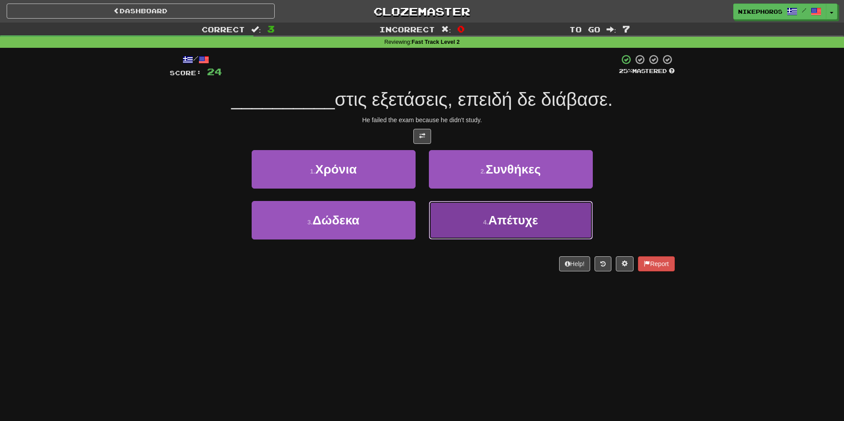
click at [502, 228] on button "4 . Απέτυχε" at bounding box center [511, 220] width 164 height 39
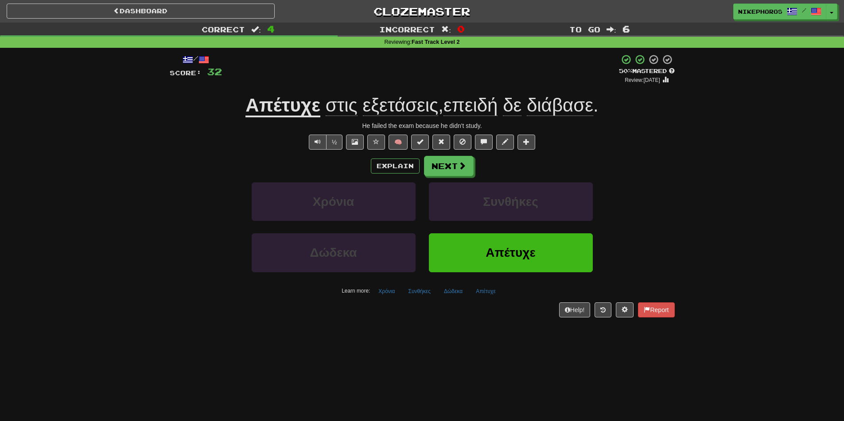
click at [526, 102] on span "στις εξετάσεις , επειδή δε διάβασε ." at bounding box center [459, 105] width 278 height 21
click at [521, 103] on span "δε" at bounding box center [512, 105] width 19 height 21
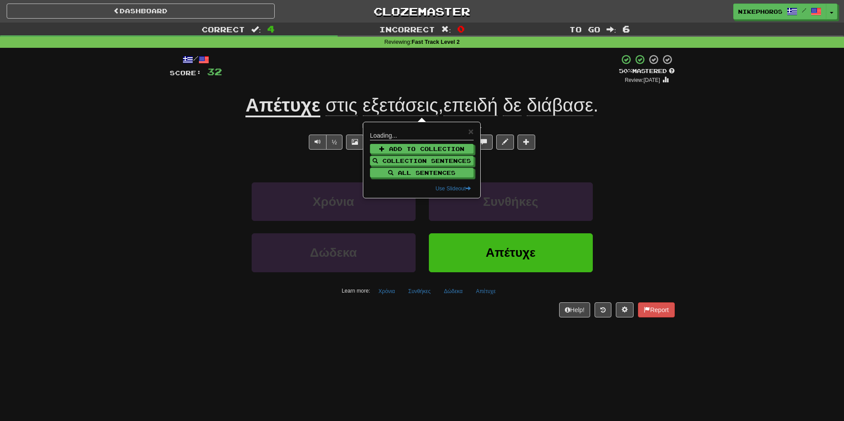
click at [658, 147] on div "½ 🧠" at bounding box center [422, 142] width 505 height 15
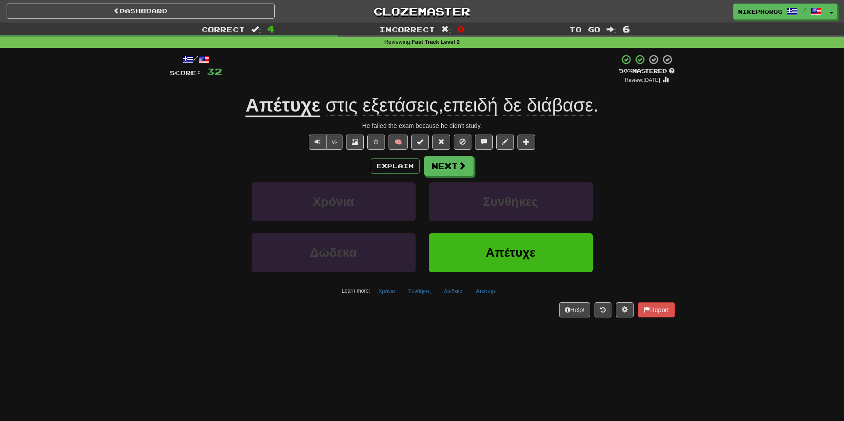
click at [511, 101] on span "δε" at bounding box center [512, 105] width 19 height 21
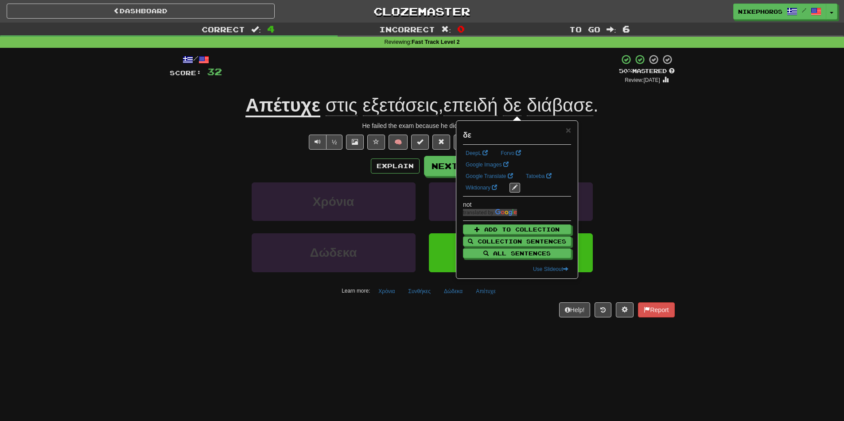
click at [681, 109] on div "/ Score: 32 + 8 50 % Mastered Review: 2025-10-02 Απέτυχε στις εξετάσεις , επειδ…" at bounding box center [422, 189] width 519 height 282
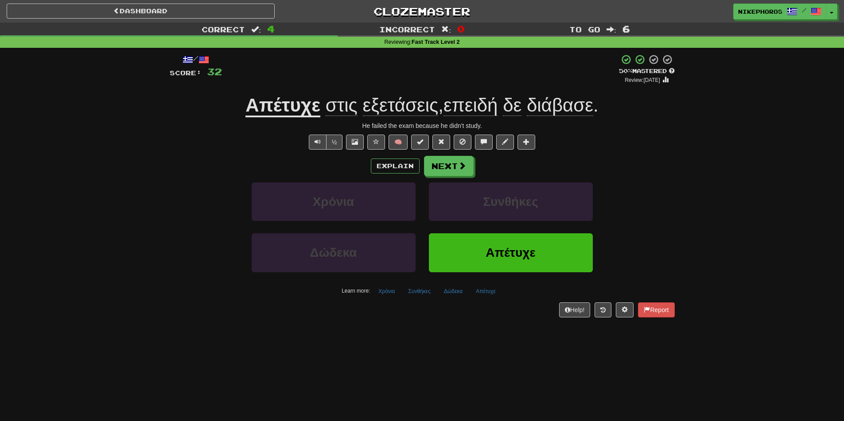
click at [568, 109] on span "διάβασε" at bounding box center [560, 105] width 66 height 21
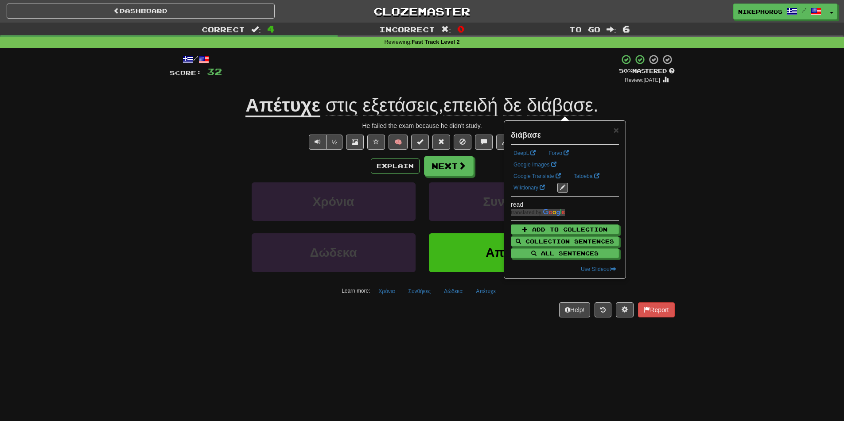
drag, startPoint x: 687, startPoint y: 202, endPoint x: 688, endPoint y: 197, distance: 5.4
click at [688, 197] on div "Correct : 4 Incorrect : 0 To go : 6 Reviewing : Fast Track Level 2 / Score: 32 …" at bounding box center [422, 177] width 844 height 308
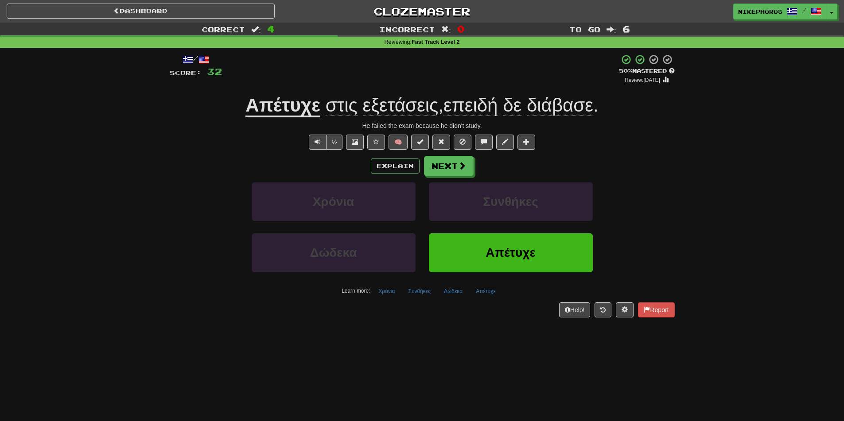
click at [402, 105] on span "εξετάσεις" at bounding box center [401, 105] width 76 height 21
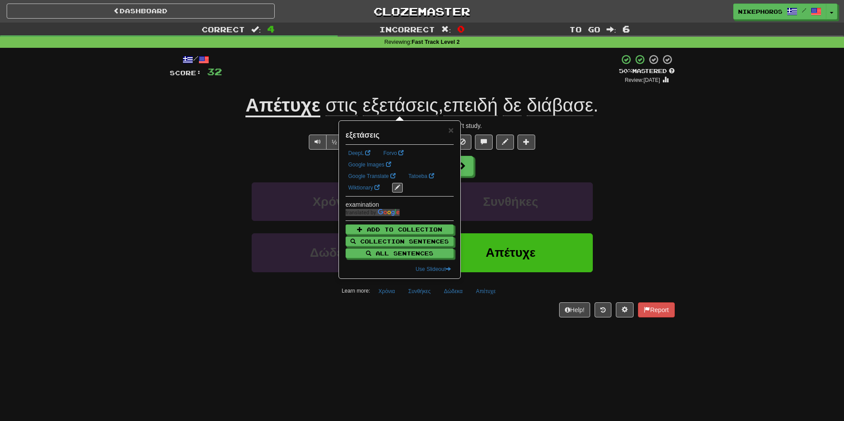
click at [422, 88] on div "/ Score: 32 + 8 50 % Mastered Review: 2025-10-02 Απέτυχε στις εξετάσεις , επειδ…" at bounding box center [422, 185] width 505 height 263
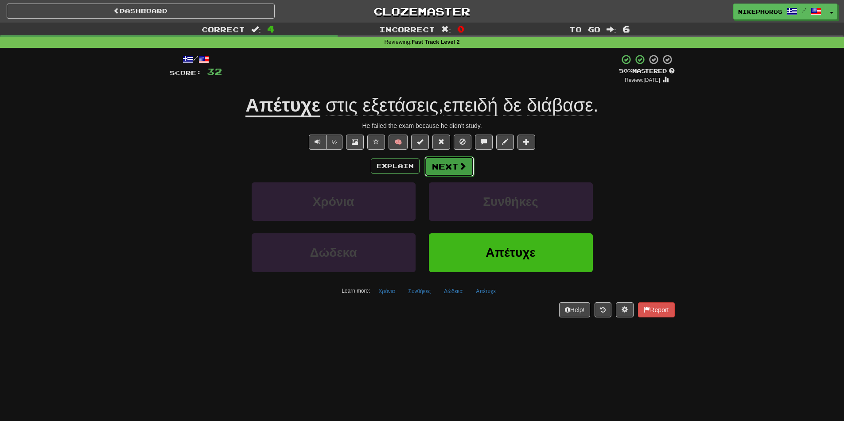
click at [453, 161] on button "Next" at bounding box center [450, 166] width 50 height 20
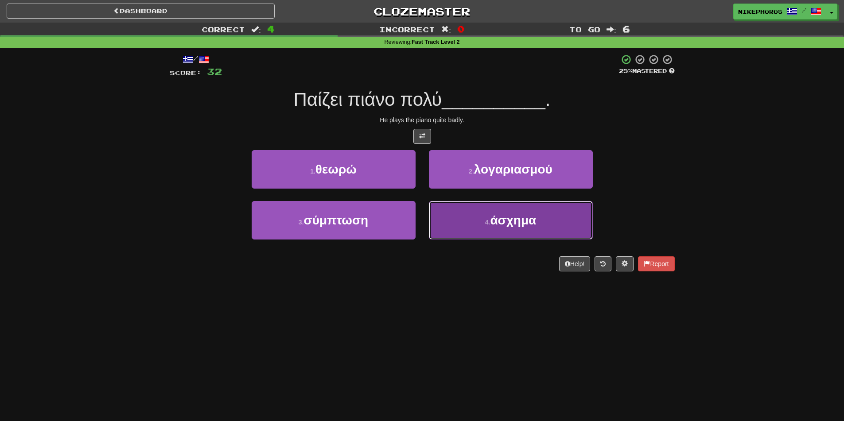
click at [492, 229] on button "4 . άσχημα" at bounding box center [511, 220] width 164 height 39
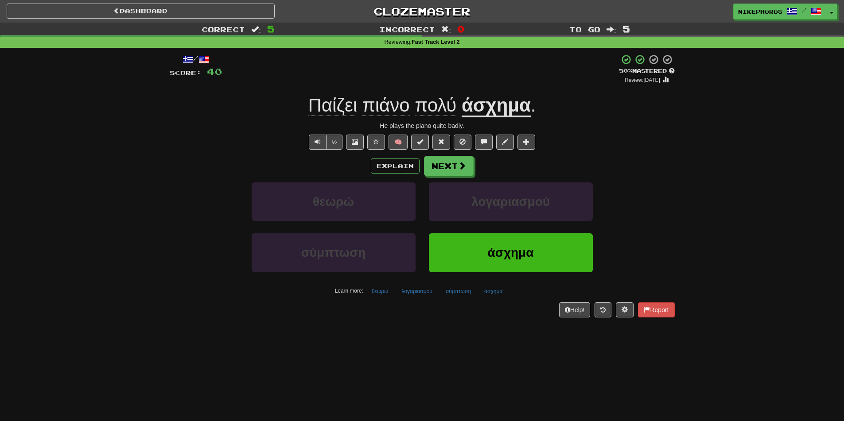
click at [662, 177] on div "Explain Next θεωρώ λογαριασμού σύμπτωση άσχημα Learn more: θεωρώ λογαριασμού σύ…" at bounding box center [422, 227] width 505 height 142
click at [433, 170] on button "Next" at bounding box center [450, 166] width 50 height 20
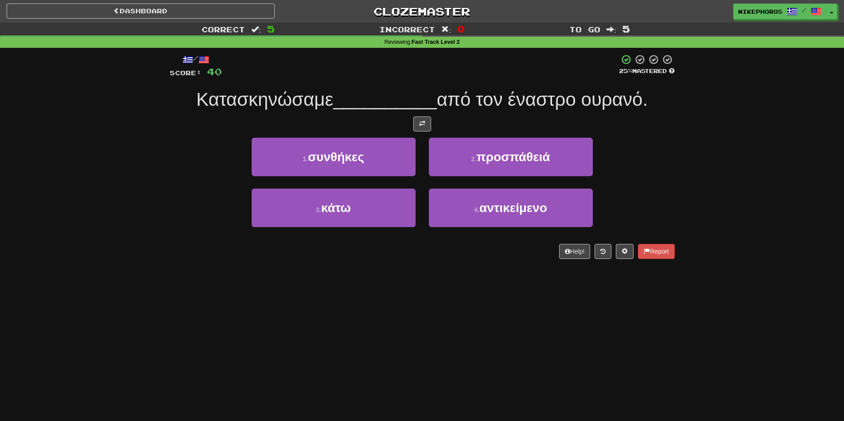
click at [702, 161] on div "Correct : 5 Incorrect : 0 To go : 5 Reviewing : Fast Track Level 2 / Score: 40 …" at bounding box center [422, 147] width 844 height 249
click at [757, 176] on div "Correct : 5 Incorrect : 0 To go : 5 Reviewing : Fast Track Level 2 / Score: 40 …" at bounding box center [422, 147] width 844 height 249
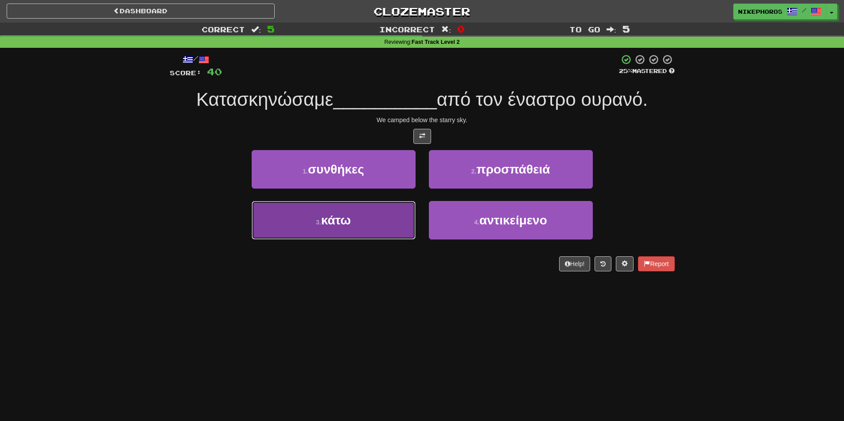
click at [385, 222] on button "3 . κάτω" at bounding box center [334, 220] width 164 height 39
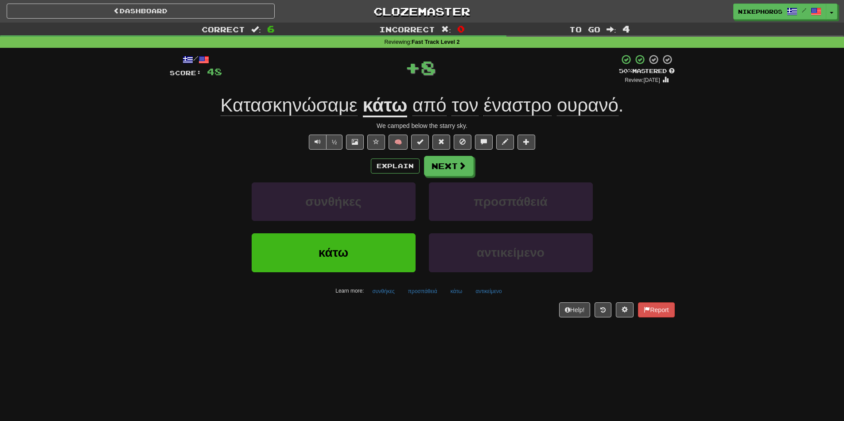
drag, startPoint x: 511, startPoint y: 103, endPoint x: 621, endPoint y: 144, distance: 116.7
click at [512, 103] on span "έναστρο" at bounding box center [518, 105] width 68 height 21
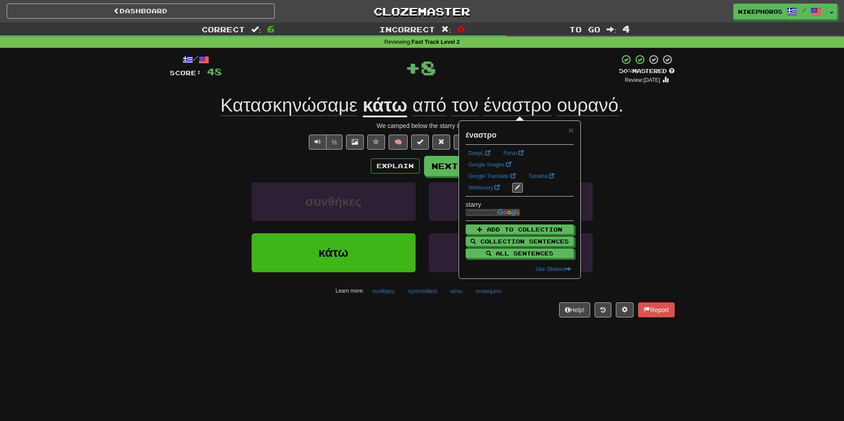
click at [682, 161] on div "Correct : 6 Incorrect : 0 To go : 4 Reviewing : Fast Track Level 2 / Score: 48 …" at bounding box center [422, 177] width 844 height 308
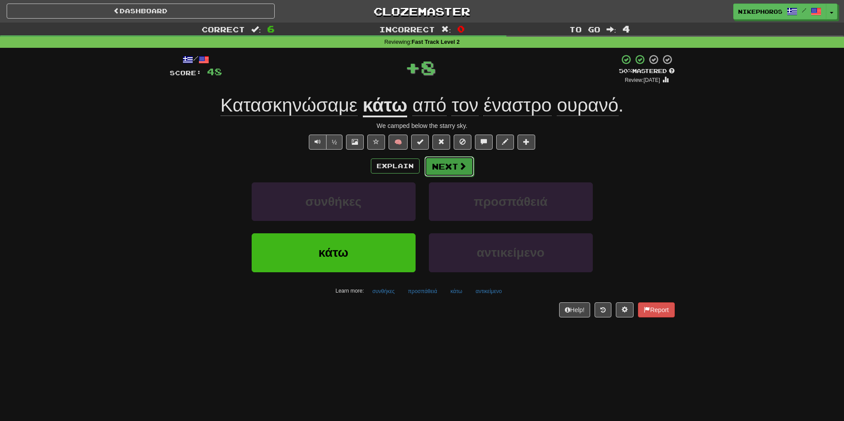
click at [460, 169] on span at bounding box center [463, 166] width 8 height 8
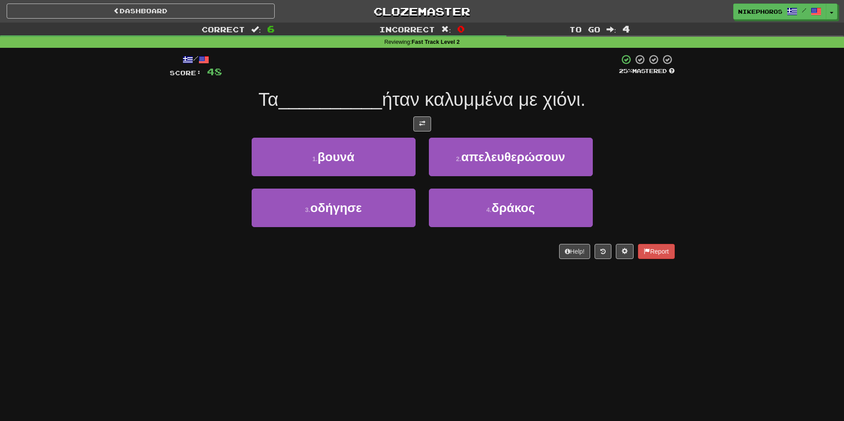
click at [691, 160] on div "Correct : 6 Incorrect : 0 To go : 4 Reviewing : Fast Track Level 2 / Score: 48 …" at bounding box center [422, 147] width 844 height 249
click at [698, 199] on div "Correct : 6 Incorrect : 0 To go : 4 Reviewing : Fast Track Level 2 / Score: 48 …" at bounding box center [422, 147] width 844 height 249
click at [689, 184] on div "Correct : 6 Incorrect : 0 To go : 4 Reviewing : Fast Track Level 2 / Score: 48 …" at bounding box center [422, 147] width 844 height 249
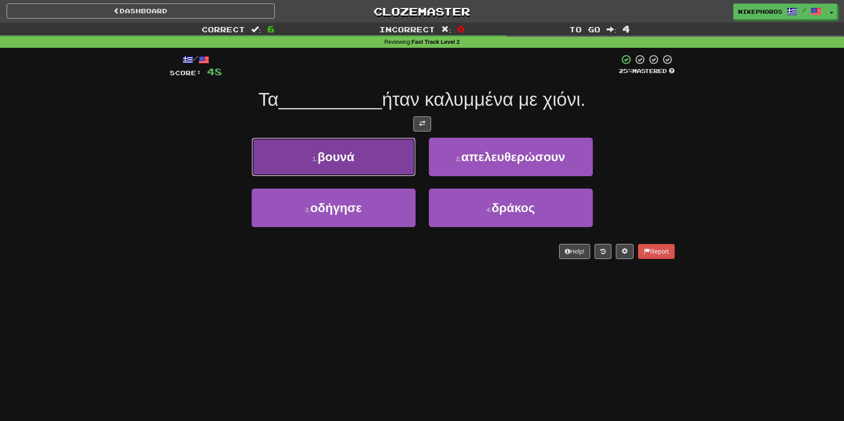
click at [355, 159] on button "1 . βουνά" at bounding box center [334, 157] width 164 height 39
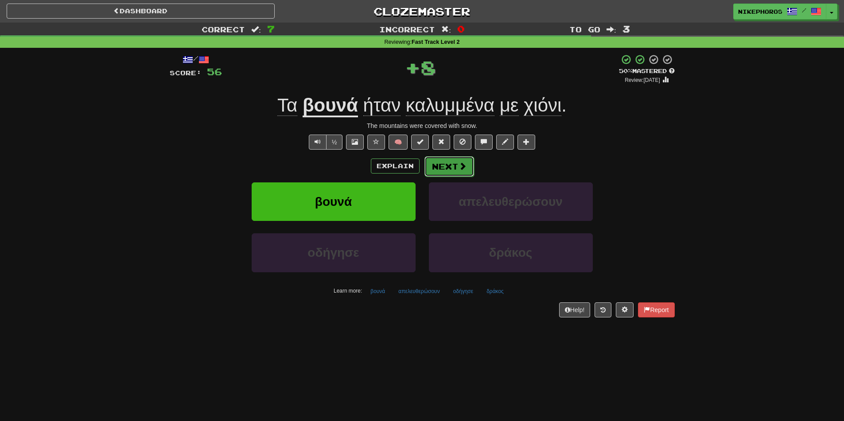
click at [440, 160] on button "Next" at bounding box center [450, 166] width 50 height 20
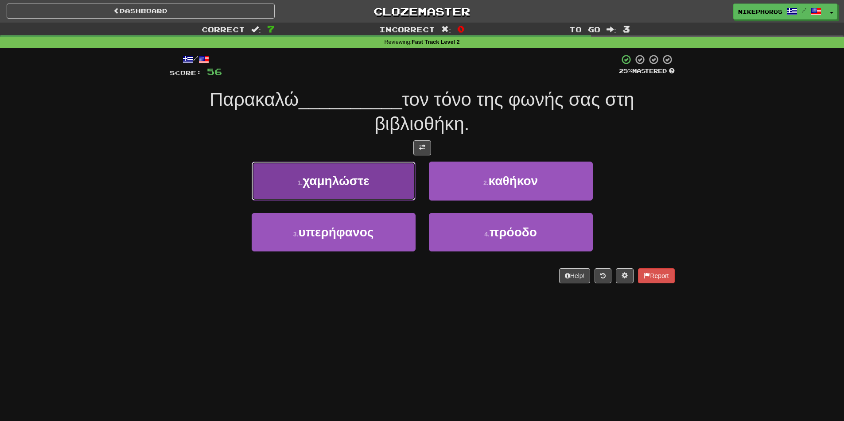
click at [363, 181] on span "χαμηλώστε" at bounding box center [336, 181] width 66 height 14
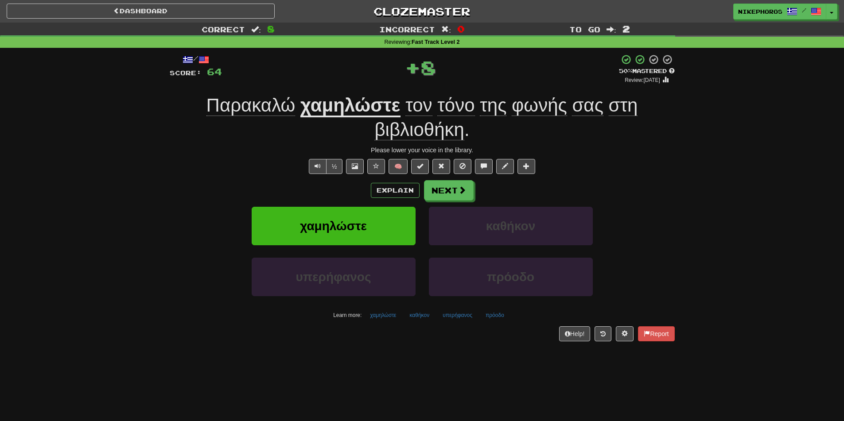
click at [616, 172] on div "½ 🧠" at bounding box center [422, 166] width 505 height 15
click at [613, 174] on div "½ 🧠" at bounding box center [422, 166] width 505 height 15
click at [332, 107] on u "χαμηλώστε" at bounding box center [350, 106] width 100 height 23
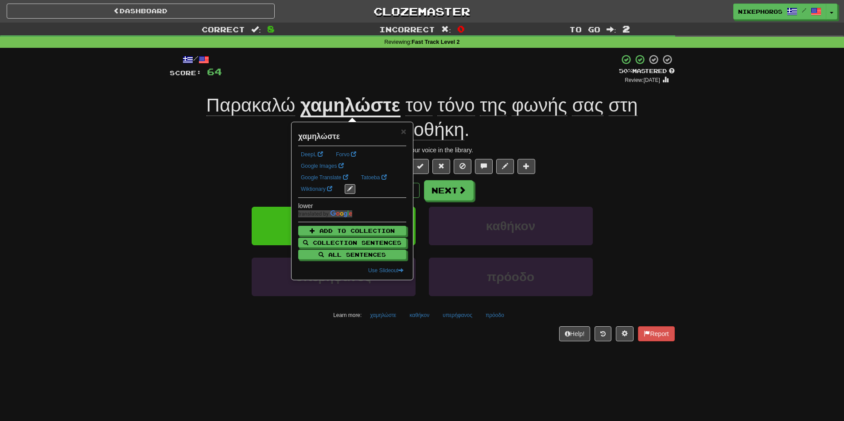
click at [396, 73] on div "+ 8" at bounding box center [420, 69] width 397 height 30
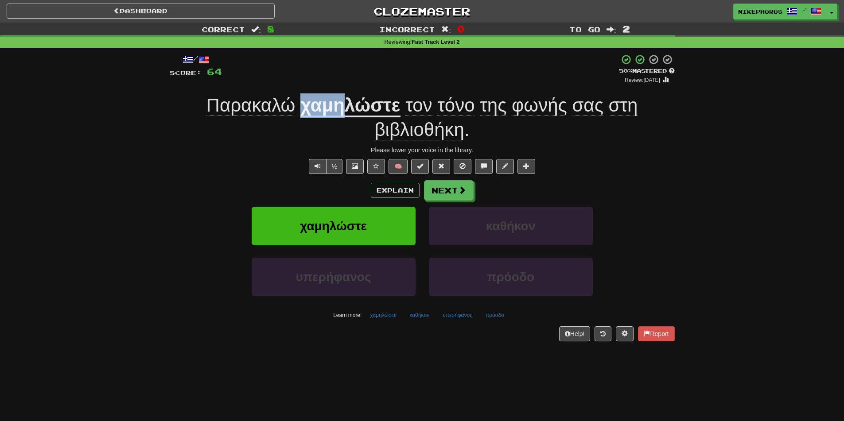
drag, startPoint x: 345, startPoint y: 108, endPoint x: 303, endPoint y: 110, distance: 41.7
click at [303, 110] on u "χαμηλώστε" at bounding box center [350, 106] width 100 height 23
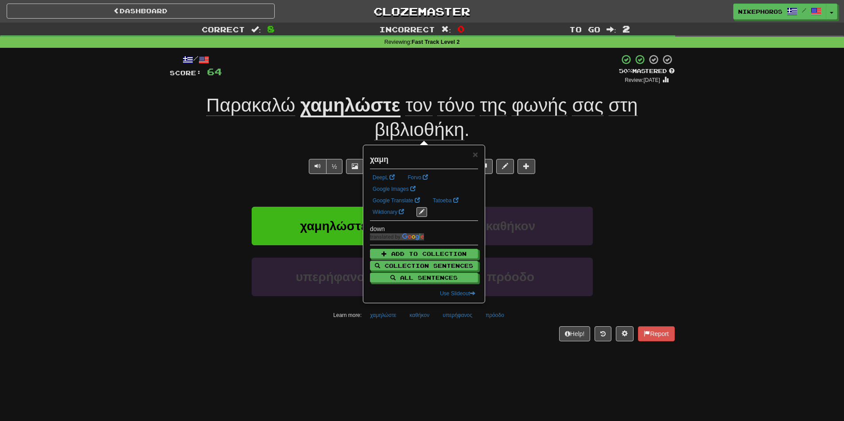
click at [363, 72] on div "+ 8" at bounding box center [420, 69] width 397 height 30
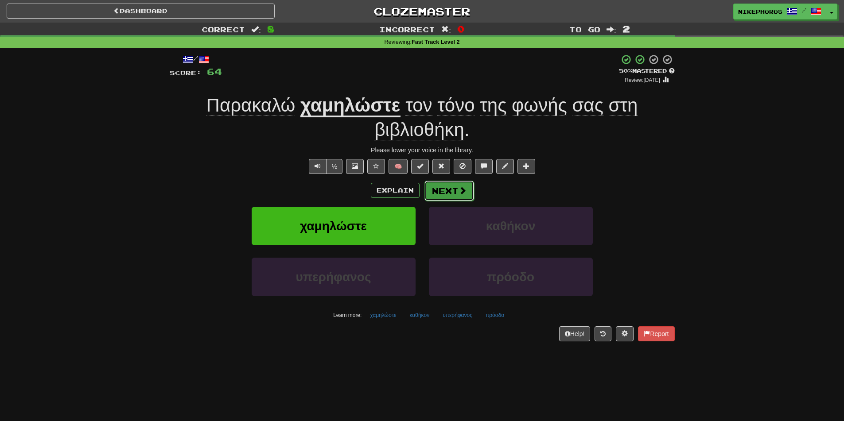
click at [451, 187] on button "Next" at bounding box center [450, 191] width 50 height 20
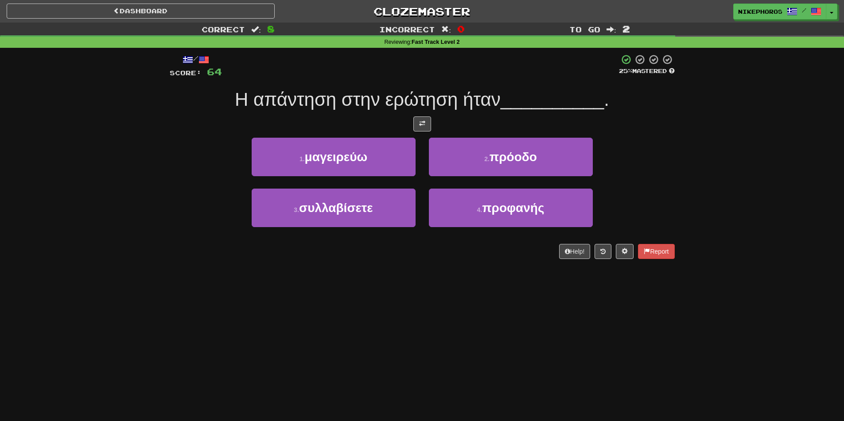
click at [457, 71] on div at bounding box center [420, 66] width 397 height 24
drag, startPoint x: 460, startPoint y: 93, endPoint x: 470, endPoint y: 89, distance: 10.7
click at [461, 93] on span "Η απάντηση στην ερώτηση ήταν" at bounding box center [368, 99] width 266 height 21
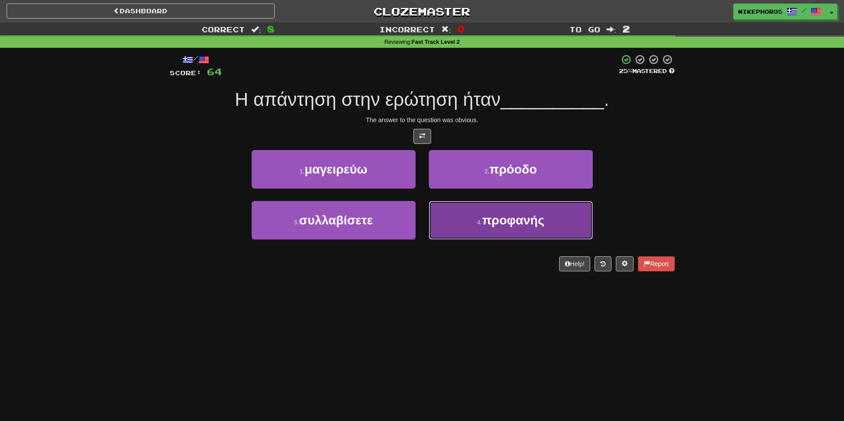
click at [500, 229] on button "4 . προφανής" at bounding box center [511, 220] width 164 height 39
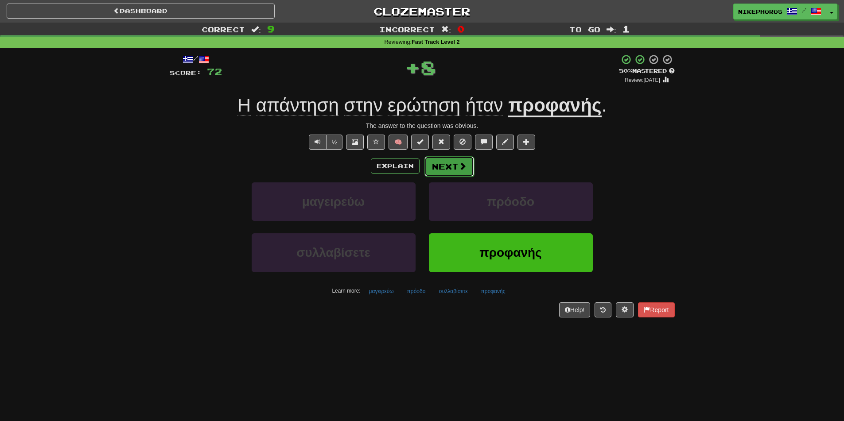
click at [466, 168] on button "Next" at bounding box center [450, 166] width 50 height 20
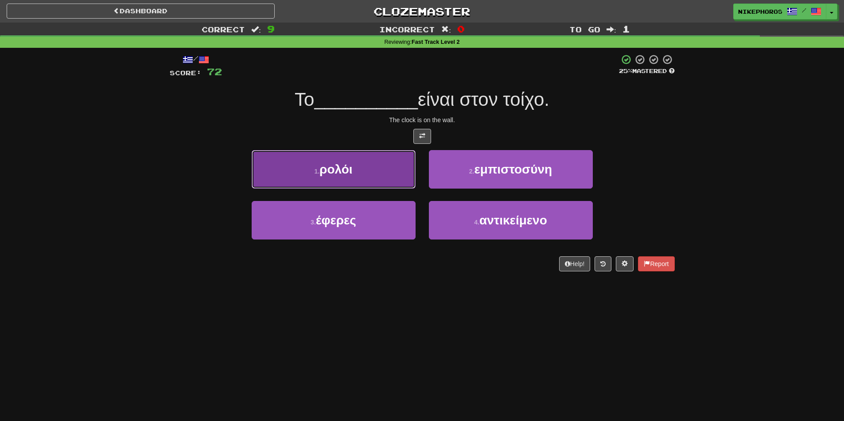
click at [361, 176] on button "1 . ρολόι" at bounding box center [334, 169] width 164 height 39
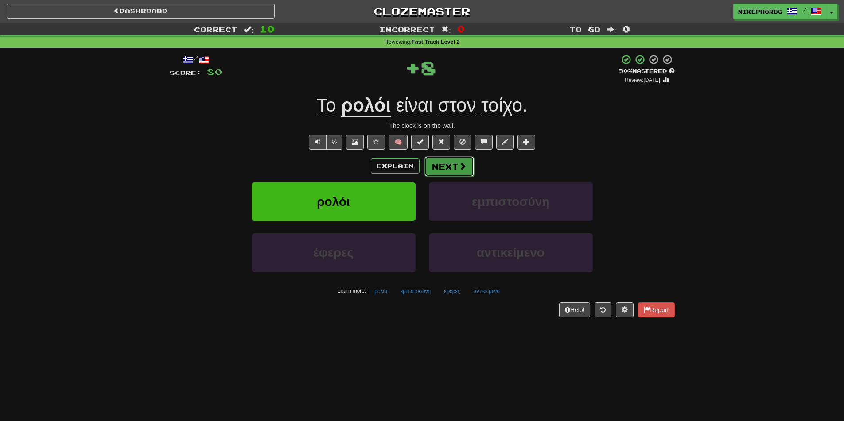
click at [447, 166] on button "Next" at bounding box center [450, 166] width 50 height 20
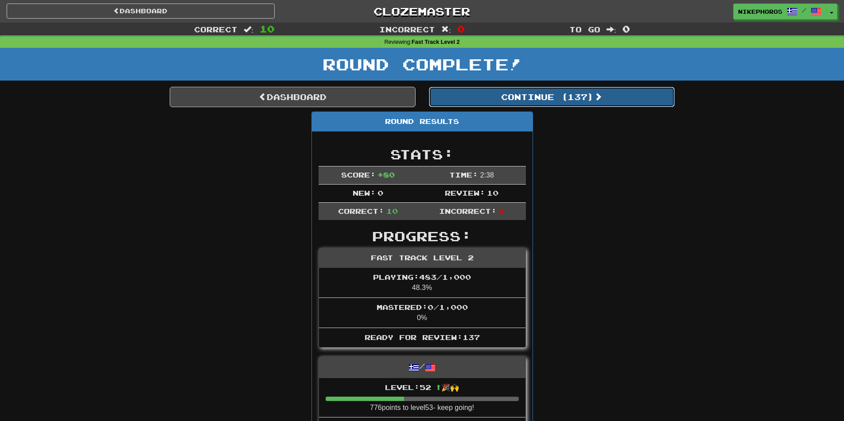
click at [581, 87] on button "Continue ( 137 )" at bounding box center [552, 97] width 246 height 20
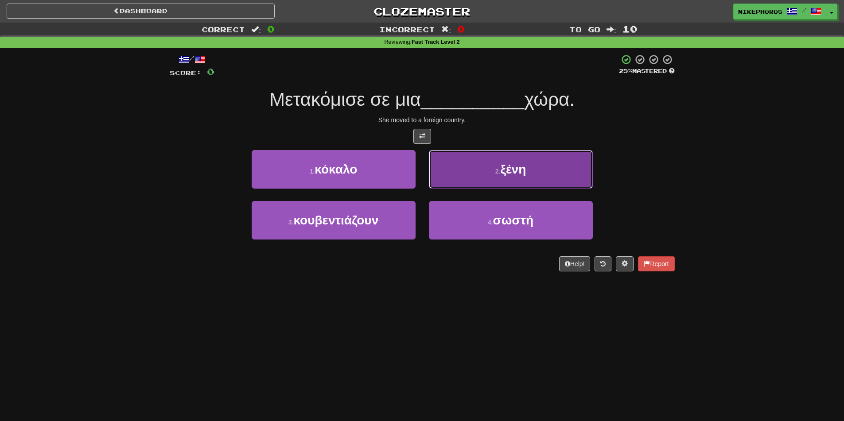
click at [554, 172] on button "2 . ξένη" at bounding box center [511, 169] width 164 height 39
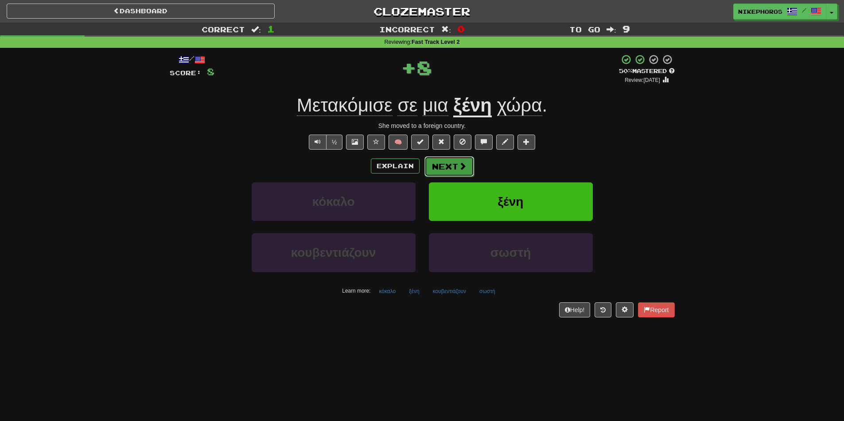
click at [456, 165] on button "Next" at bounding box center [450, 166] width 50 height 20
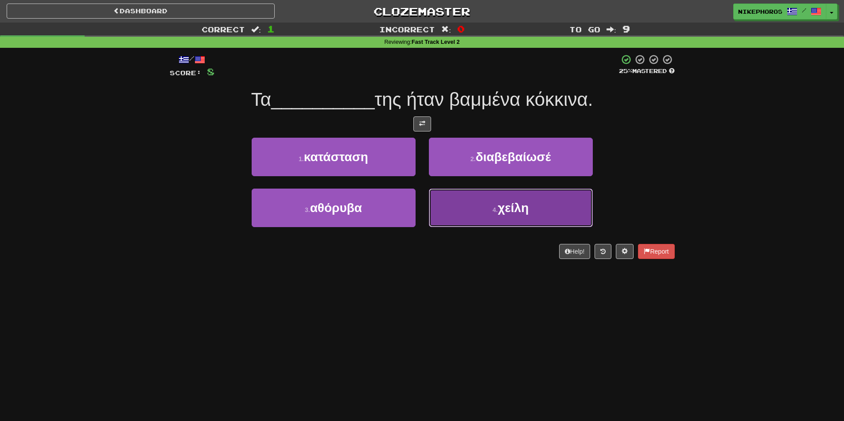
click at [547, 203] on button "4 . χείλη" at bounding box center [511, 208] width 164 height 39
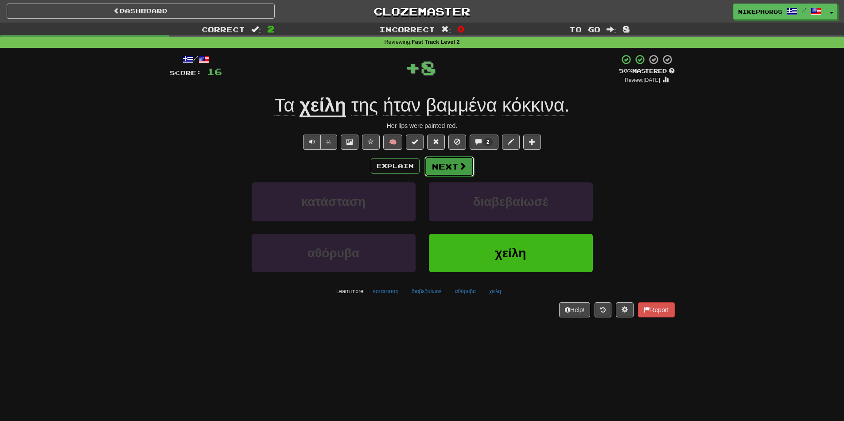
click at [445, 160] on button "Next" at bounding box center [450, 166] width 50 height 20
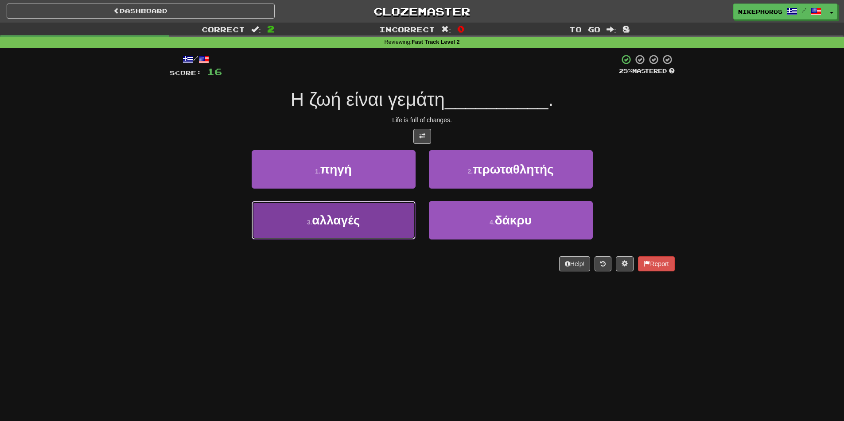
click at [364, 229] on button "3 . αλλαγές" at bounding box center [334, 220] width 164 height 39
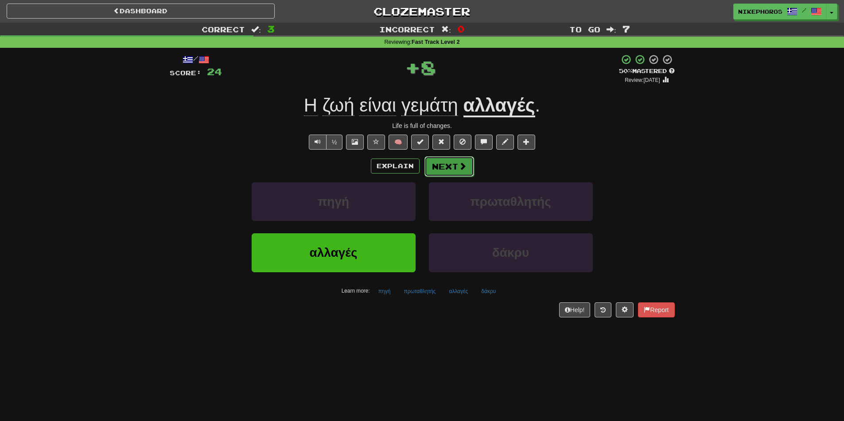
click at [452, 163] on button "Next" at bounding box center [450, 166] width 50 height 20
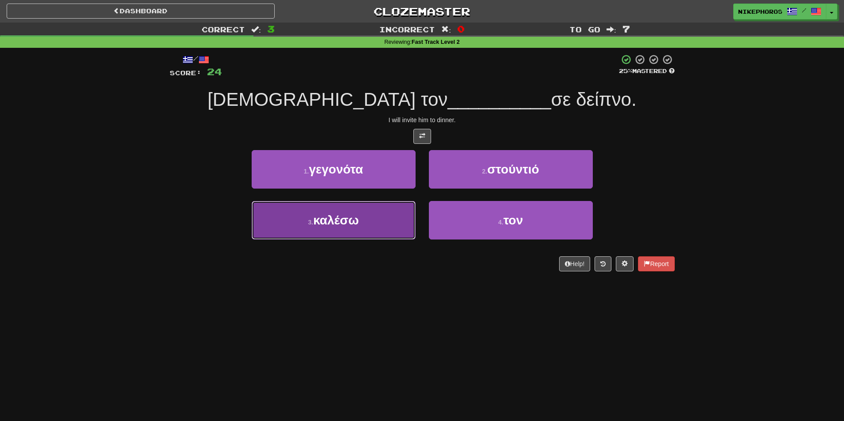
click at [381, 221] on button "3 . καλέσω" at bounding box center [334, 220] width 164 height 39
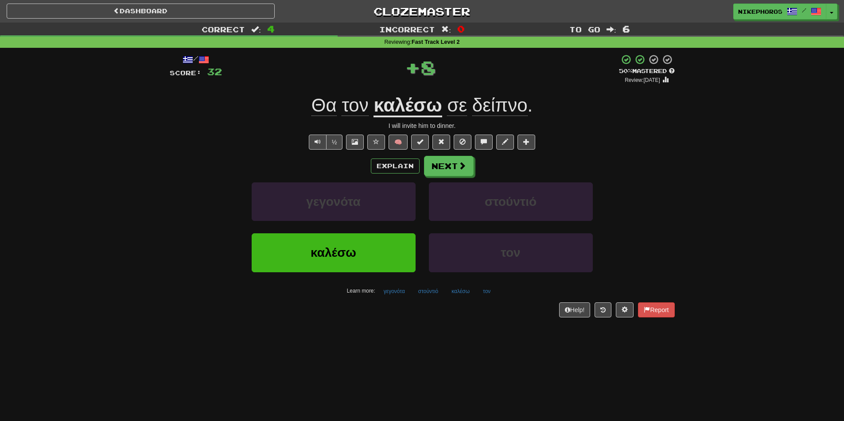
click at [404, 114] on u "καλέσω" at bounding box center [408, 106] width 68 height 23
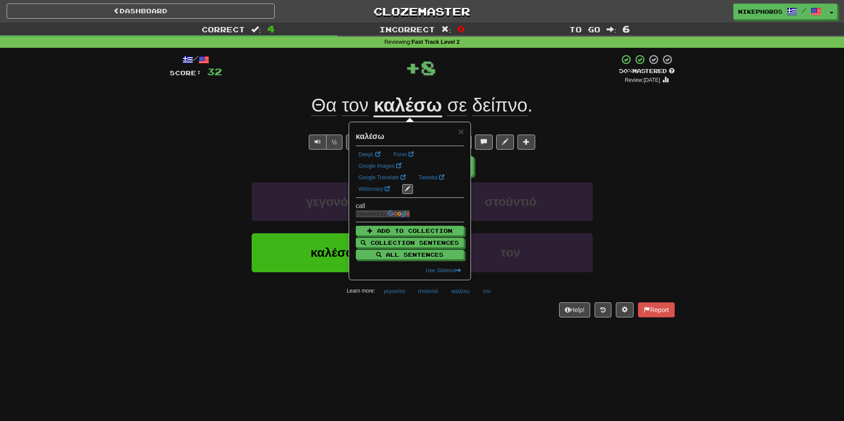
click at [653, 141] on div "½ 🧠" at bounding box center [422, 142] width 505 height 15
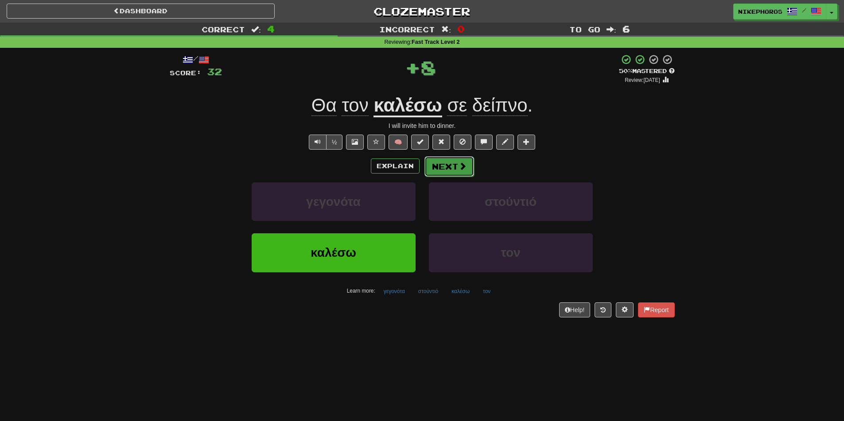
click at [462, 169] on span at bounding box center [463, 166] width 8 height 8
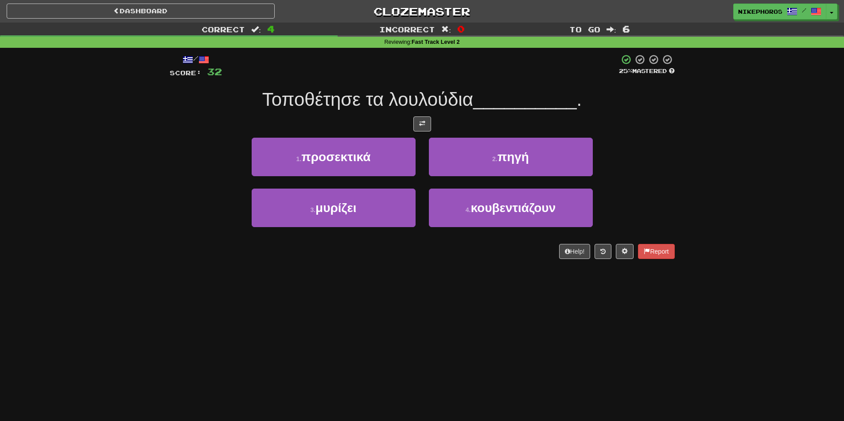
click at [628, 330] on div "Dashboard Clozemaster Nikephoros / Toggle Dropdown Dashboard Leaderboard Activi…" at bounding box center [422, 210] width 844 height 421
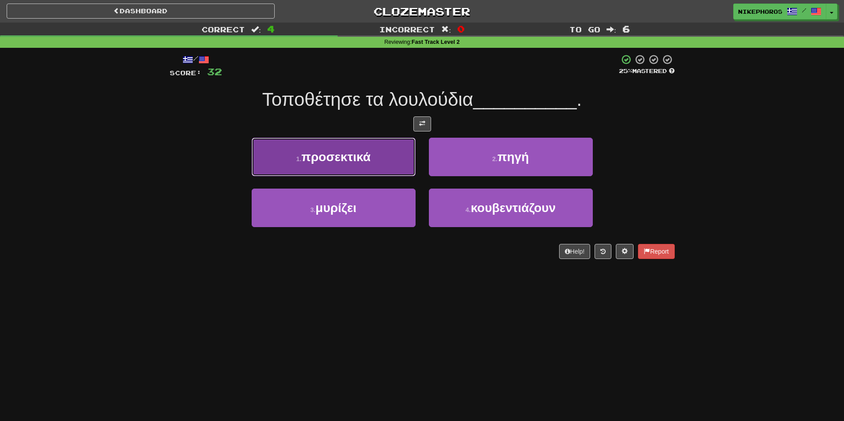
click at [381, 164] on button "1 . προσεκτικά" at bounding box center [334, 157] width 164 height 39
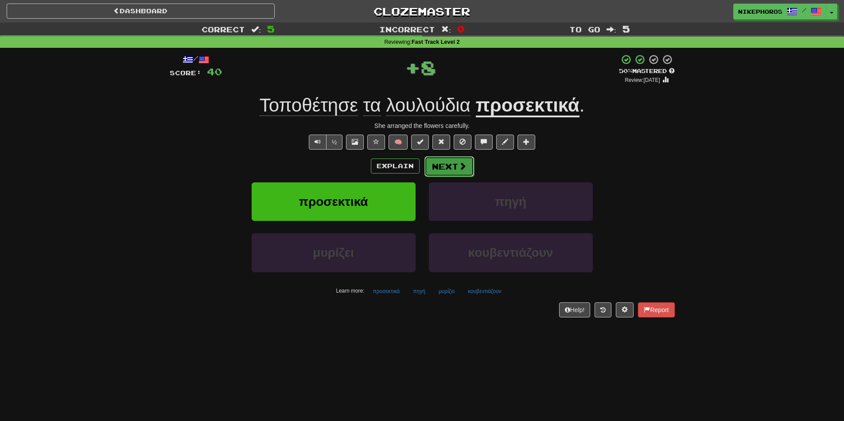
click at [456, 160] on button "Next" at bounding box center [450, 166] width 50 height 20
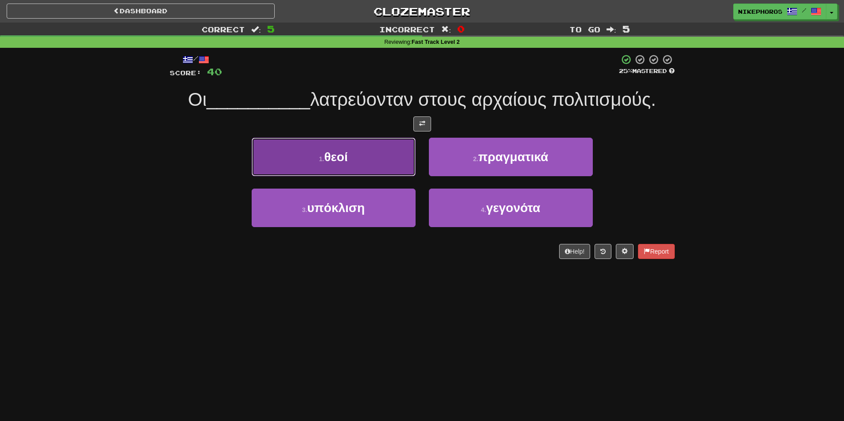
click at [337, 154] on span "θεοί" at bounding box center [335, 157] width 23 height 14
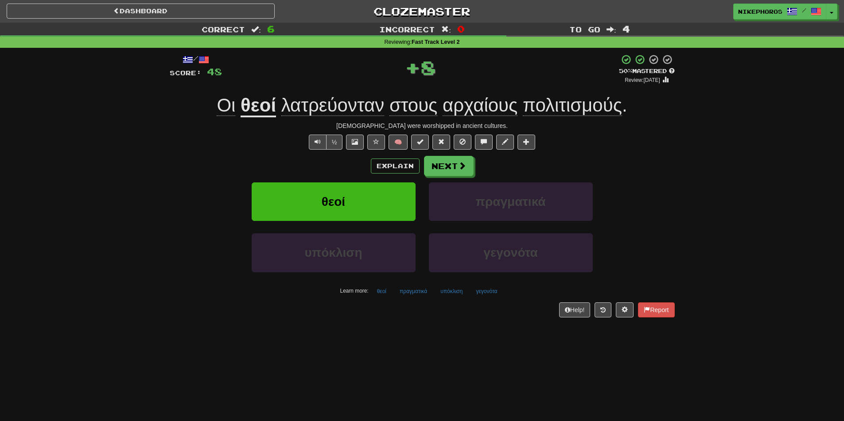
click at [548, 104] on span "πολιτισμούς" at bounding box center [572, 105] width 99 height 21
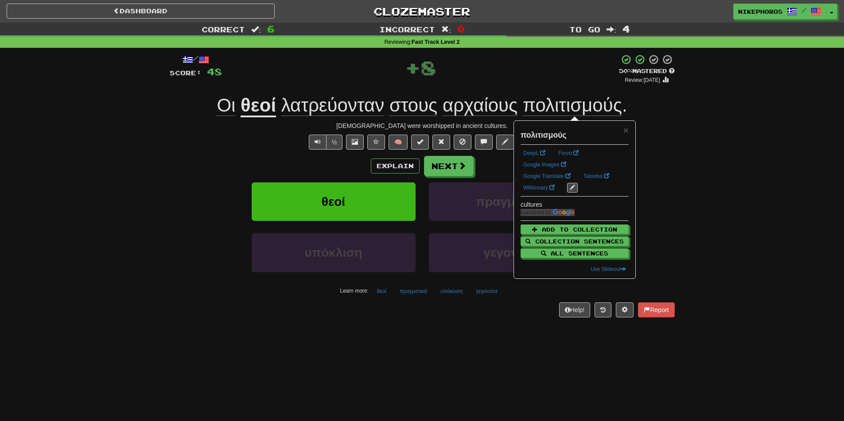
click at [691, 88] on div "Correct : 6 Incorrect : 0 To go : 4 Reviewing : Fast Track Level 2 / Score: 48 …" at bounding box center [422, 177] width 844 height 308
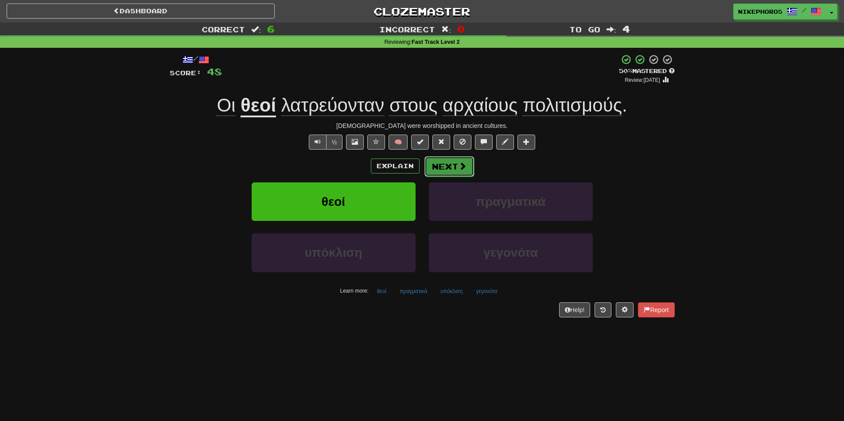
click at [454, 160] on button "Next" at bounding box center [450, 166] width 50 height 20
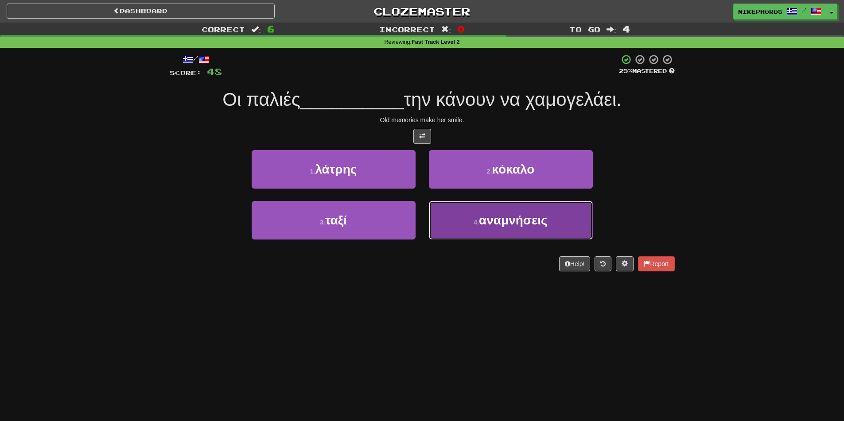
click at [533, 230] on button "4 . αναμνήσεις" at bounding box center [511, 220] width 164 height 39
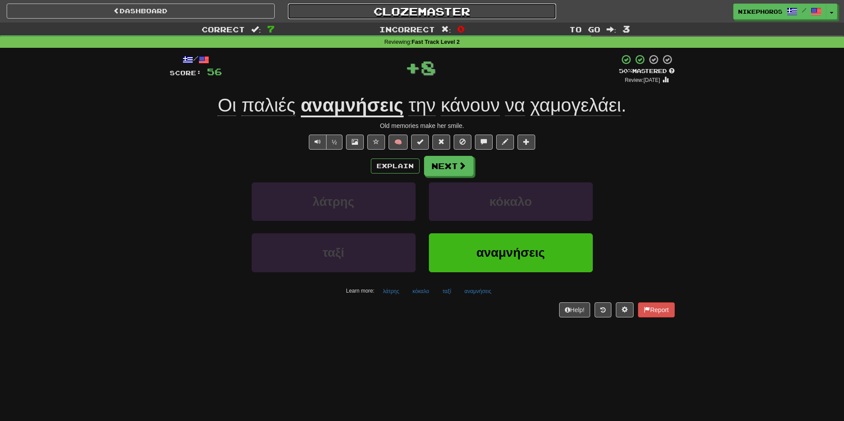
click at [433, 15] on link "Clozemaster" at bounding box center [422, 12] width 268 height 16
